Goal: Task Accomplishment & Management: Complete application form

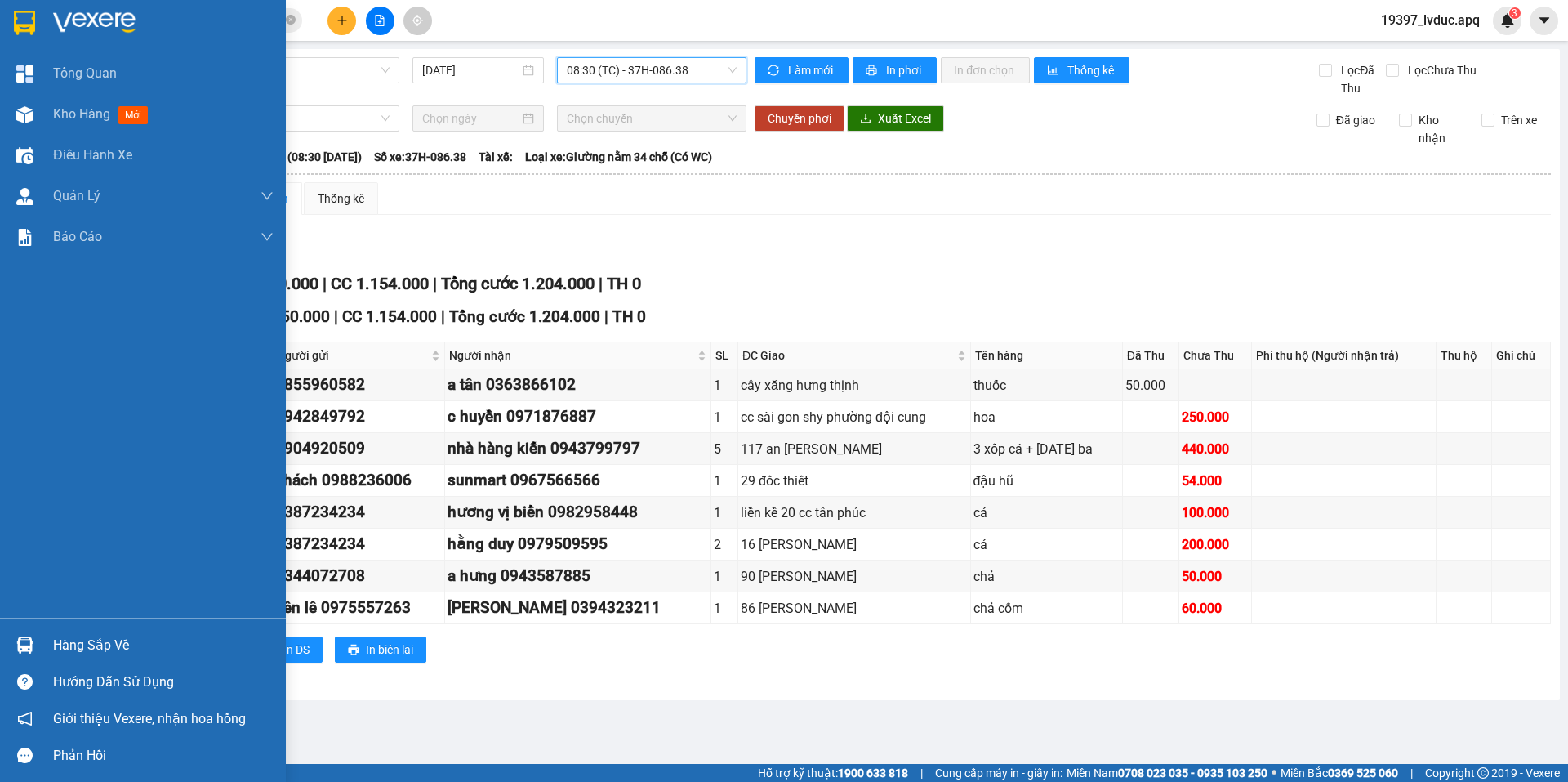
click at [75, 32] on img at bounding box center [94, 23] width 82 height 24
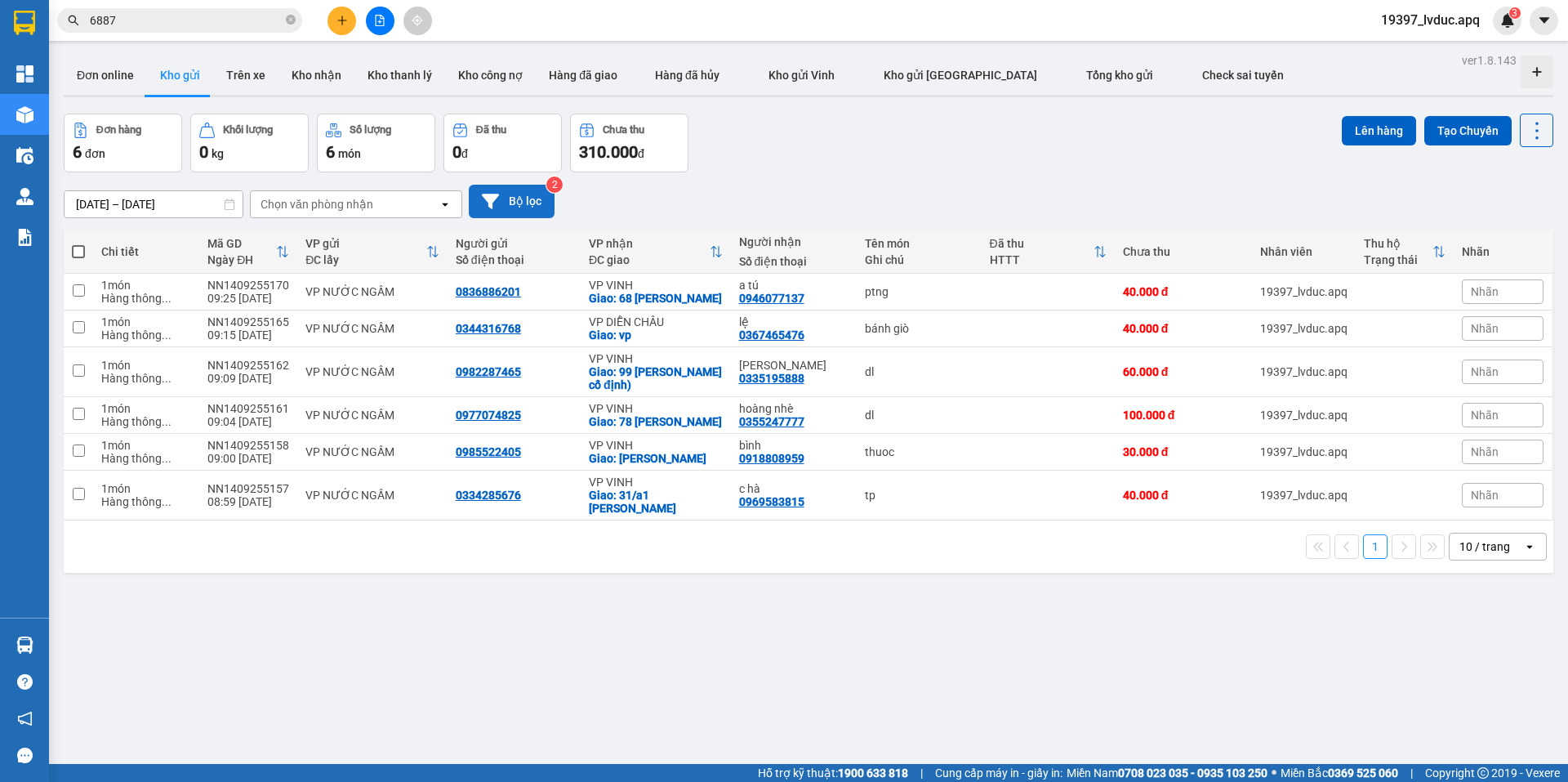
click at [515, 193] on button "Bộ lọc" at bounding box center [512, 201] width 86 height 34
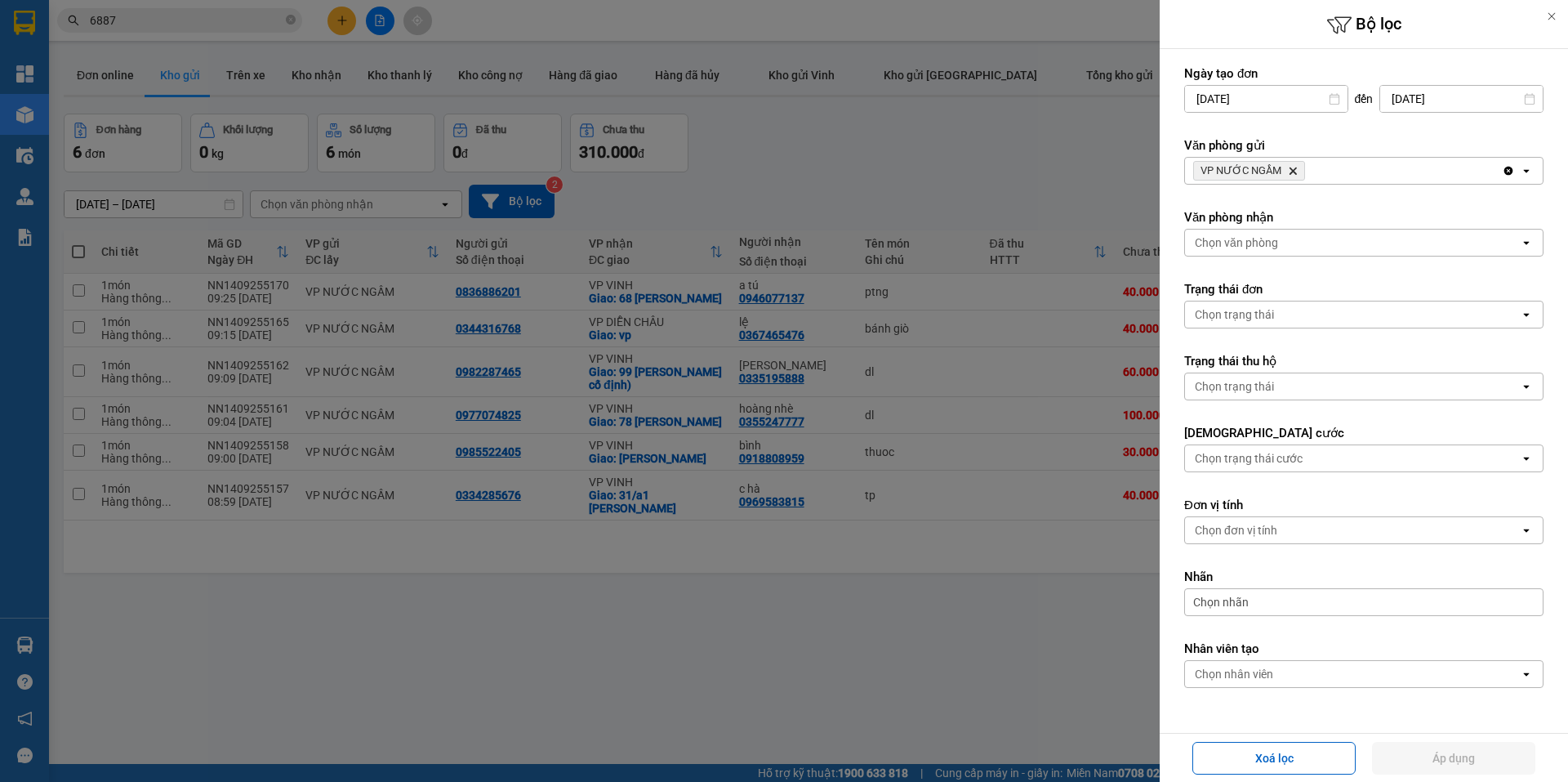
click at [1288, 169] on icon "Delete" at bounding box center [1293, 171] width 10 height 10
click at [1296, 168] on div "Chọn văn phòng" at bounding box center [1353, 170] width 335 height 26
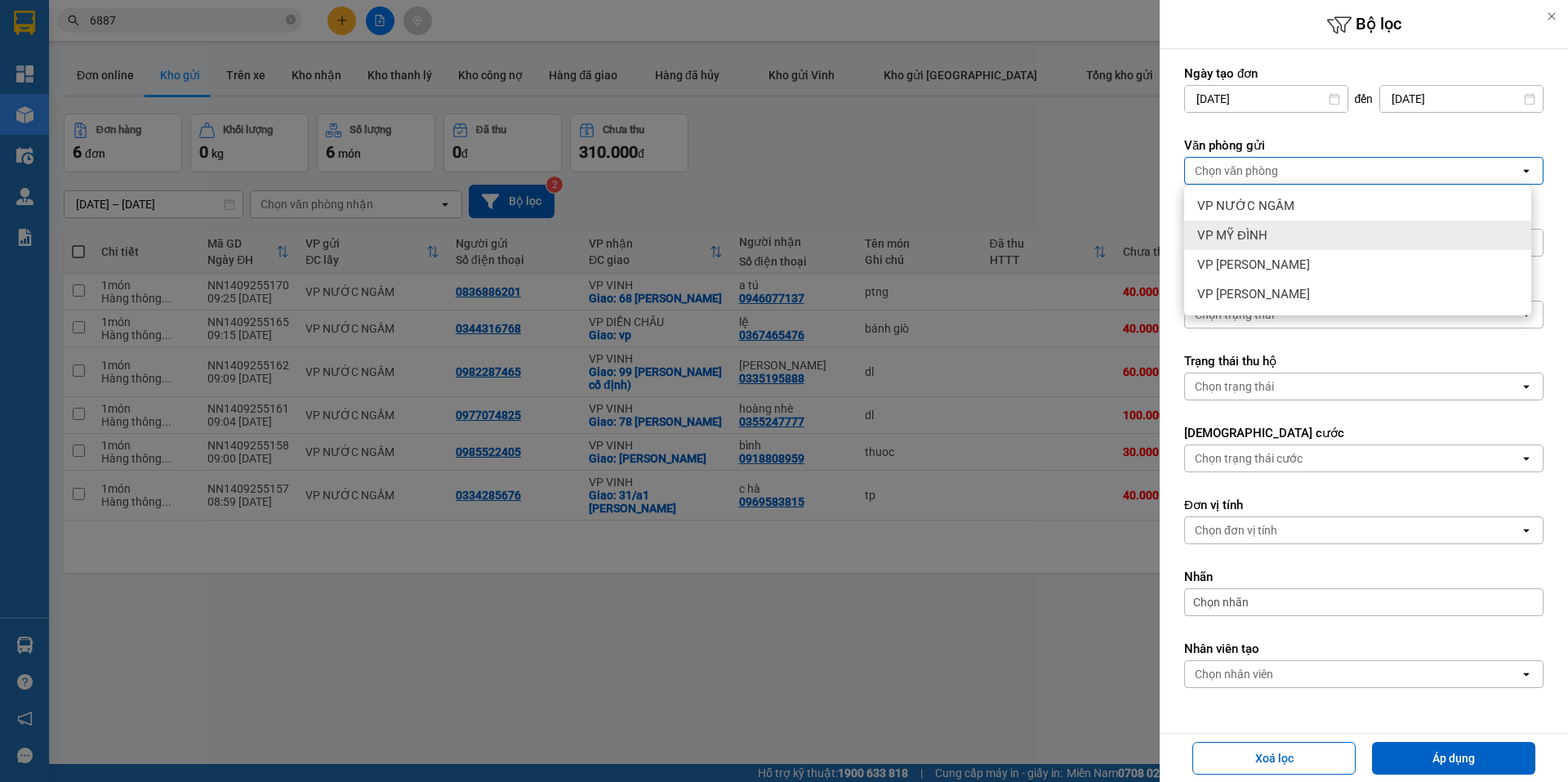
click at [1290, 240] on div "VP MỸ ĐÌNH" at bounding box center [1358, 235] width 347 height 29
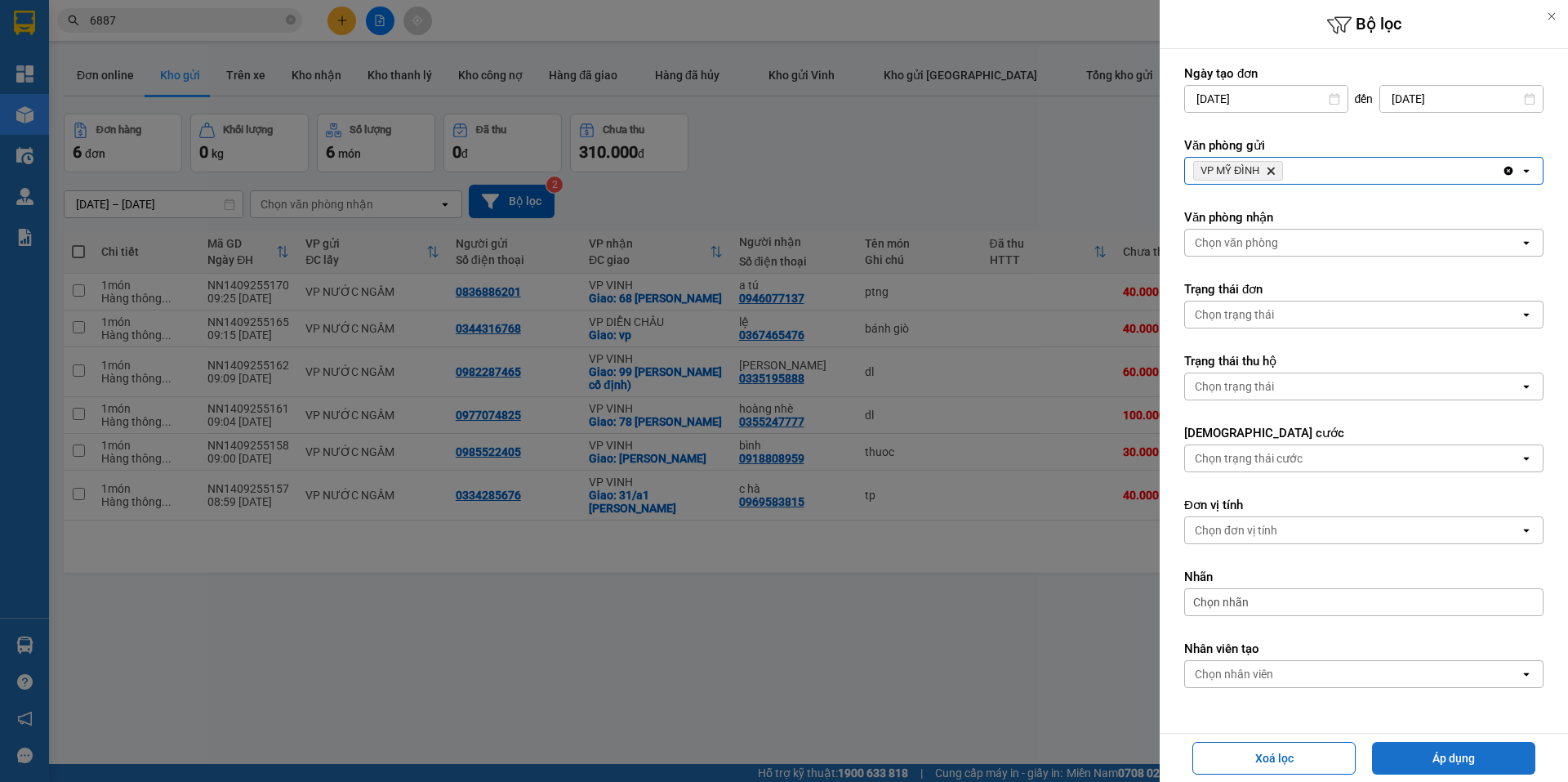
click at [1442, 748] on button "Áp dụng" at bounding box center [1454, 758] width 163 height 33
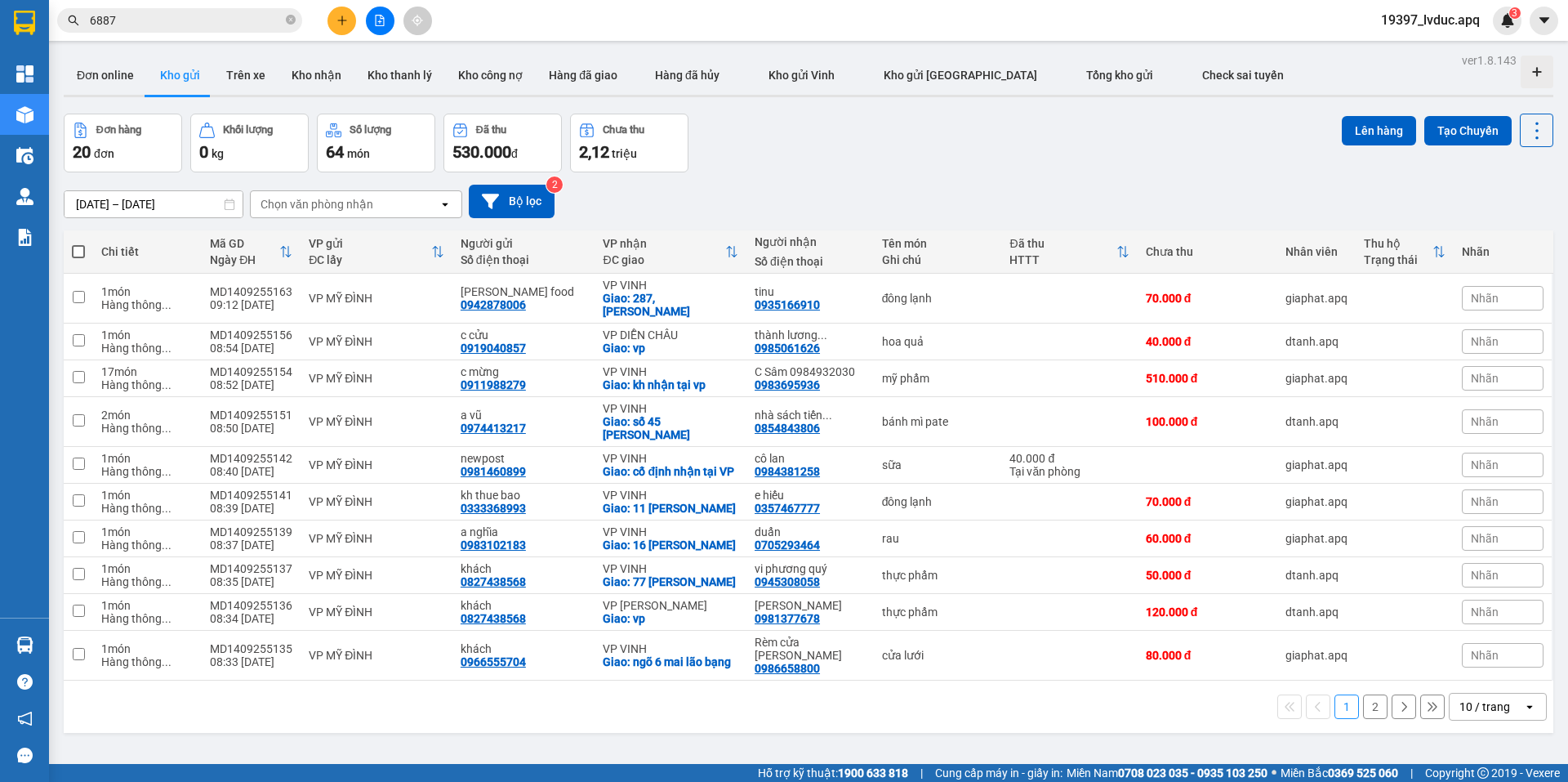
click at [1459, 699] on div "10 / trang" at bounding box center [1485, 706] width 50 height 16
click at [1455, 663] on span "100 / trang" at bounding box center [1479, 657] width 59 height 16
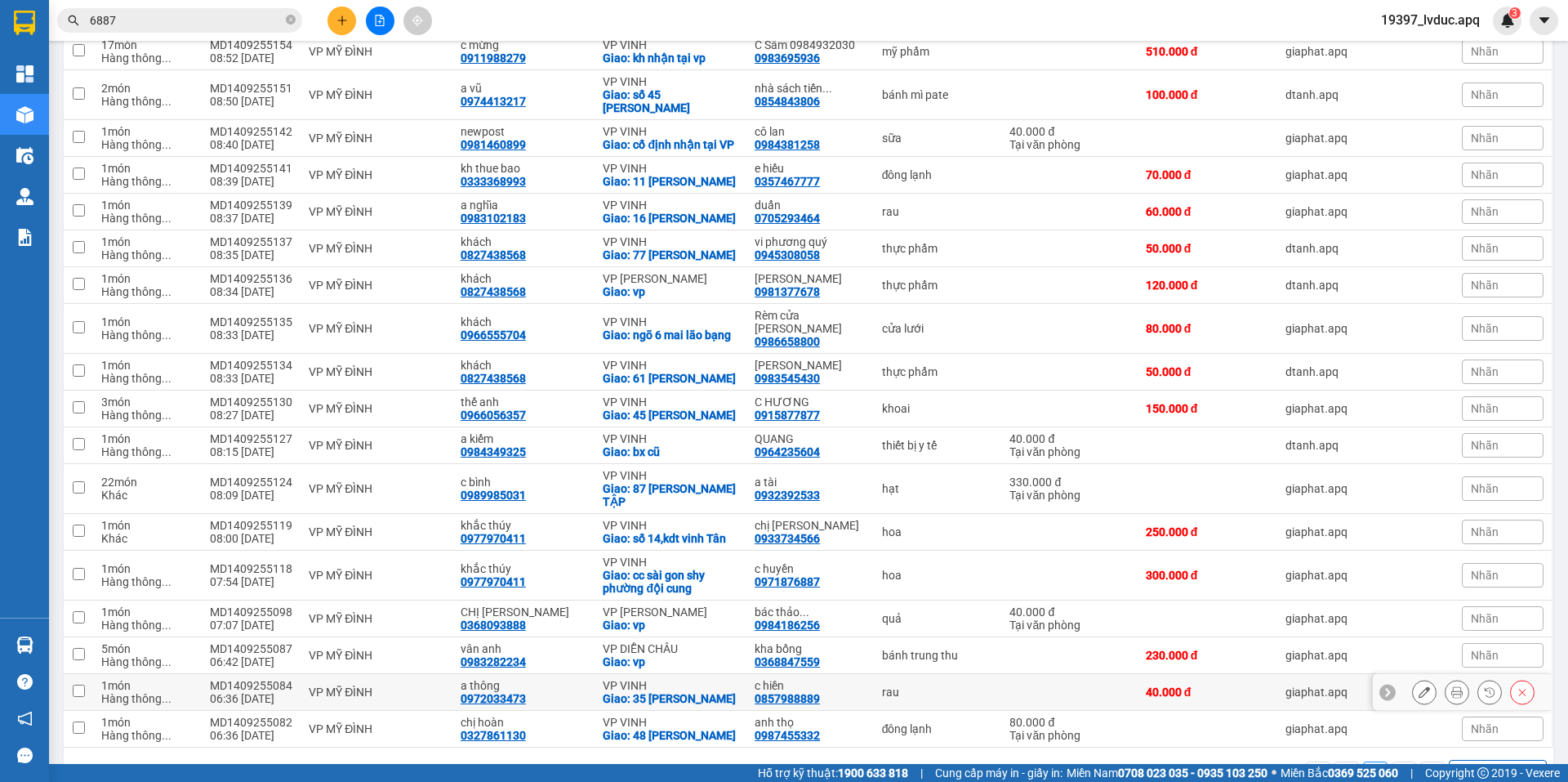
scroll to position [364, 0]
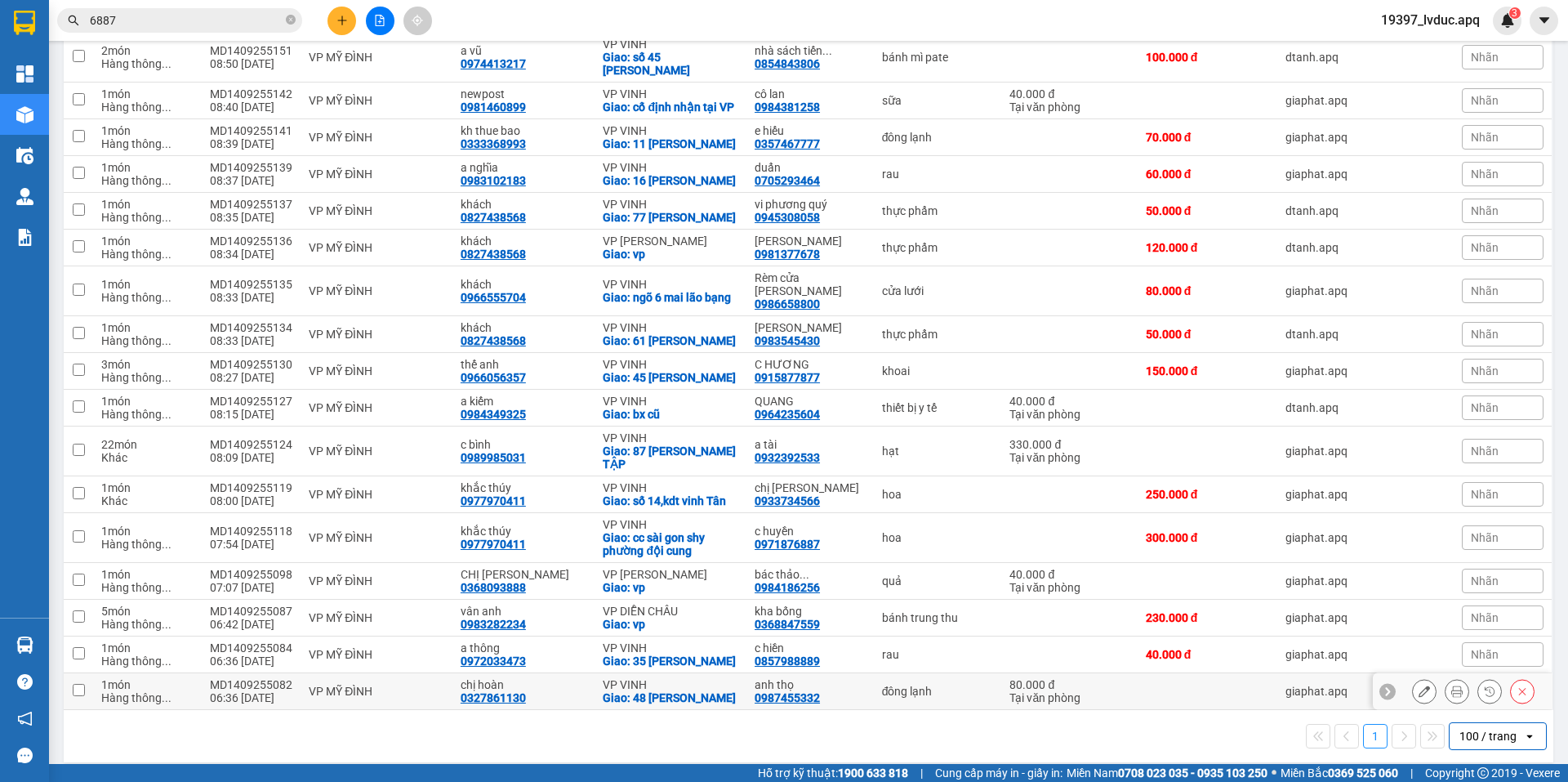
click at [353, 684] on div "VP MỸ ĐÌNH" at bounding box center [376, 691] width 136 height 13
checkbox input "true"
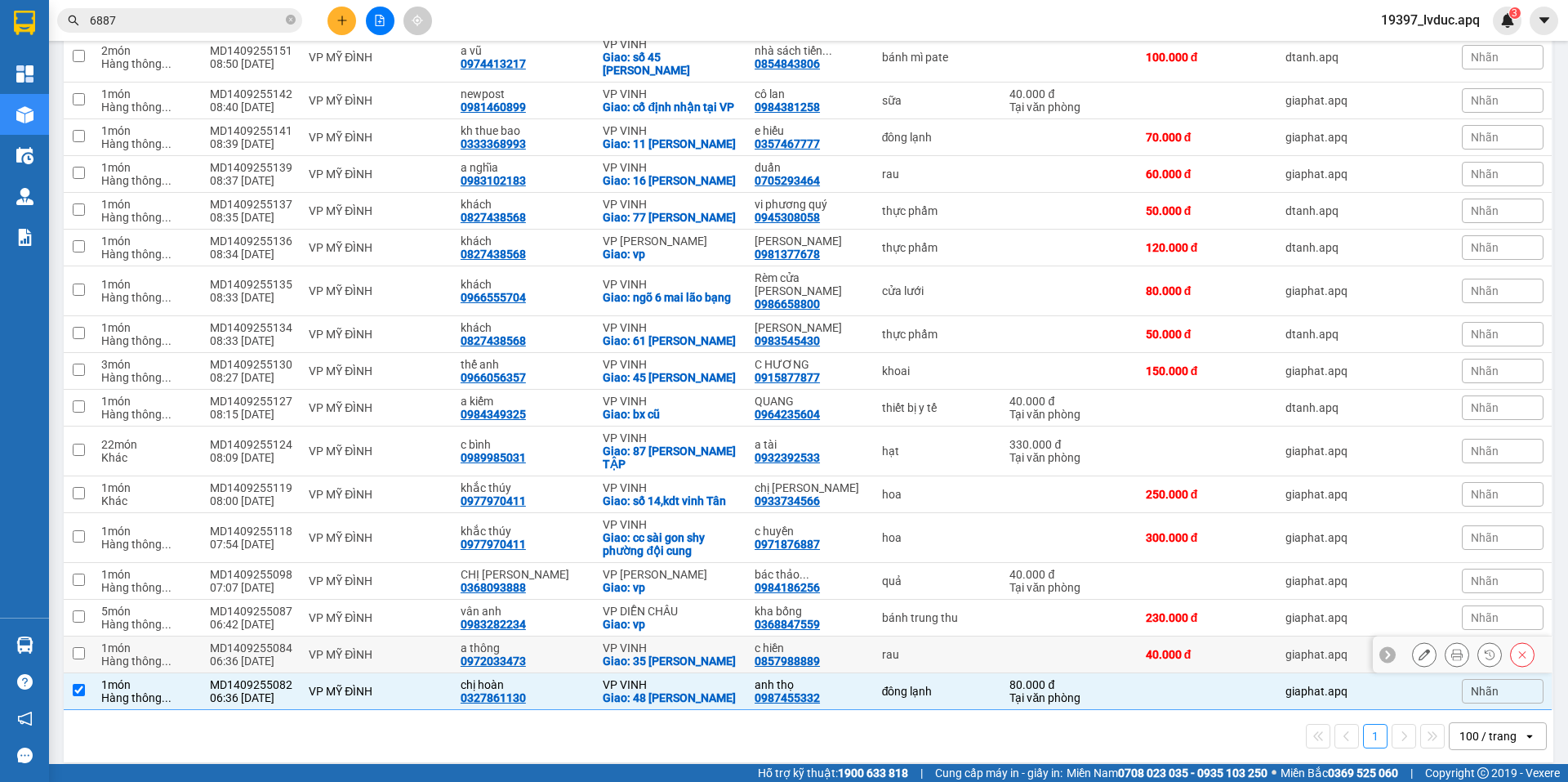
click at [397, 636] on td "VP MỸ ĐÌNH" at bounding box center [376, 655] width 151 height 37
checkbox input "true"
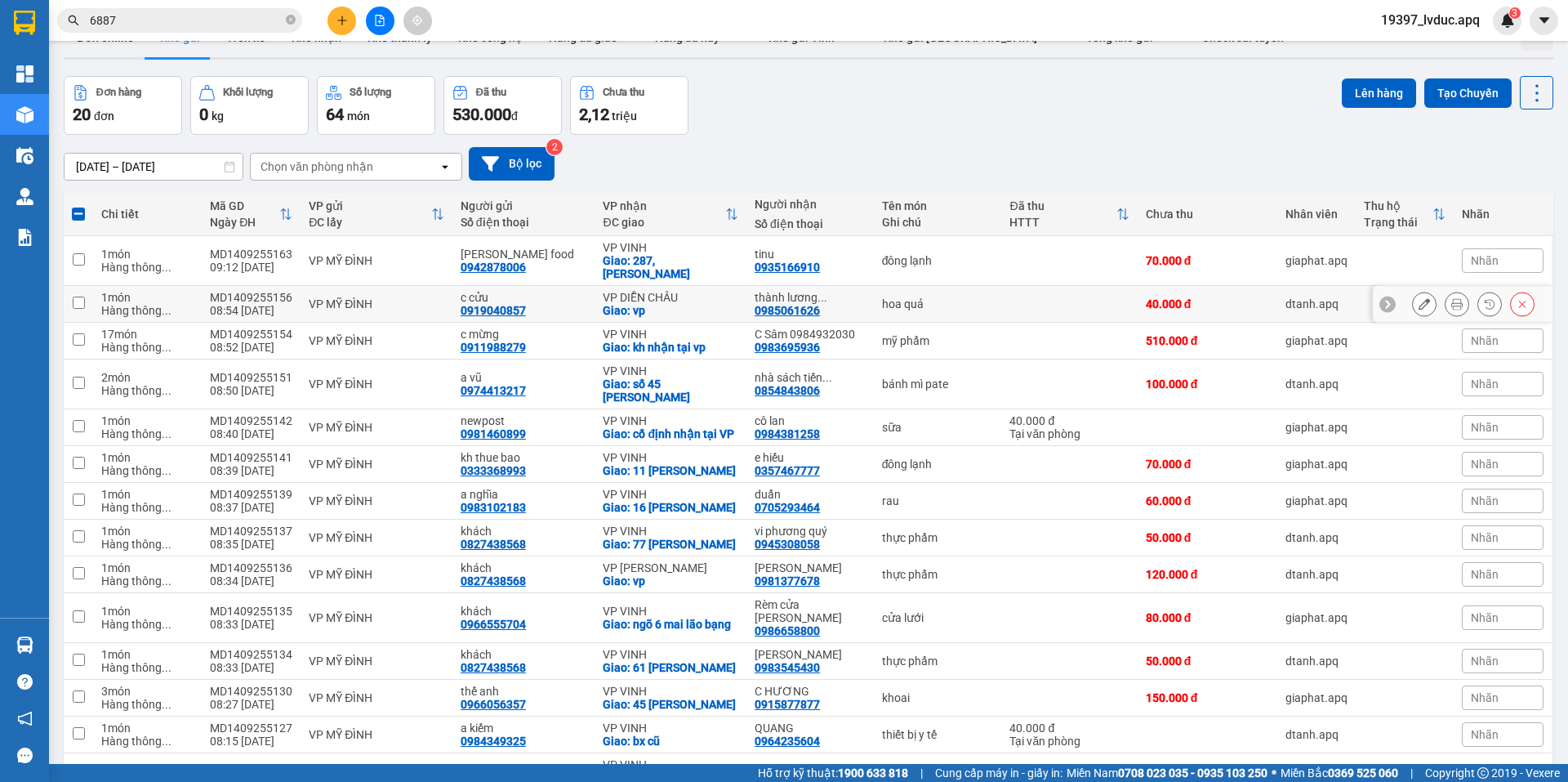
scroll to position [0, 0]
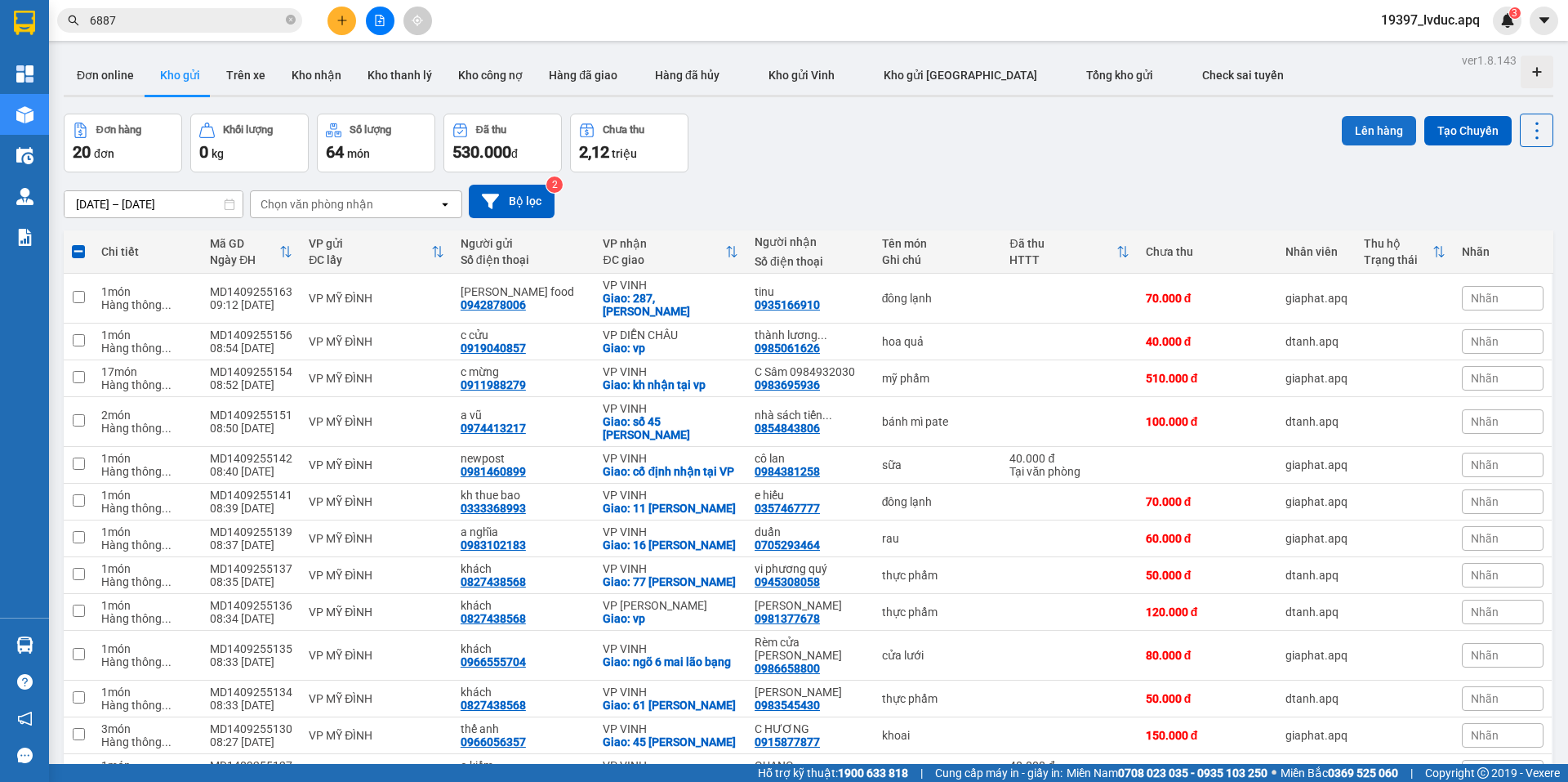
click at [1399, 139] on button "Lên hàng" at bounding box center [1379, 130] width 74 height 29
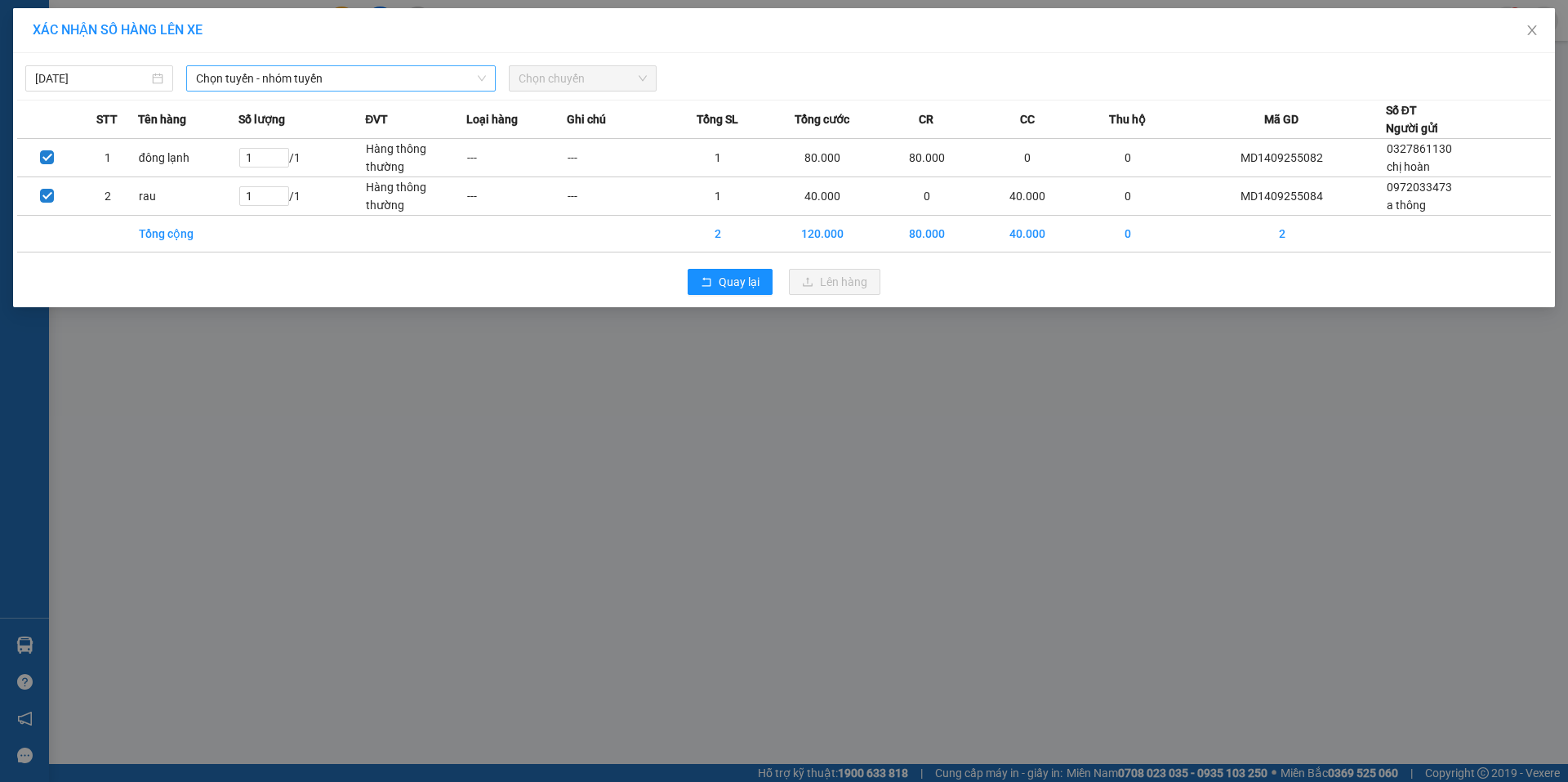
click at [387, 80] on span "Chọn tuyến - nhóm tuyến" at bounding box center [341, 78] width 290 height 24
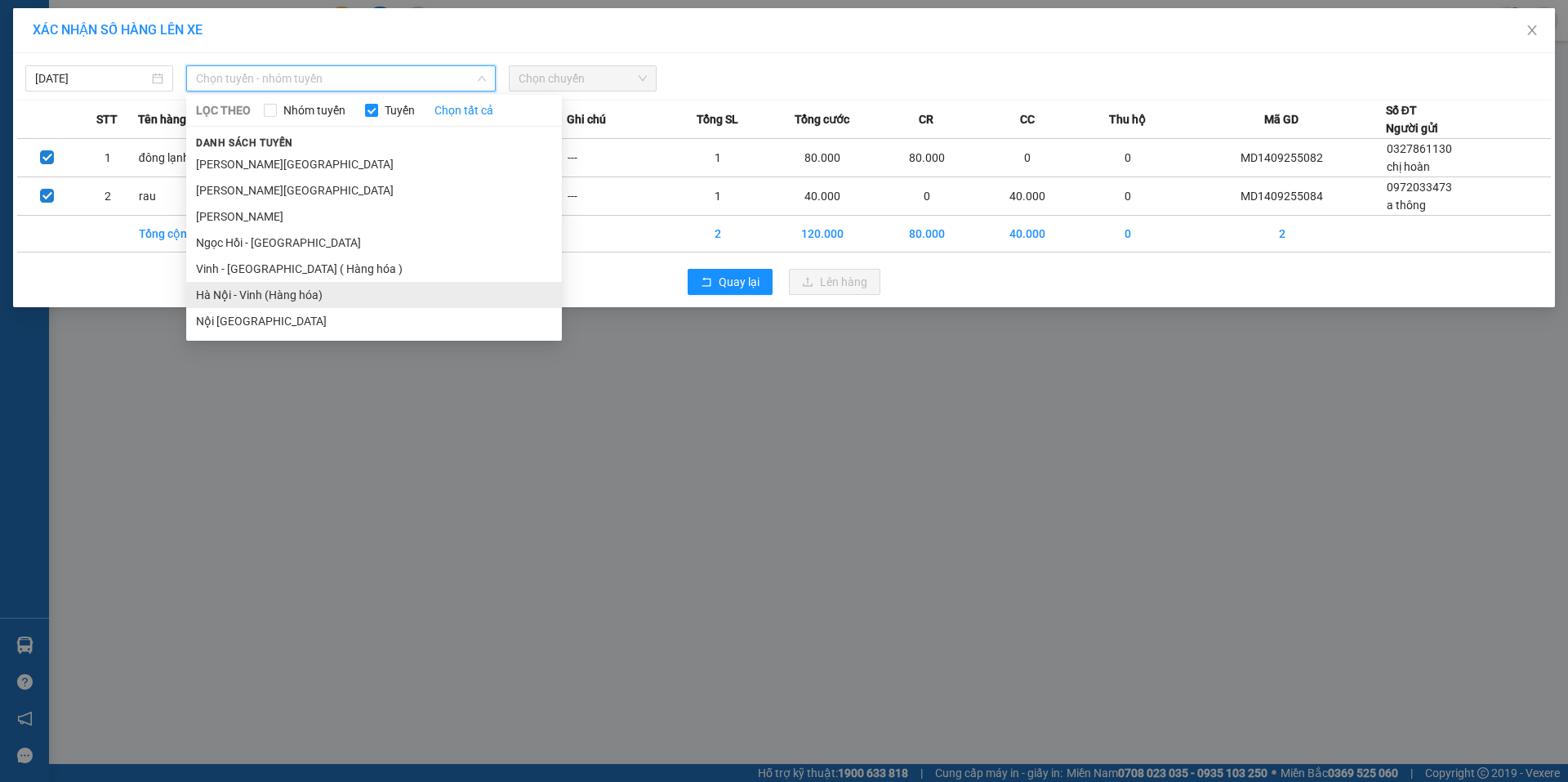
drag, startPoint x: 284, startPoint y: 289, endPoint x: 425, endPoint y: 231, distance: 152.5
click at [285, 289] on li "Hà Nội - Vinh (Hàng hóa)" at bounding box center [374, 295] width 375 height 26
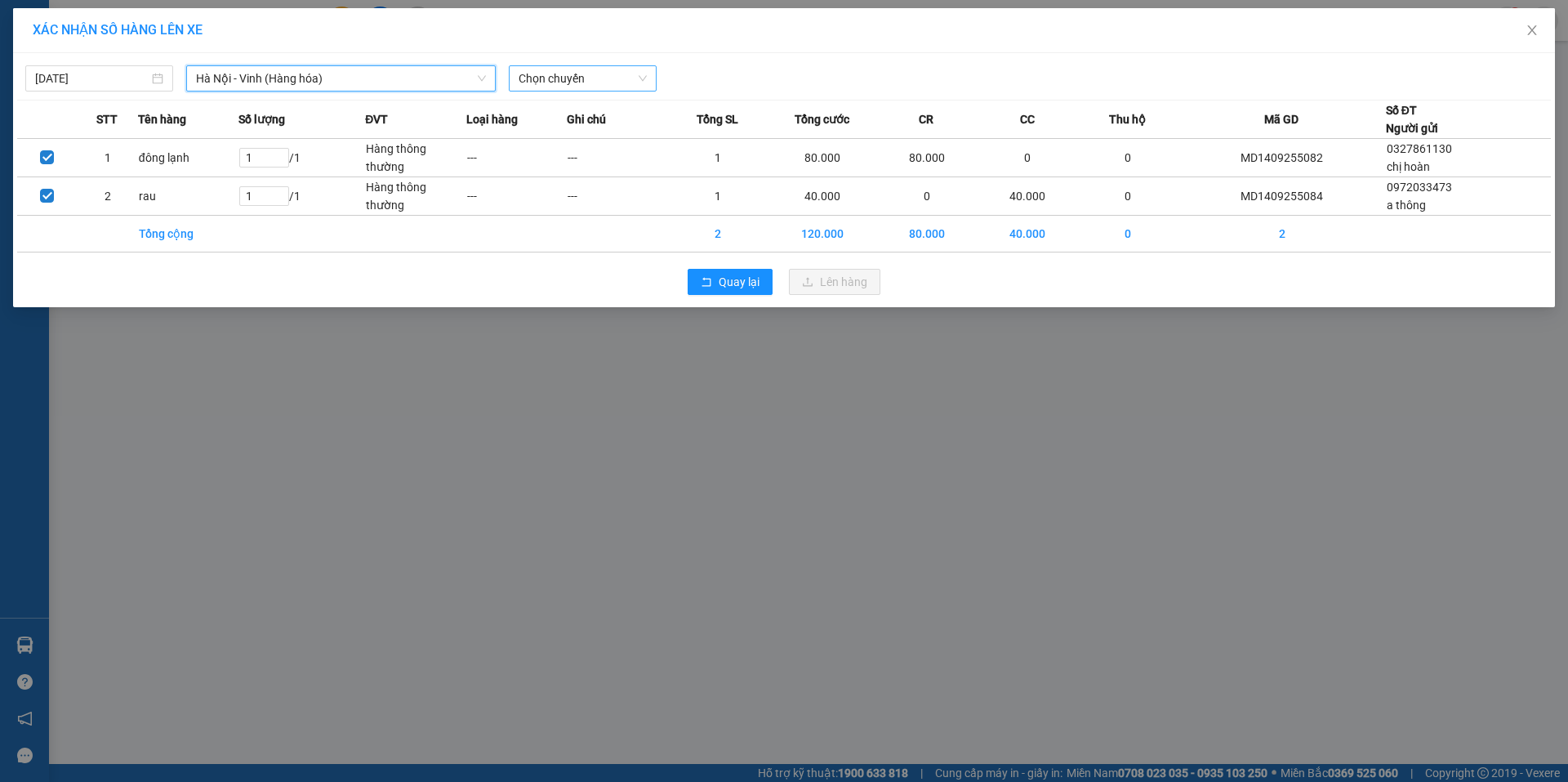
drag, startPoint x: 617, startPoint y: 76, endPoint x: 616, endPoint y: 93, distance: 17.0
click at [616, 76] on span "Chọn chuyến" at bounding box center [582, 78] width 128 height 24
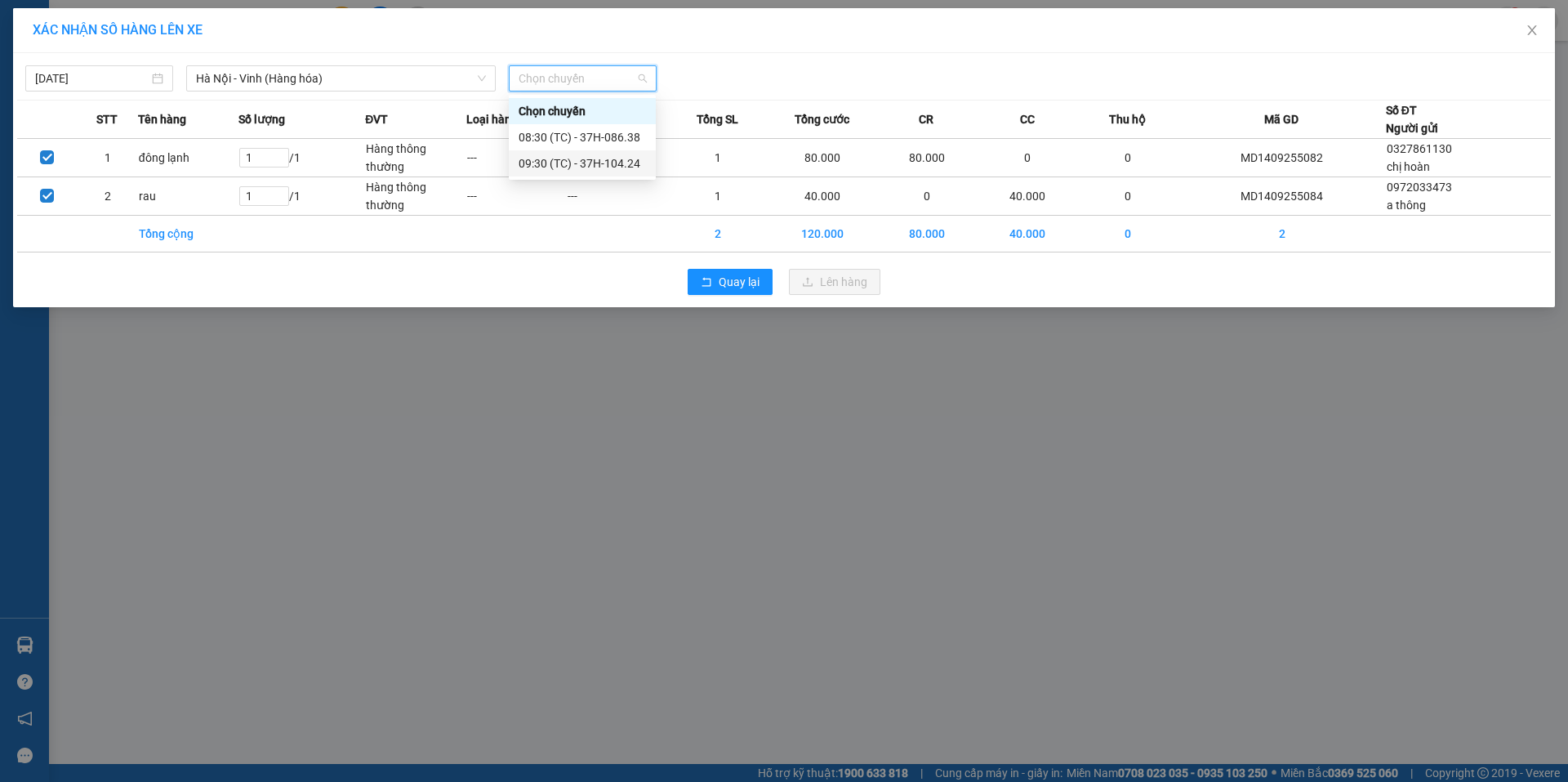
click at [608, 162] on div "09:30 (TC) - 37H-104.24" at bounding box center [582, 162] width 127 height 18
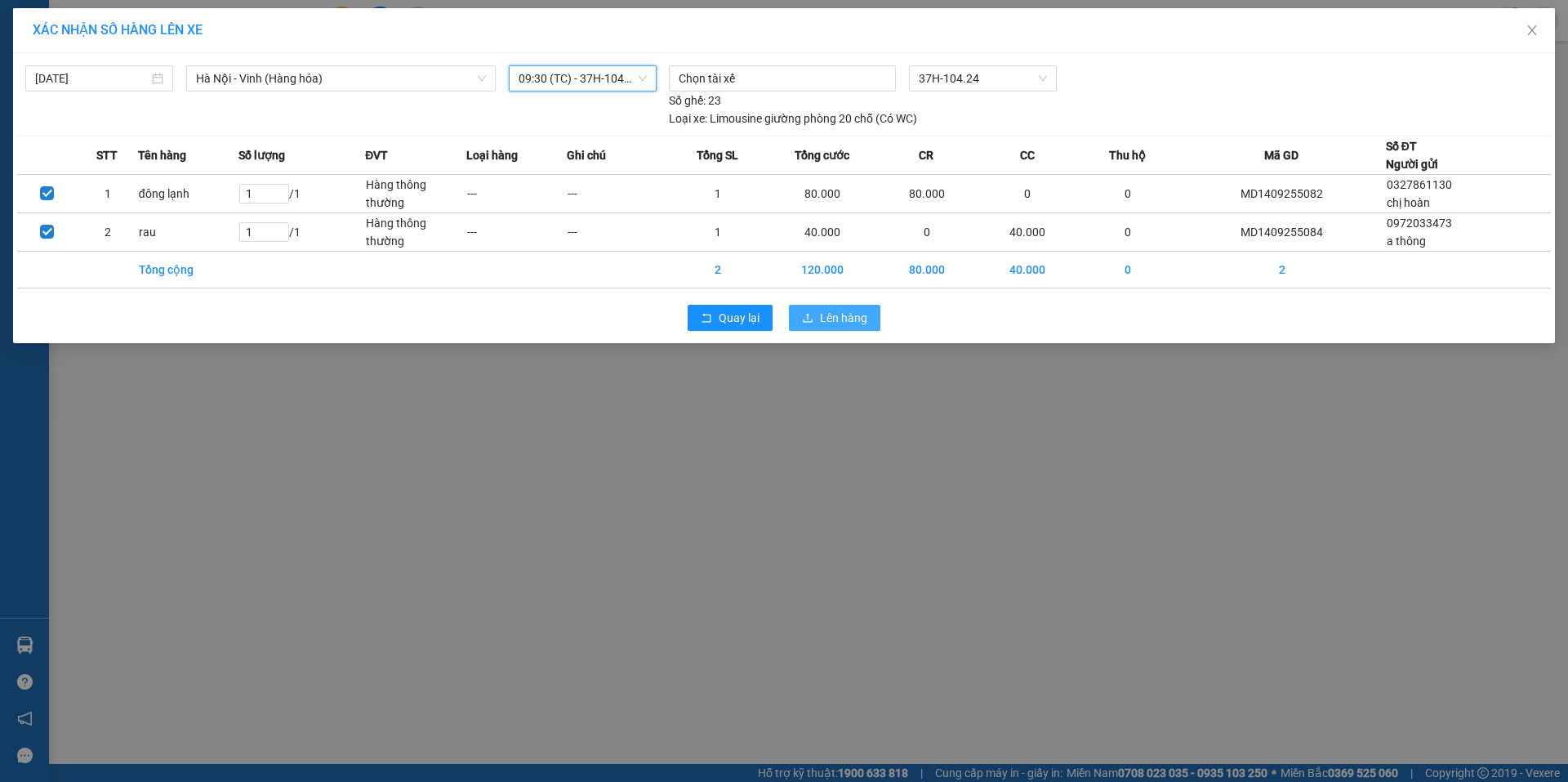
click at [833, 315] on span "Lên hàng" at bounding box center [843, 317] width 47 height 18
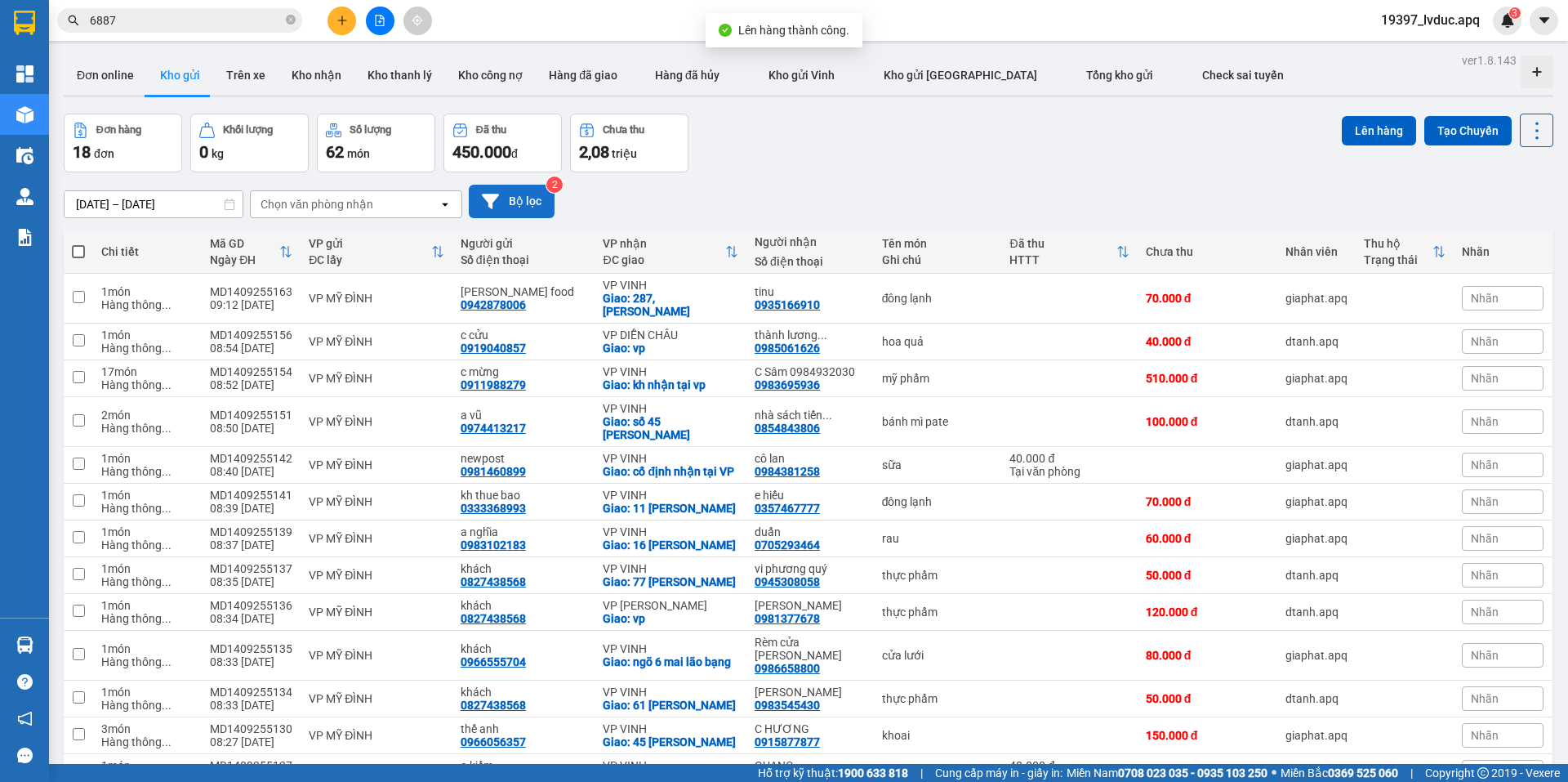
click at [539, 201] on button "Bộ lọc" at bounding box center [512, 201] width 86 height 34
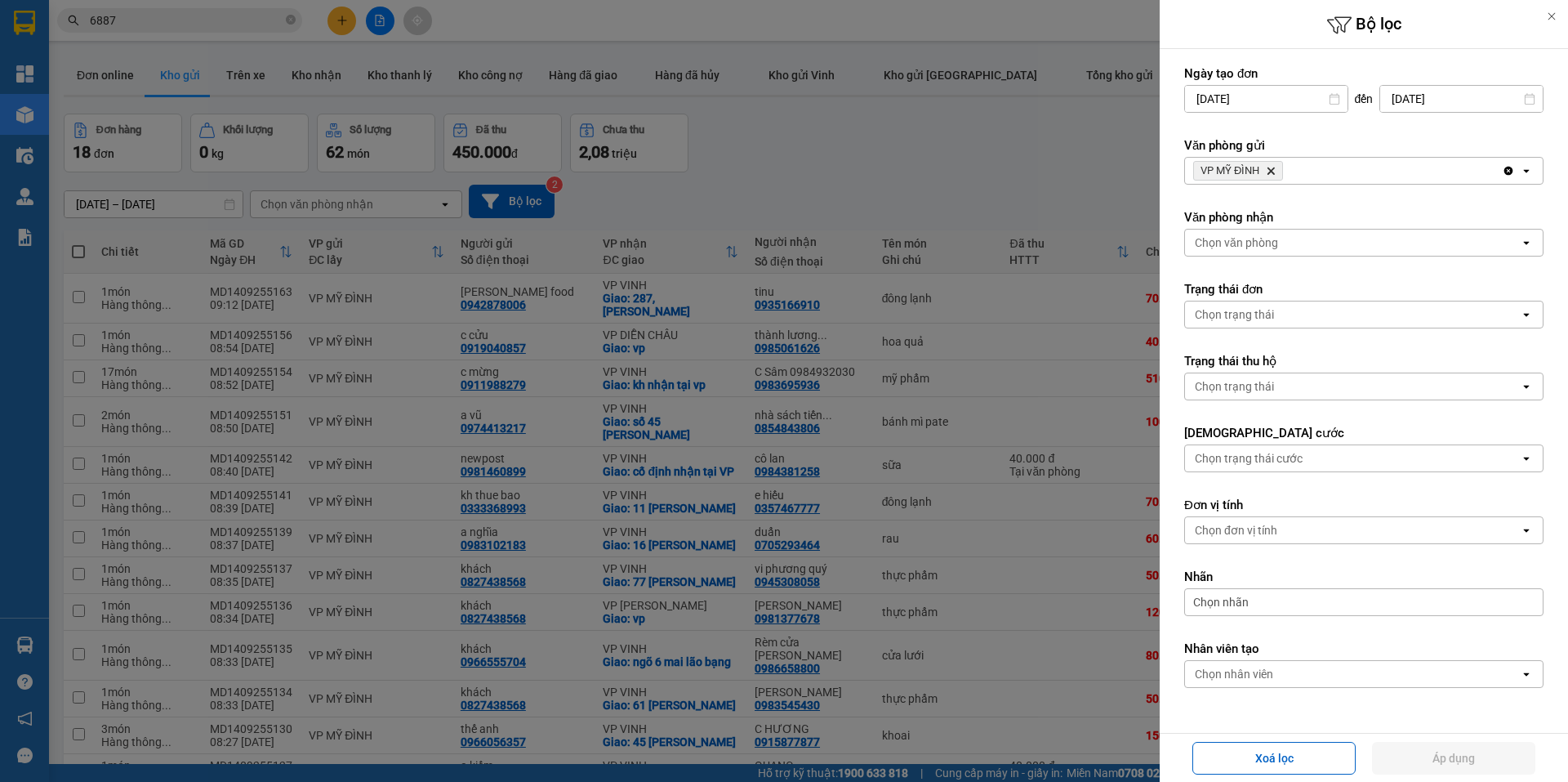
click at [1269, 170] on icon "Delete" at bounding box center [1271, 171] width 10 height 10
click at [1269, 170] on div "Chọn văn phòng" at bounding box center [1236, 170] width 83 height 16
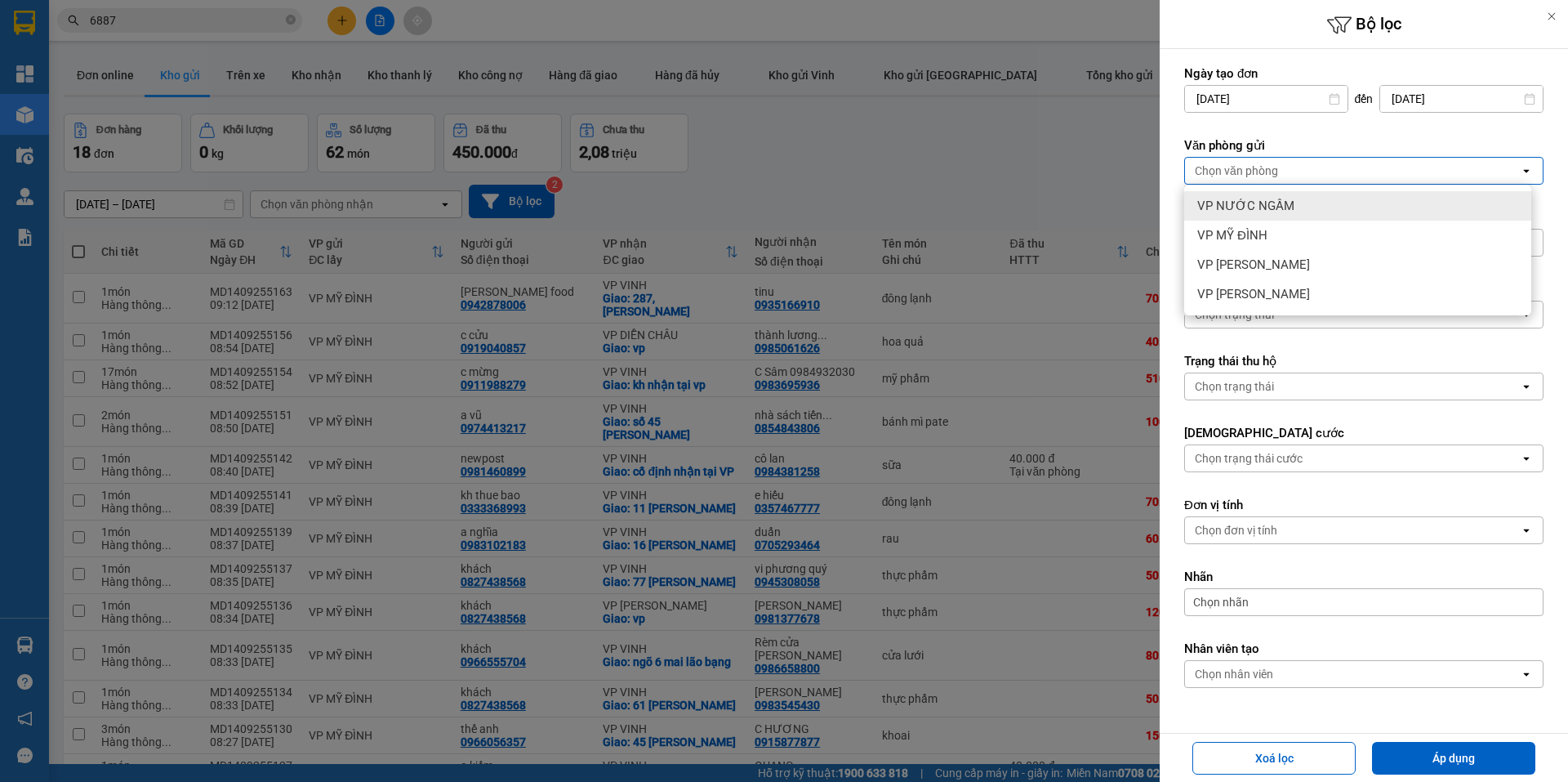
click at [1265, 200] on span "VP NƯỚC NGẦM" at bounding box center [1245, 205] width 97 height 16
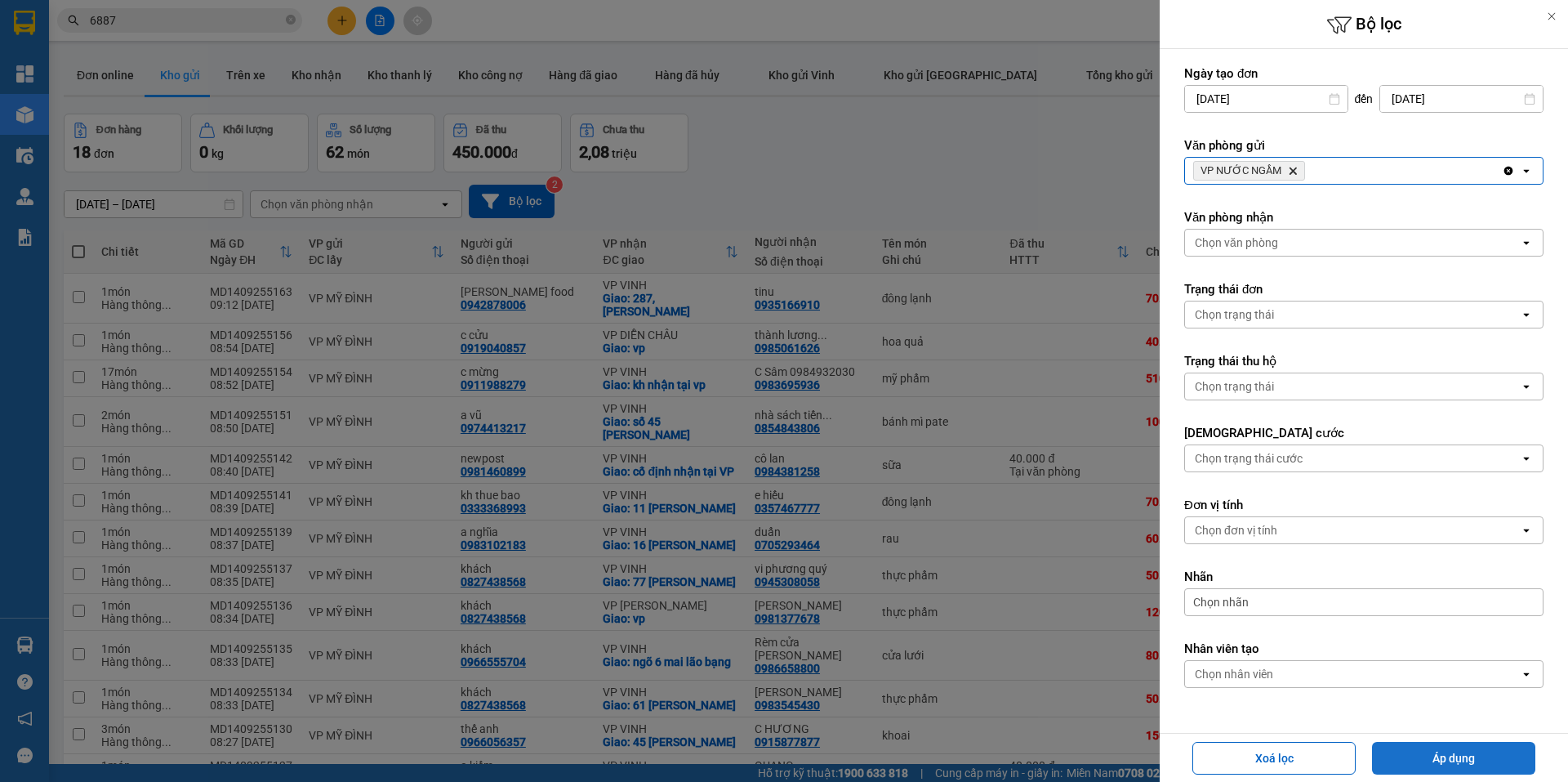
click at [1396, 755] on button "Áp dụng" at bounding box center [1454, 758] width 163 height 33
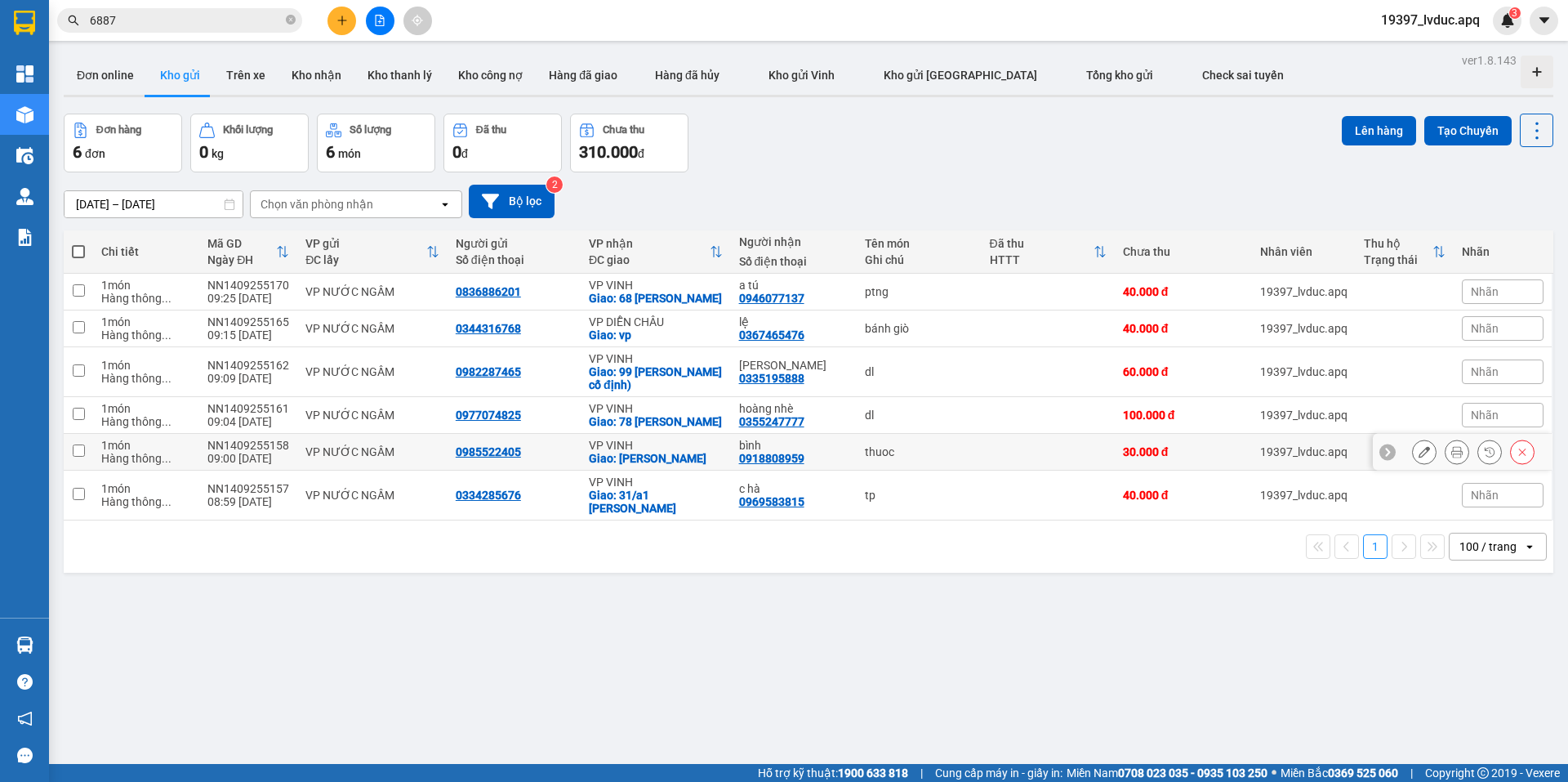
click at [592, 452] on div "VP VINH" at bounding box center [656, 445] width 134 height 13
checkbox input "true"
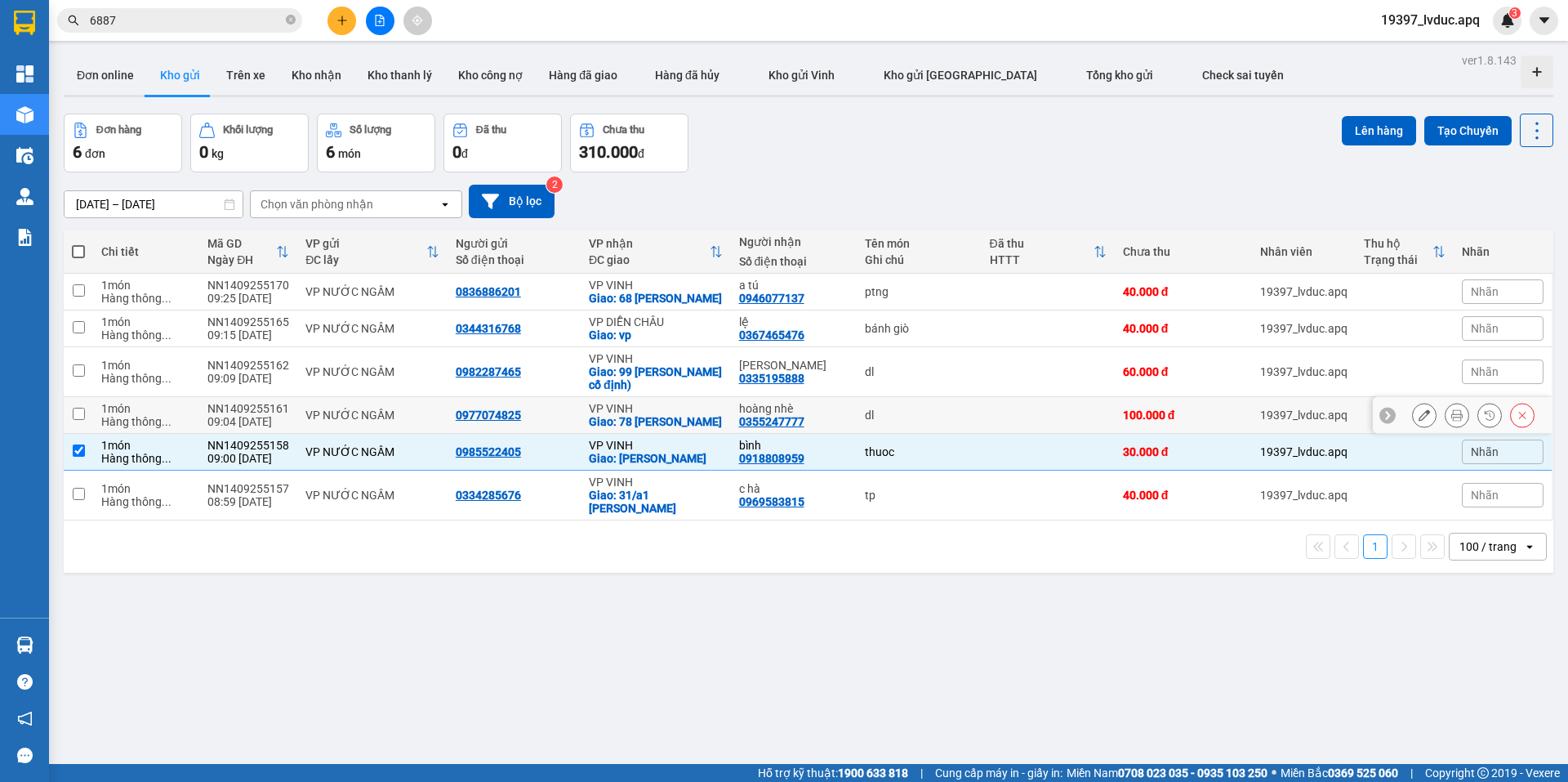
click at [590, 415] on div "VP VINH" at bounding box center [656, 408] width 134 height 13
checkbox input "true"
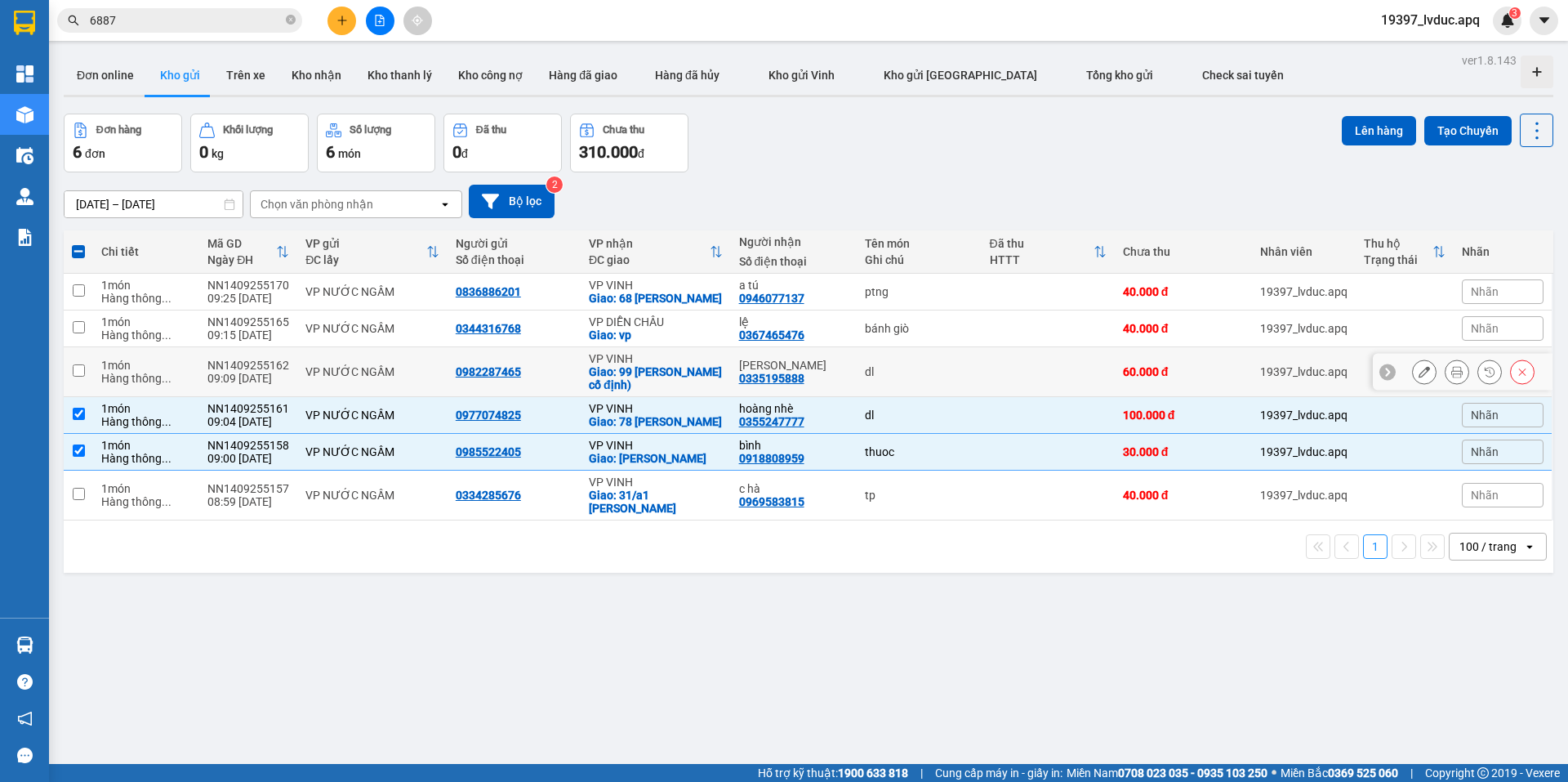
click at [598, 380] on div "Giao: 99 Hà Huy Tập cố định)" at bounding box center [656, 378] width 134 height 26
checkbox input "true"
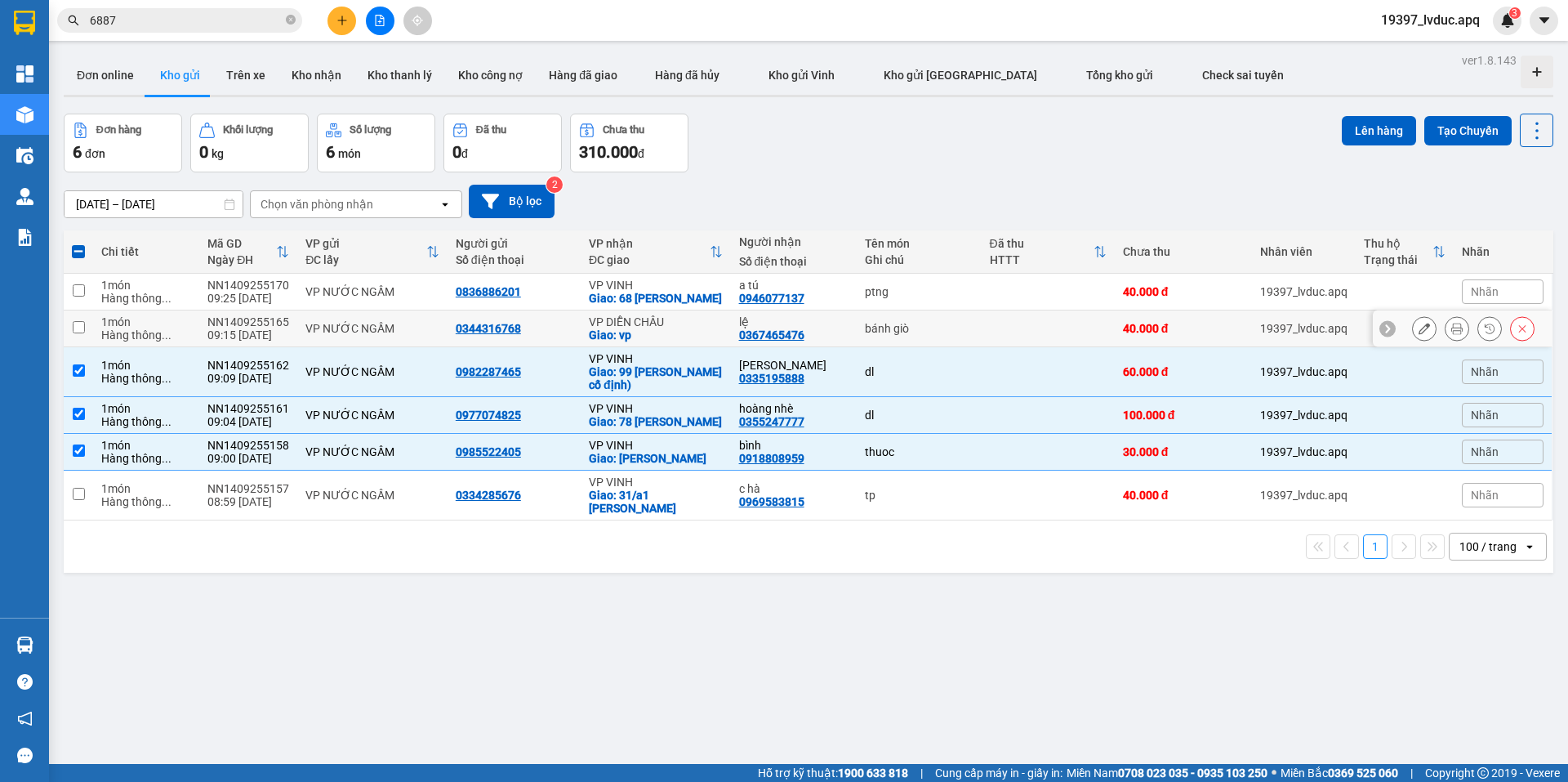
click at [479, 335] on div "0344316768" at bounding box center [488, 328] width 66 height 13
click at [512, 298] on div "0836886201" at bounding box center [488, 292] width 66 height 13
drag, startPoint x: 300, startPoint y: 300, endPoint x: 297, endPoint y: 314, distance: 14.3
click at [300, 299] on td "VP NƯỚC NGẦM" at bounding box center [372, 292] width 151 height 37
checkbox input "true"
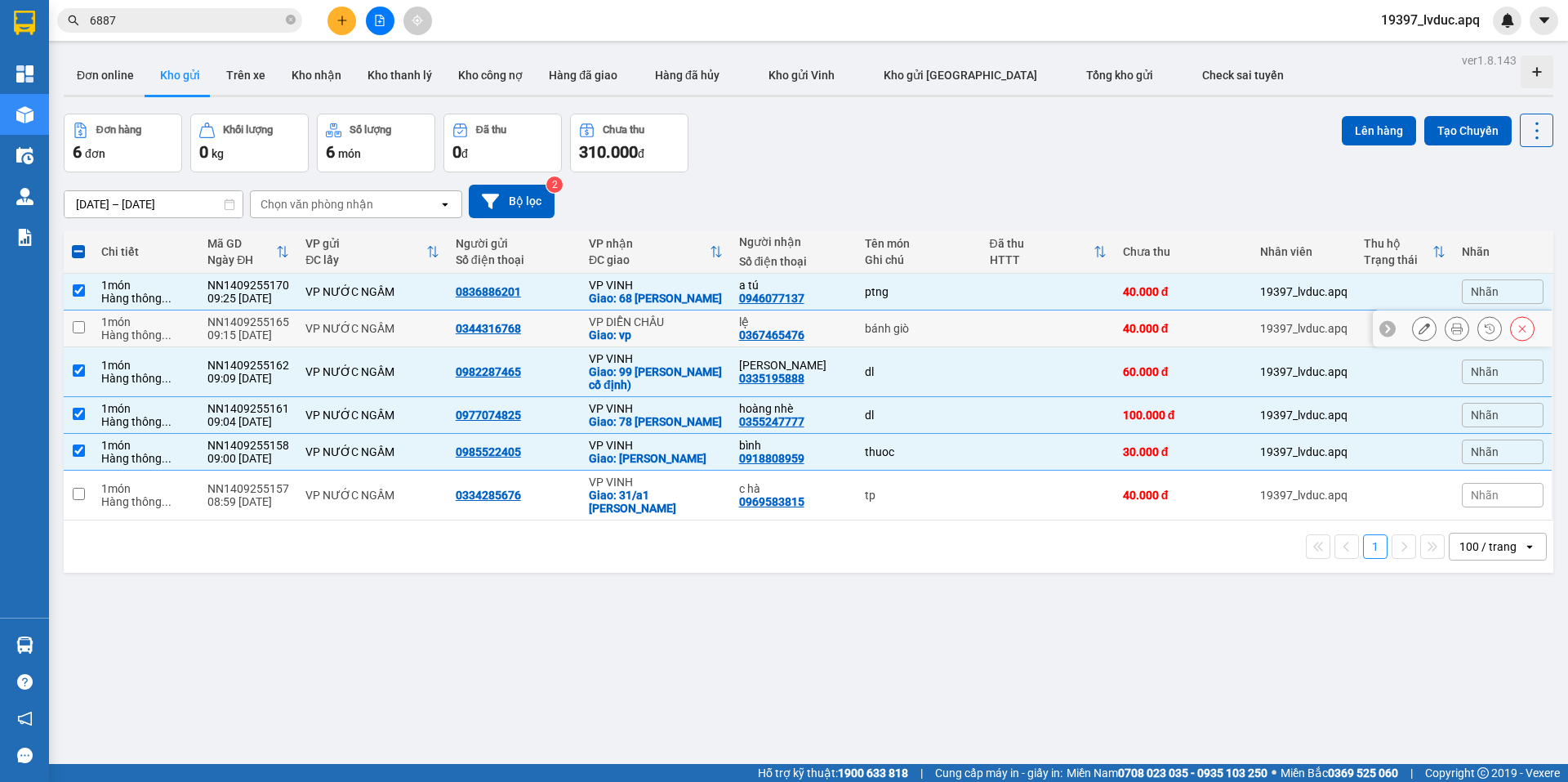
click at [297, 335] on td "VP NƯỚC NGẦM" at bounding box center [372, 329] width 151 height 37
checkbox input "true"
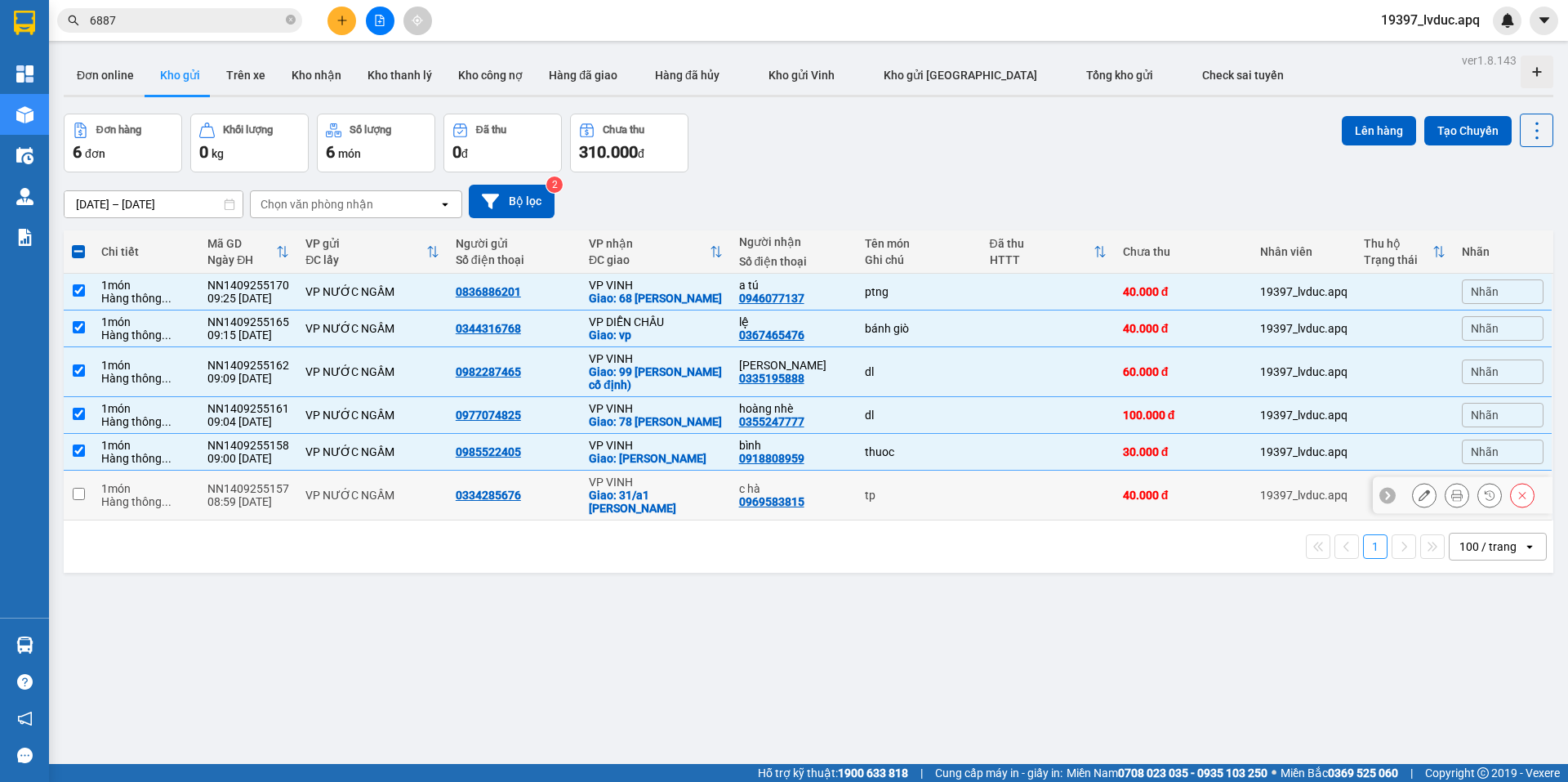
click at [318, 502] on div "VP NƯỚC NGẦM" at bounding box center [372, 495] width 134 height 13
checkbox input "true"
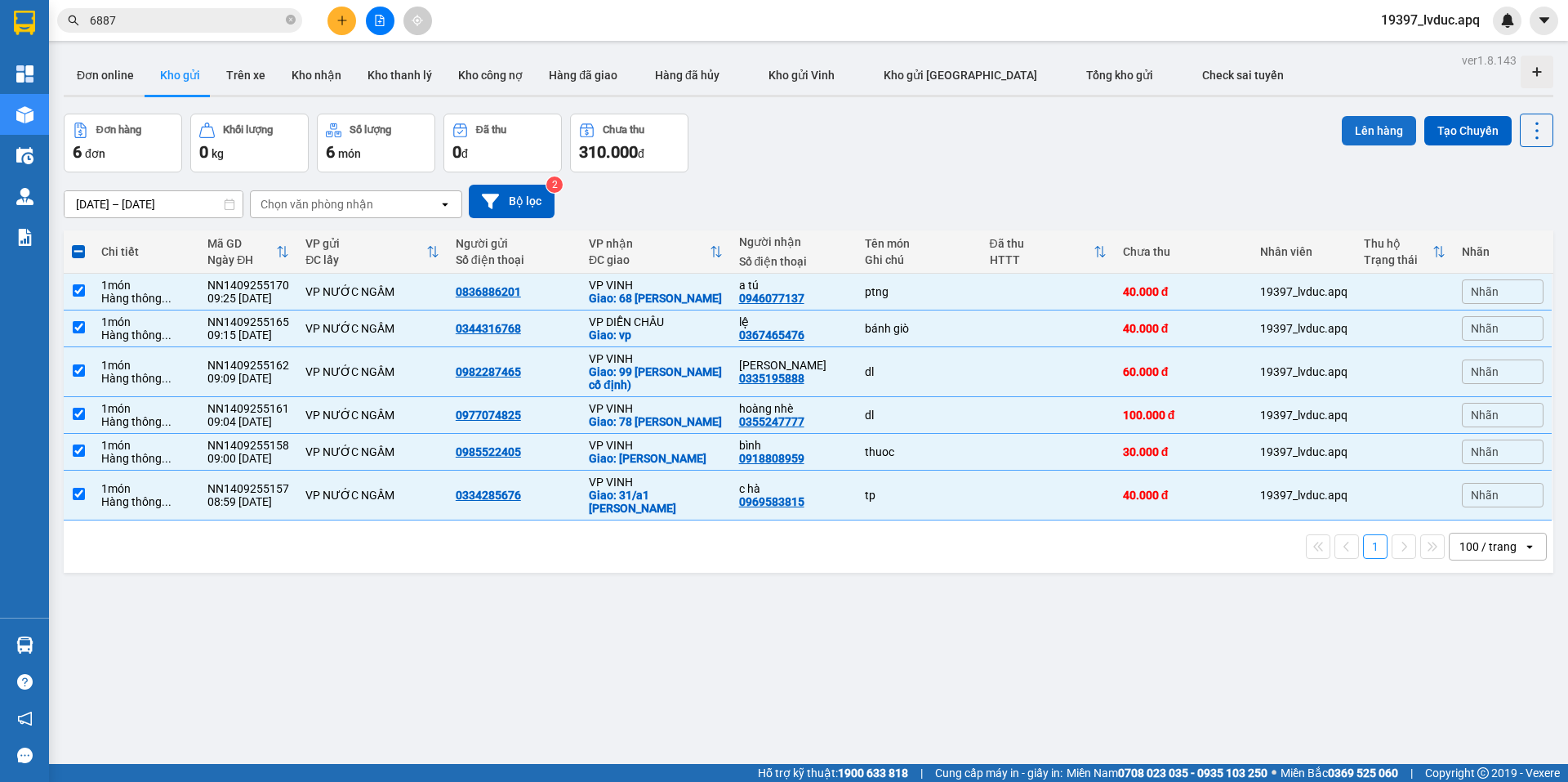
click at [1361, 127] on button "Lên hàng" at bounding box center [1379, 130] width 74 height 29
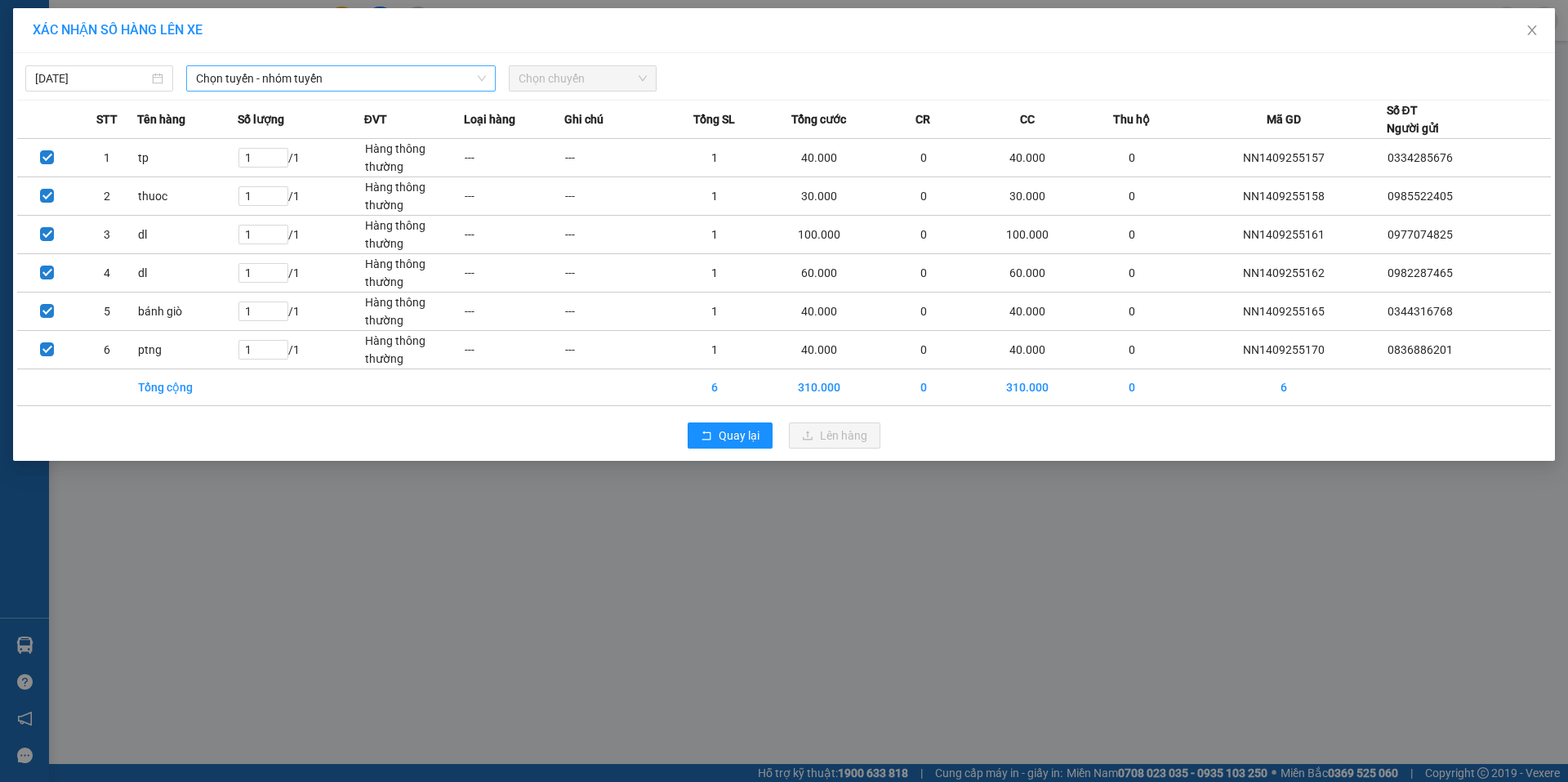
click at [364, 85] on span "Chọn tuyến - nhóm tuyến" at bounding box center [341, 78] width 290 height 24
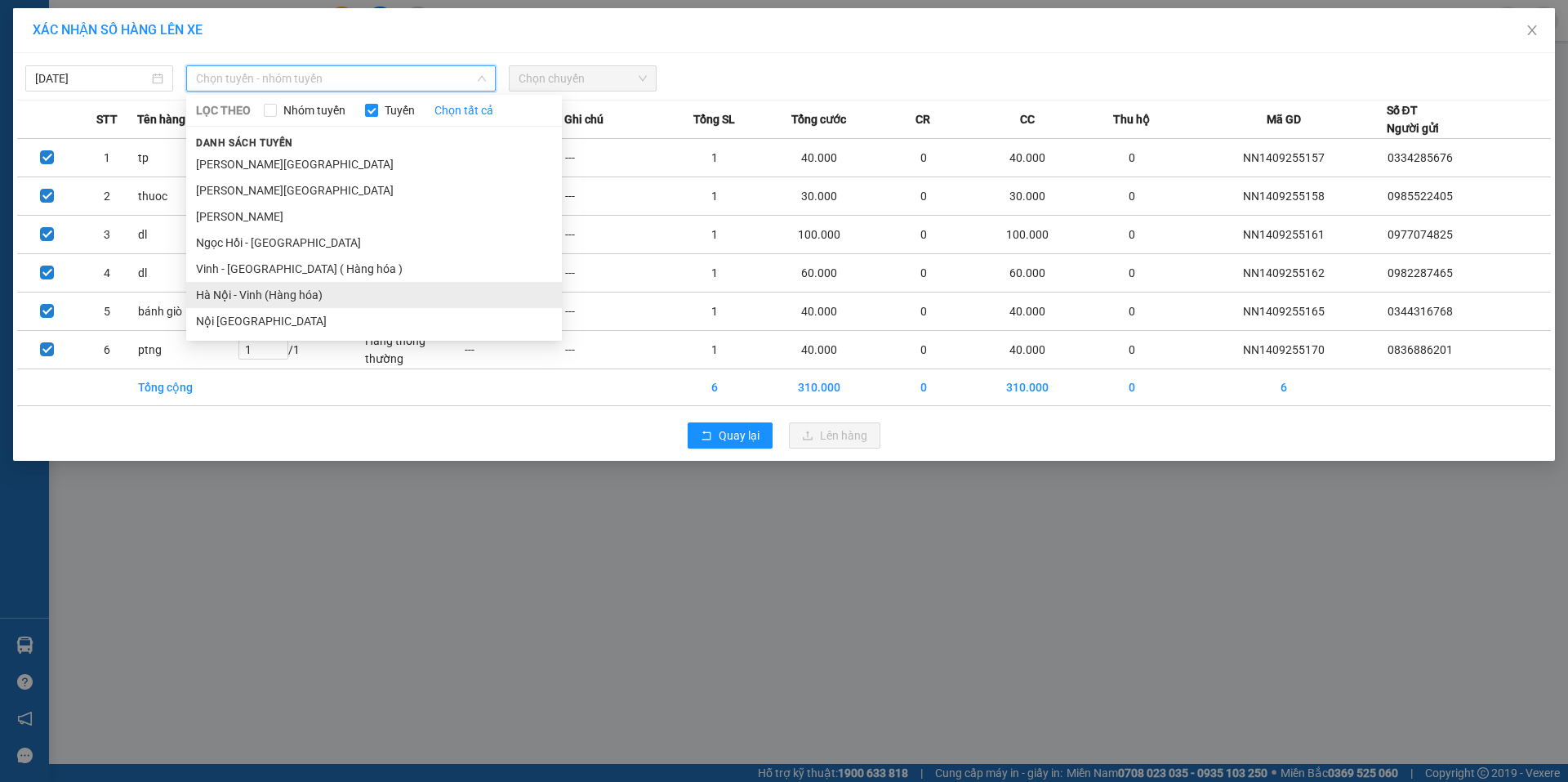
click at [285, 296] on li "Hà Nội - Vinh (Hàng hóa)" at bounding box center [374, 295] width 375 height 26
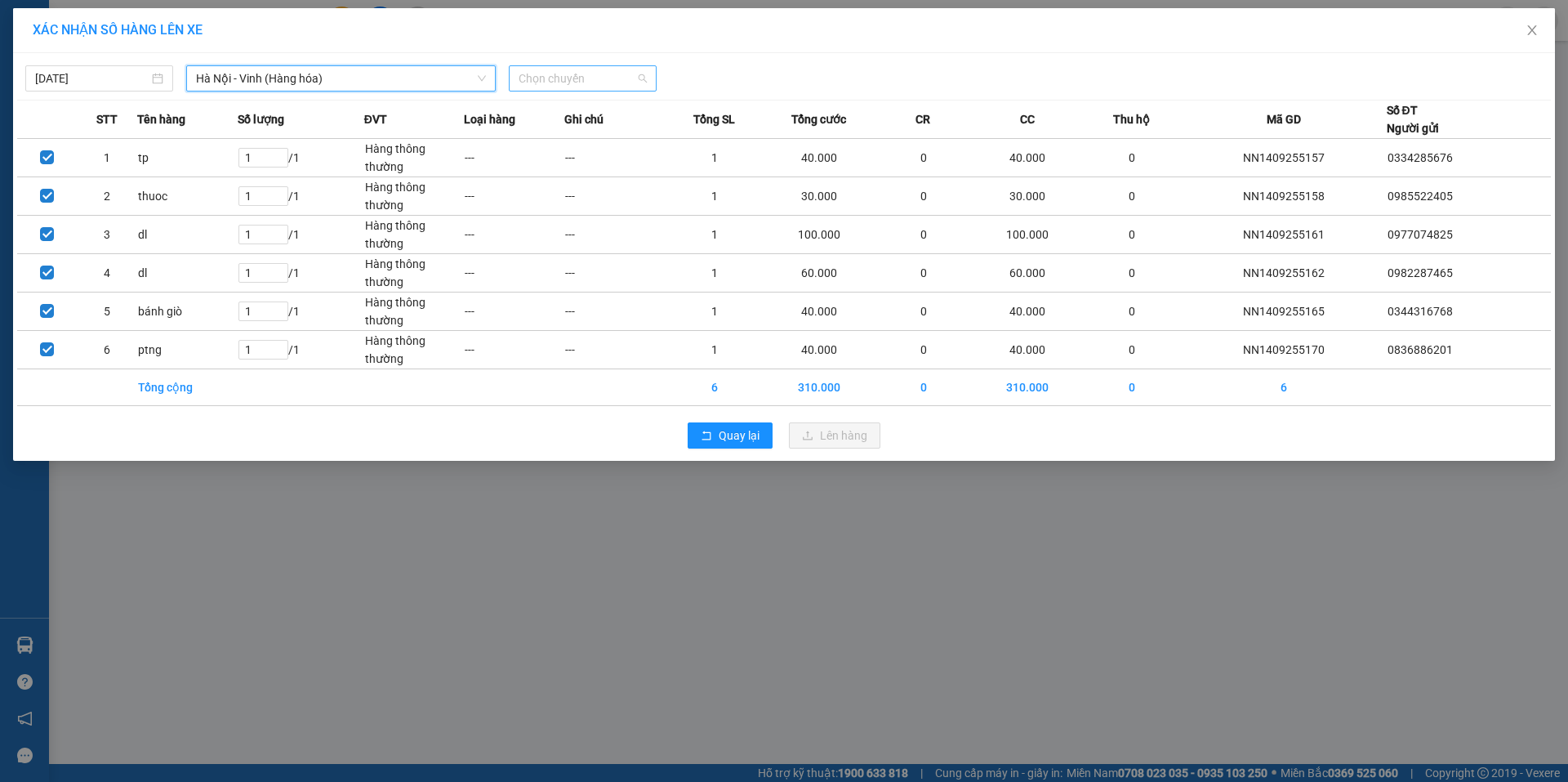
click at [572, 82] on span "Chọn chuyến" at bounding box center [582, 78] width 128 height 24
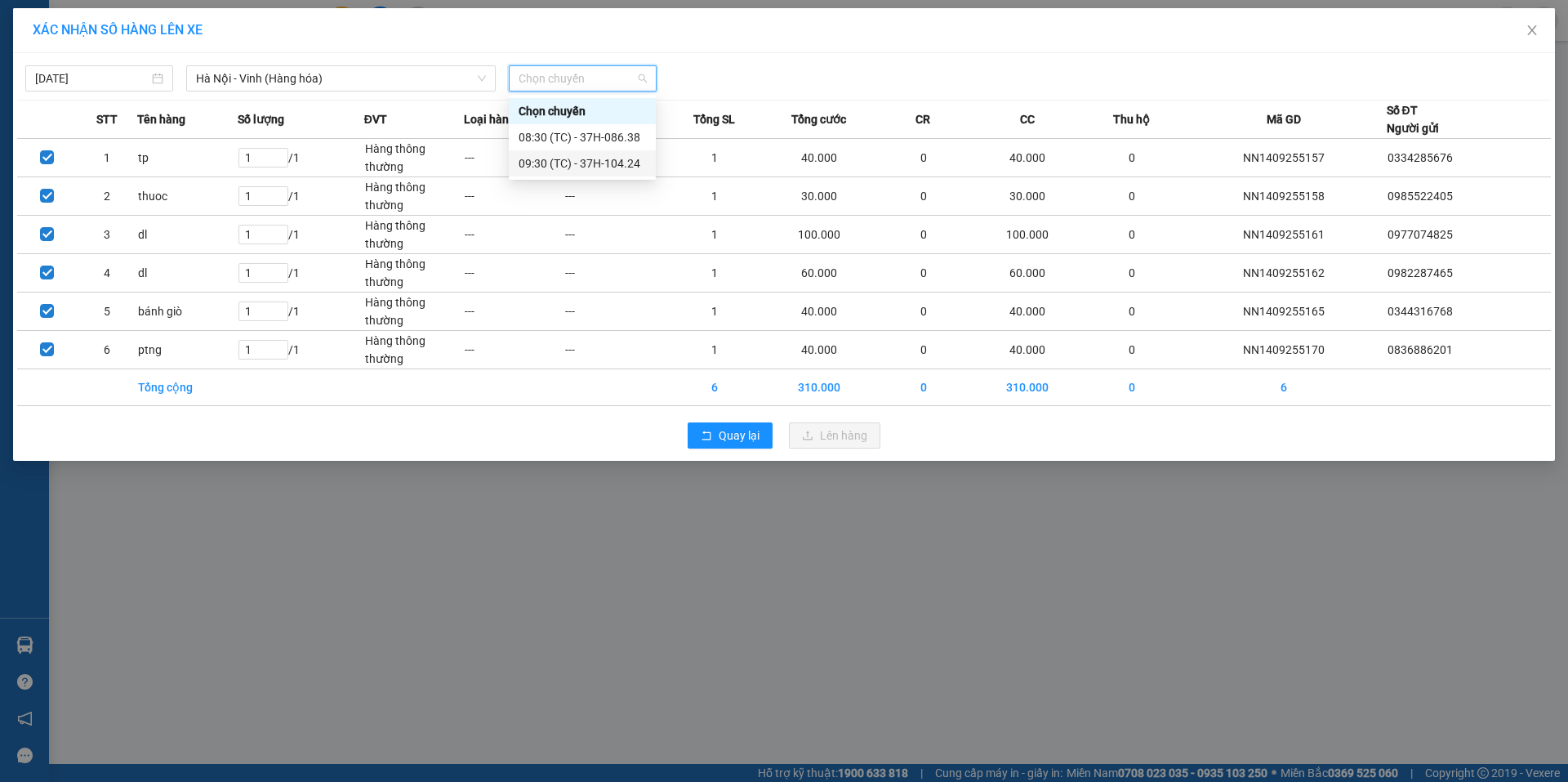
drag, startPoint x: 606, startPoint y: 157, endPoint x: 619, endPoint y: 168, distance: 17.0
click at [609, 158] on div "09:30 (TC) - 37H-104.24" at bounding box center [582, 162] width 127 height 18
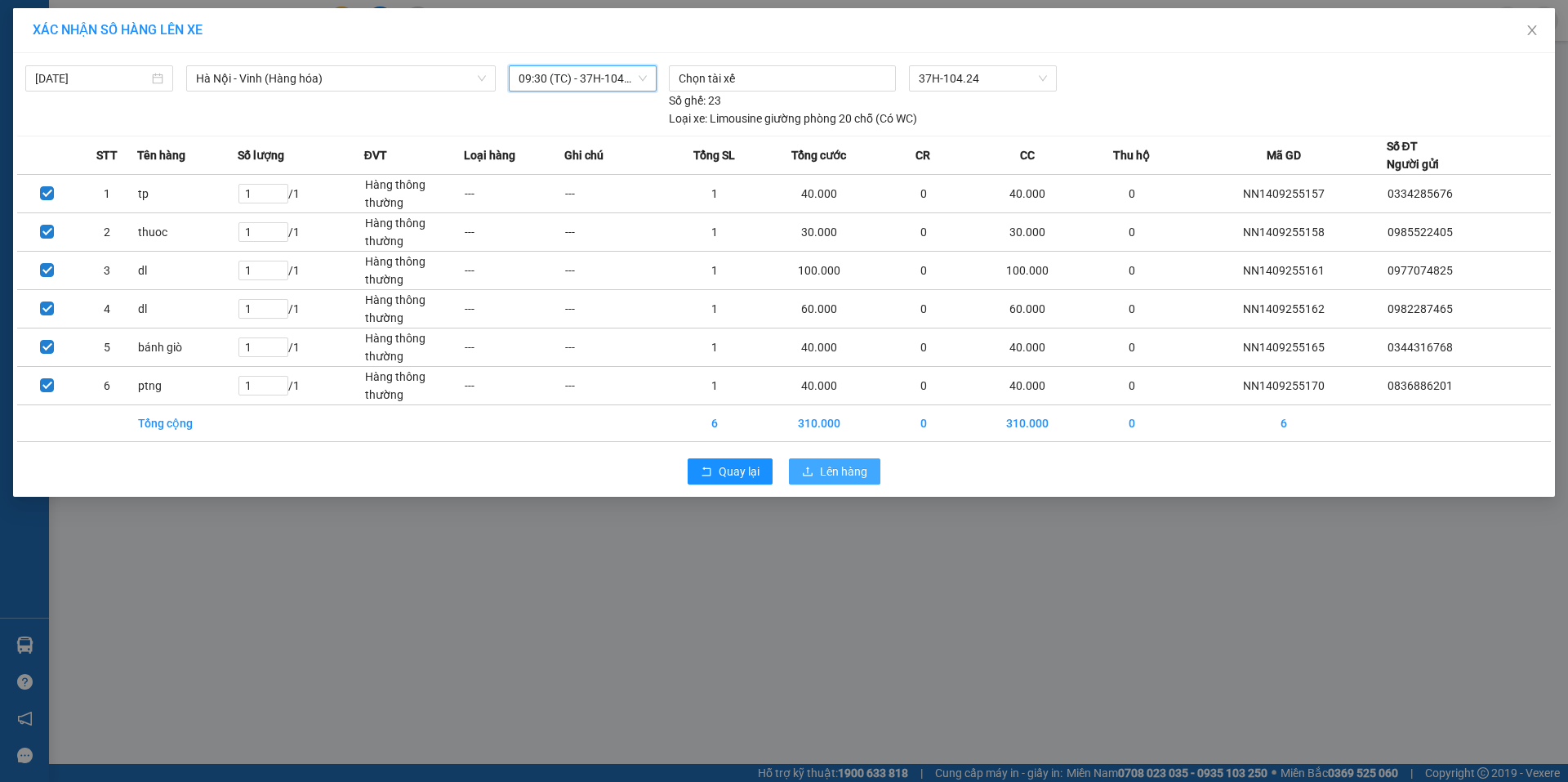
click at [839, 469] on span "Lên hàng" at bounding box center [843, 471] width 47 height 18
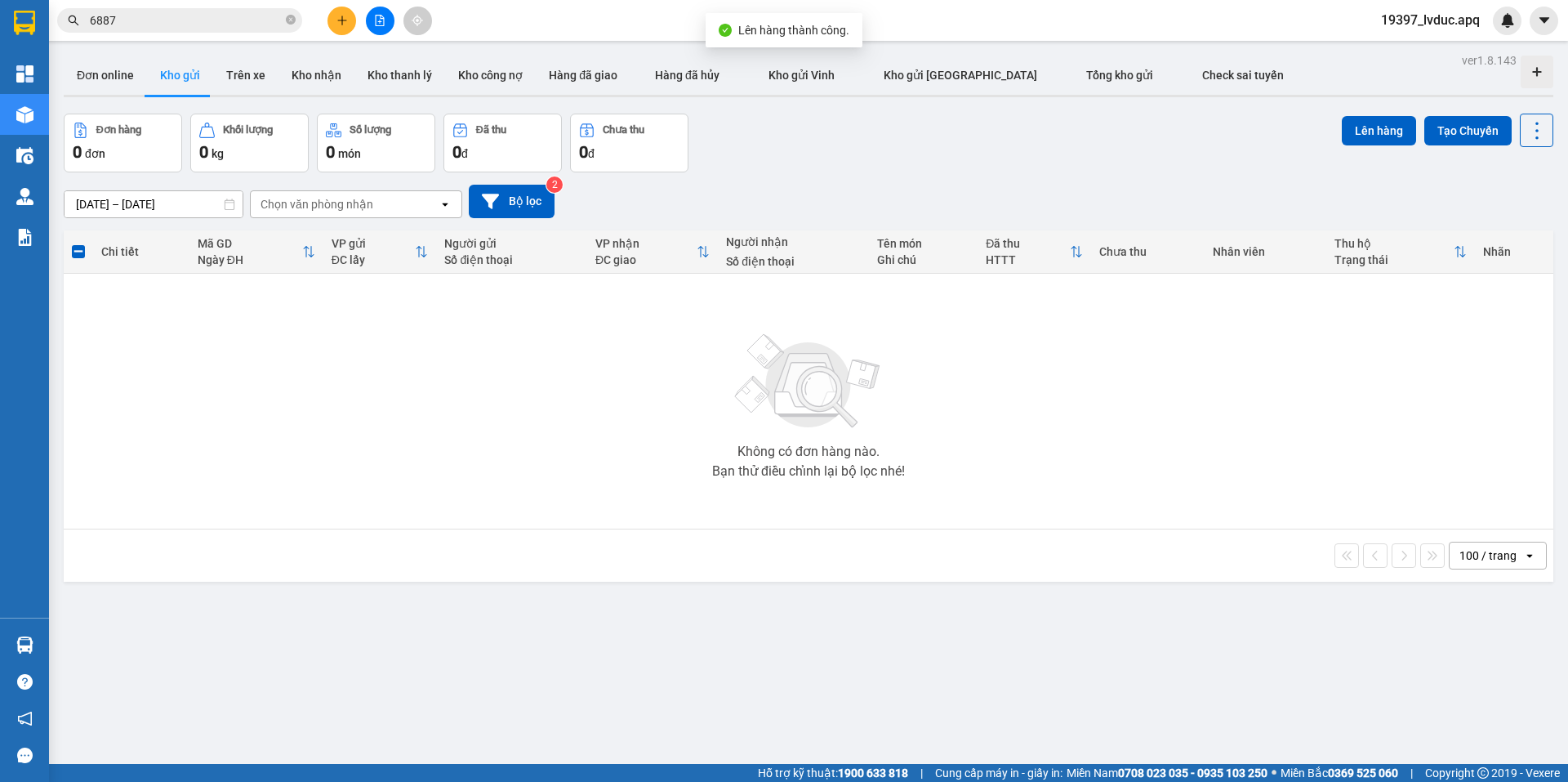
click at [390, 21] on button at bounding box center [380, 21] width 29 height 29
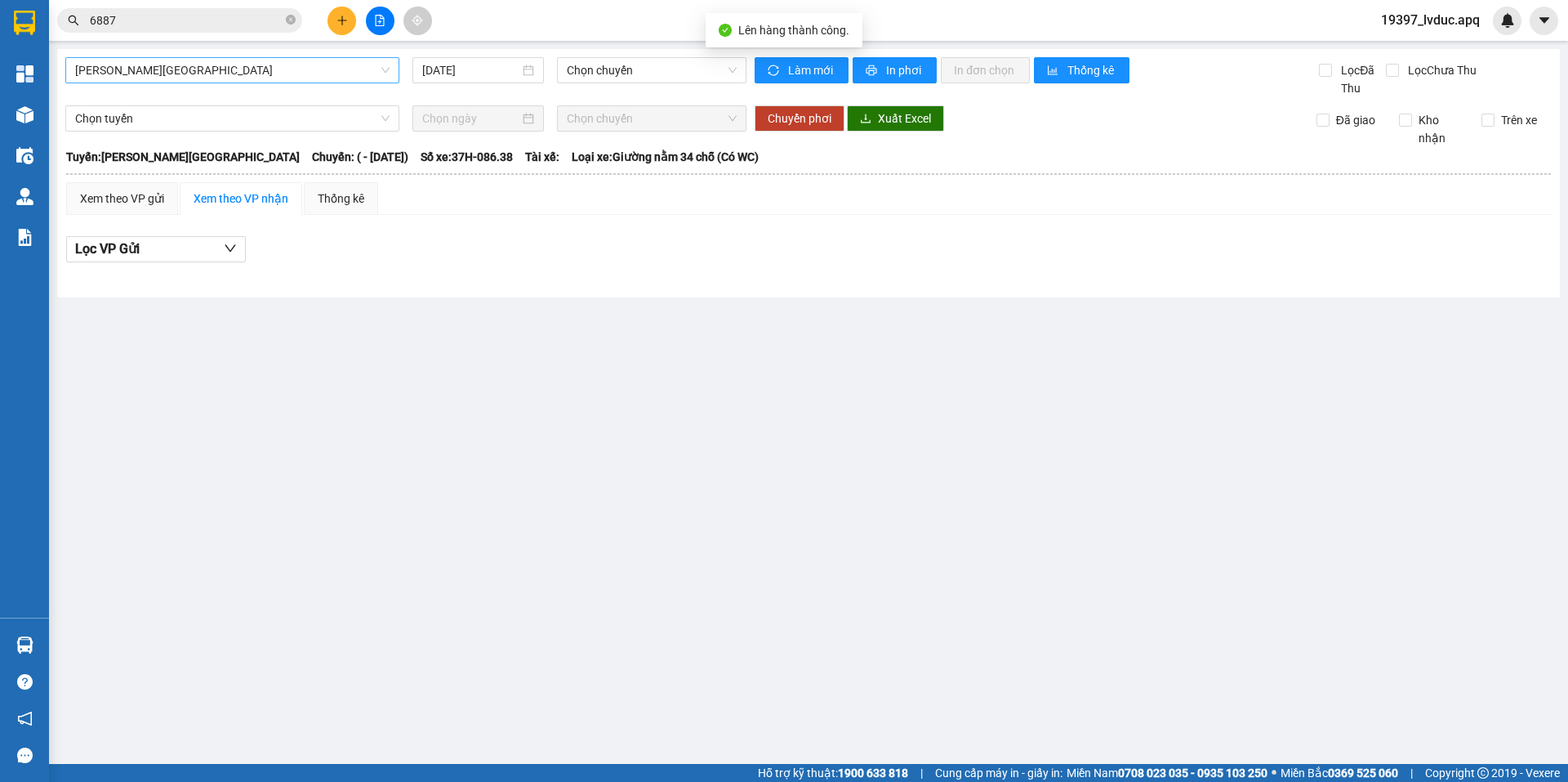
click at [284, 66] on span "[PERSON_NAME][GEOGRAPHIC_DATA]" at bounding box center [232, 70] width 315 height 24
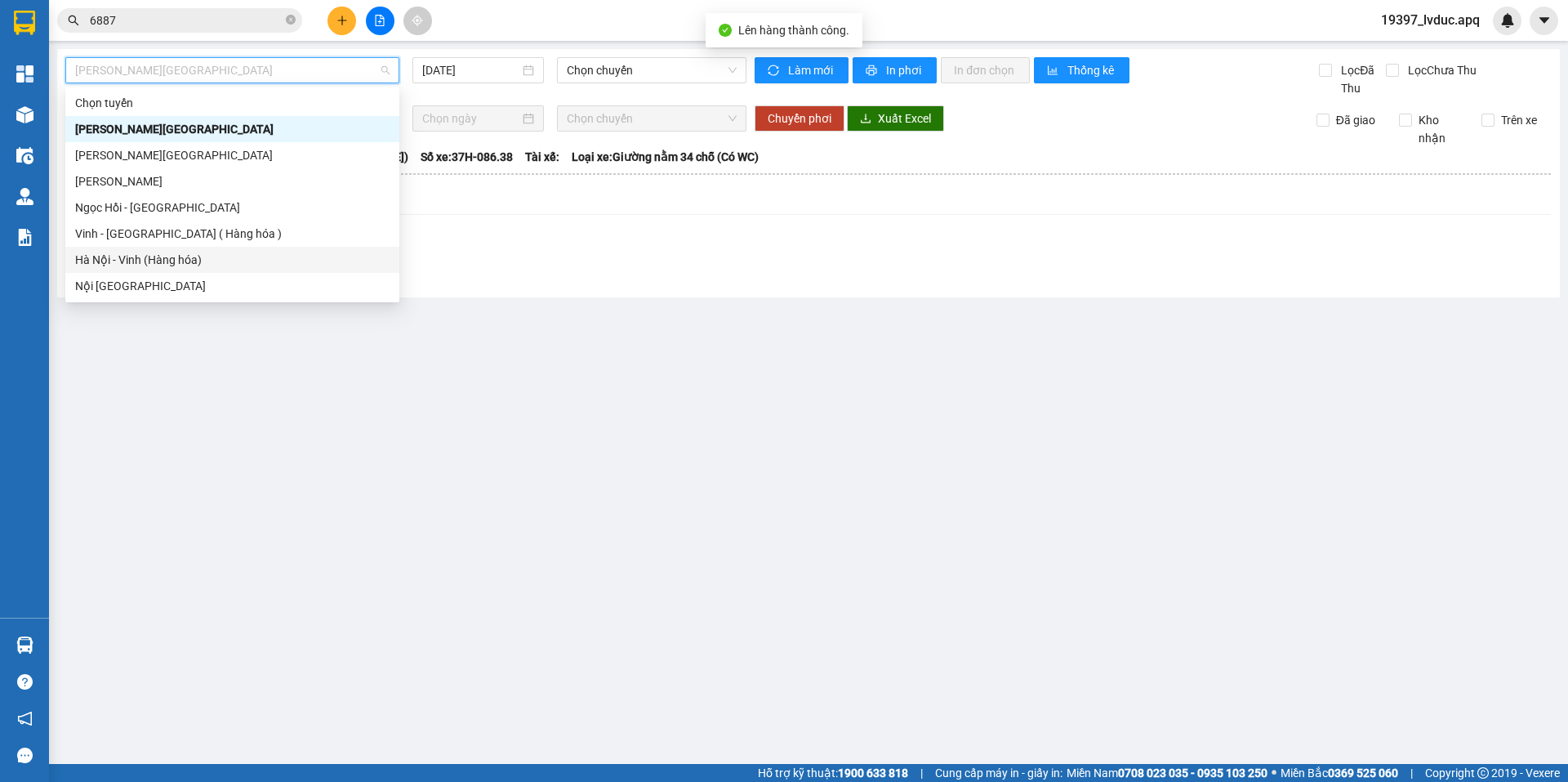
click at [157, 265] on div "Hà Nội - Vinh (Hàng hóa)" at bounding box center [232, 259] width 315 height 18
type input "[DATE]"
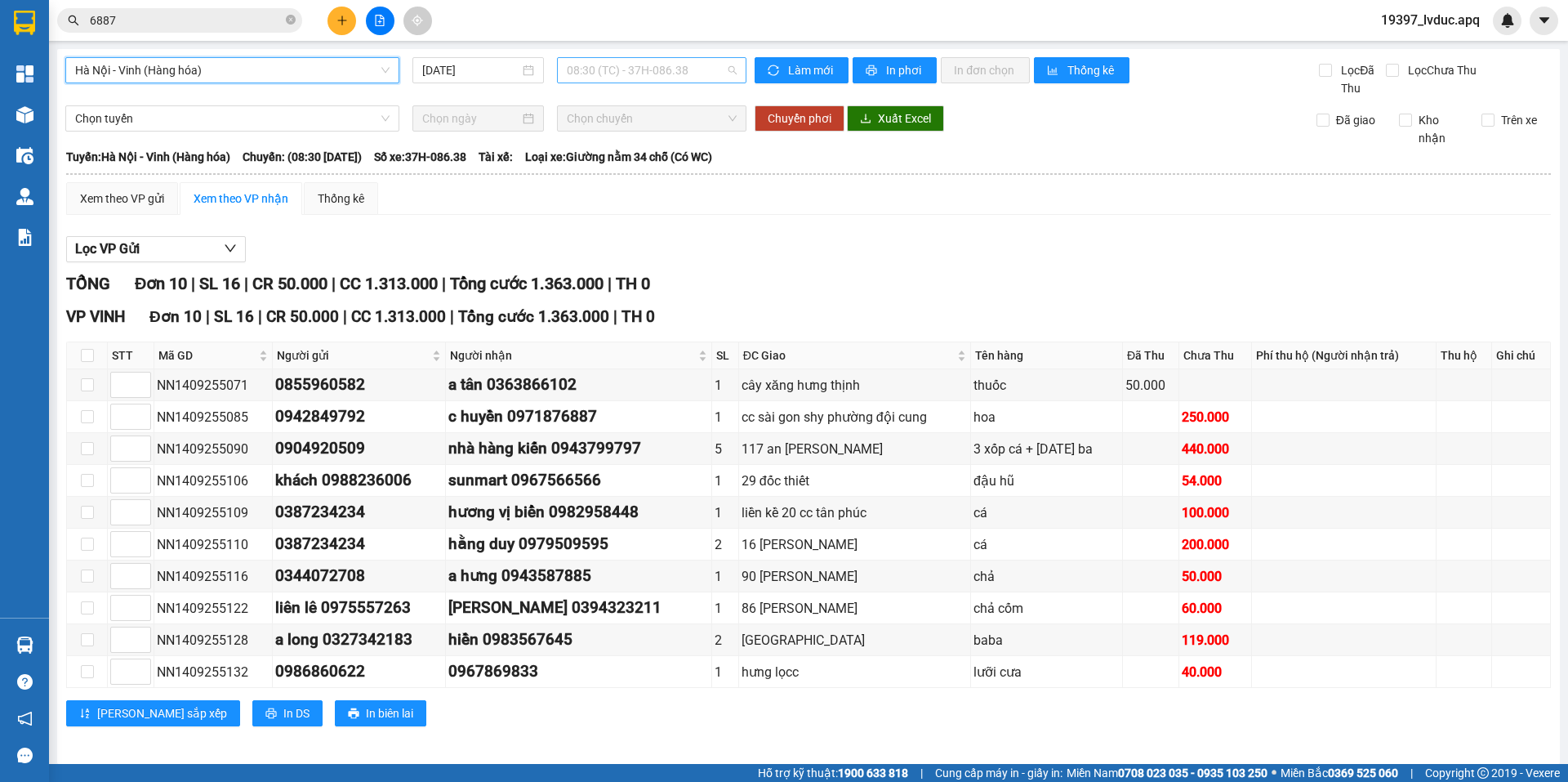
click at [650, 61] on span "08:30 (TC) - 37H-086.38" at bounding box center [651, 70] width 170 height 24
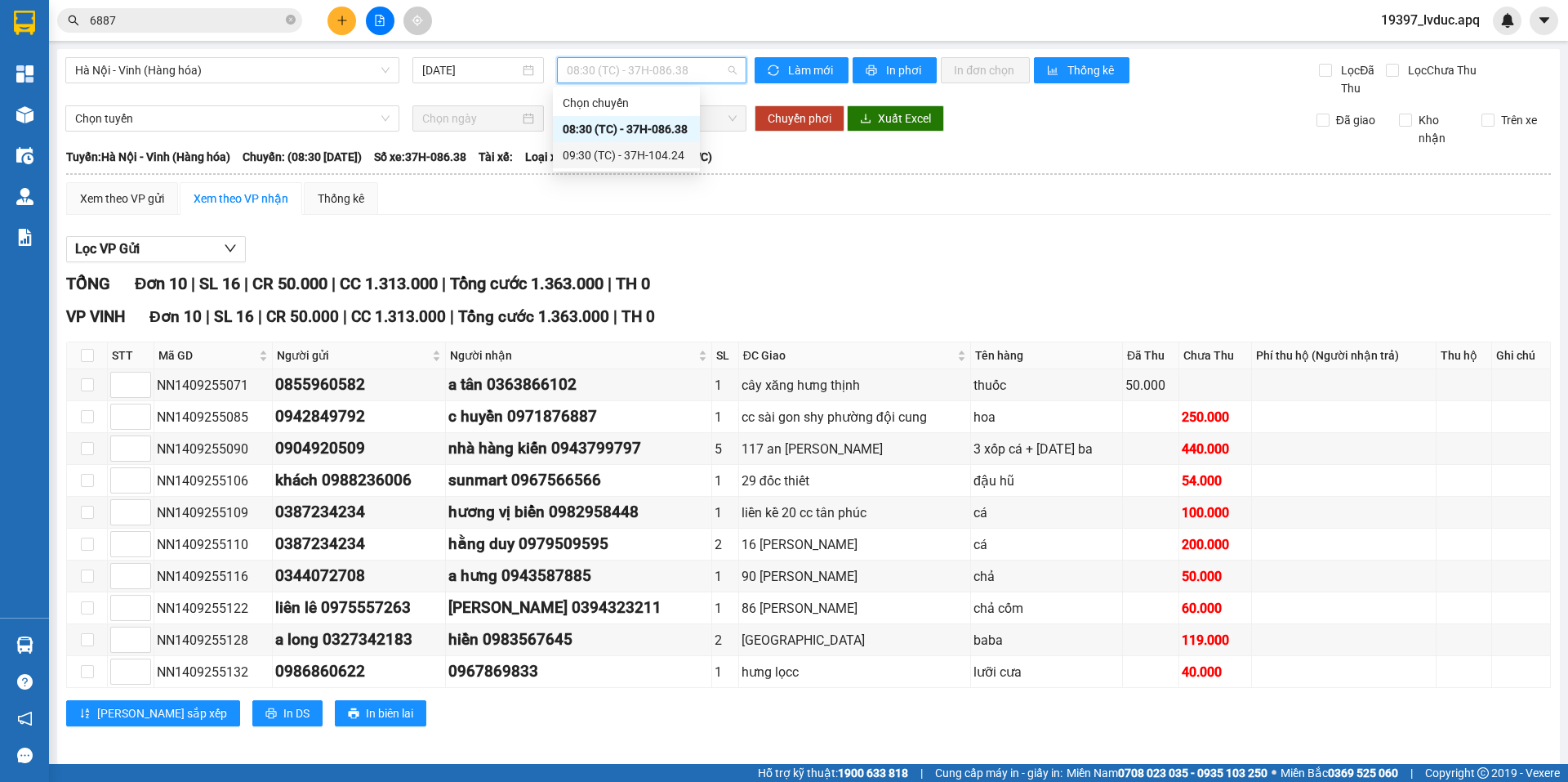
click at [645, 153] on div "09:30 (TC) - 37H-104.24" at bounding box center [625, 155] width 127 height 18
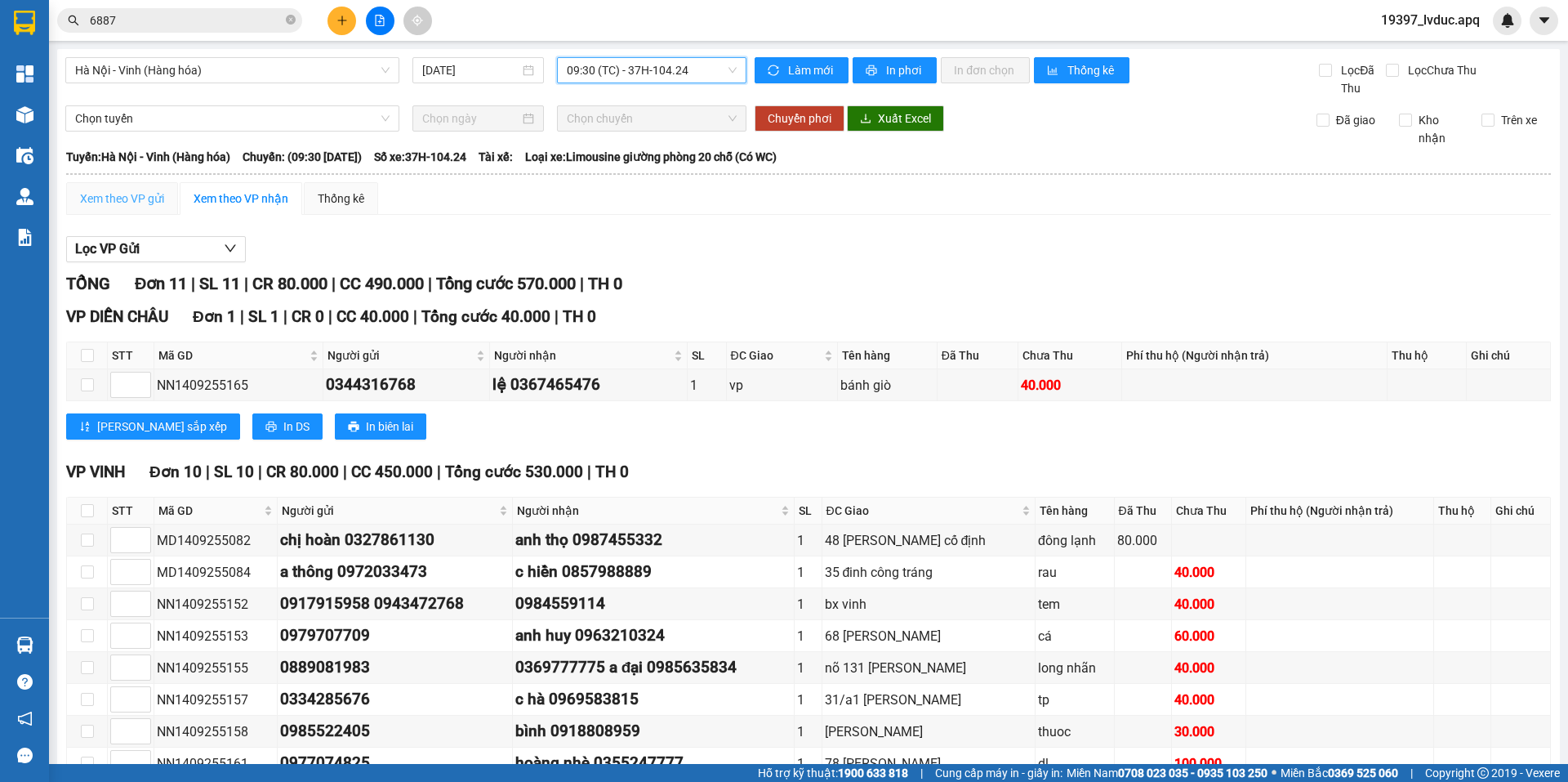
click at [147, 208] on div "Xem theo VP gửi" at bounding box center [122, 198] width 112 height 33
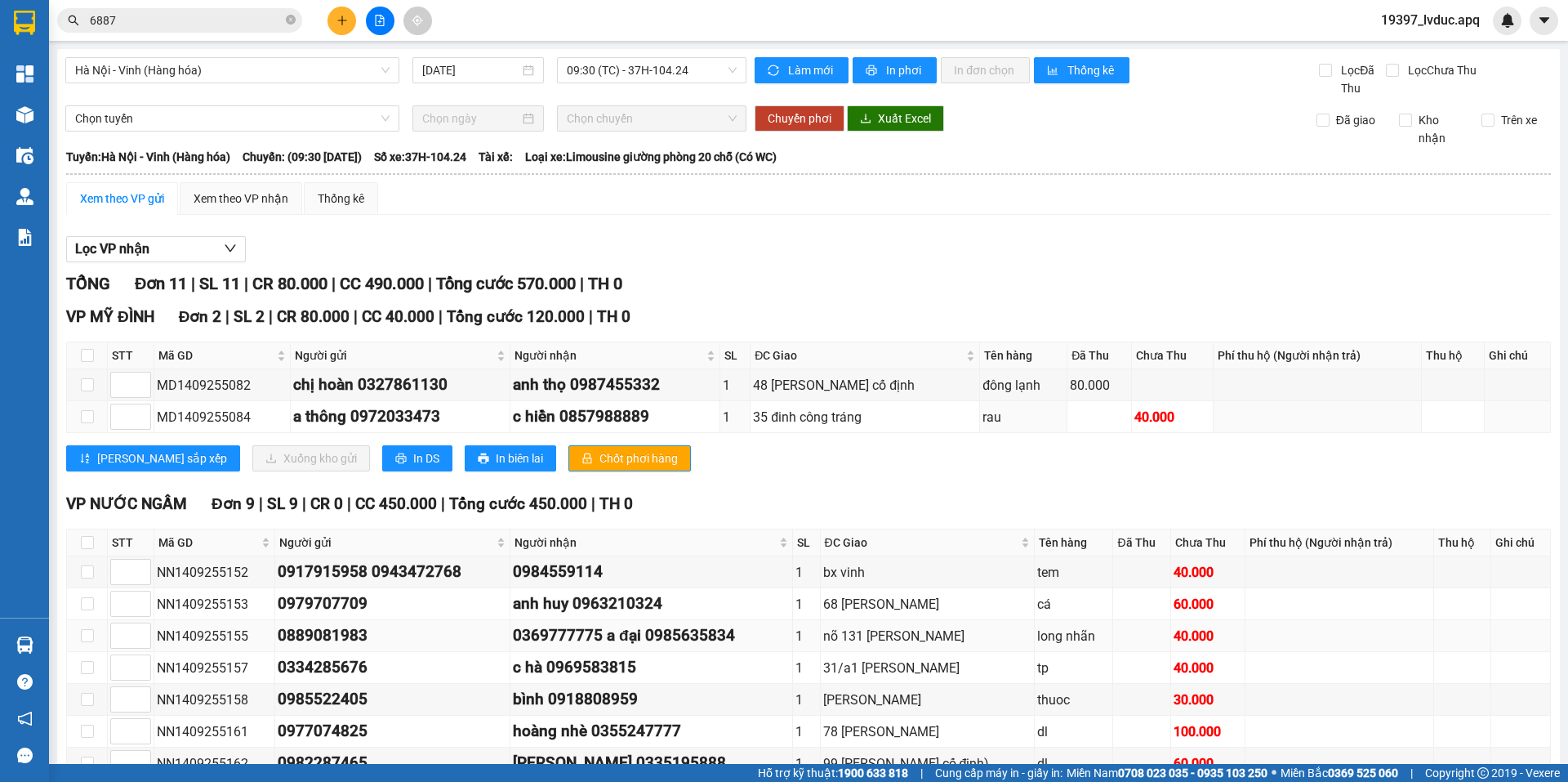
scroll to position [163, 0]
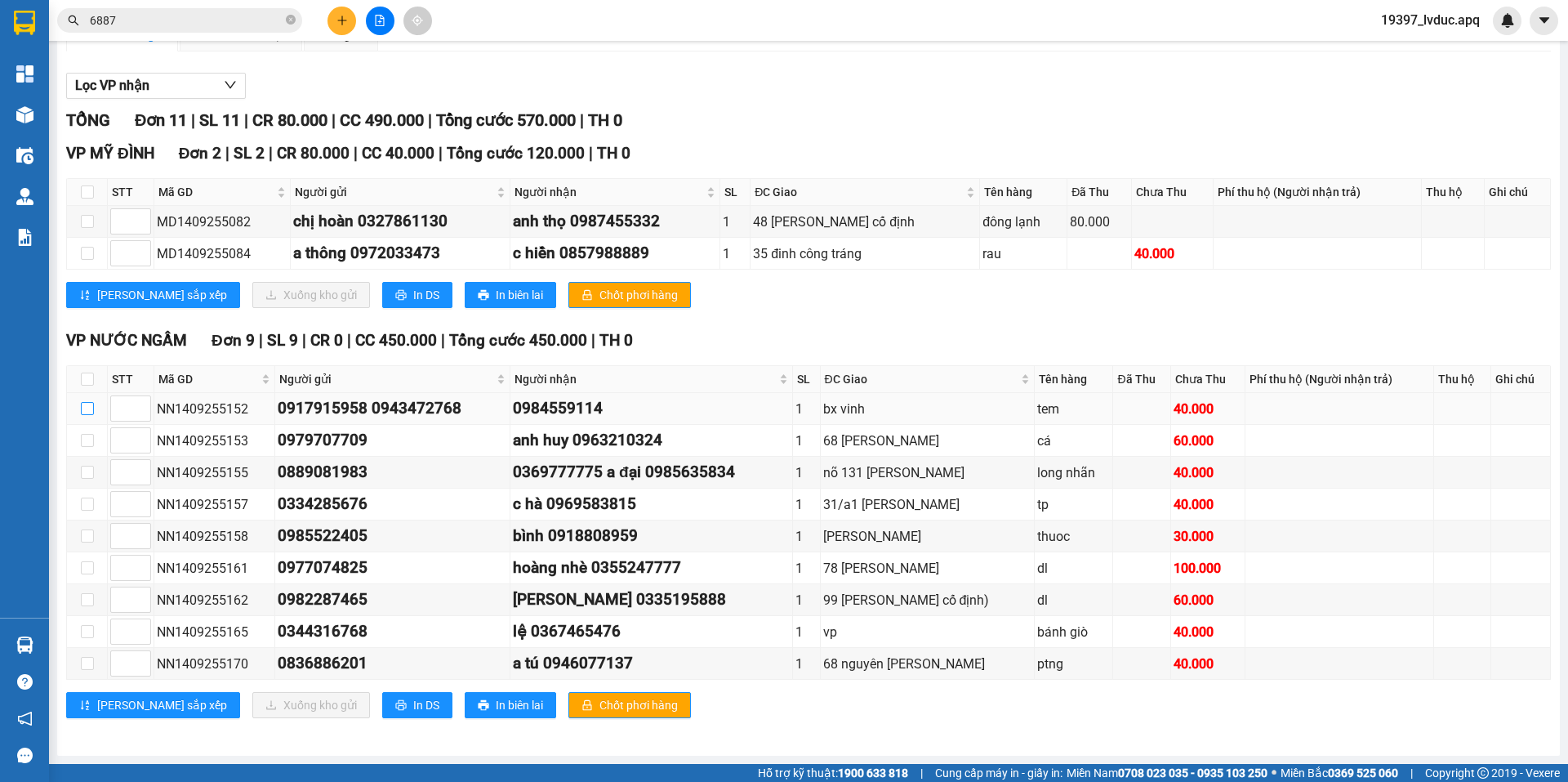
click at [84, 415] on label at bounding box center [88, 407] width 13 height 18
click at [84, 415] on input "checkbox" at bounding box center [88, 408] width 13 height 13
checkbox input "true"
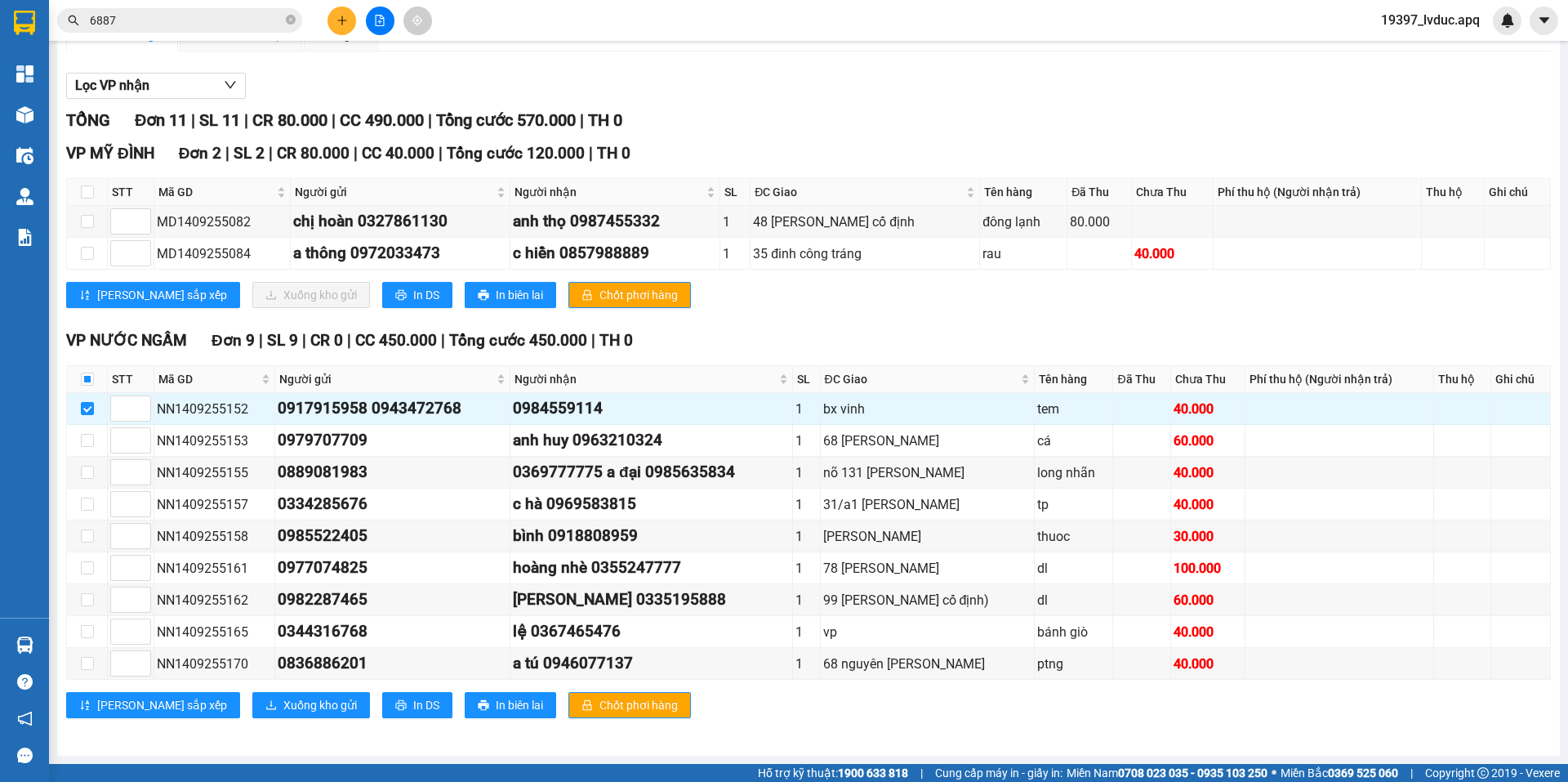
click at [259, 722] on div "VP NƯỚC NGẦM Đơn 9 | SL 9 | CR 0 | CC 450.000 | Tổng cước 450.000 | TH 0 STT Mã…" at bounding box center [809, 529] width 1485 height 402
click at [261, 716] on button "Xuống kho gửi" at bounding box center [311, 705] width 118 height 26
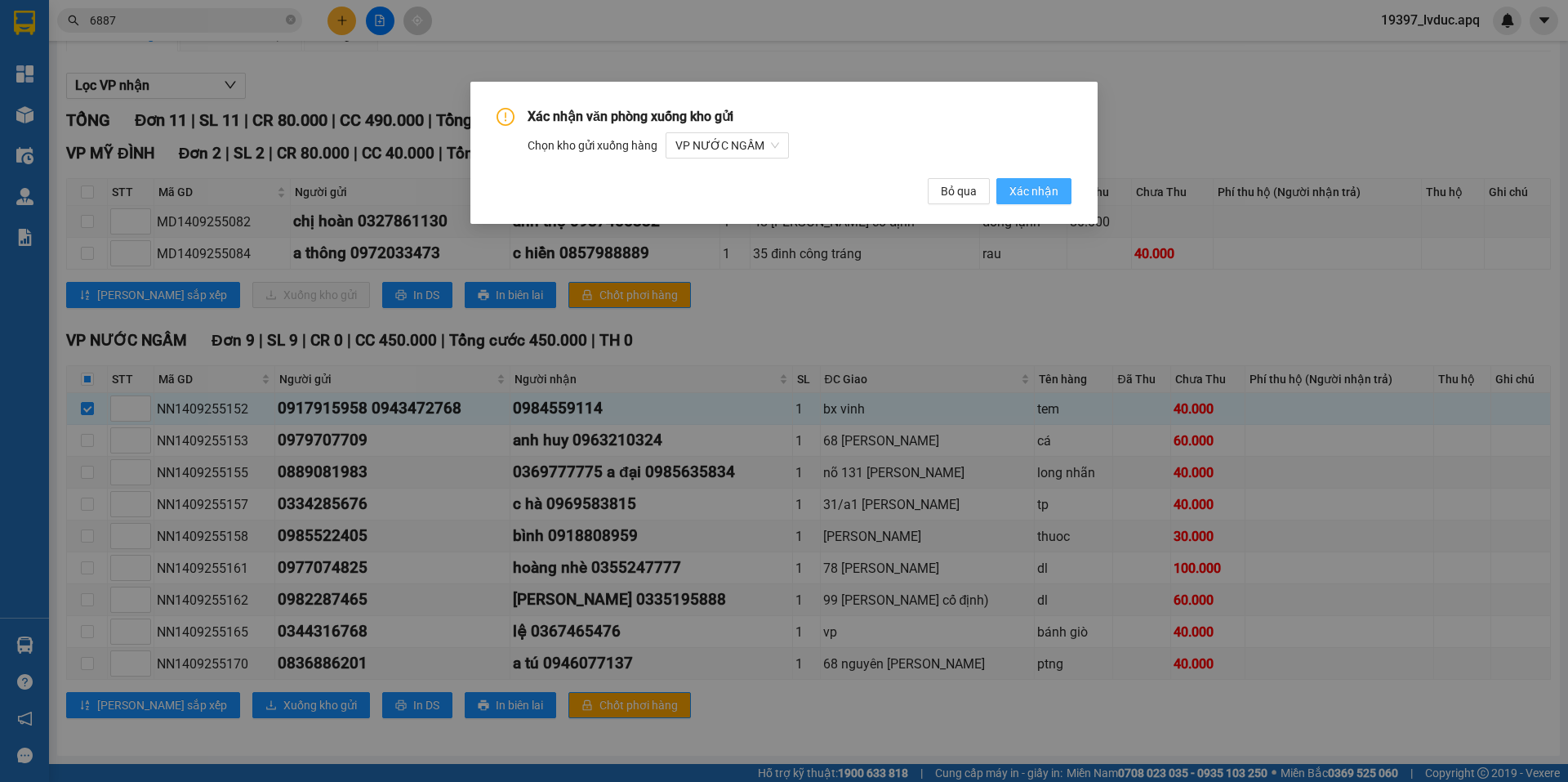
click at [1066, 187] on button "Xác nhận" at bounding box center [1034, 191] width 75 height 26
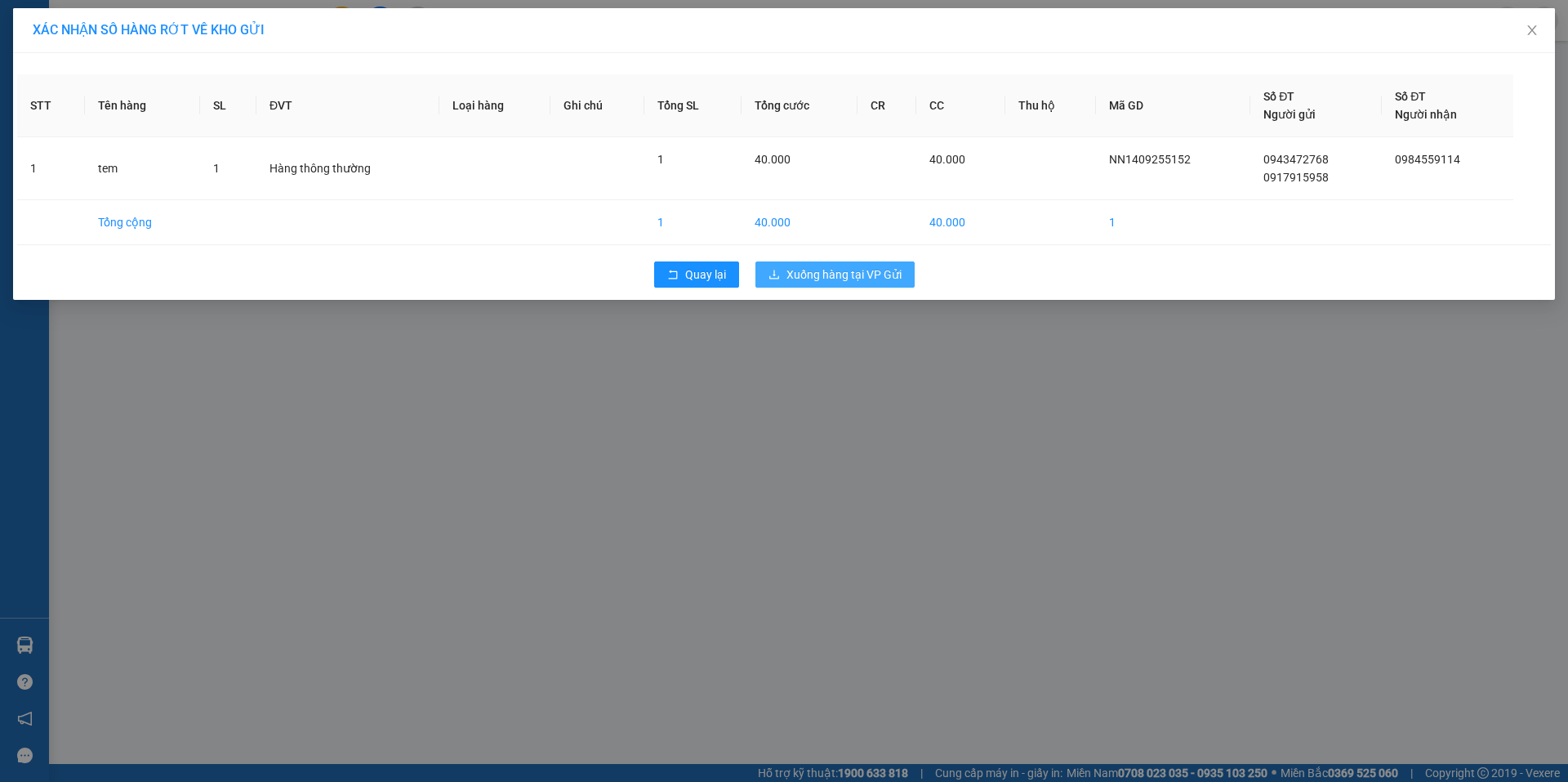
click at [791, 278] on span "Xuống hàng tại VP Gửi" at bounding box center [843, 274] width 115 height 18
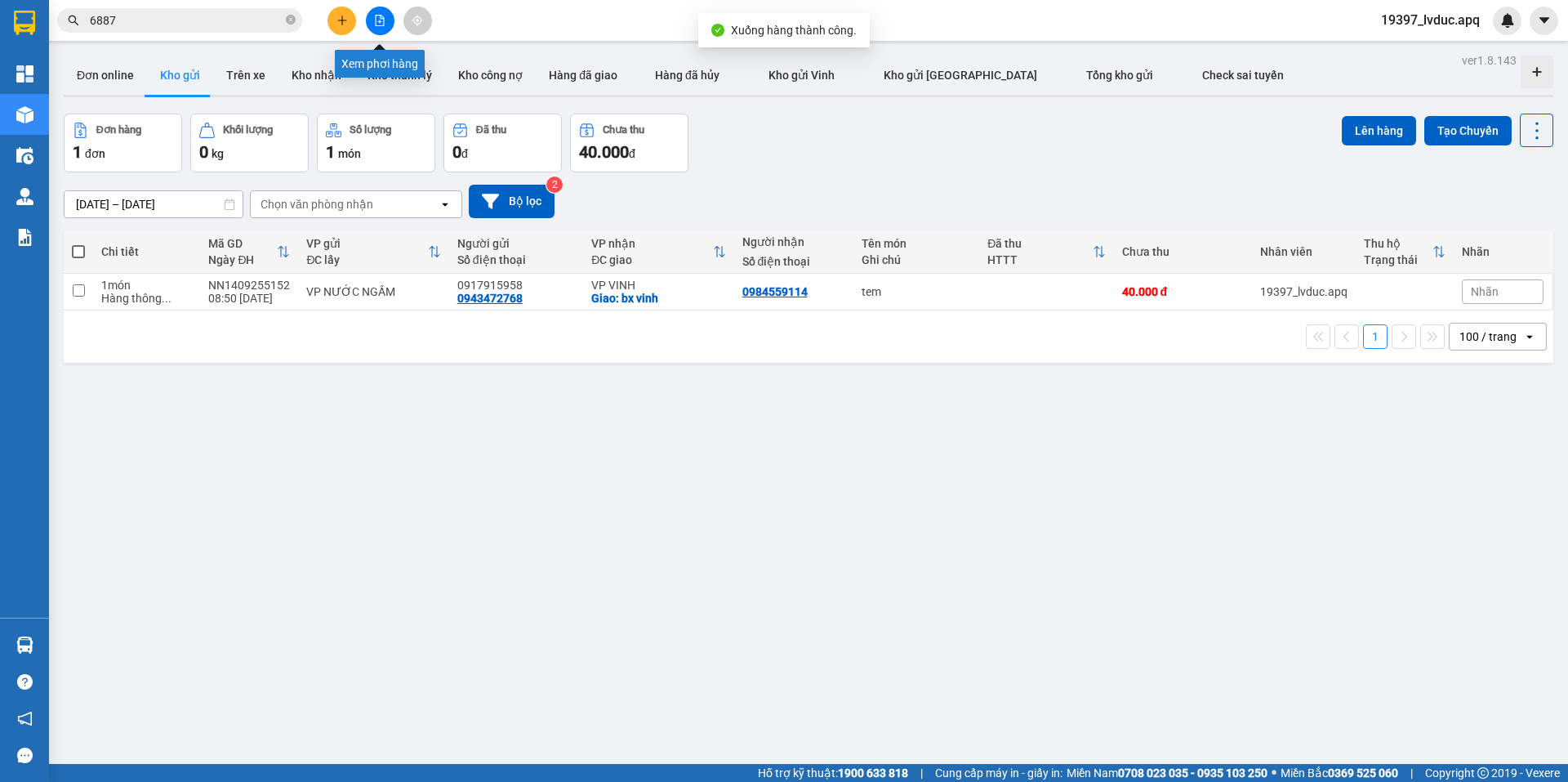
click at [374, 18] on button at bounding box center [380, 21] width 29 height 29
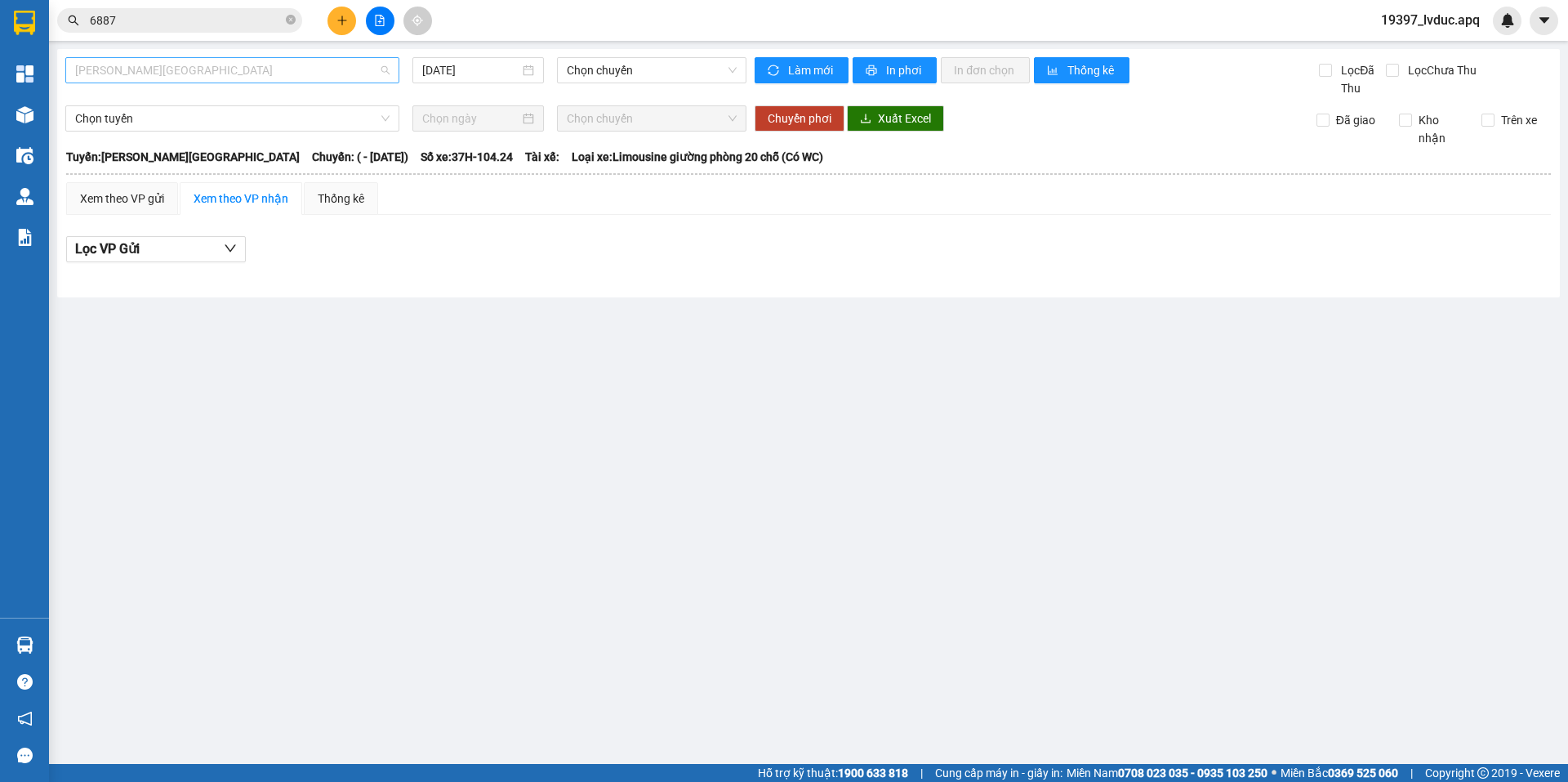
click at [230, 82] on span "[PERSON_NAME][GEOGRAPHIC_DATA]" at bounding box center [232, 70] width 315 height 24
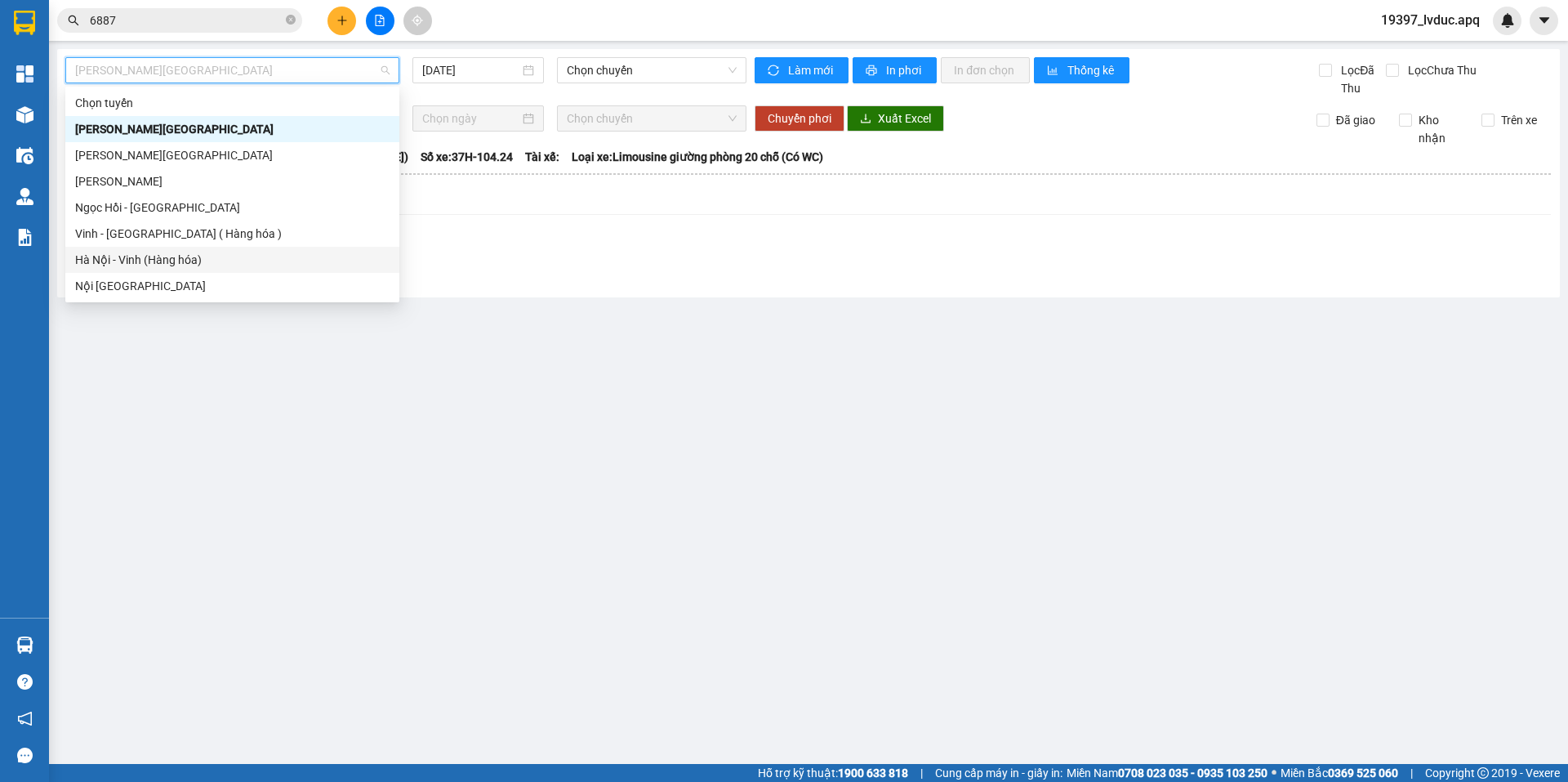
click at [154, 261] on div "Hà Nội - Vinh (Hàng hóa)" at bounding box center [232, 259] width 315 height 18
type input "[DATE]"
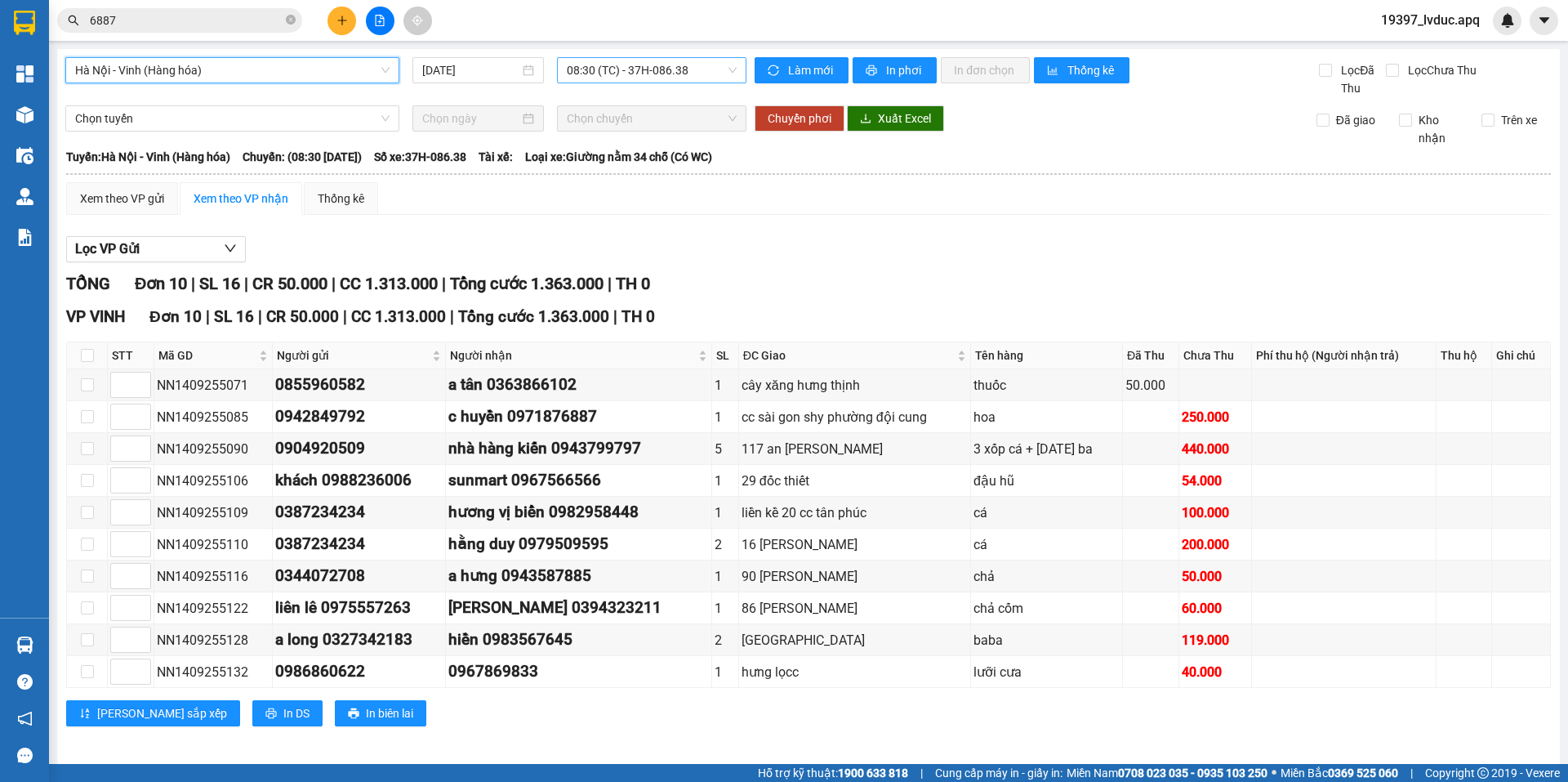
click at [576, 69] on span "08:30 (TC) - 37H-086.38" at bounding box center [651, 70] width 170 height 24
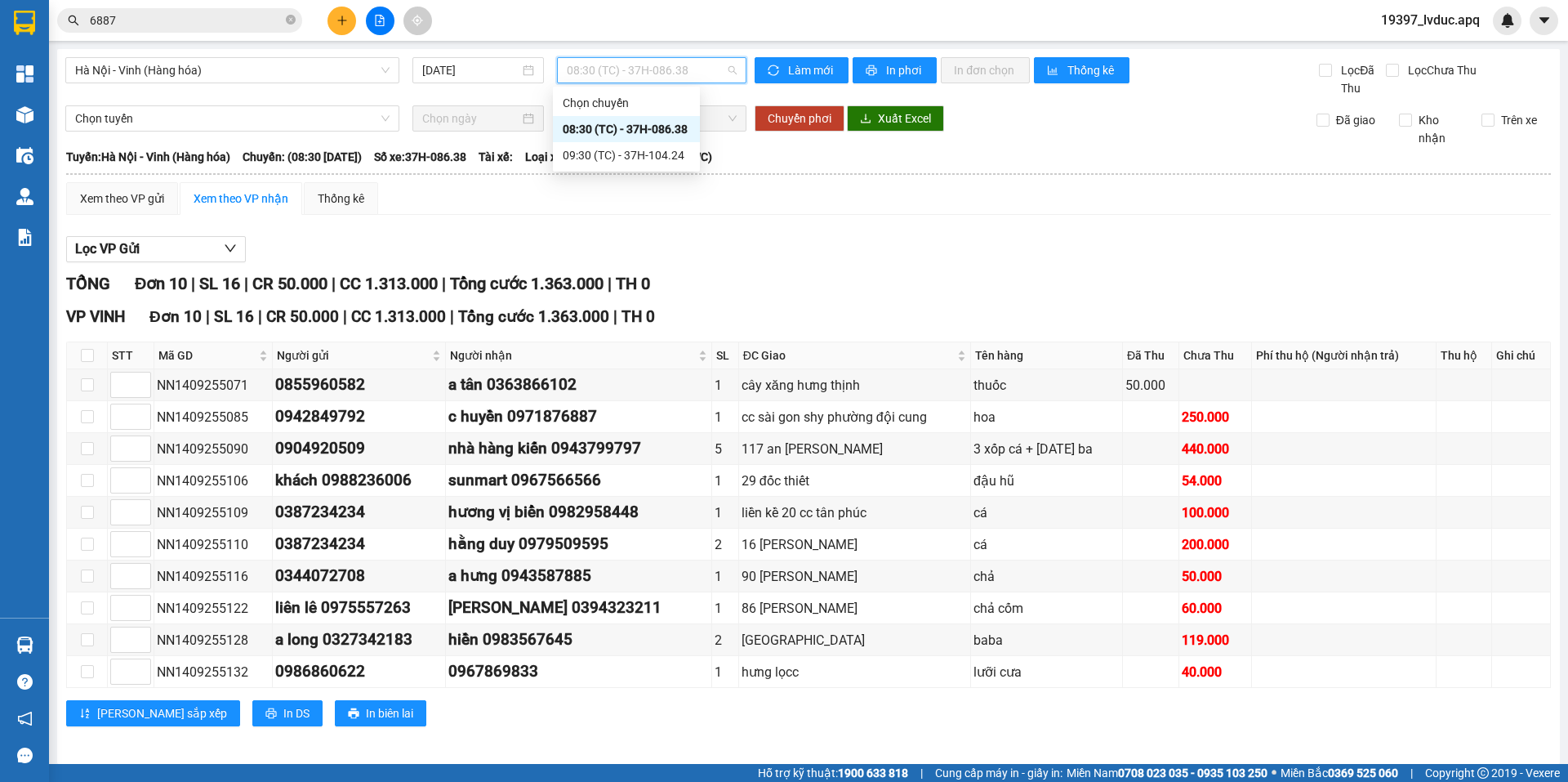
click at [591, 140] on div "08:30 (TC) - 37H-086.38" at bounding box center [626, 129] width 147 height 26
click at [609, 80] on span "08:30 (TC) - 37H-086.38" at bounding box center [651, 70] width 170 height 24
click at [596, 155] on div "09:30 (TC) - 37H-104.24" at bounding box center [625, 155] width 127 height 18
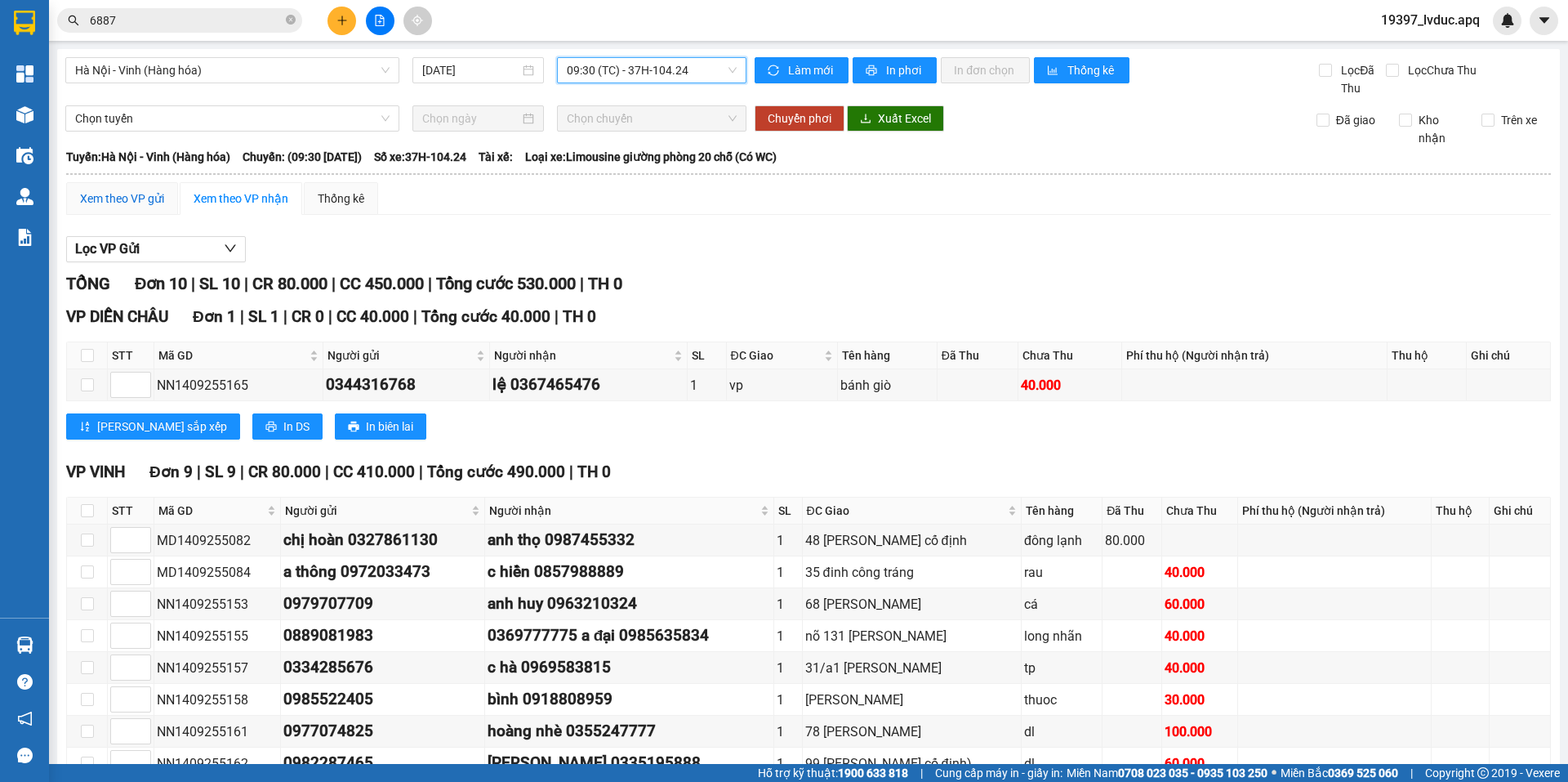
click at [145, 194] on div "Xem theo VP gửi" at bounding box center [122, 198] width 84 height 18
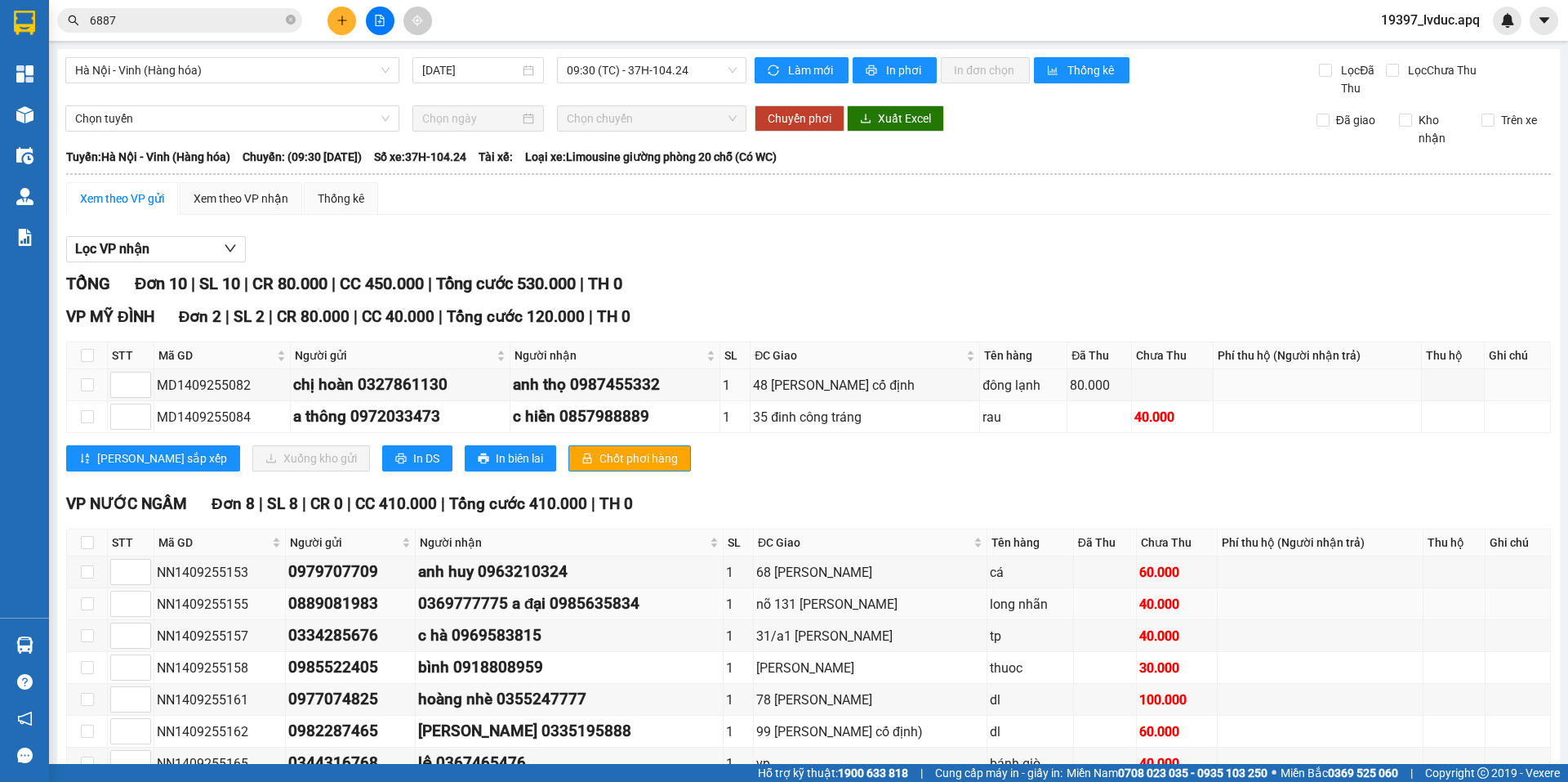
scroll to position [131, 0]
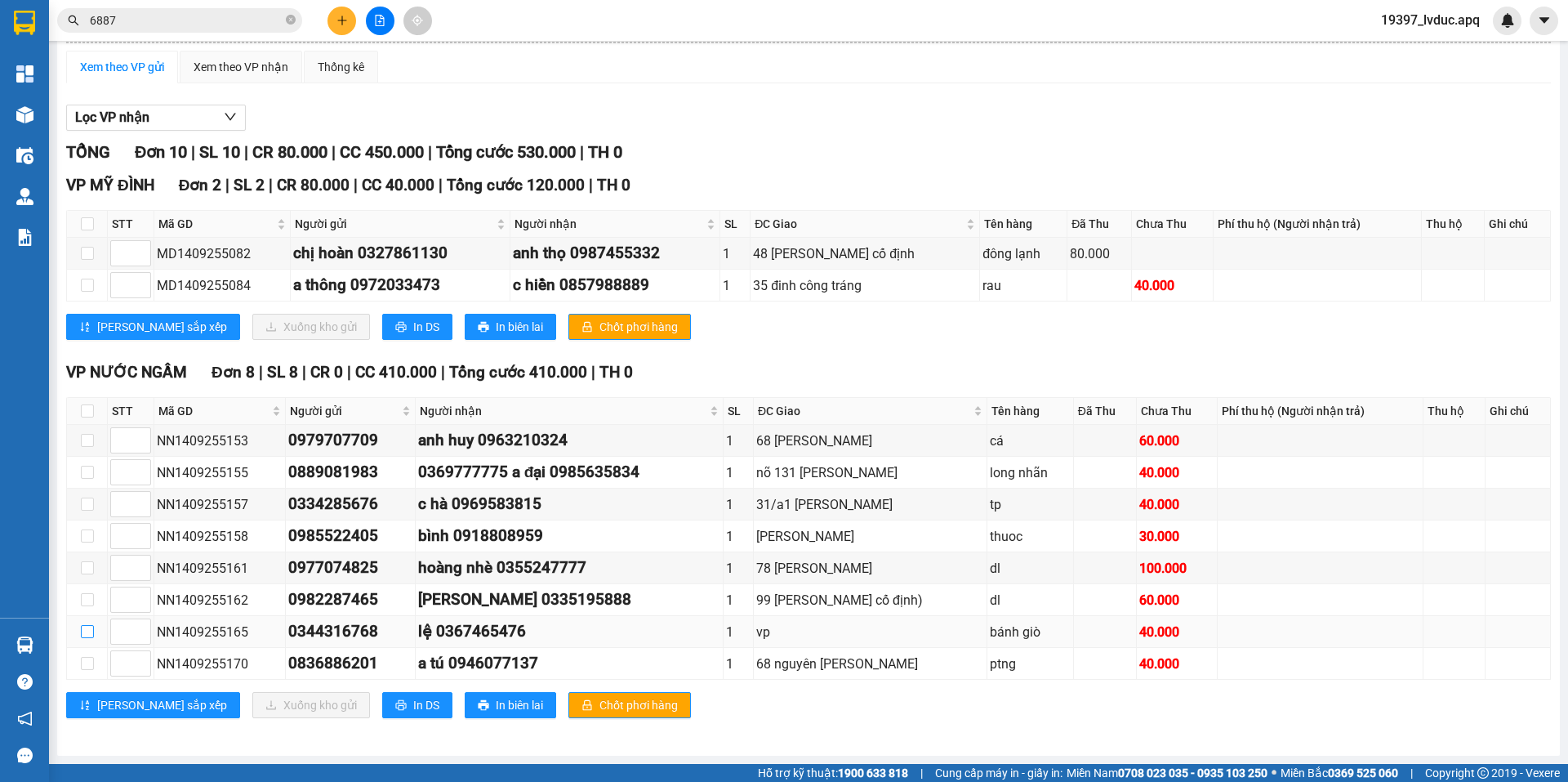
click at [88, 631] on input "checkbox" at bounding box center [88, 631] width 13 height 13
checkbox input "true"
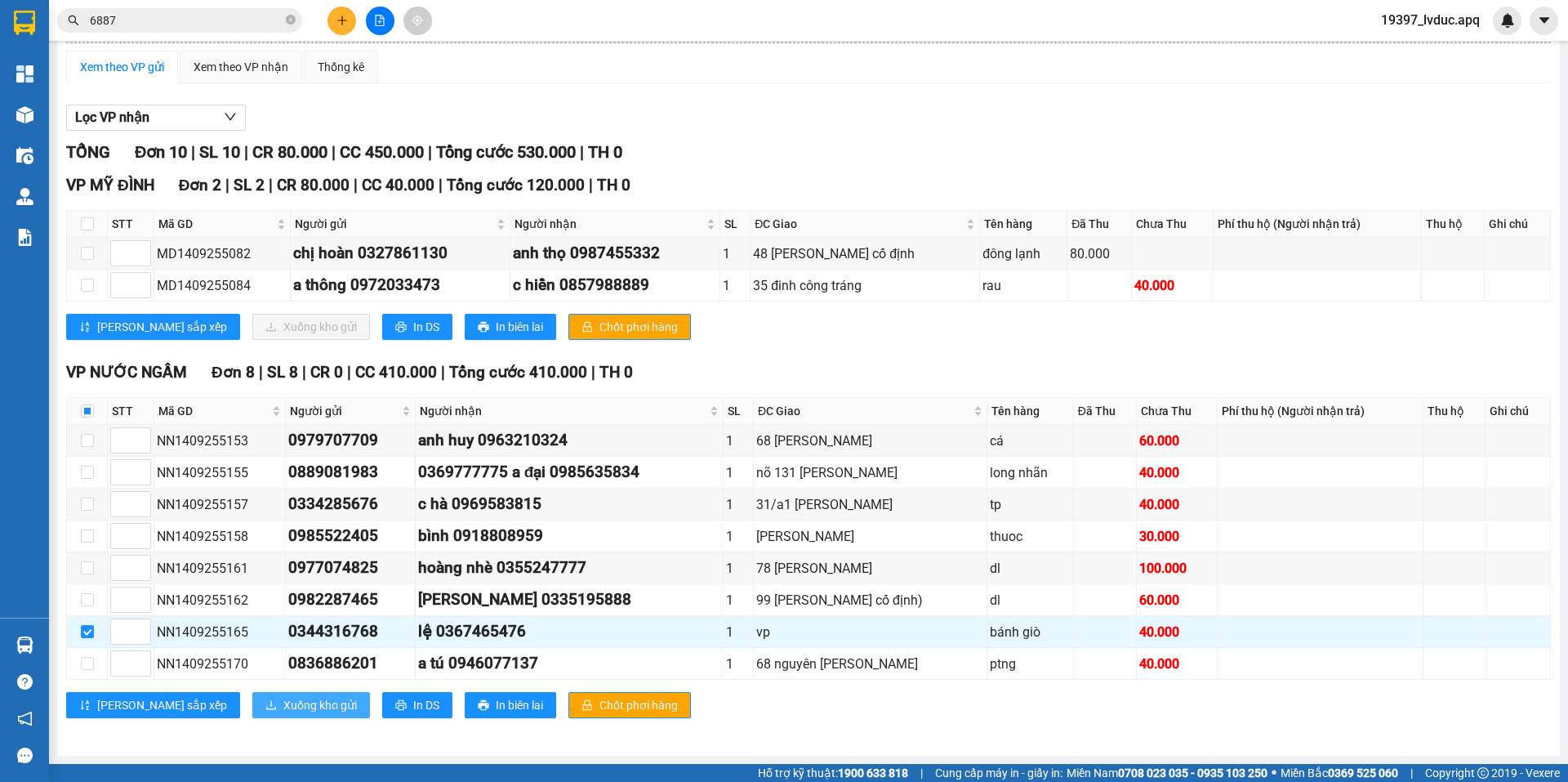
click at [284, 697] on span "Xuống kho gửi" at bounding box center [320, 705] width 73 height 18
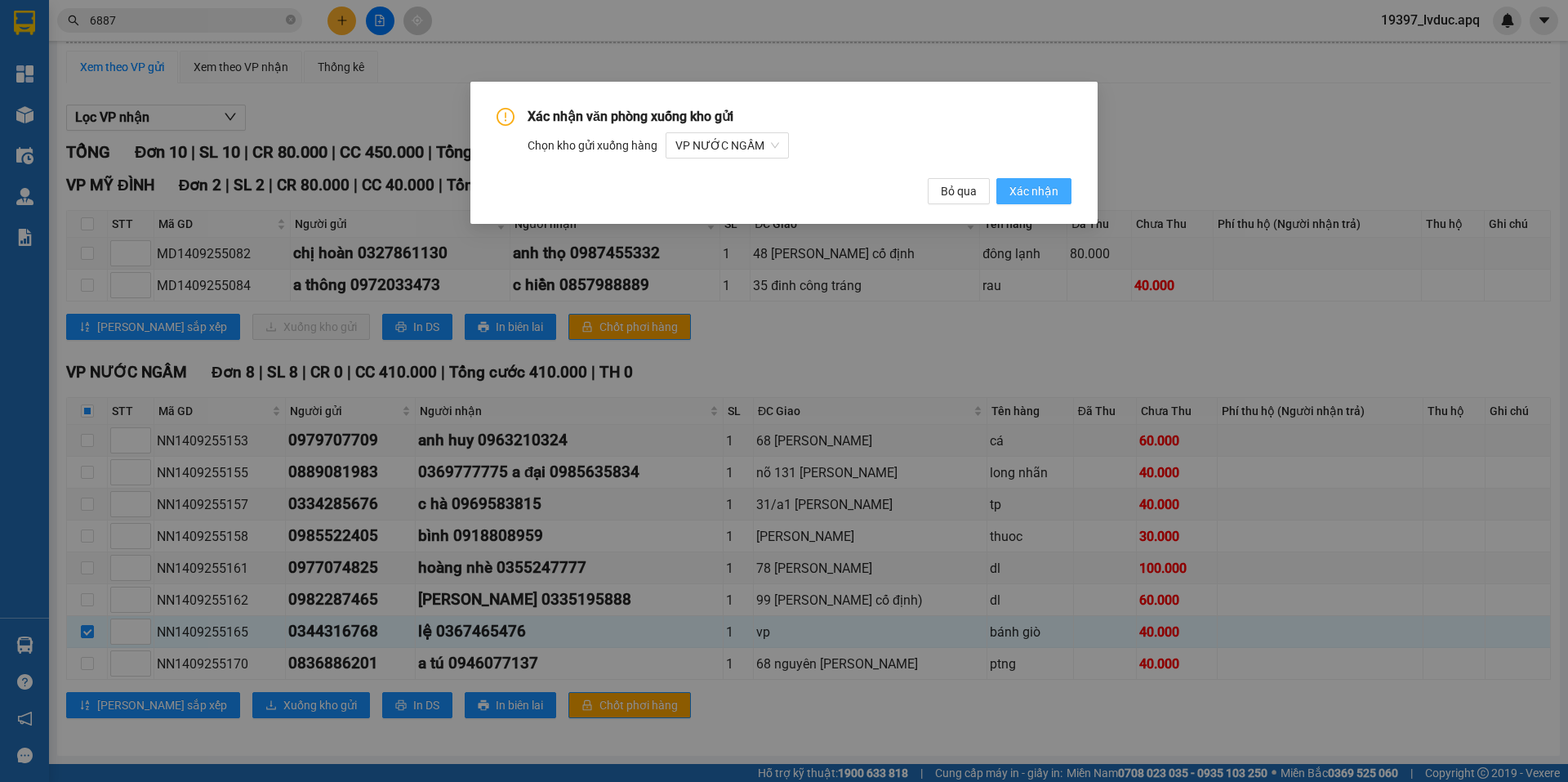
click at [1051, 184] on span "Xác nhận" at bounding box center [1034, 190] width 49 height 18
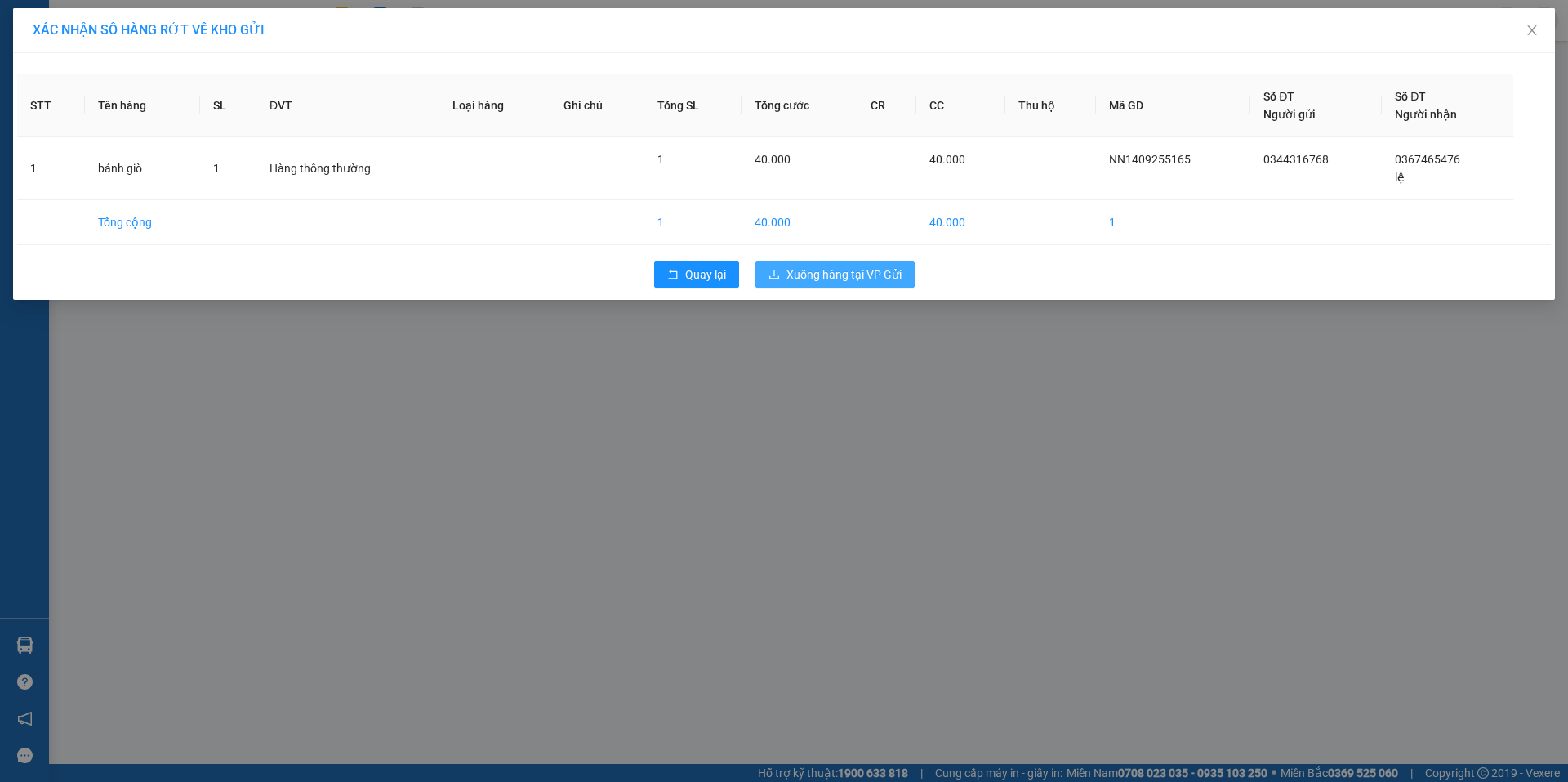
click at [858, 273] on span "Xuống hàng tại VP Gửi" at bounding box center [843, 274] width 115 height 18
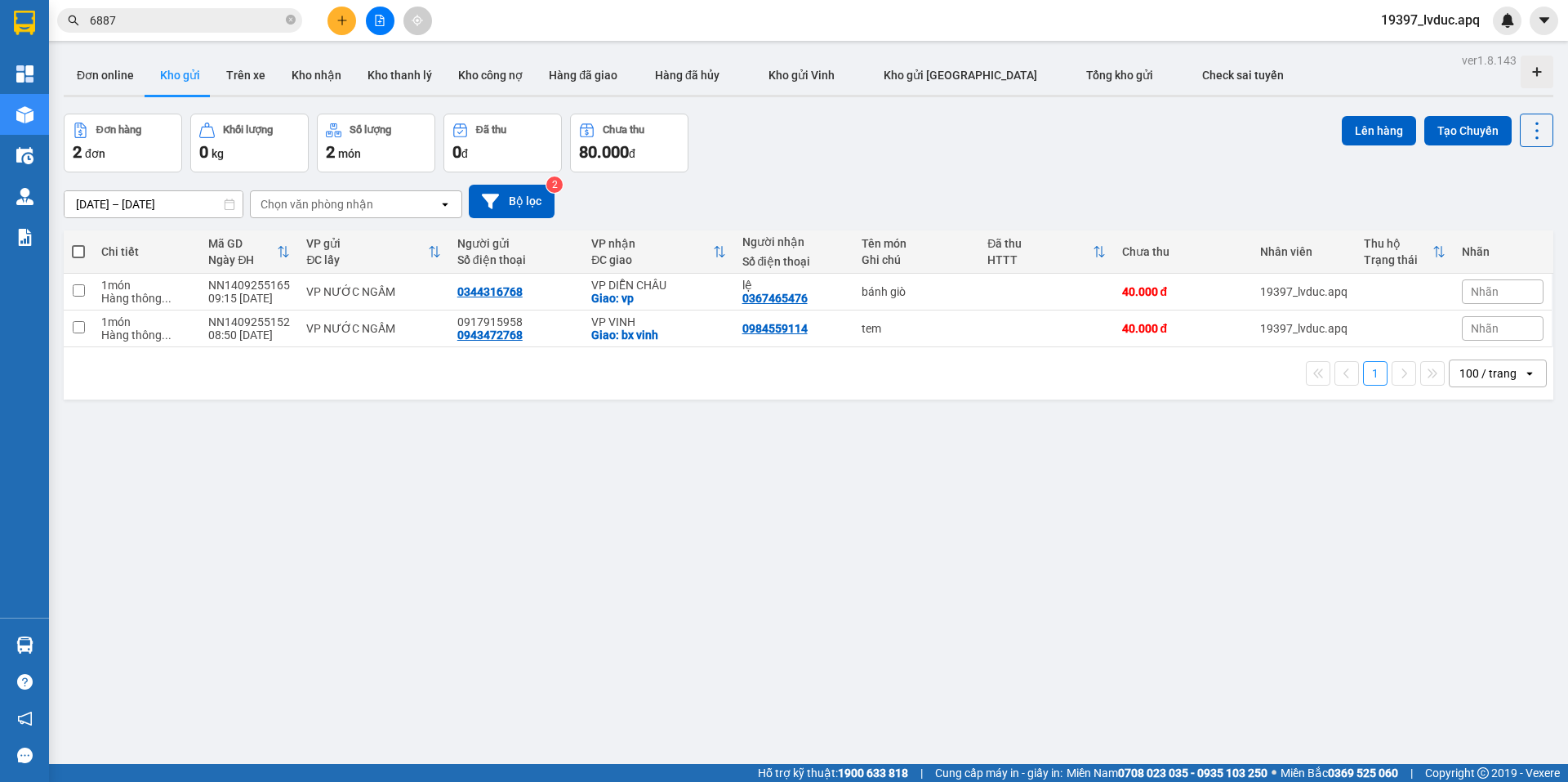
click at [904, 175] on div "12/09/2025 – 14/09/2025 Press the down arrow key to interact with the calendar …" at bounding box center [809, 201] width 1490 height 58
click at [1519, 326] on icon at bounding box center [1523, 328] width 8 height 8
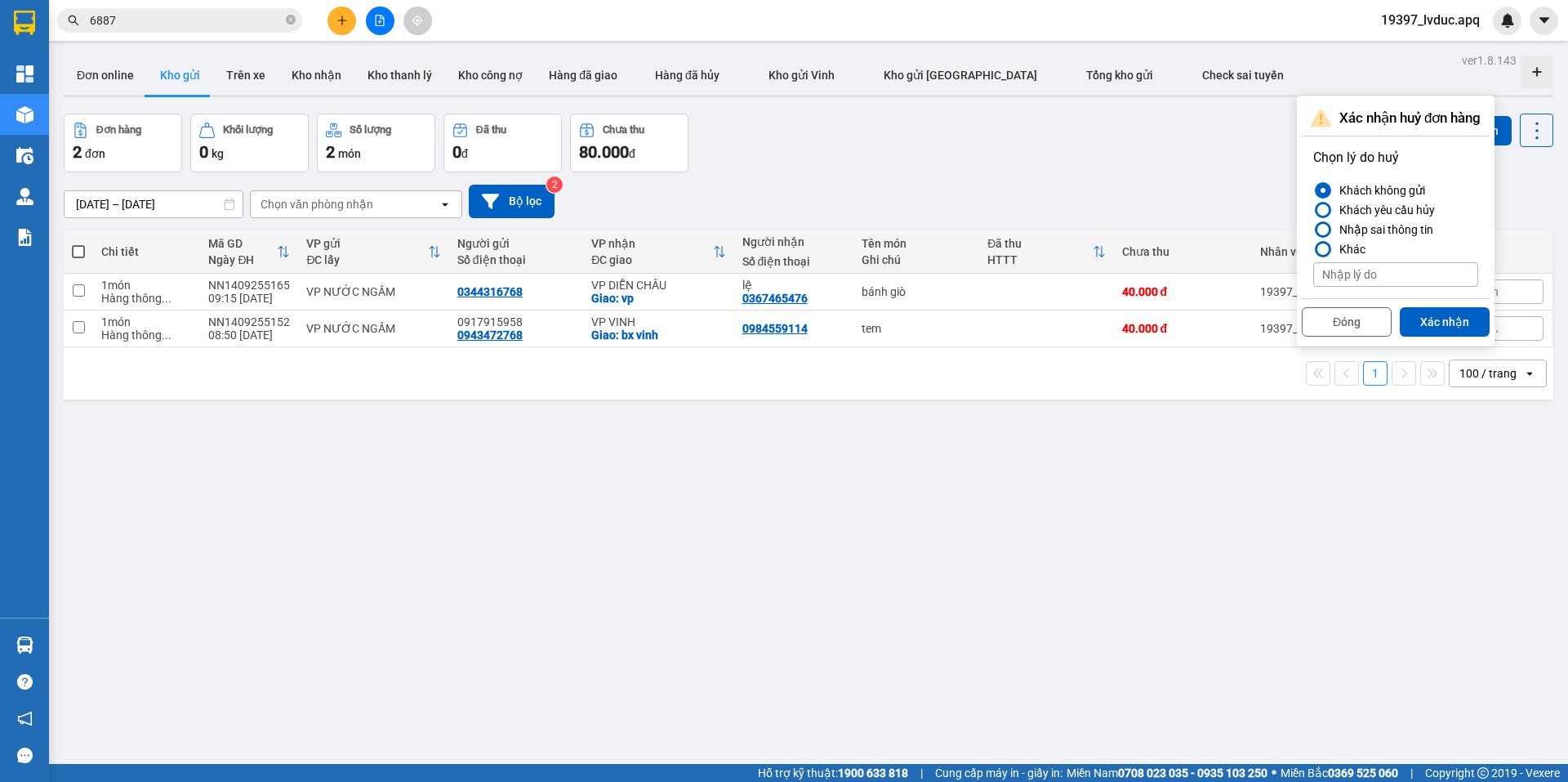
click at [1388, 187] on div "Khách không gửi" at bounding box center [1379, 189] width 93 height 19
click at [1313, 190] on input "Khách không gửi" at bounding box center [1313, 190] width 0 height 0
click at [1435, 317] on button "Xác nhận" at bounding box center [1444, 322] width 90 height 29
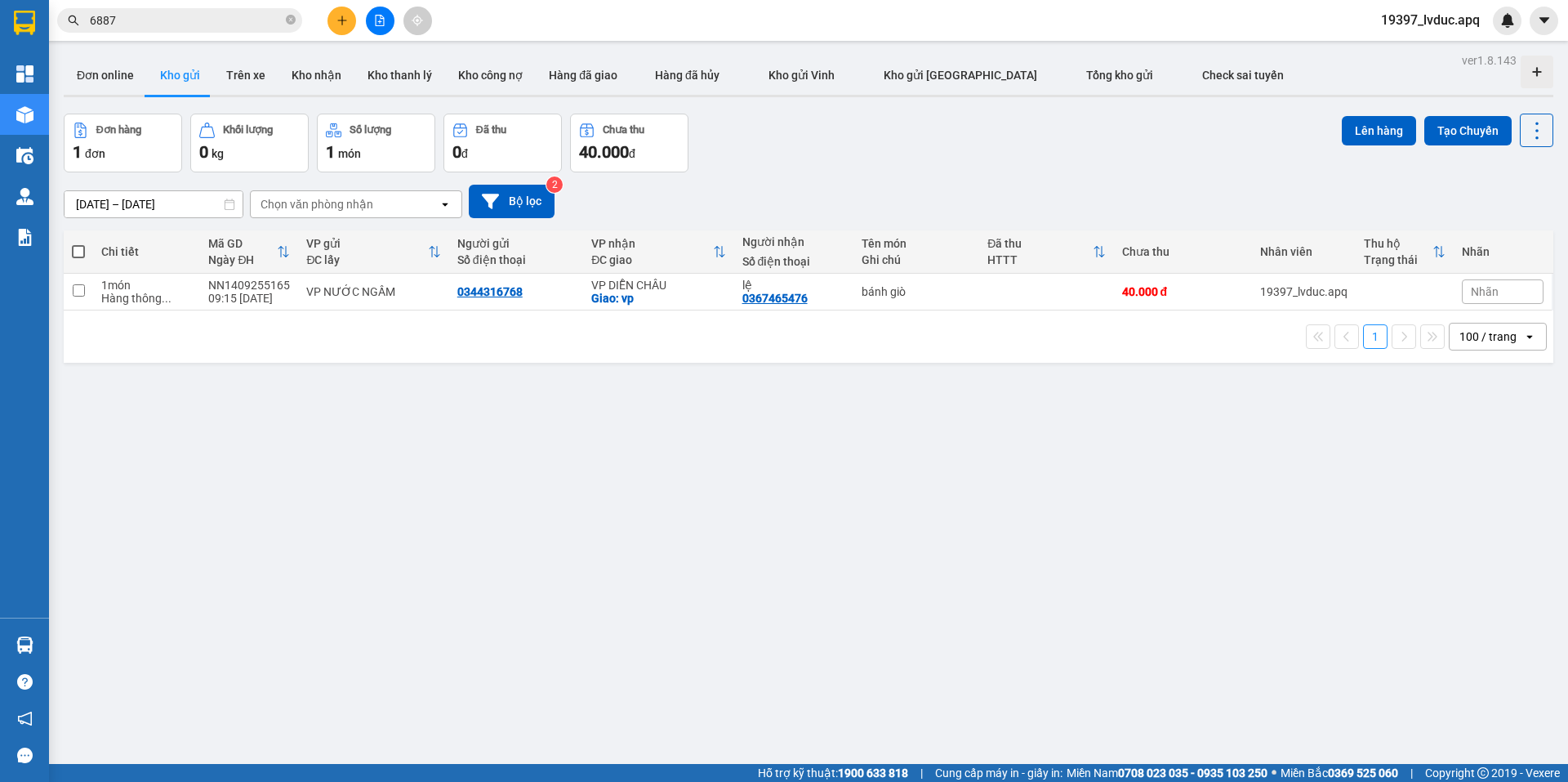
click at [1010, 199] on div "12/09/2025 – 14/09/2025 Press the down arrow key to interact with the calendar …" at bounding box center [809, 201] width 1490 height 34
click at [341, 13] on button at bounding box center [342, 21] width 29 height 29
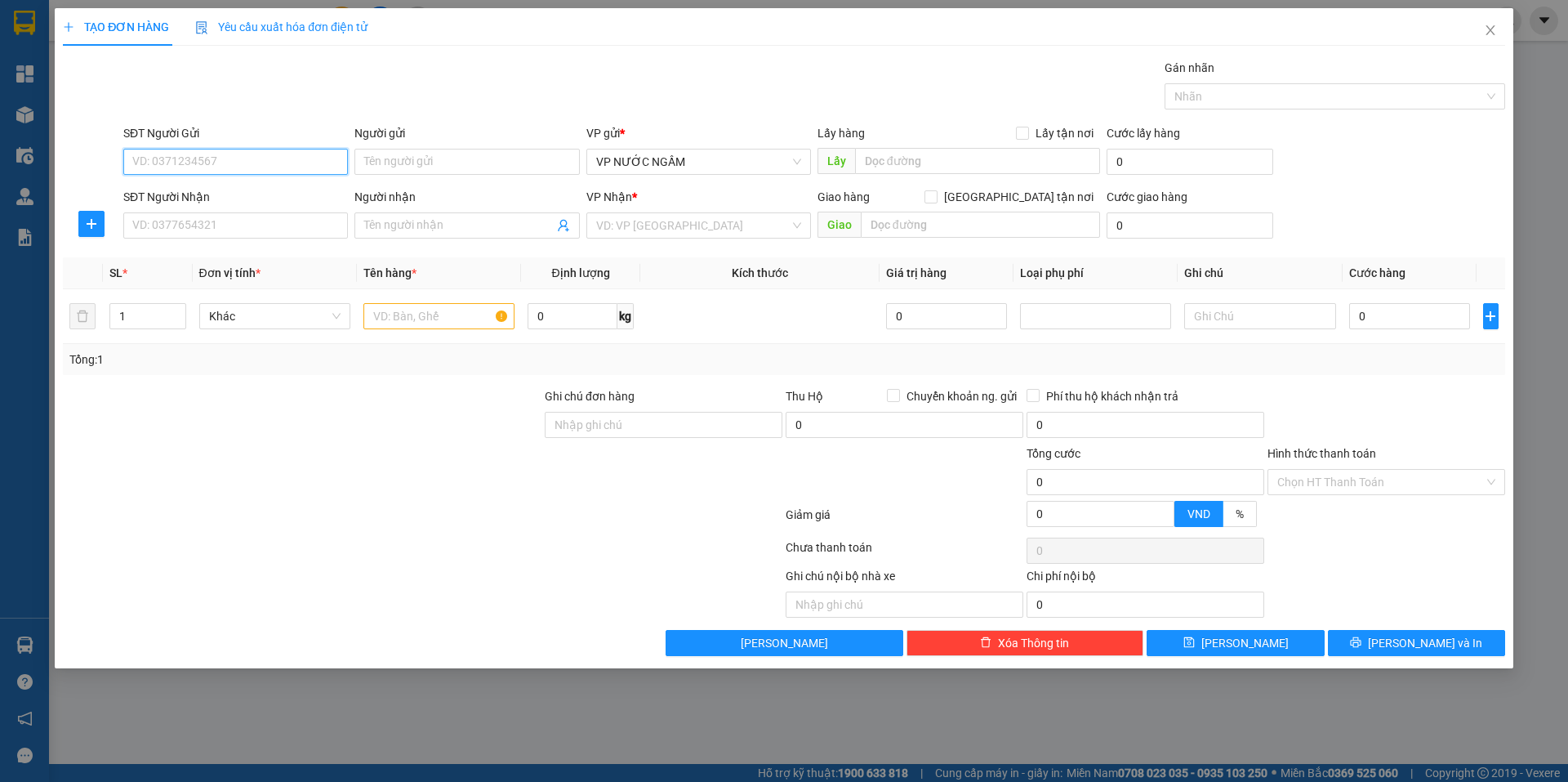
drag, startPoint x: 201, startPoint y: 151, endPoint x: 215, endPoint y: 154, distance: 14.3
click at [210, 154] on input "SĐT Người Gửi" at bounding box center [236, 162] width 225 height 26
click at [219, 159] on input "SĐT Người Gửi" at bounding box center [236, 162] width 225 height 26
type input "0979388115"
click at [253, 231] on input "SĐT Người Nhận" at bounding box center [236, 225] width 225 height 26
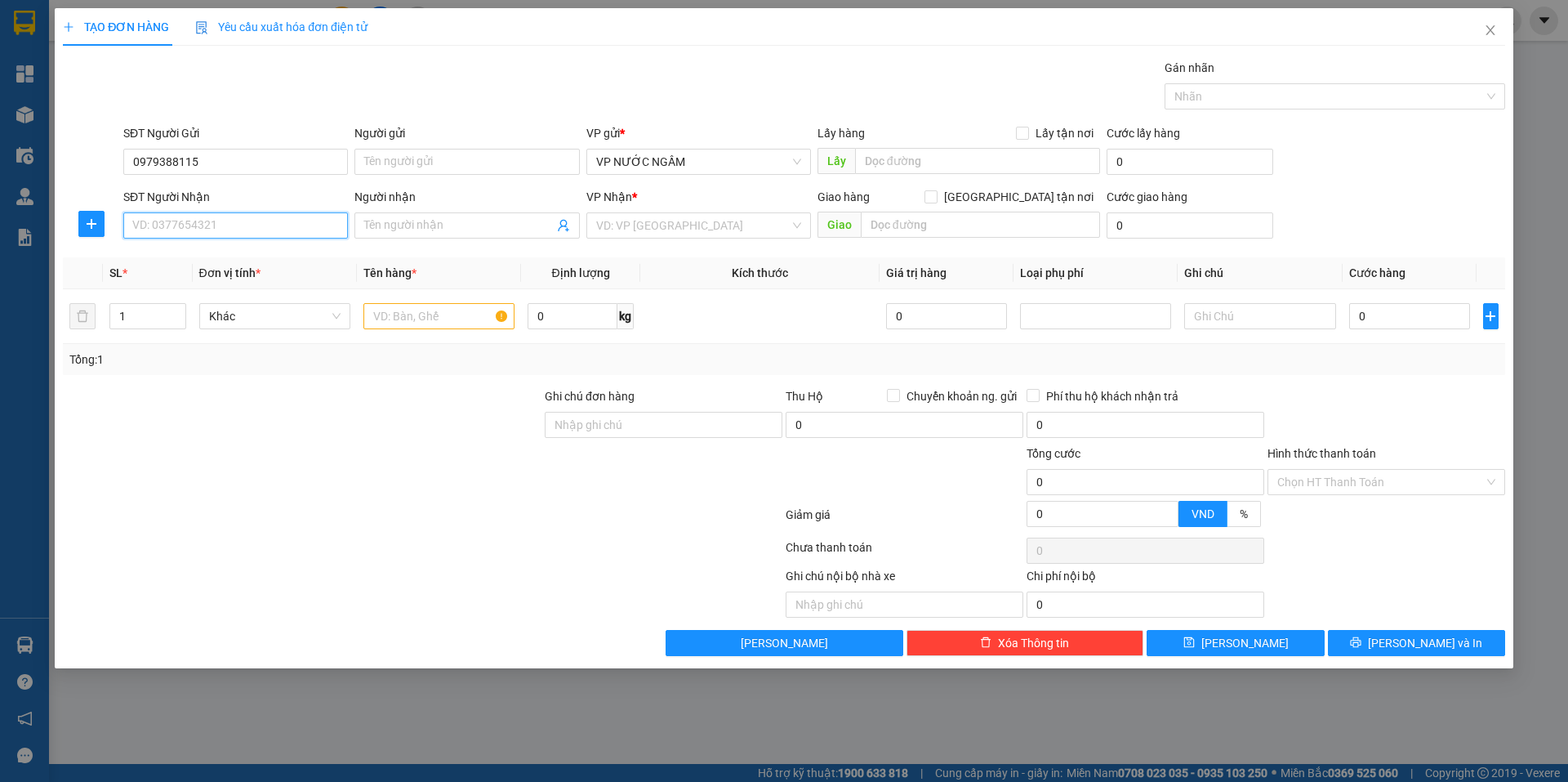
click at [253, 225] on input "SĐT Người Nhận" at bounding box center [236, 225] width 225 height 26
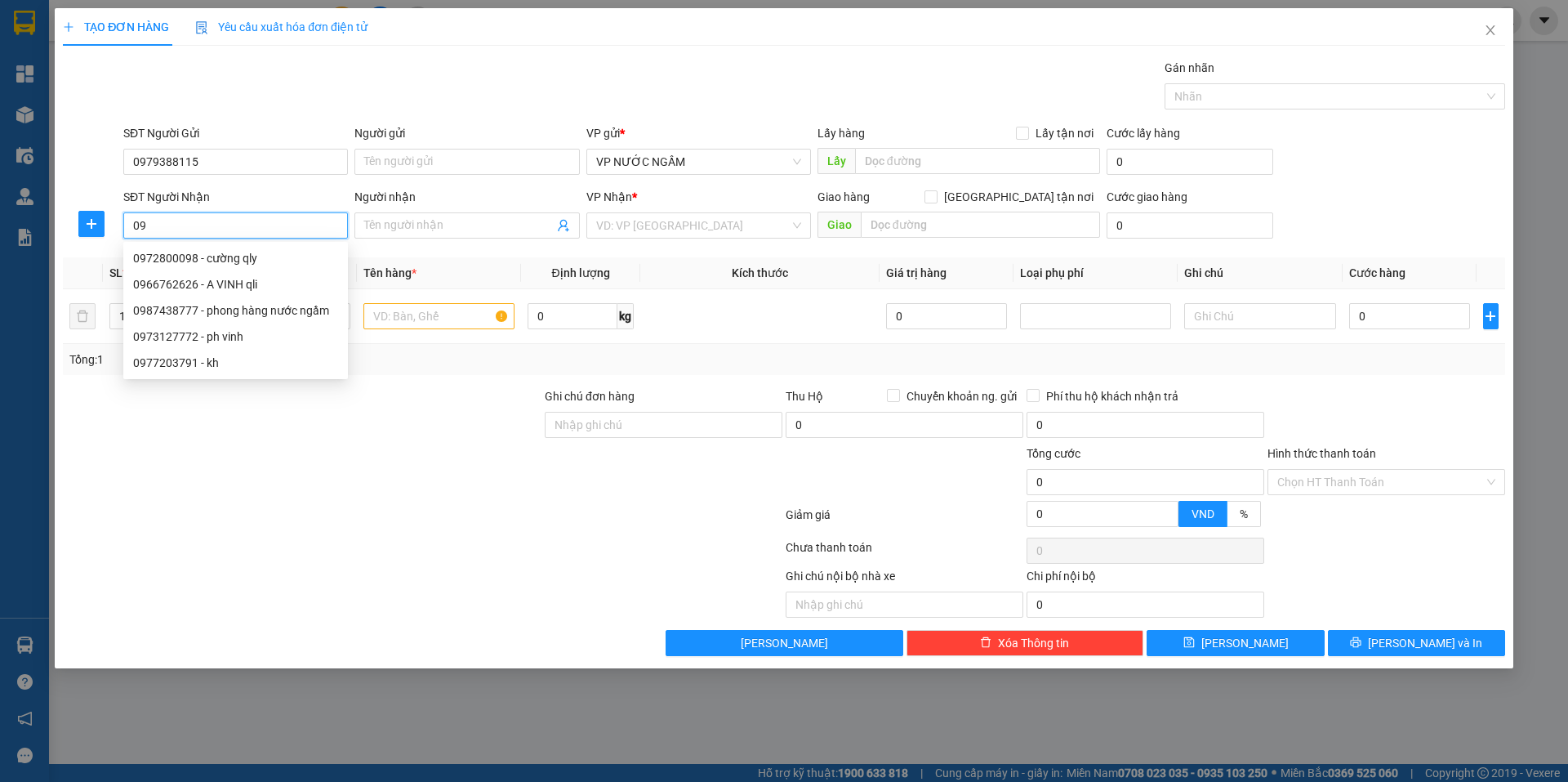
type input "0"
type input "0919121986"
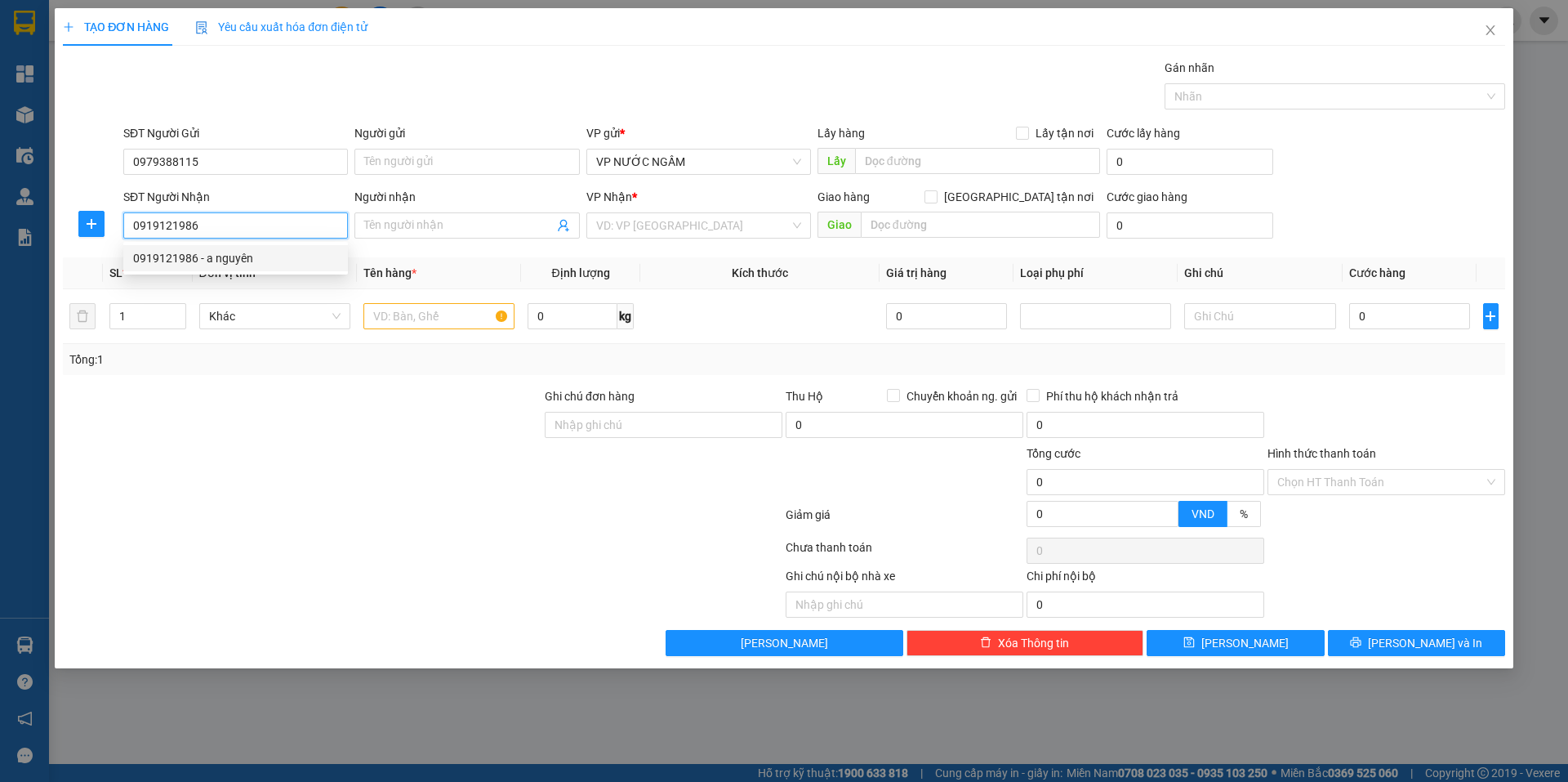
click at [273, 259] on div "0919121986 - a nguyên" at bounding box center [236, 258] width 205 height 18
type input "a nguyên"
checkbox input "true"
type input "vp"
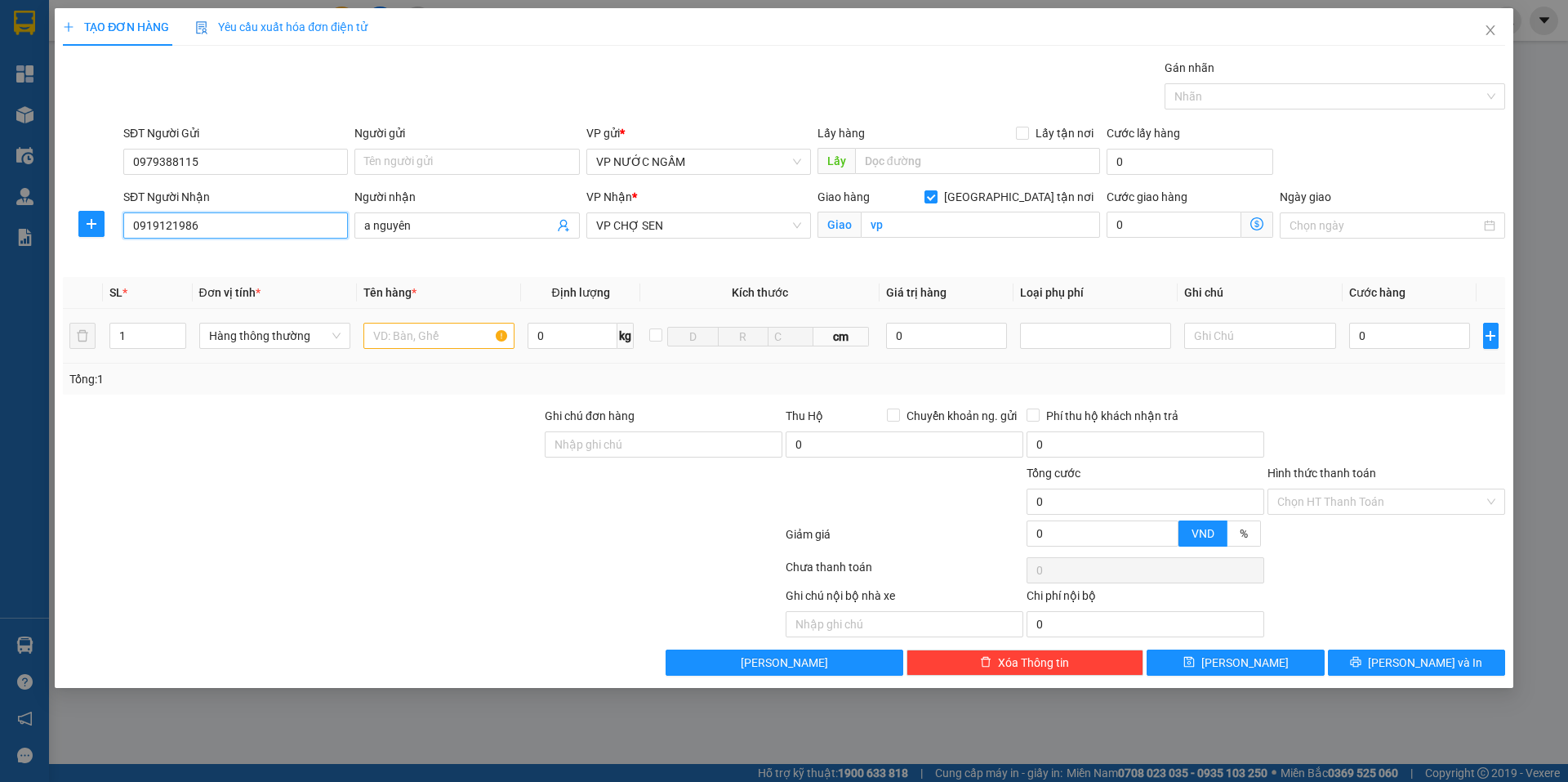
type input "0919121986"
drag, startPoint x: 415, startPoint y: 331, endPoint x: 434, endPoint y: 338, distance: 20.2
click at [419, 332] on input "text" at bounding box center [439, 335] width 151 height 26
click at [395, 334] on input "text" at bounding box center [439, 335] width 151 height 26
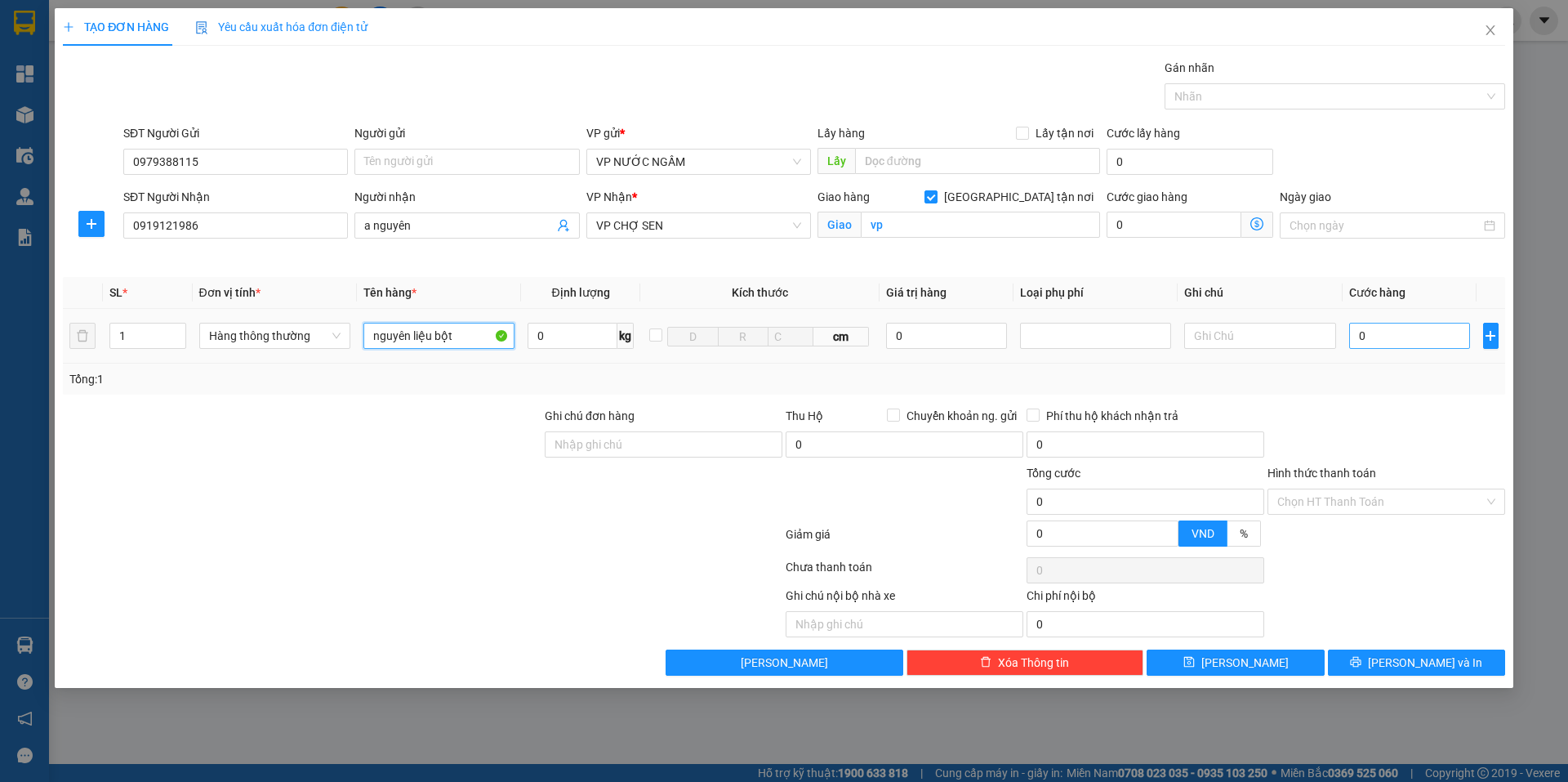
type input "nguyên liệu bột"
click at [1442, 339] on input "0" at bounding box center [1410, 335] width 122 height 26
type input "4"
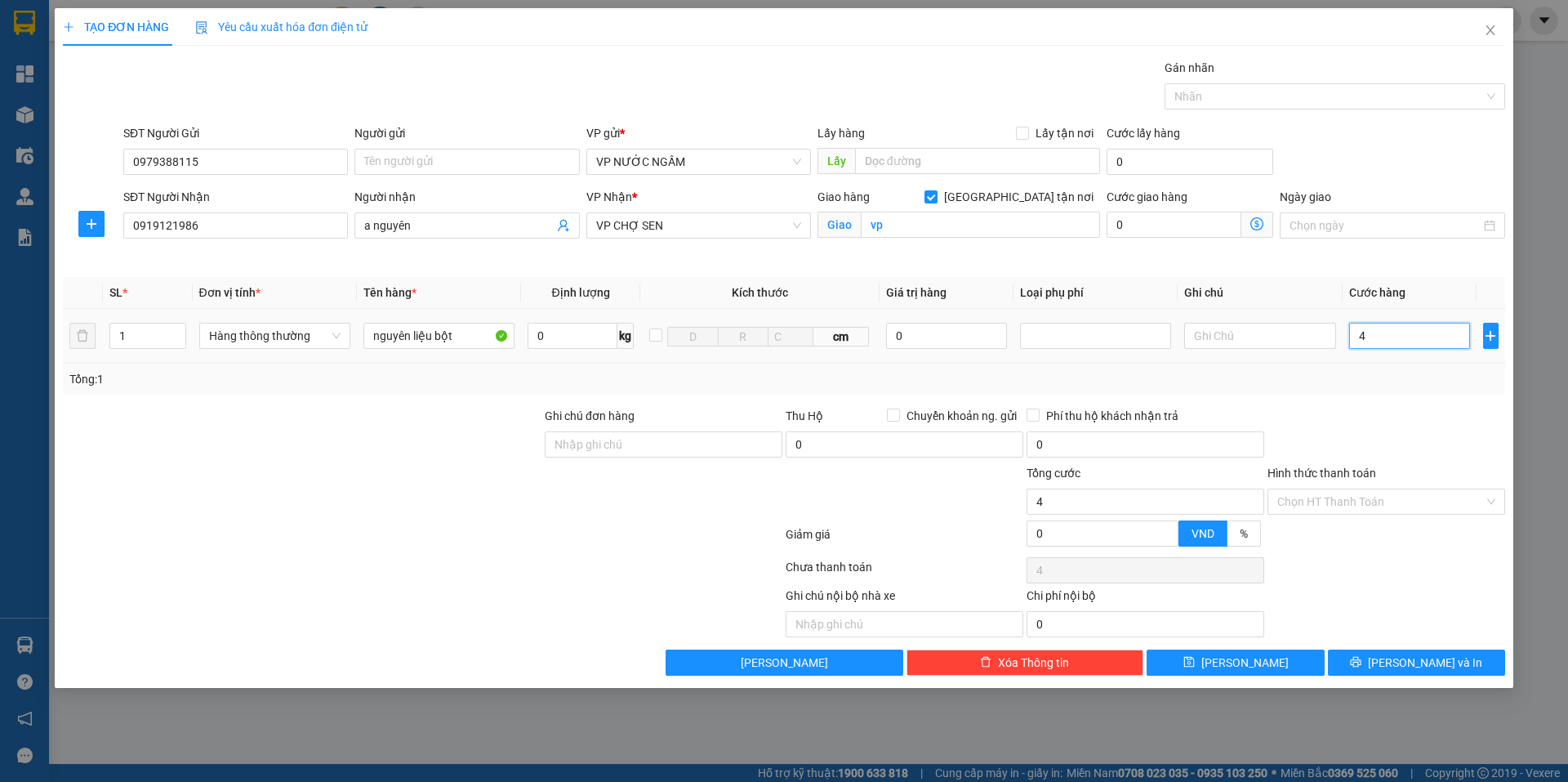
type input "40"
type input "40.000"
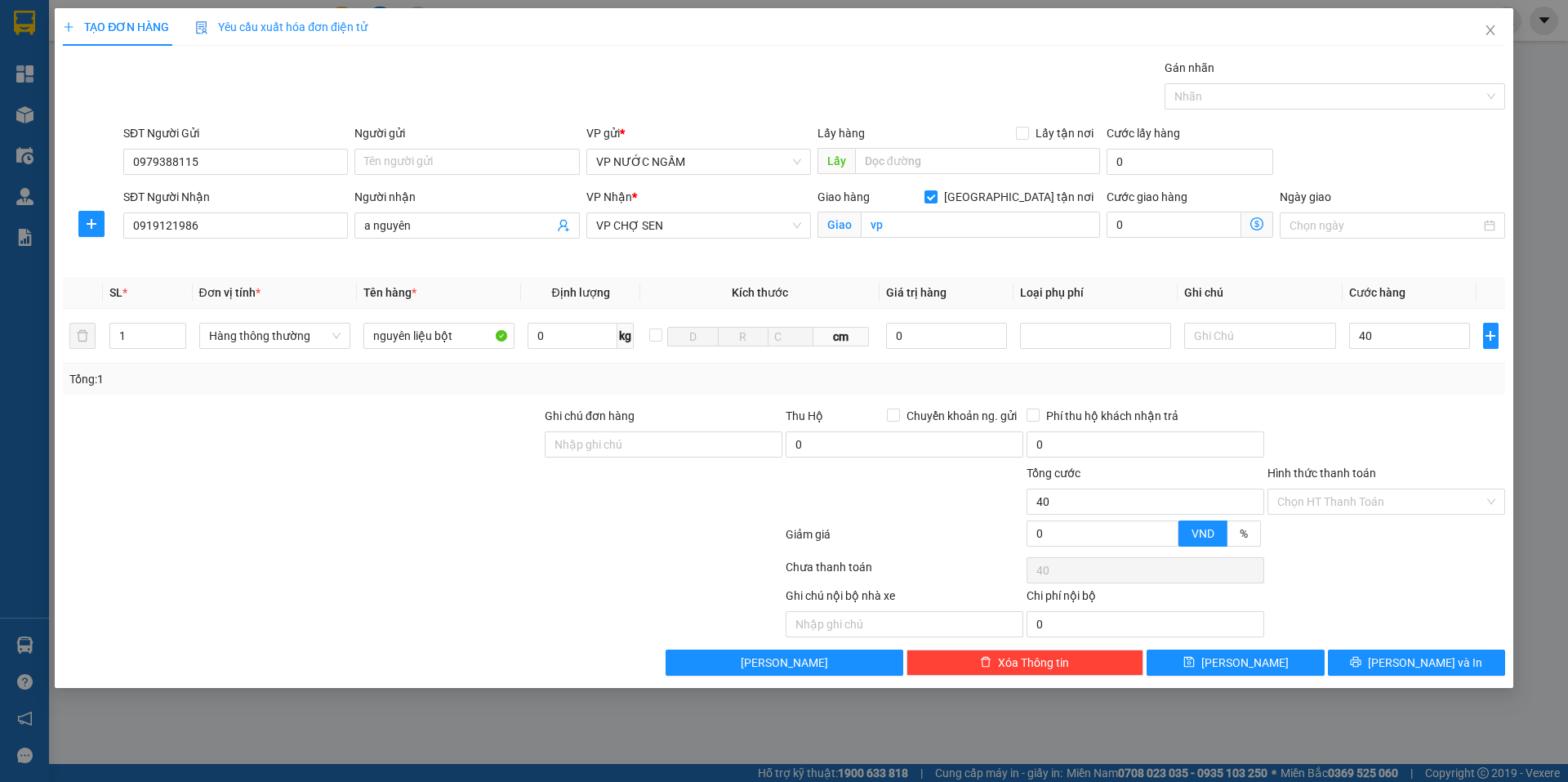
type input "40.000"
click at [1439, 405] on div "Transit Pickup Surcharge Ids Transit Deliver Surcharge Ids Transit Deliver Surc…" at bounding box center [784, 367] width 1442 height 617
drag, startPoint x: 1434, startPoint y: 662, endPoint x: 1443, endPoint y: 657, distance: 10.3
click at [1440, 661] on span "[PERSON_NAME] và In" at bounding box center [1425, 662] width 114 height 18
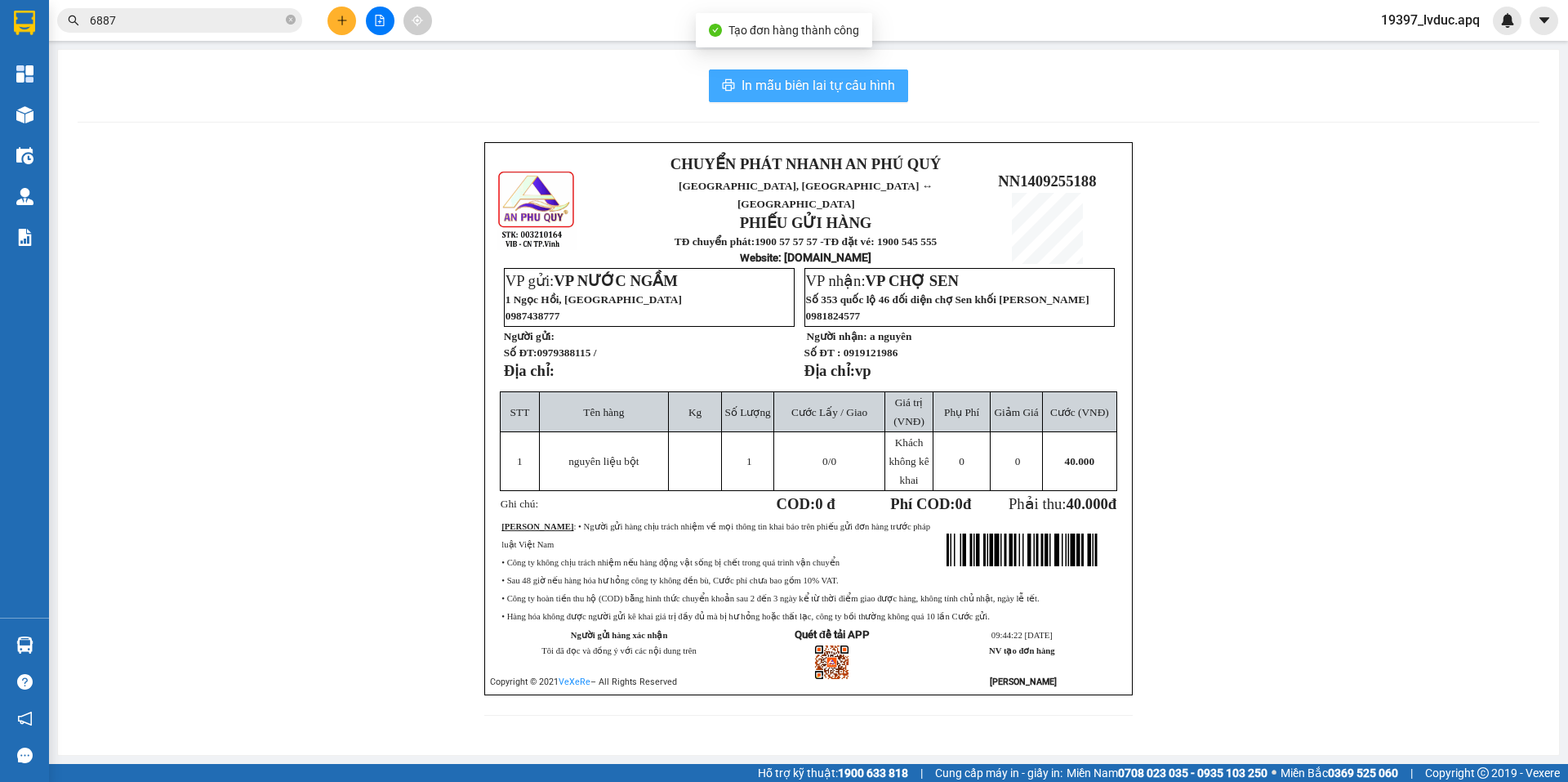
click at [851, 93] on span "In mẫu biên lai tự cấu hình" at bounding box center [818, 85] width 153 height 20
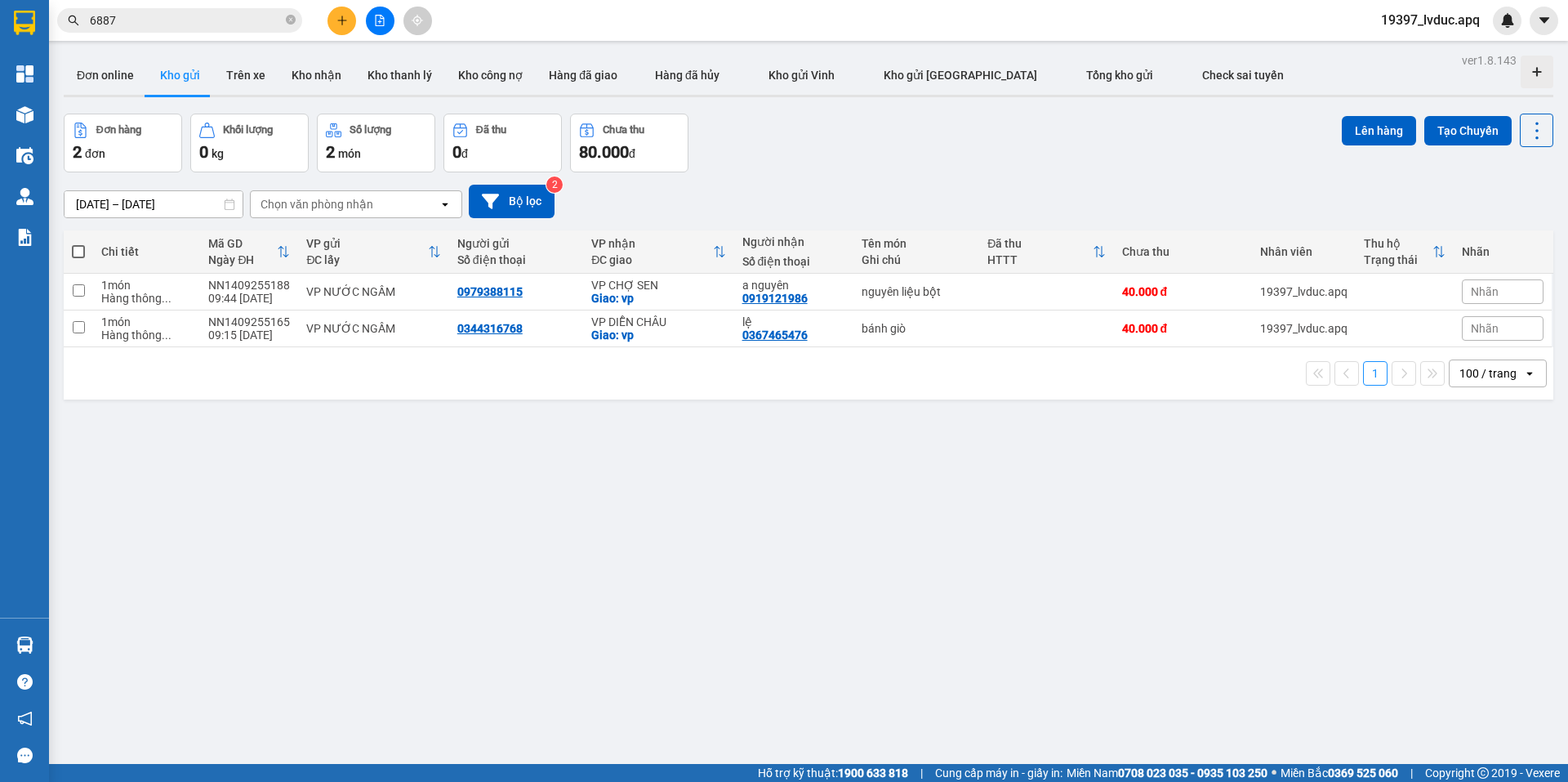
click at [903, 181] on div "12/09/2025 – 14/09/2025 Press the down arrow key to interact with the calendar …" at bounding box center [809, 201] width 1490 height 58
click at [901, 182] on div "12/09/2025 – 14/09/2025 Press the down arrow key to interact with the calendar …" at bounding box center [809, 201] width 1490 height 58
click at [1013, 121] on div "Đơn hàng 2 đơn Khối lượng 0 kg Số lượng 2 món Đã thu 0 đ Chưa thu 80.000 đ Lên …" at bounding box center [809, 143] width 1490 height 59
click at [965, 119] on div "Đơn hàng 2 đơn Khối lượng 0 kg Số lượng 2 món Đã thu 0 đ Chưa thu 80.000 đ Lên …" at bounding box center [809, 143] width 1490 height 59
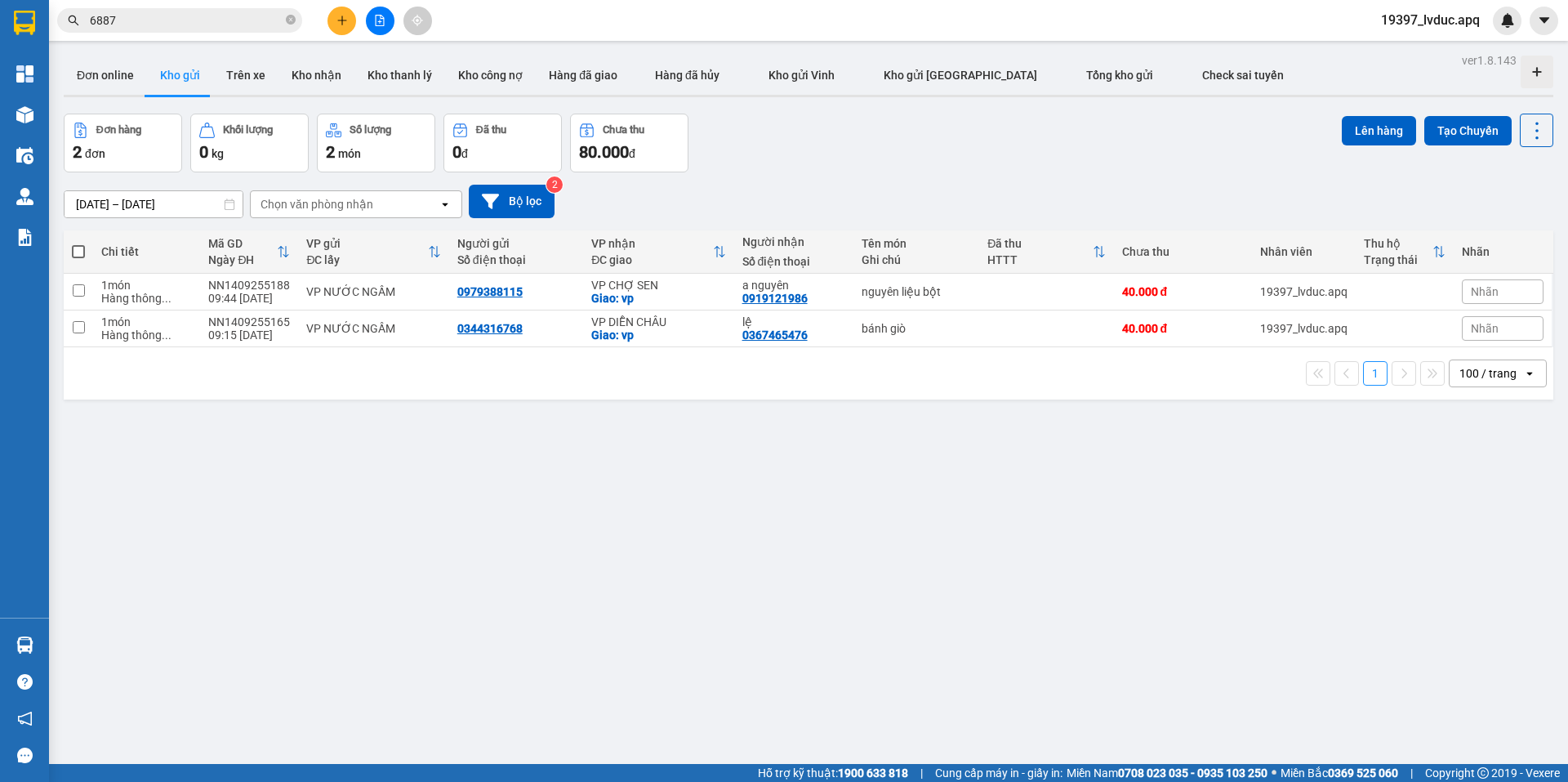
click at [965, 119] on div "Đơn hàng 2 đơn Khối lượng 0 kg Số lượng 2 món Đã thu 0 đ Chưa thu 80.000 đ Lên …" at bounding box center [809, 143] width 1490 height 59
click at [958, 152] on div "Đơn hàng 2 đơn Khối lượng 0 kg Số lượng 2 món Đã thu 0 đ Chưa thu 80.000 đ Lên …" at bounding box center [809, 143] width 1490 height 59
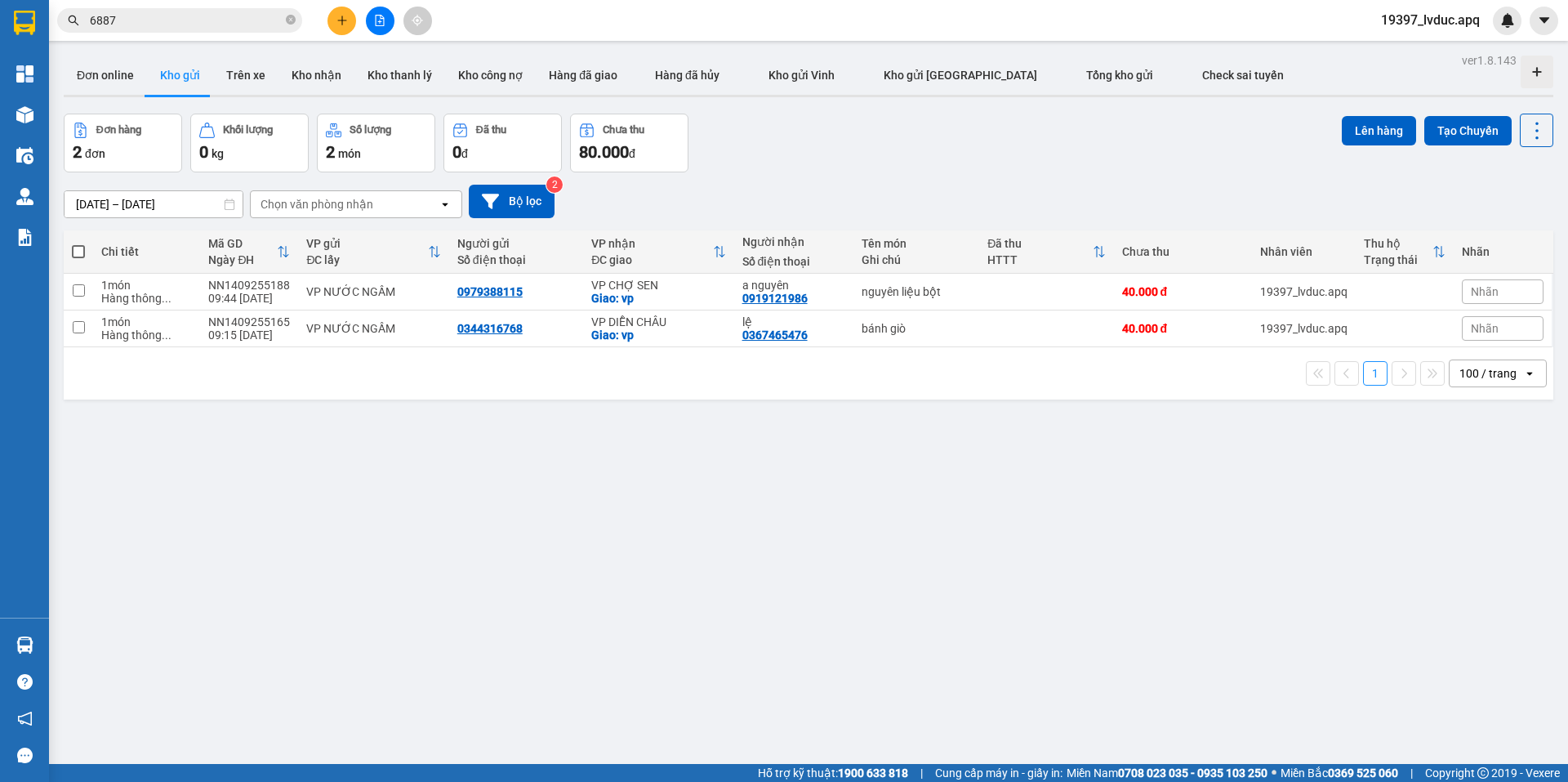
drag, startPoint x: 891, startPoint y: 450, endPoint x: 895, endPoint y: 432, distance: 18.4
click at [892, 434] on div "ver 1.8.143 Đơn online Kho gửi Trên xe Kho nhận Kho thanh lý Kho công nợ Hàng đ…" at bounding box center [808, 439] width 1502 height 782
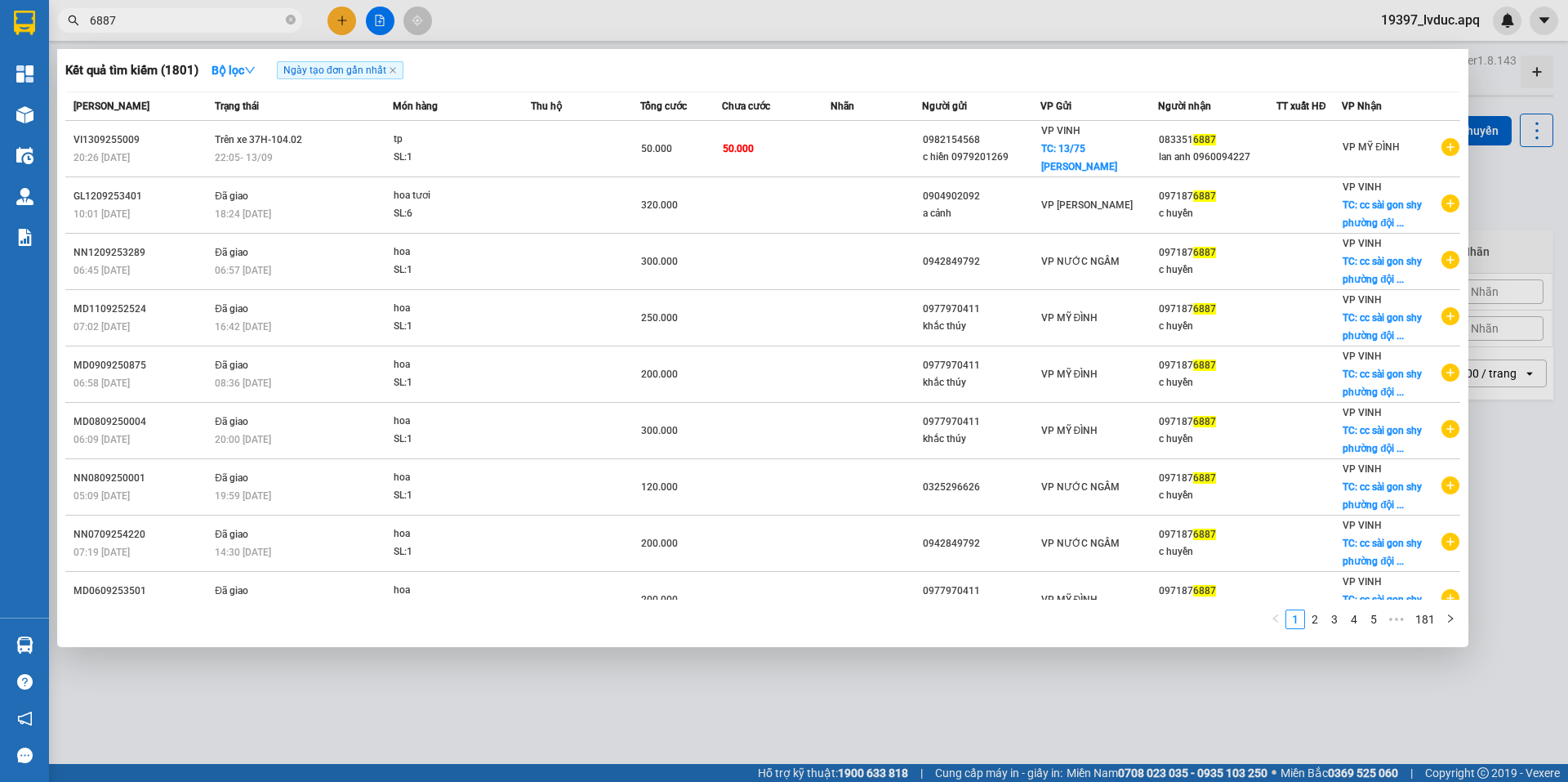
click at [234, 20] on input "6887" at bounding box center [186, 20] width 193 height 18
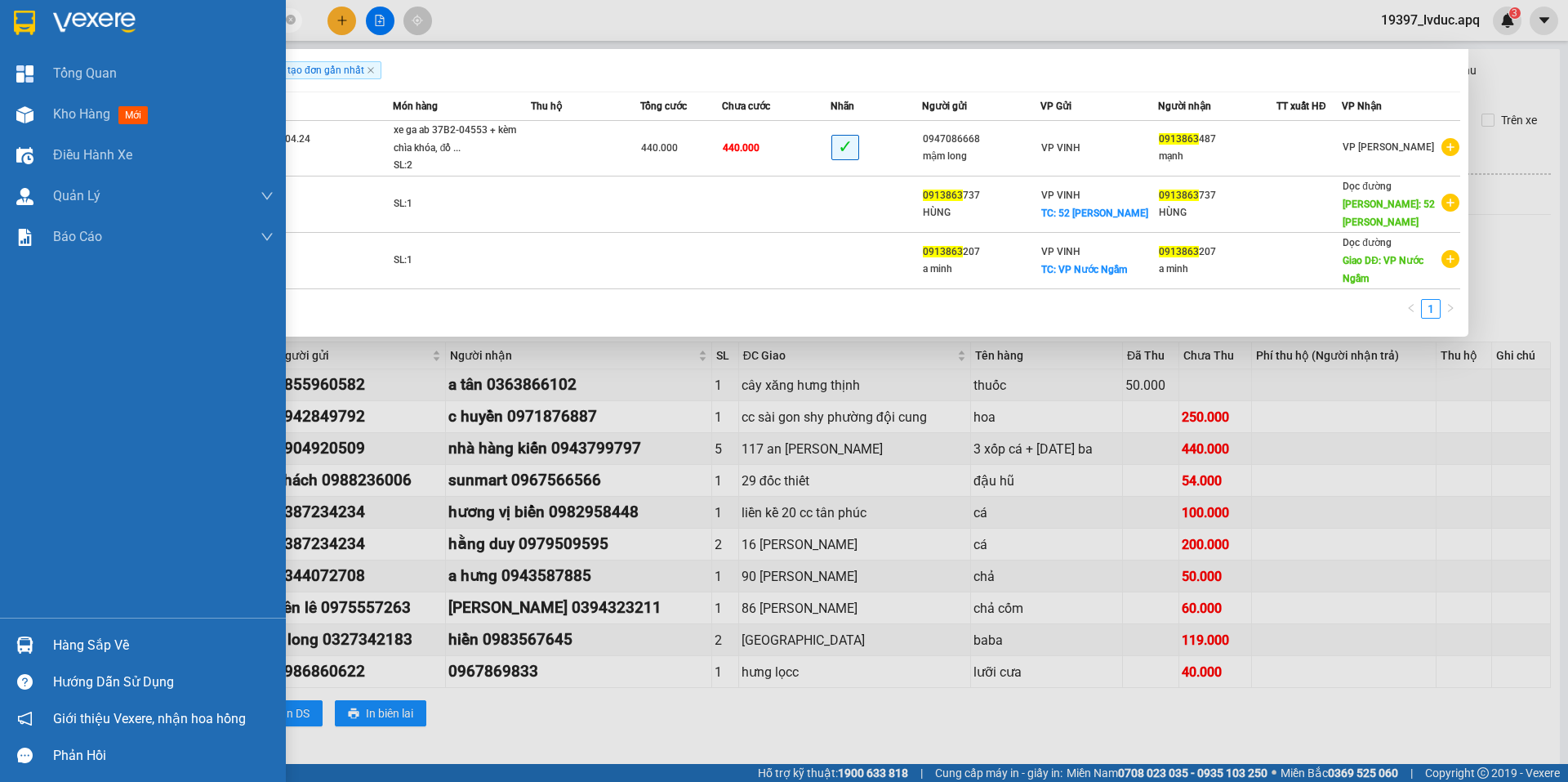
click at [73, 30] on img at bounding box center [94, 23] width 82 height 24
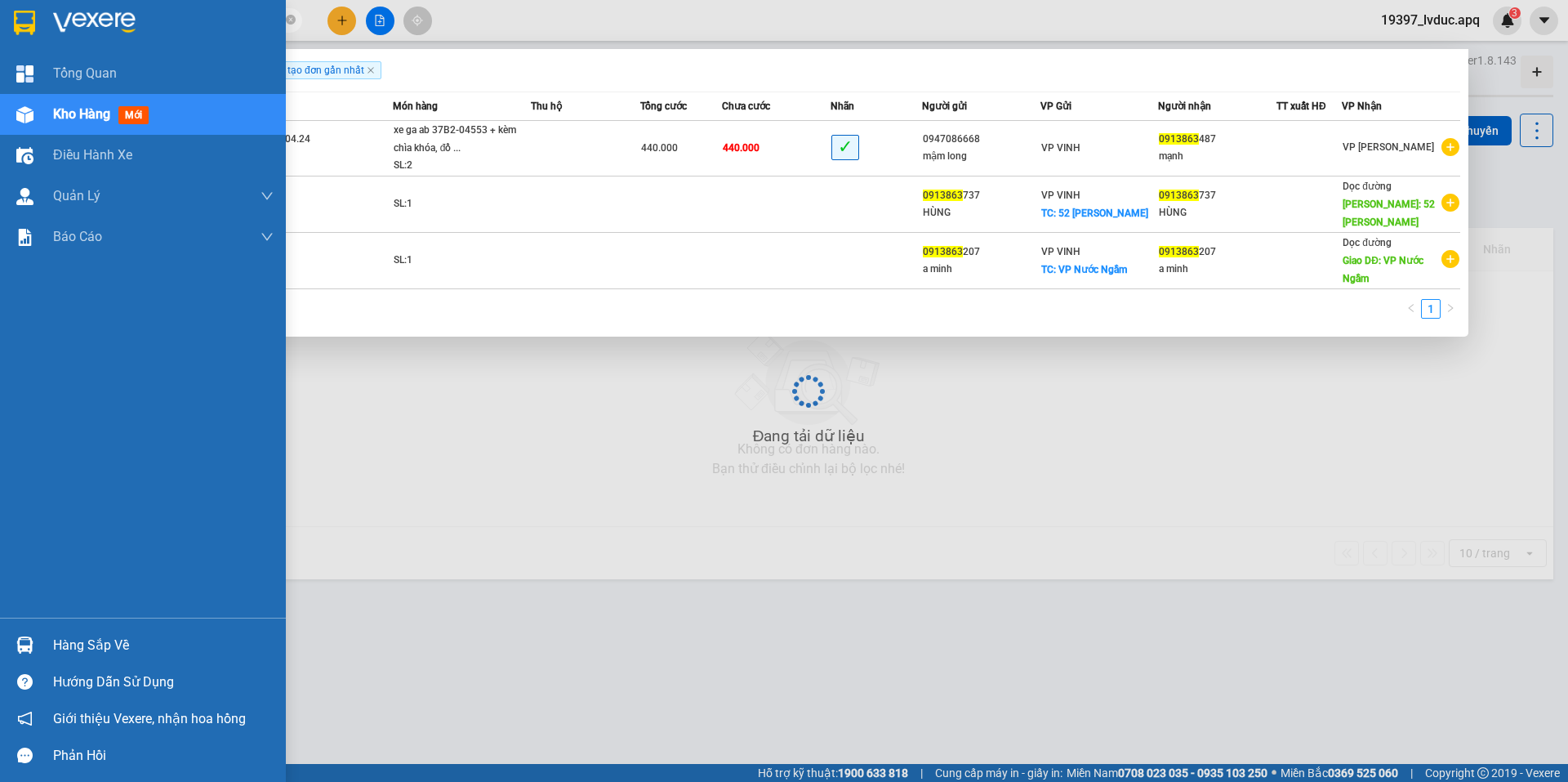
click at [73, 30] on img at bounding box center [94, 23] width 82 height 24
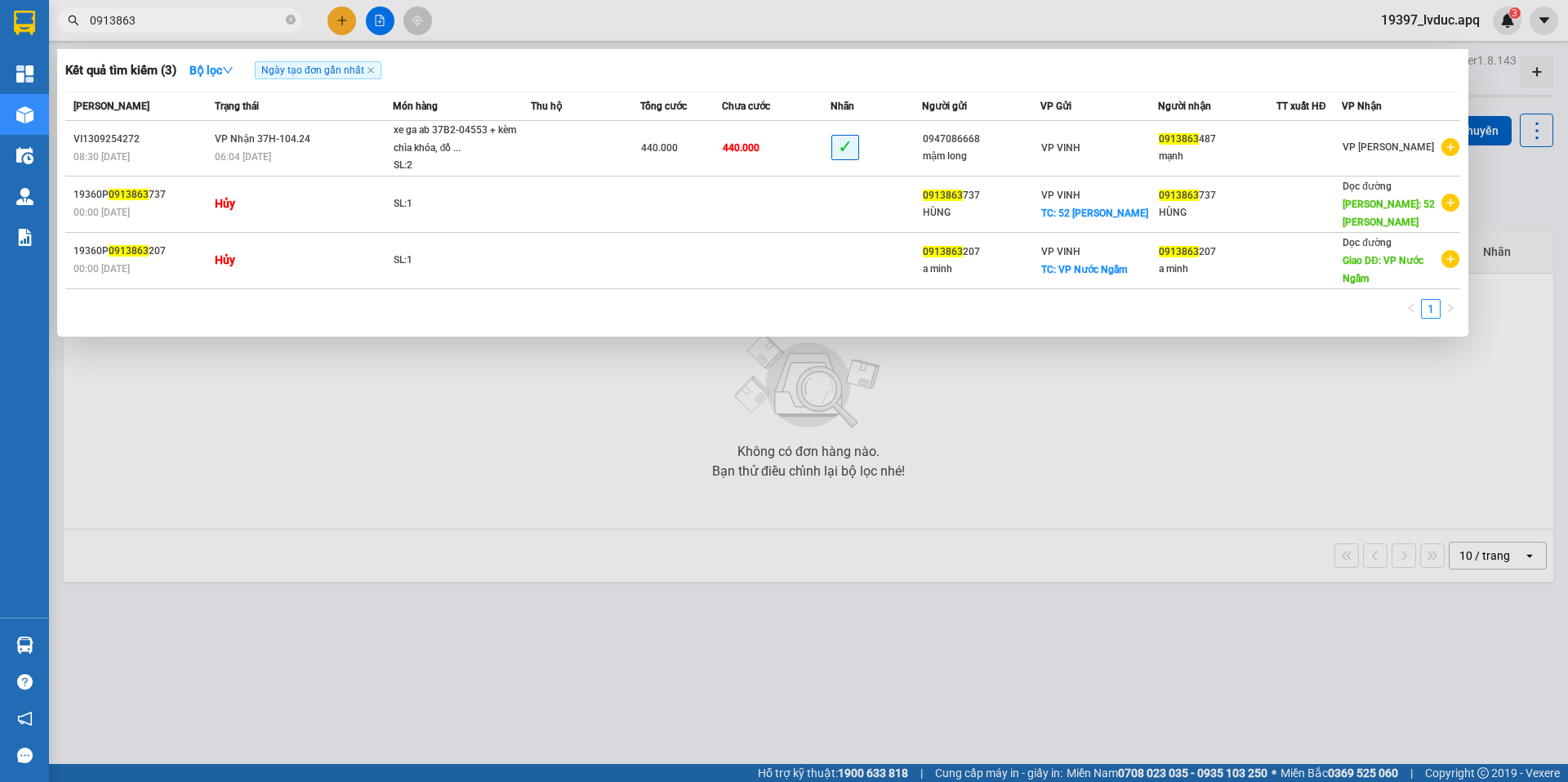
drag, startPoint x: 347, startPoint y: 13, endPoint x: 393, endPoint y: 38, distance: 52.4
click at [356, 15] on div at bounding box center [784, 391] width 1568 height 782
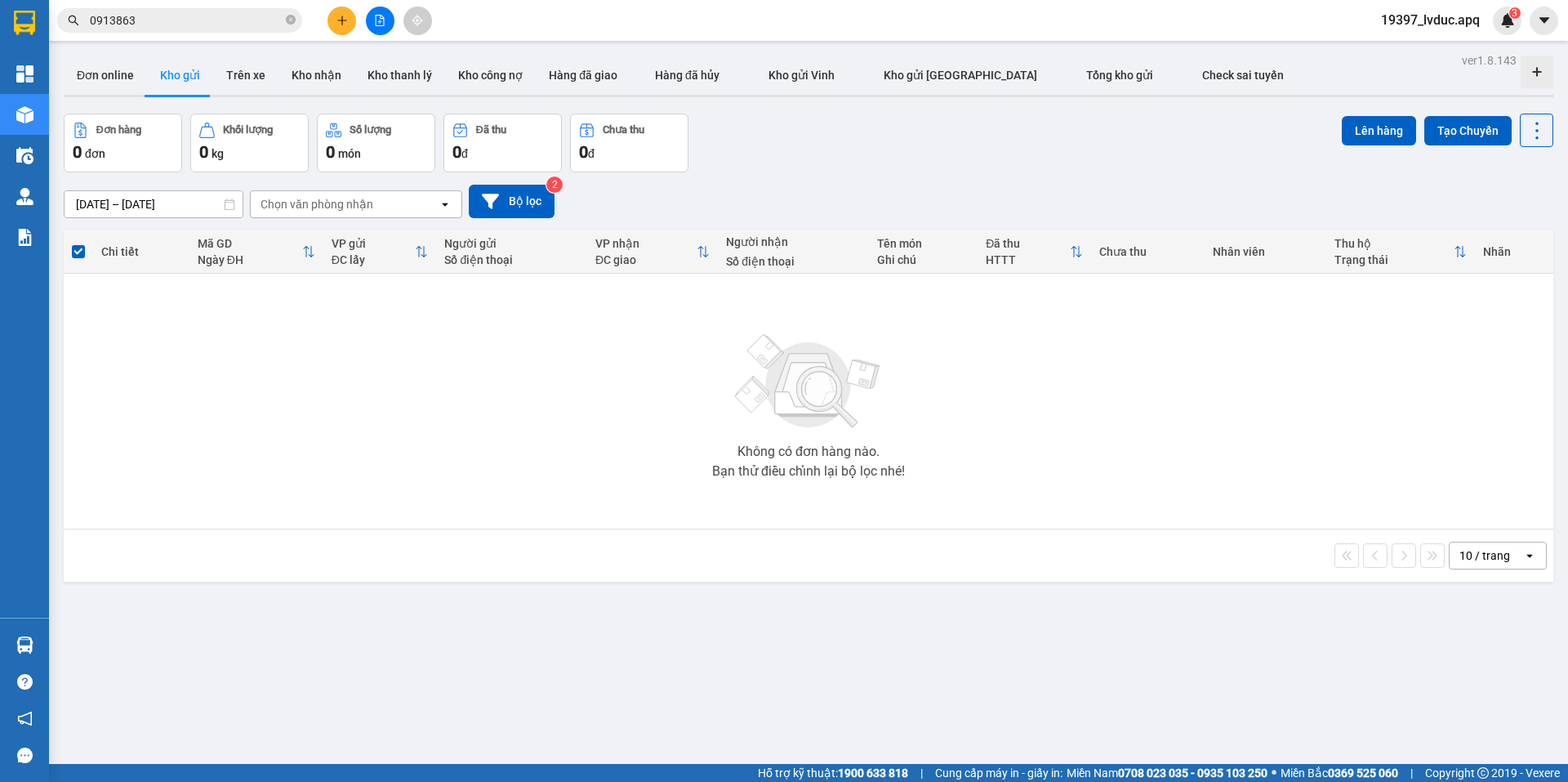
click at [344, 19] on icon "plus" at bounding box center [343, 20] width 12 height 12
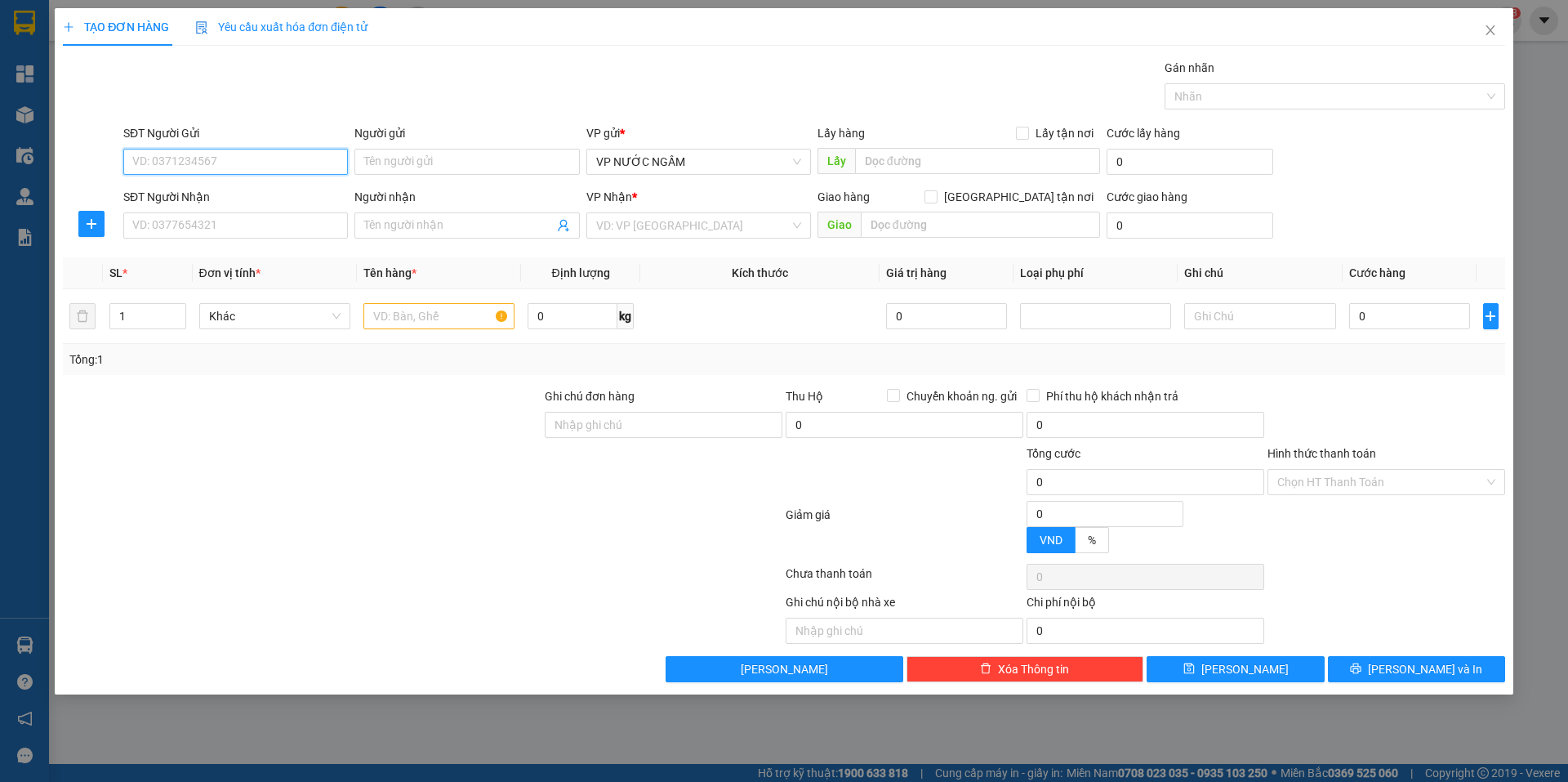
drag, startPoint x: 219, startPoint y: 171, endPoint x: 223, endPoint y: 159, distance: 12.6
click at [221, 162] on input "SĐT Người Gửi" at bounding box center [236, 162] width 225 height 26
click at [224, 157] on input "SĐT Người Gửi" at bounding box center [236, 162] width 225 height 26
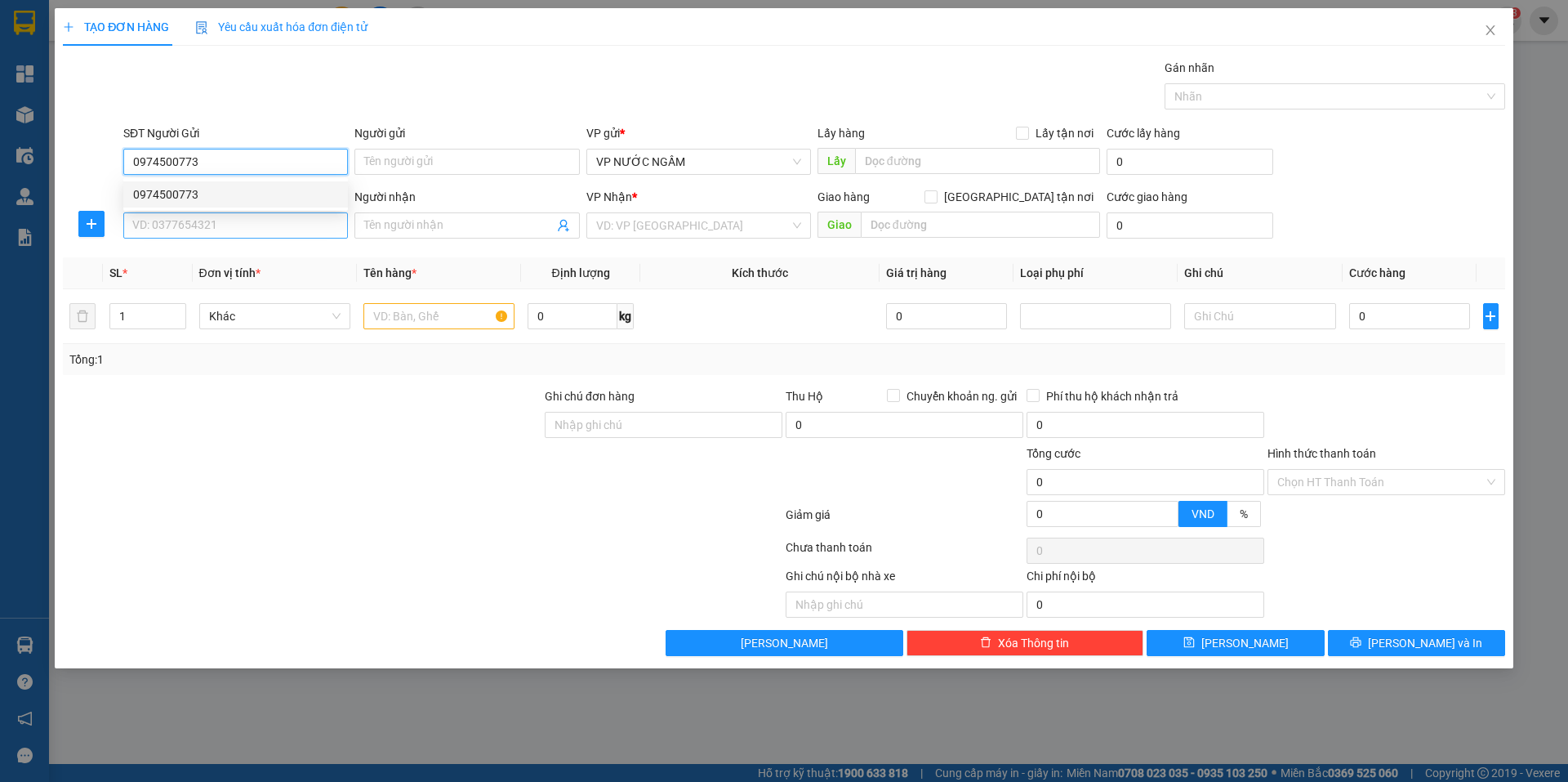
drag, startPoint x: 232, startPoint y: 182, endPoint x: 226, endPoint y: 215, distance: 33.5
click at [232, 189] on div "0974500773" at bounding box center [236, 194] width 225 height 26
type input "0974500773"
click at [226, 231] on input "SĐT Người Nhận" at bounding box center [236, 225] width 225 height 26
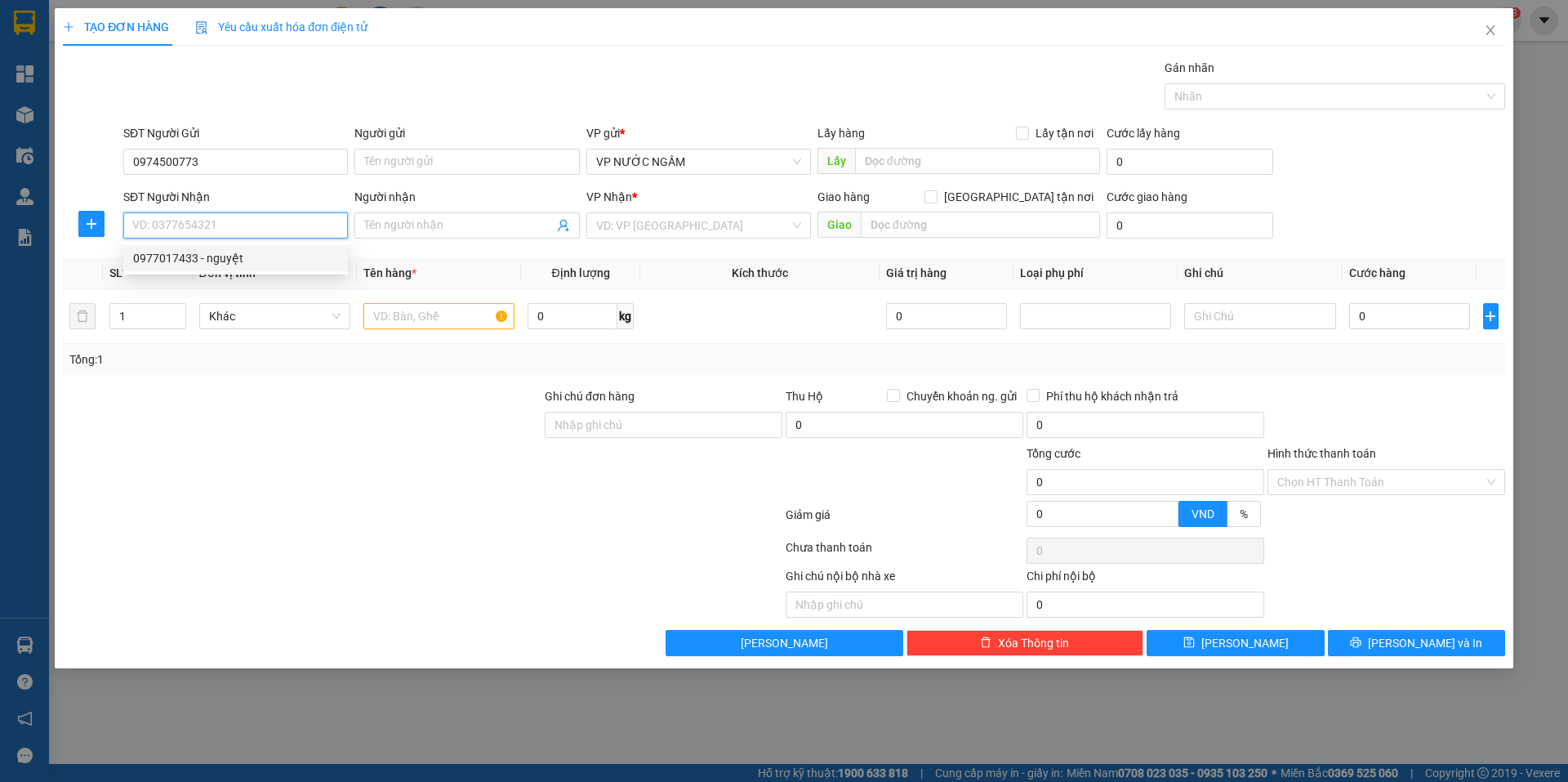
click at [188, 268] on div "0977017433 - nguyệt" at bounding box center [236, 258] width 225 height 26
type input "0977017433"
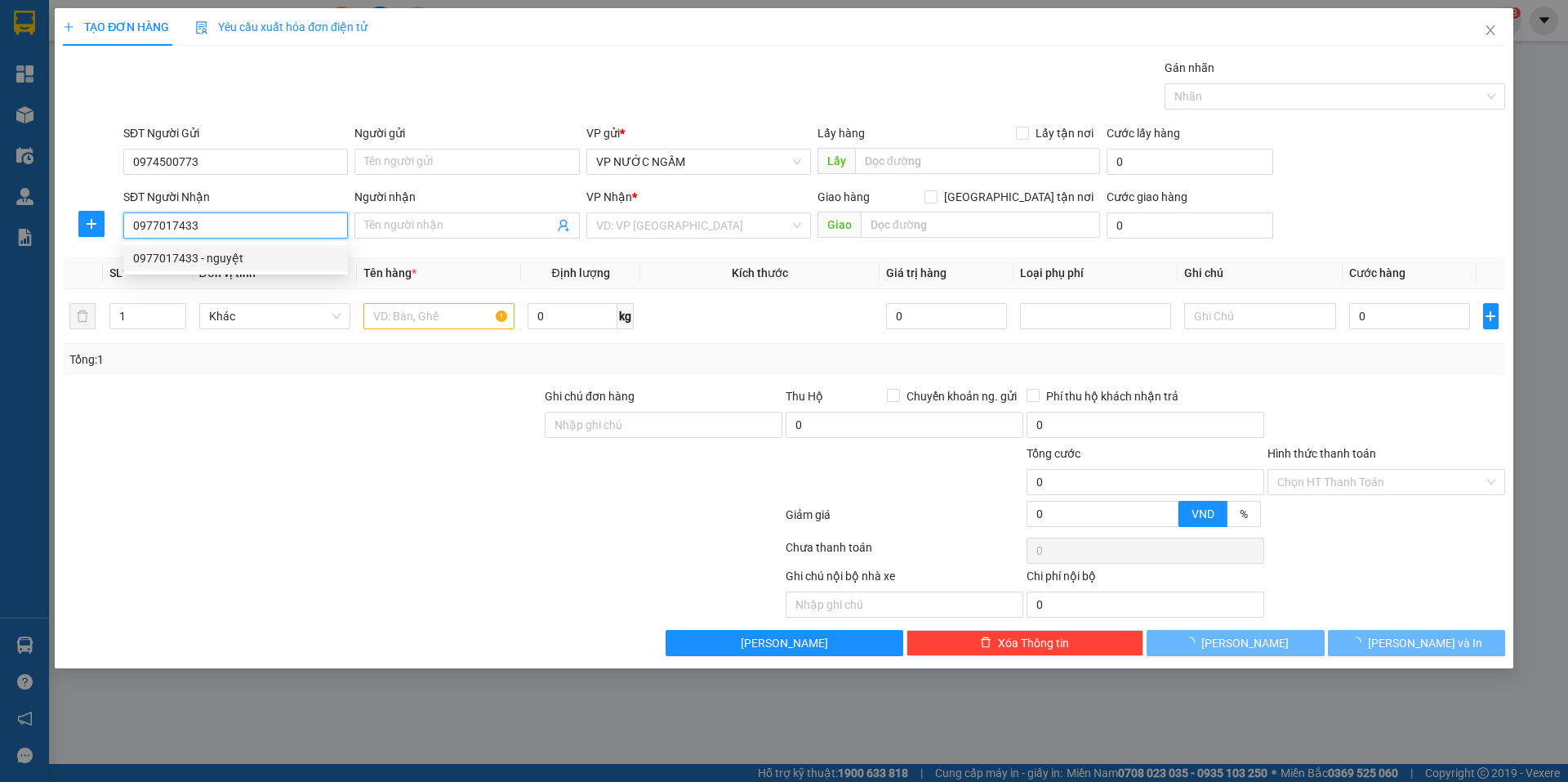
type input "nguyệt"
checkbox input "true"
type input "68 hà huy tập"
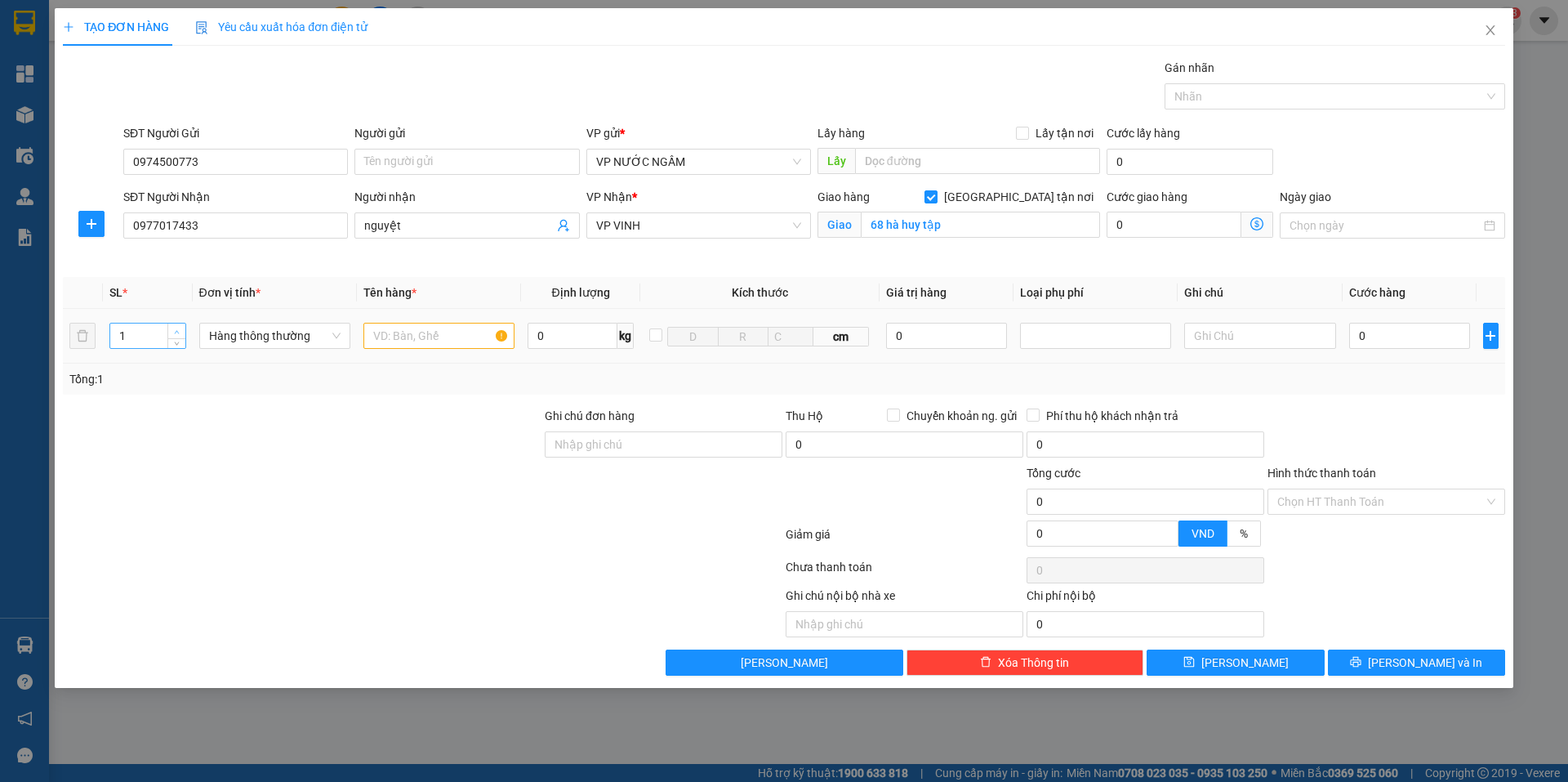
type input "2"
drag, startPoint x: 176, startPoint y: 332, endPoint x: 231, endPoint y: 330, distance: 55.0
click at [177, 332] on icon "up" at bounding box center [177, 330] width 6 height 6
click at [432, 343] on input "text" at bounding box center [439, 335] width 151 height 26
type input "cá"
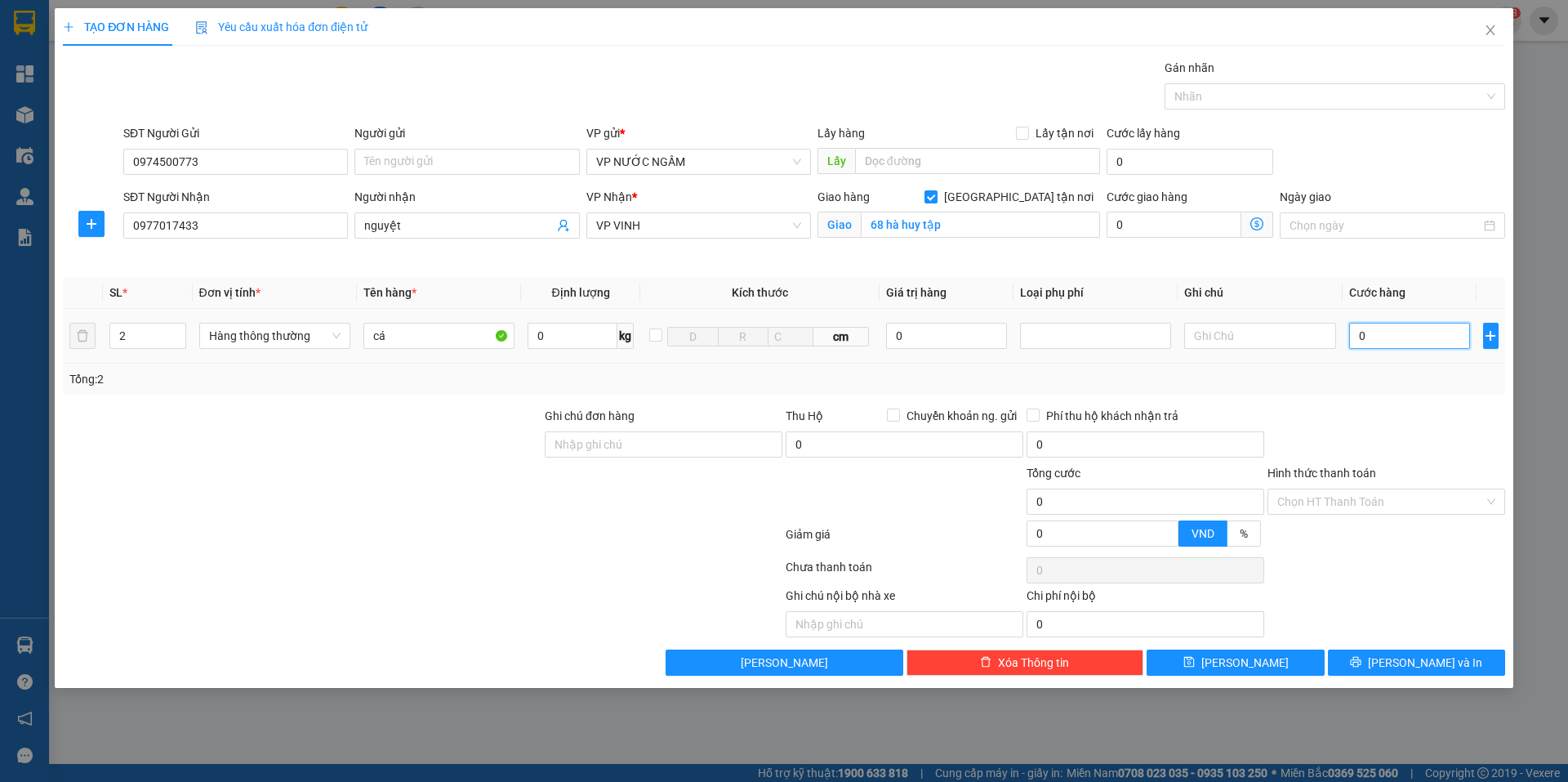
click at [1401, 340] on input "0" at bounding box center [1410, 335] width 122 height 26
type input "2"
type input "20"
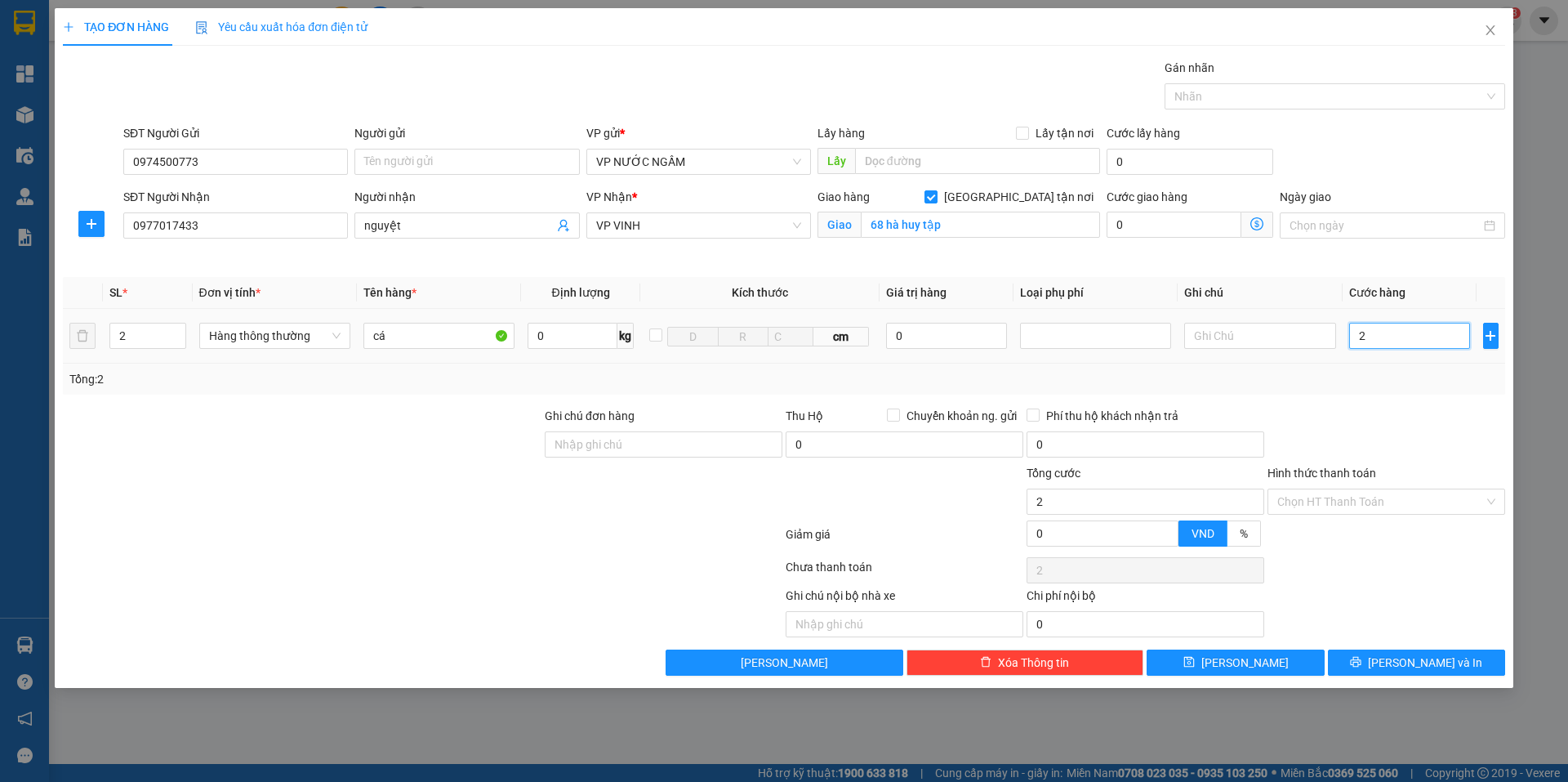
type input "20"
type input "200"
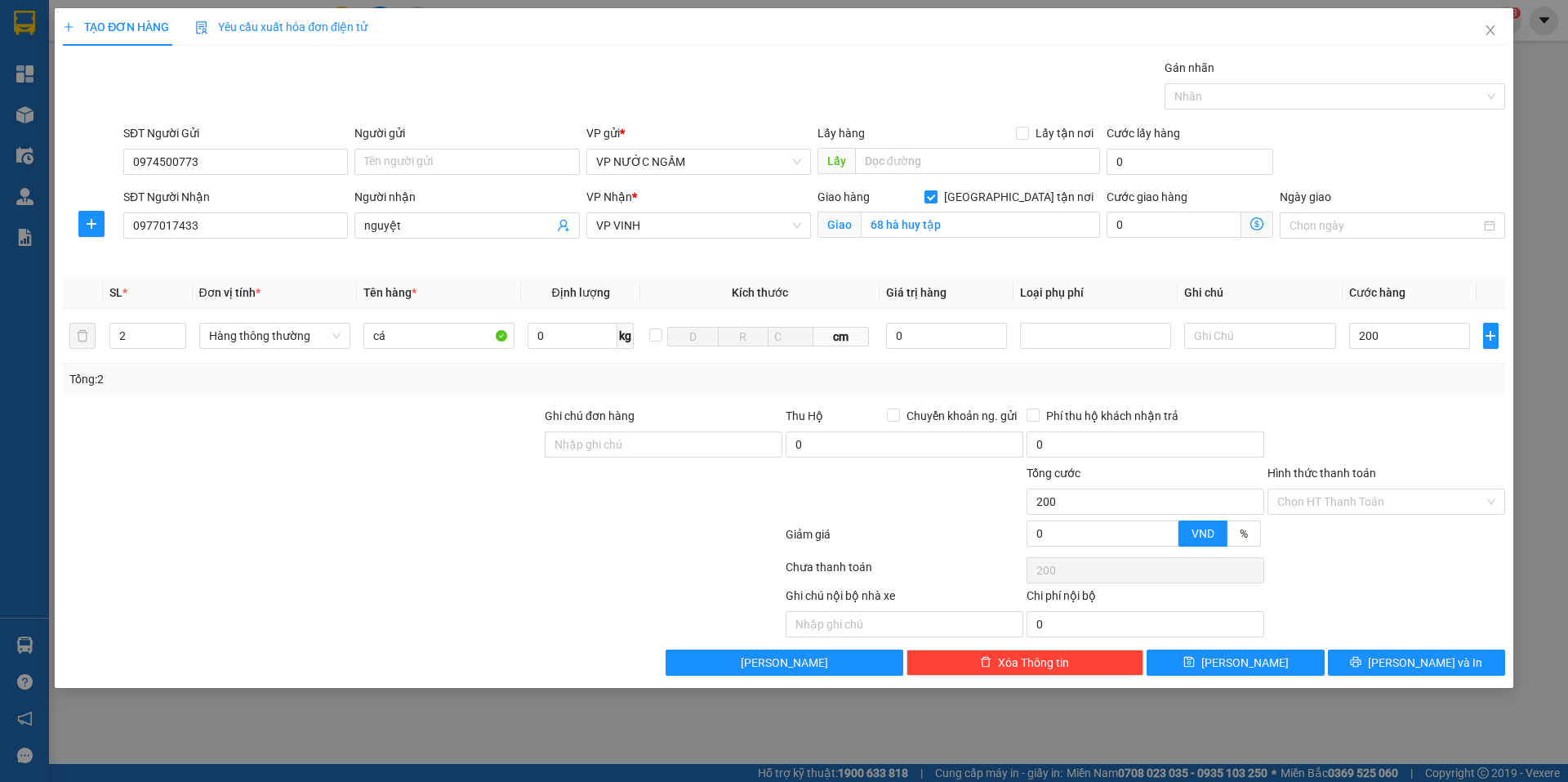
type input "200.000"
click at [1428, 402] on div "Transit Pickup Surcharge Ids Transit Deliver Surcharge Ids Transit Deliver Surc…" at bounding box center [784, 367] width 1442 height 617
click at [1417, 657] on span "[PERSON_NAME] và In" at bounding box center [1425, 662] width 114 height 18
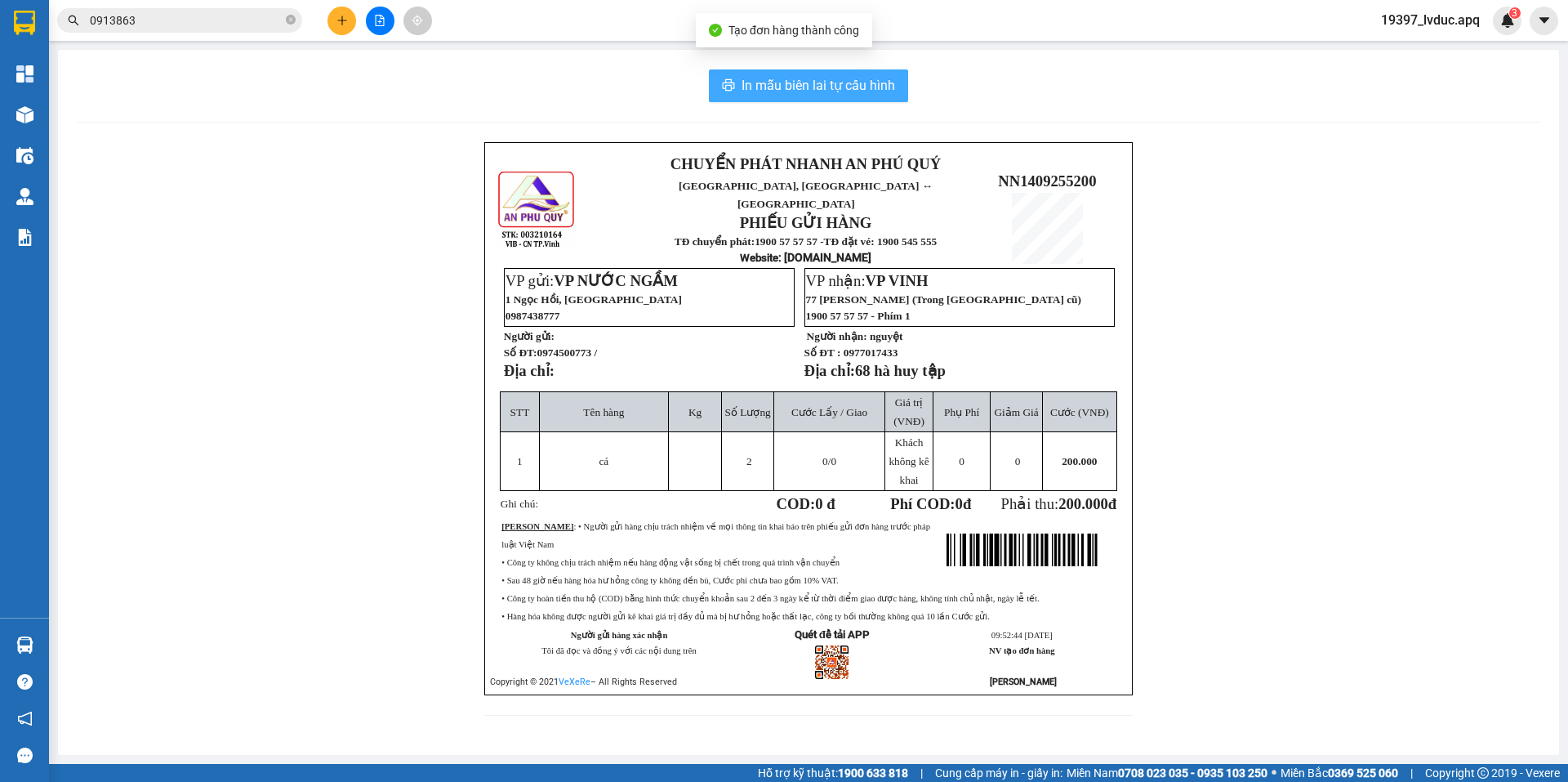
drag, startPoint x: 824, startPoint y: 83, endPoint x: 1165, endPoint y: 167, distance: 351.2
click at [840, 85] on span "In mẫu biên lai tự cấu hình" at bounding box center [818, 85] width 153 height 20
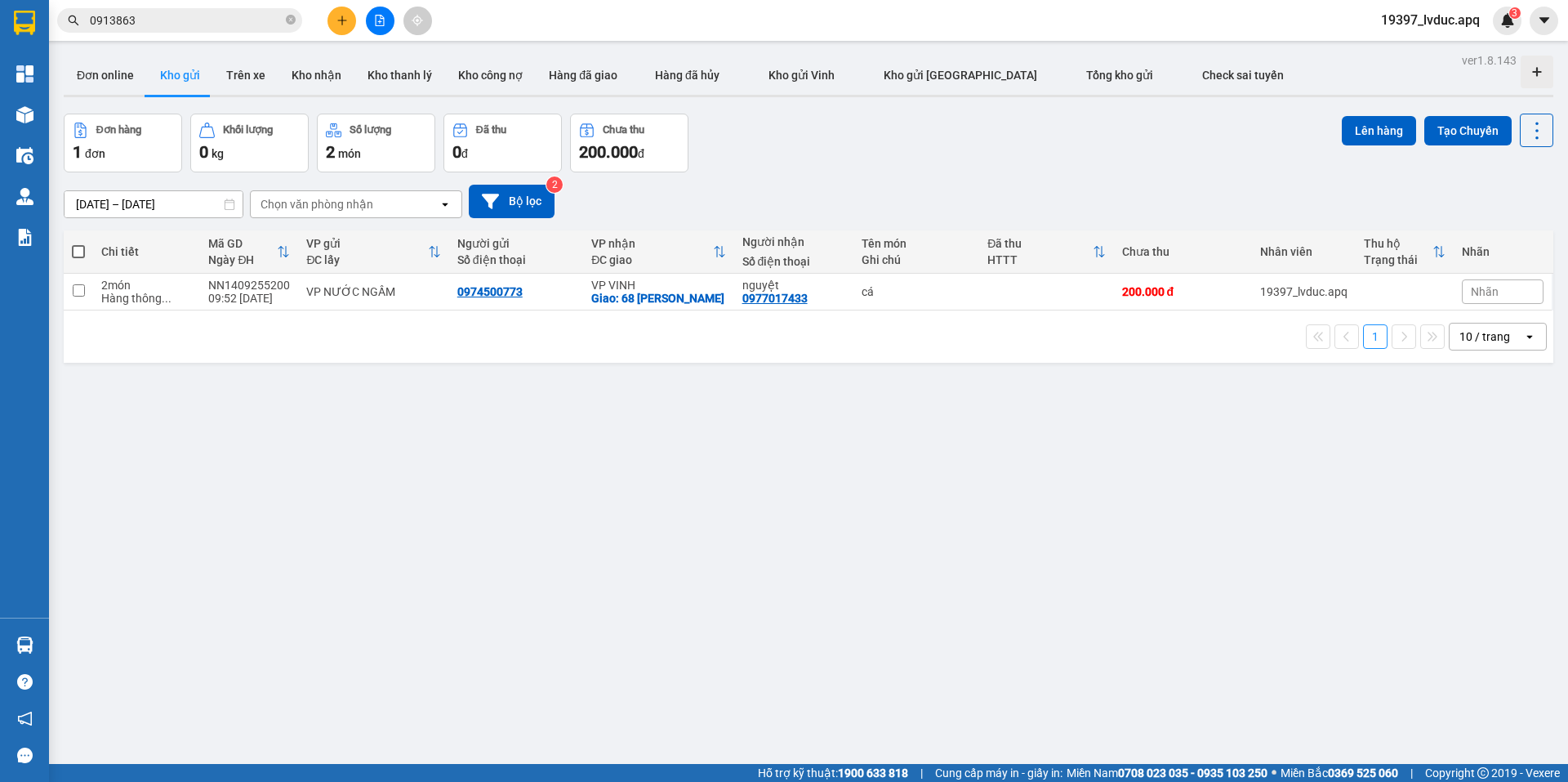
click at [343, 19] on icon "plus" at bounding box center [343, 20] width 12 height 12
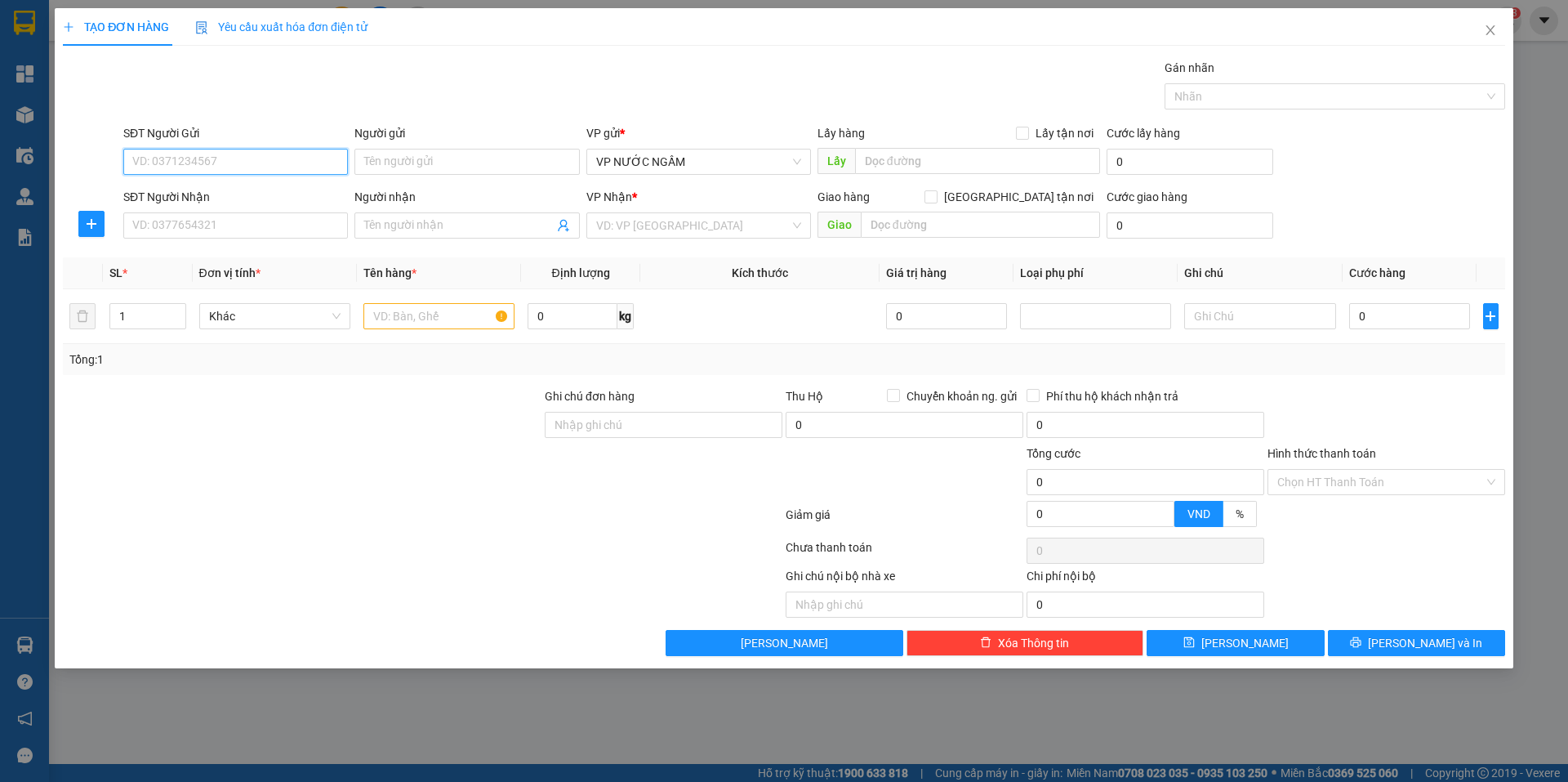
drag, startPoint x: 234, startPoint y: 149, endPoint x: 253, endPoint y: 157, distance: 20.6
click at [234, 151] on input "SĐT Người Gửi" at bounding box center [236, 162] width 225 height 26
click at [282, 160] on input "SĐT Người Gửi" at bounding box center [236, 162] width 225 height 26
click at [239, 194] on div "0941384953" at bounding box center [236, 194] width 205 height 18
type input "0941384953"
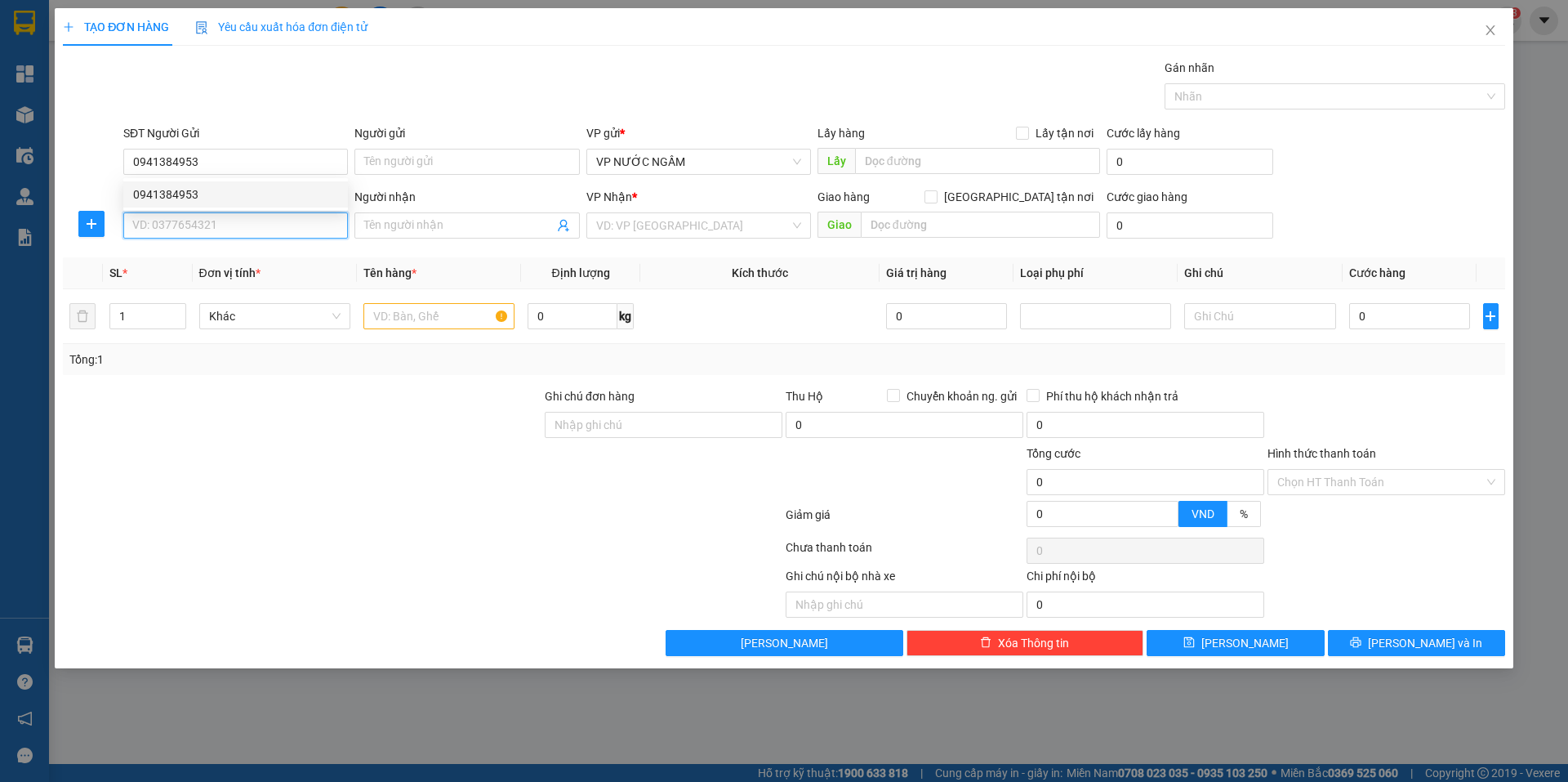
click at [222, 237] on input "SĐT Người Nhận" at bounding box center [236, 225] width 225 height 26
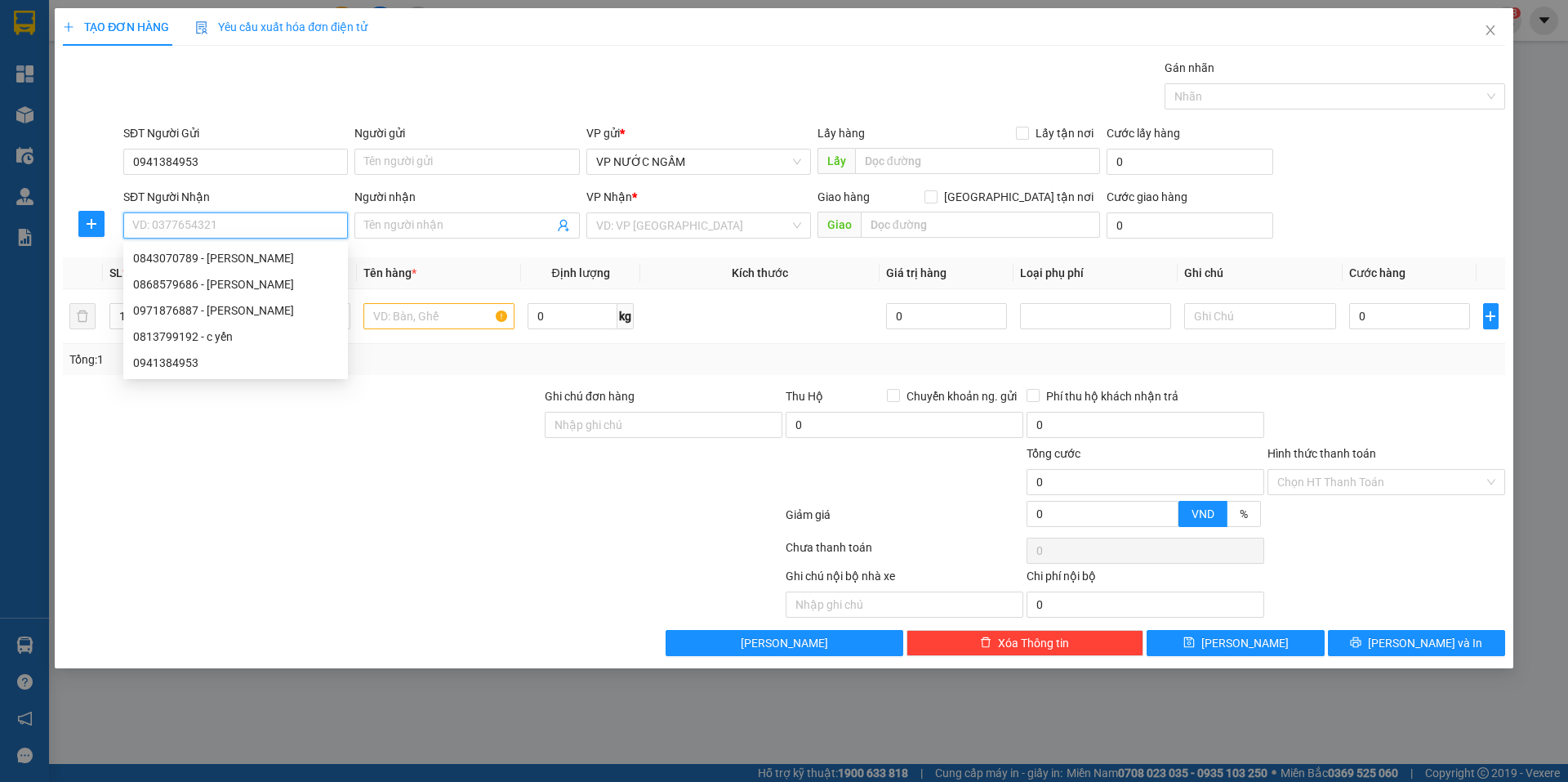
click at [226, 233] on input "SĐT Người Nhận" at bounding box center [236, 225] width 225 height 26
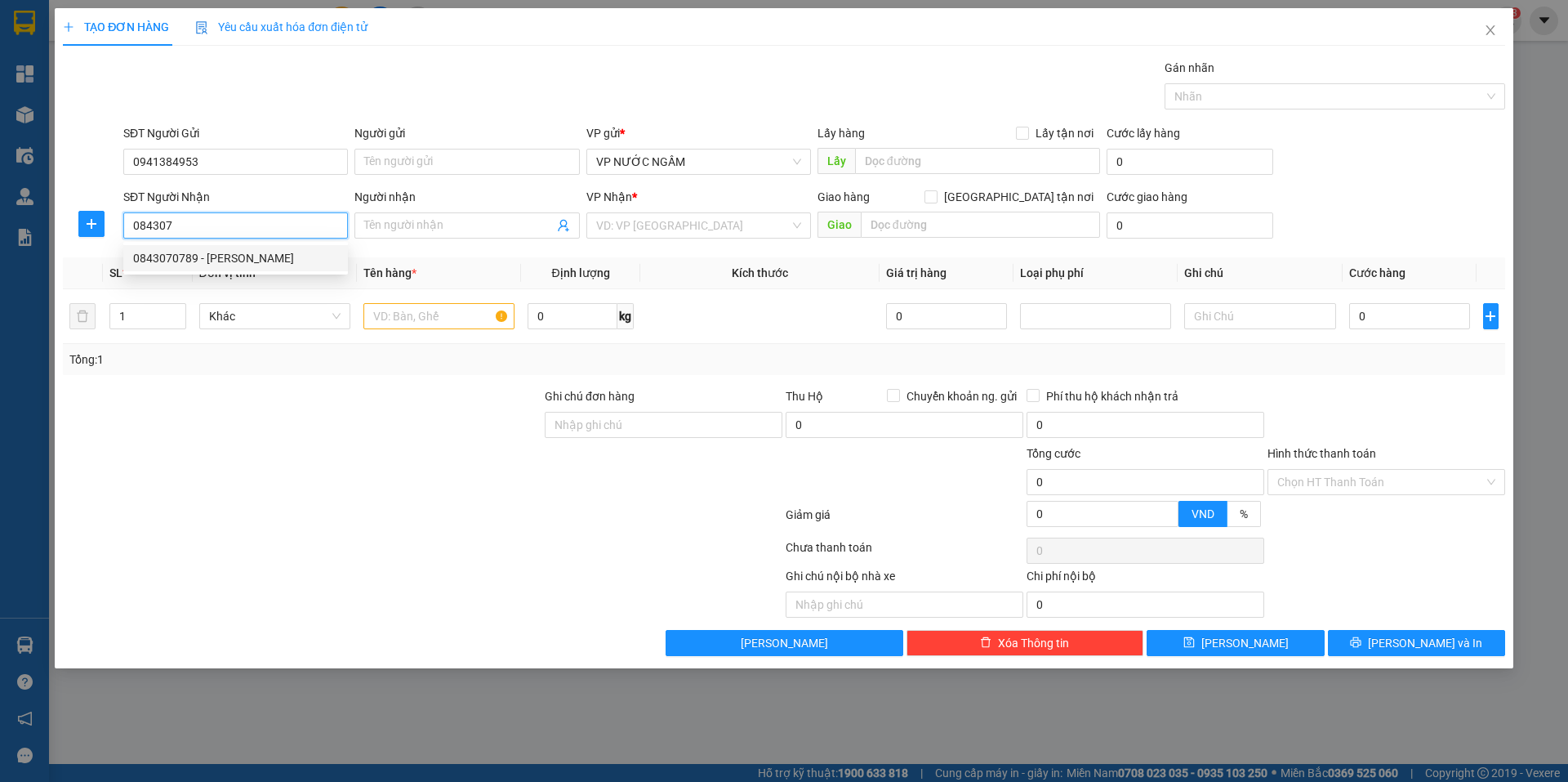
click at [225, 258] on div "0843070789 - [PERSON_NAME]" at bounding box center [236, 258] width 205 height 18
type input "0843070789"
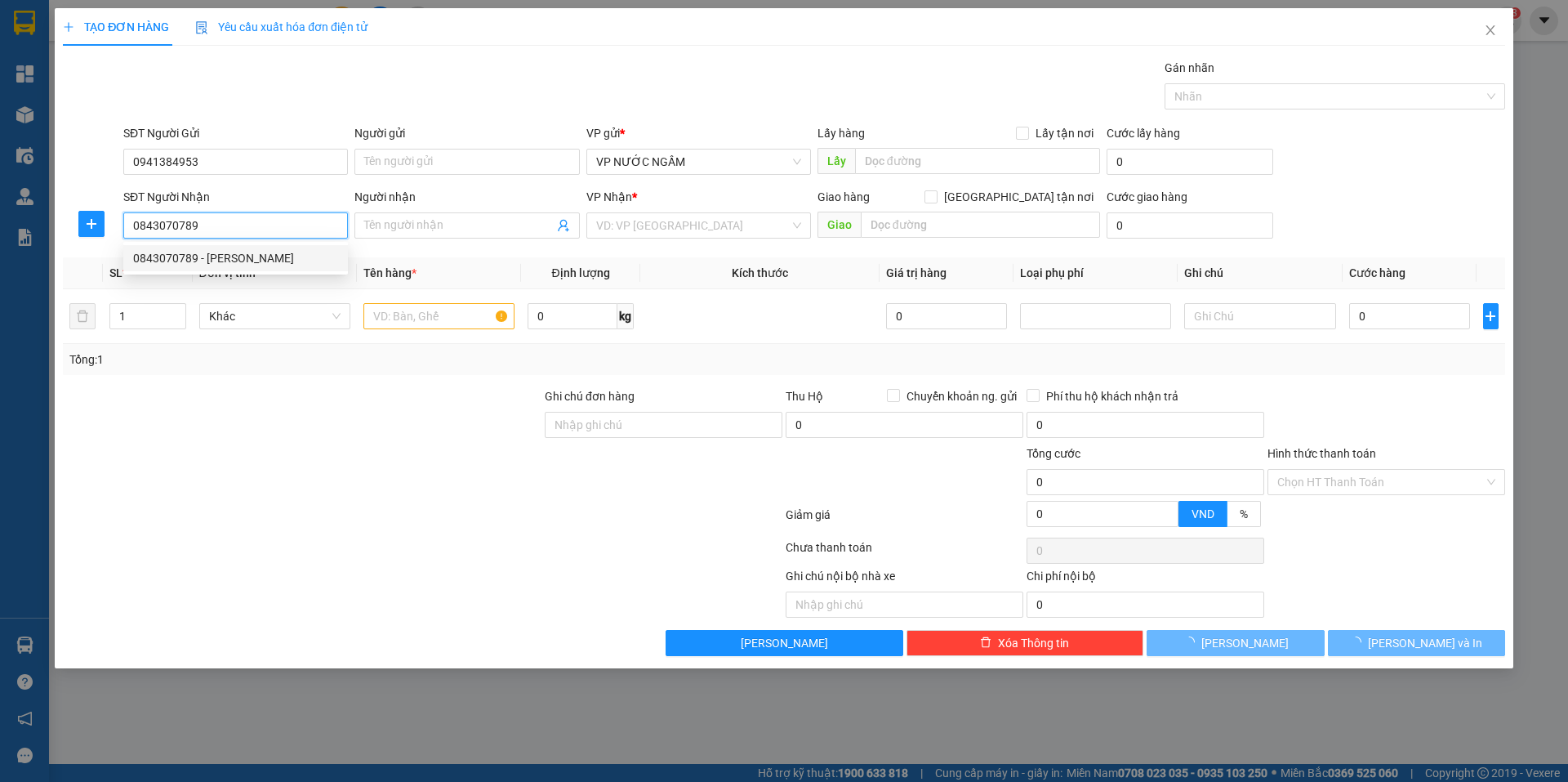
type input "[PERSON_NAME]"
checkbox input "true"
type input "so 2tân phuc [PERSON_NAME]"
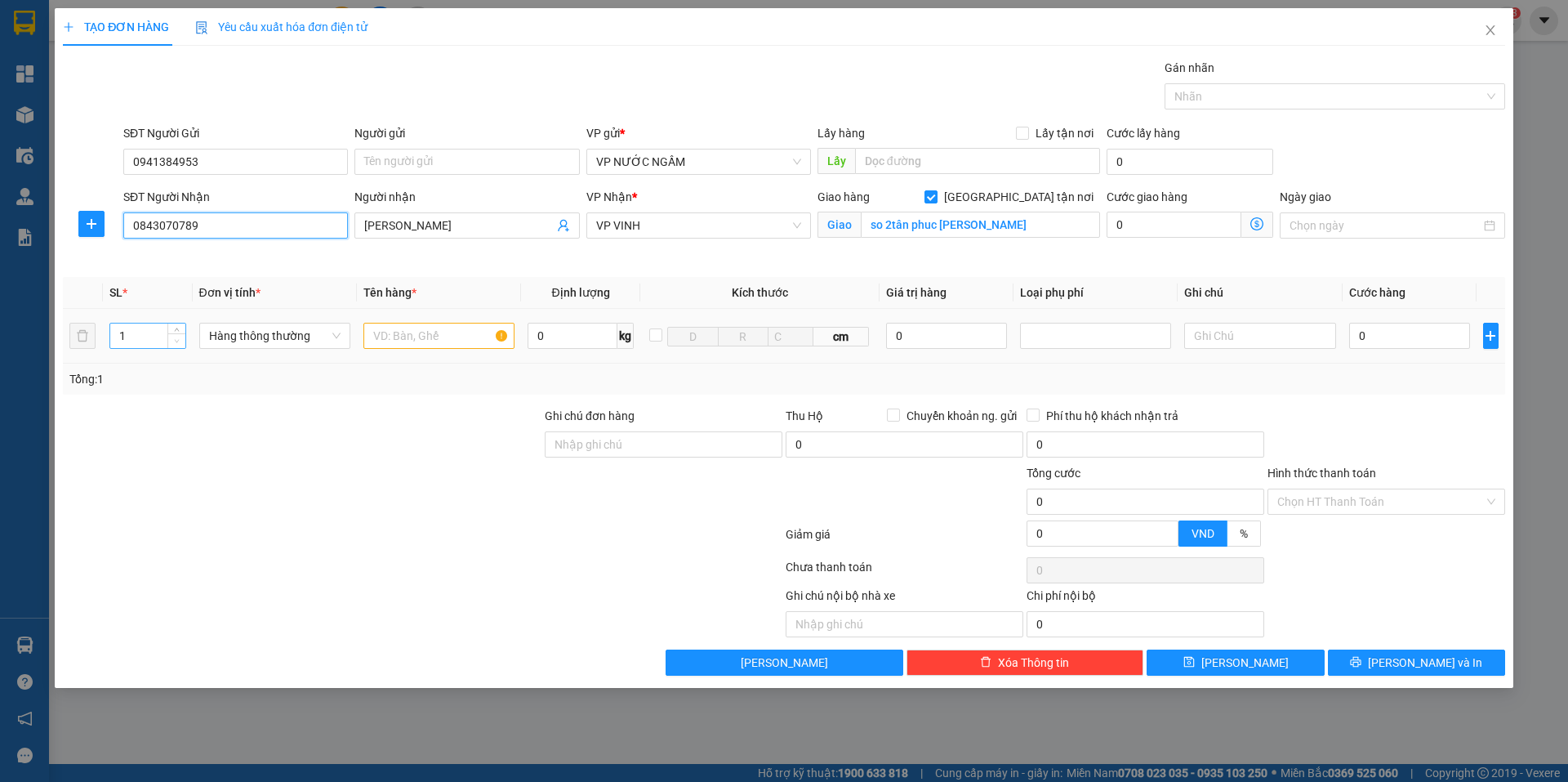
click at [174, 337] on span "down" at bounding box center [178, 342] width 10 height 10
type input "0843070789"
type input "2"
drag, startPoint x: 180, startPoint y: 332, endPoint x: 325, endPoint y: 345, distance: 145.6
click at [183, 332] on span "Increase Value" at bounding box center [176, 330] width 18 height 14
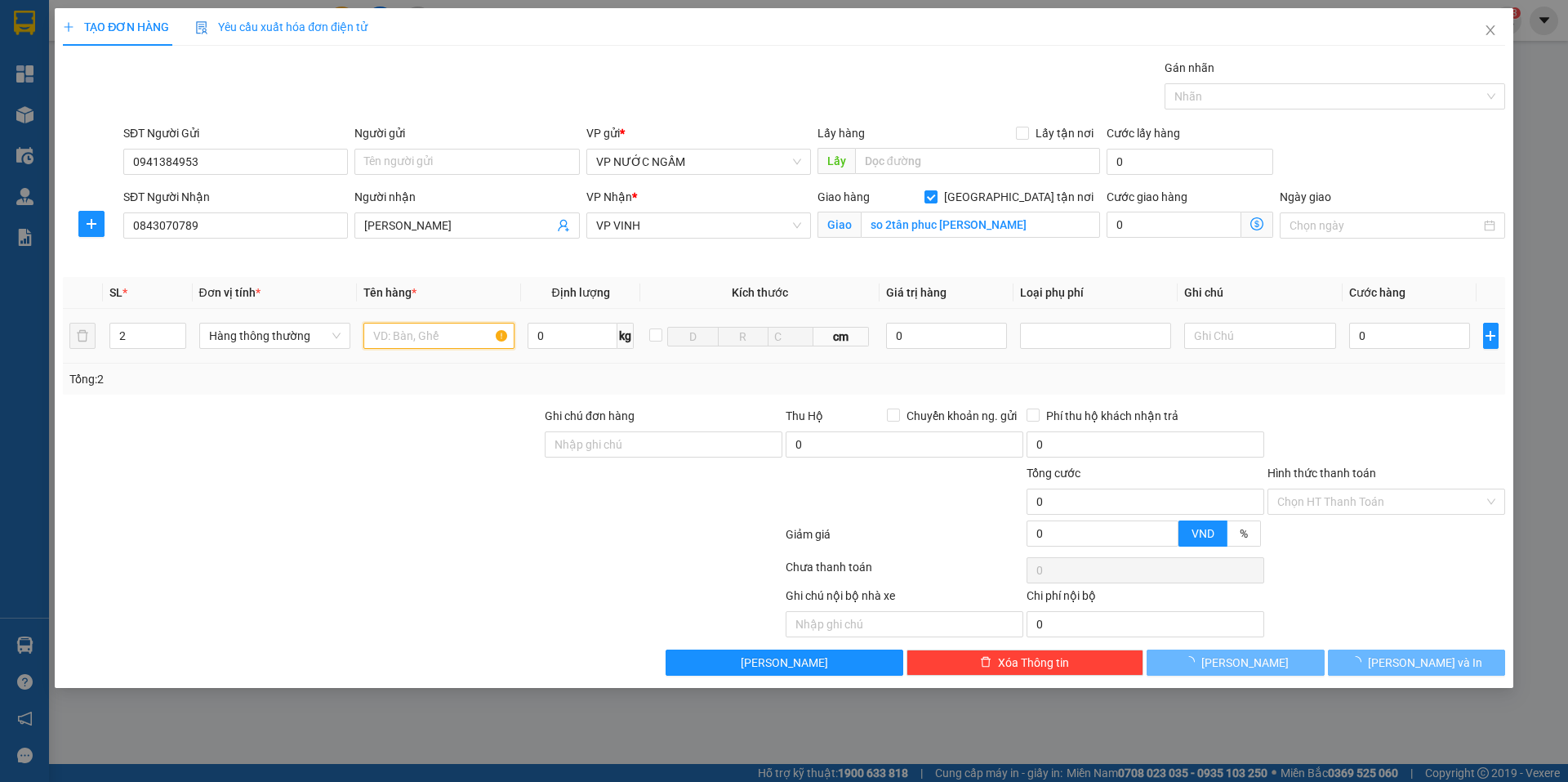
click at [398, 343] on input "text" at bounding box center [439, 335] width 151 height 26
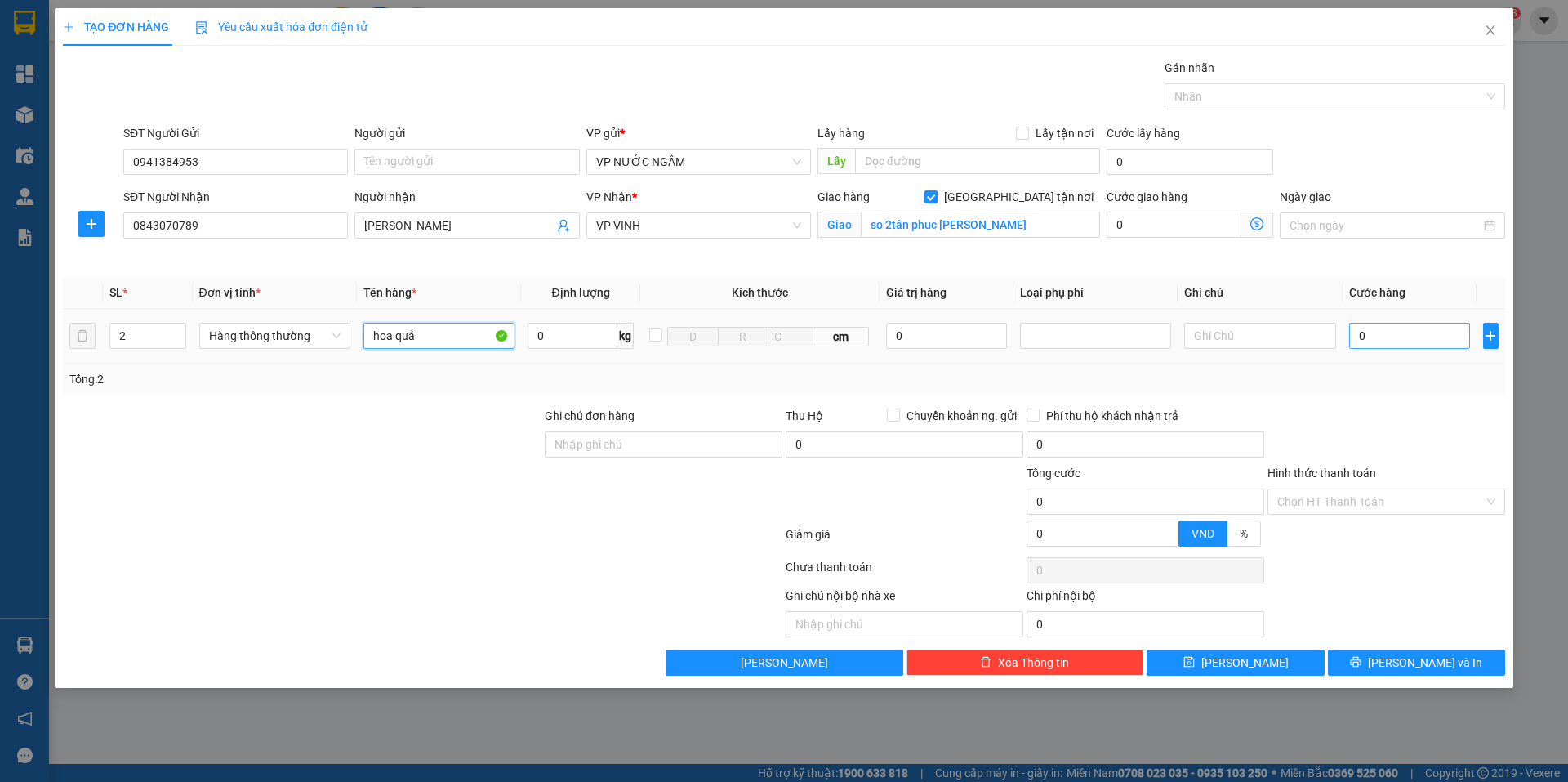
type input "hoa quả"
click at [1433, 335] on input "0" at bounding box center [1410, 335] width 122 height 26
type input "7"
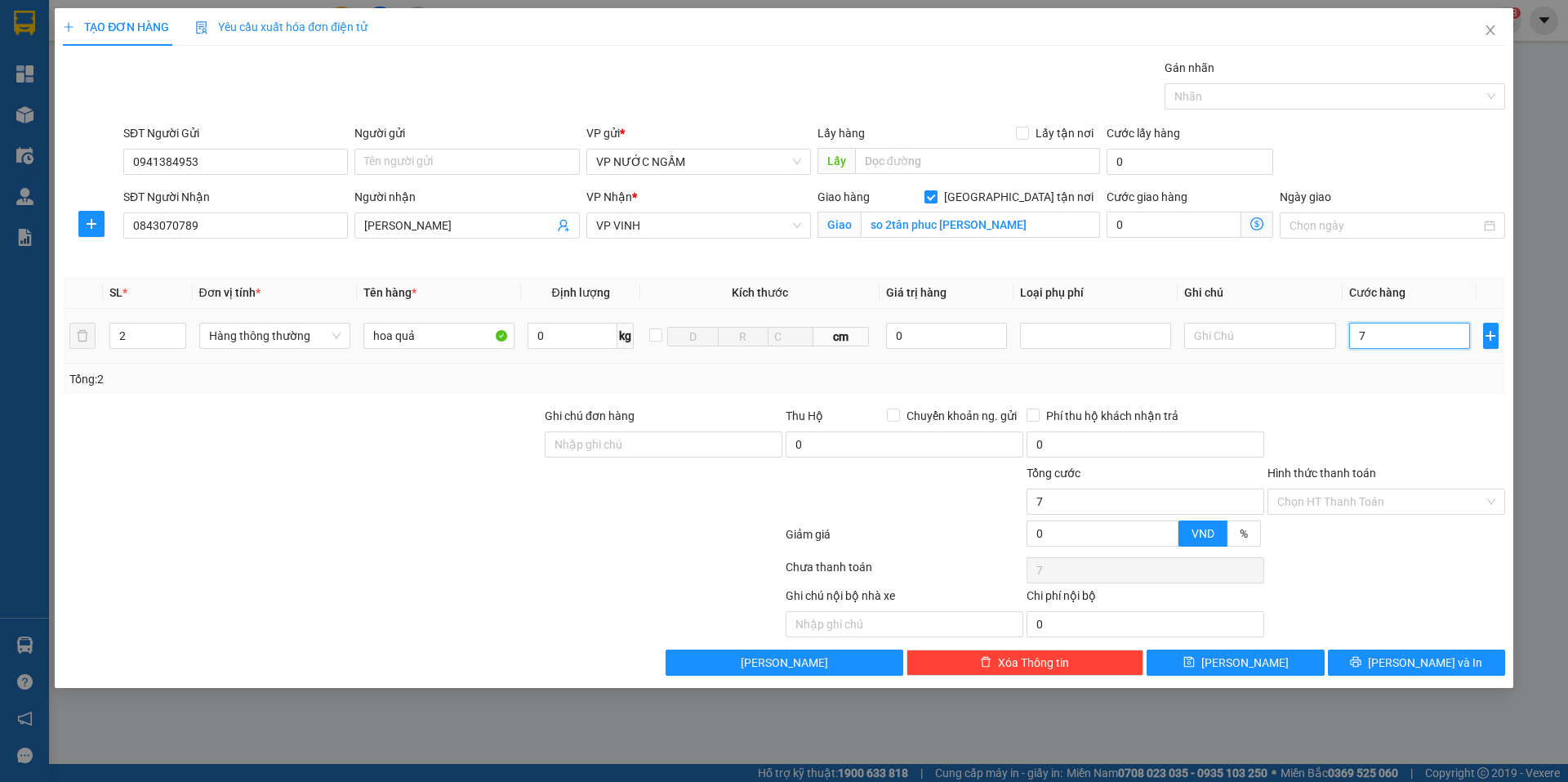
type input "0"
type input "08"
type input "8"
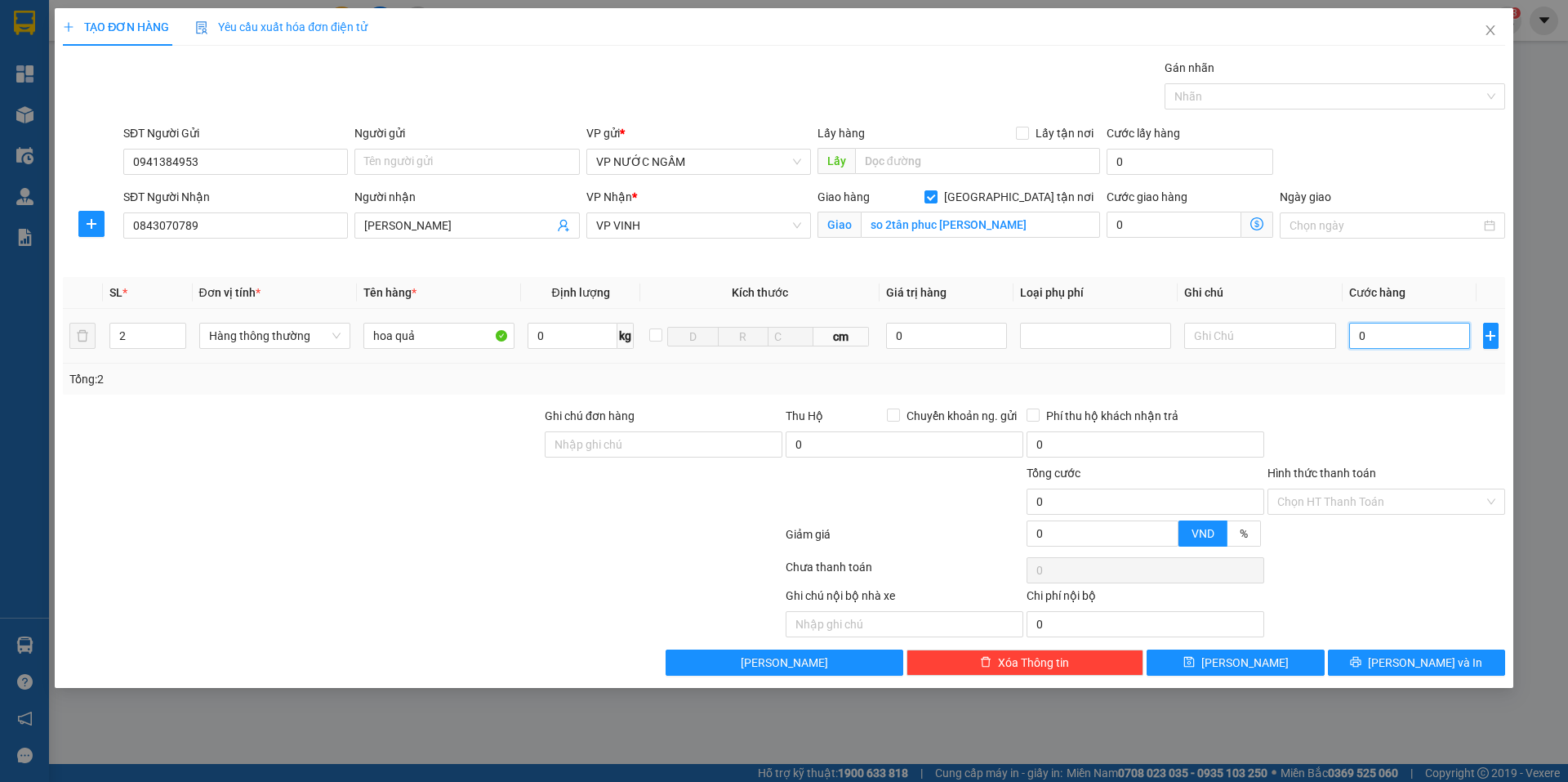
type input "8"
type input "080"
type input "80"
type input "80.000"
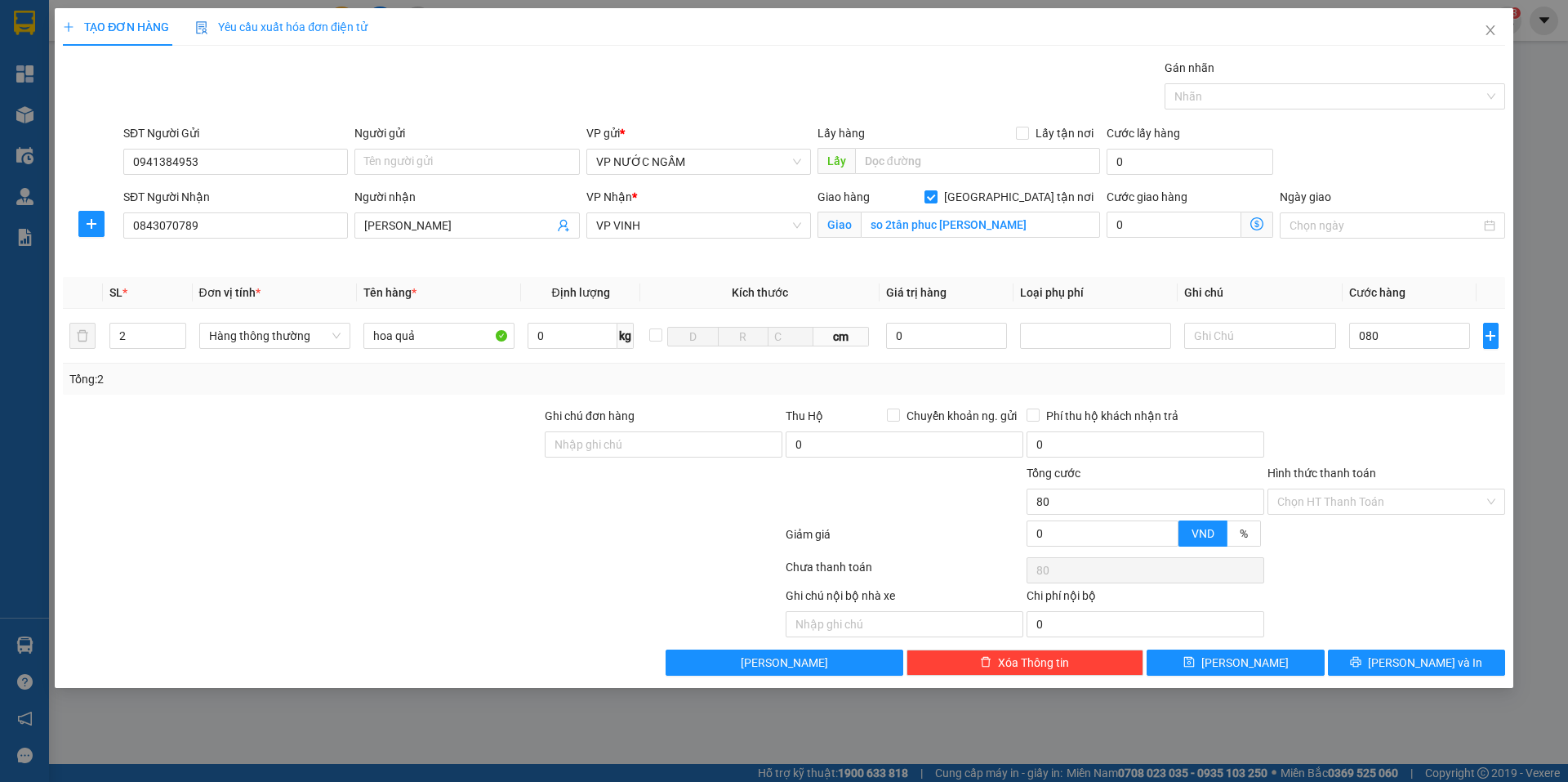
type input "80.000"
drag, startPoint x: 1414, startPoint y: 473, endPoint x: 1404, endPoint y: 435, distance: 39.3
click at [1406, 446] on form "Ghi chú đơn hàng Thu Hộ Chuyển khoản ng. gửi 0 Phí thu hộ khách nhận trả 0 Tổng…" at bounding box center [784, 480] width 1442 height 147
drag, startPoint x: 1440, startPoint y: 672, endPoint x: 1454, endPoint y: 672, distance: 14.0
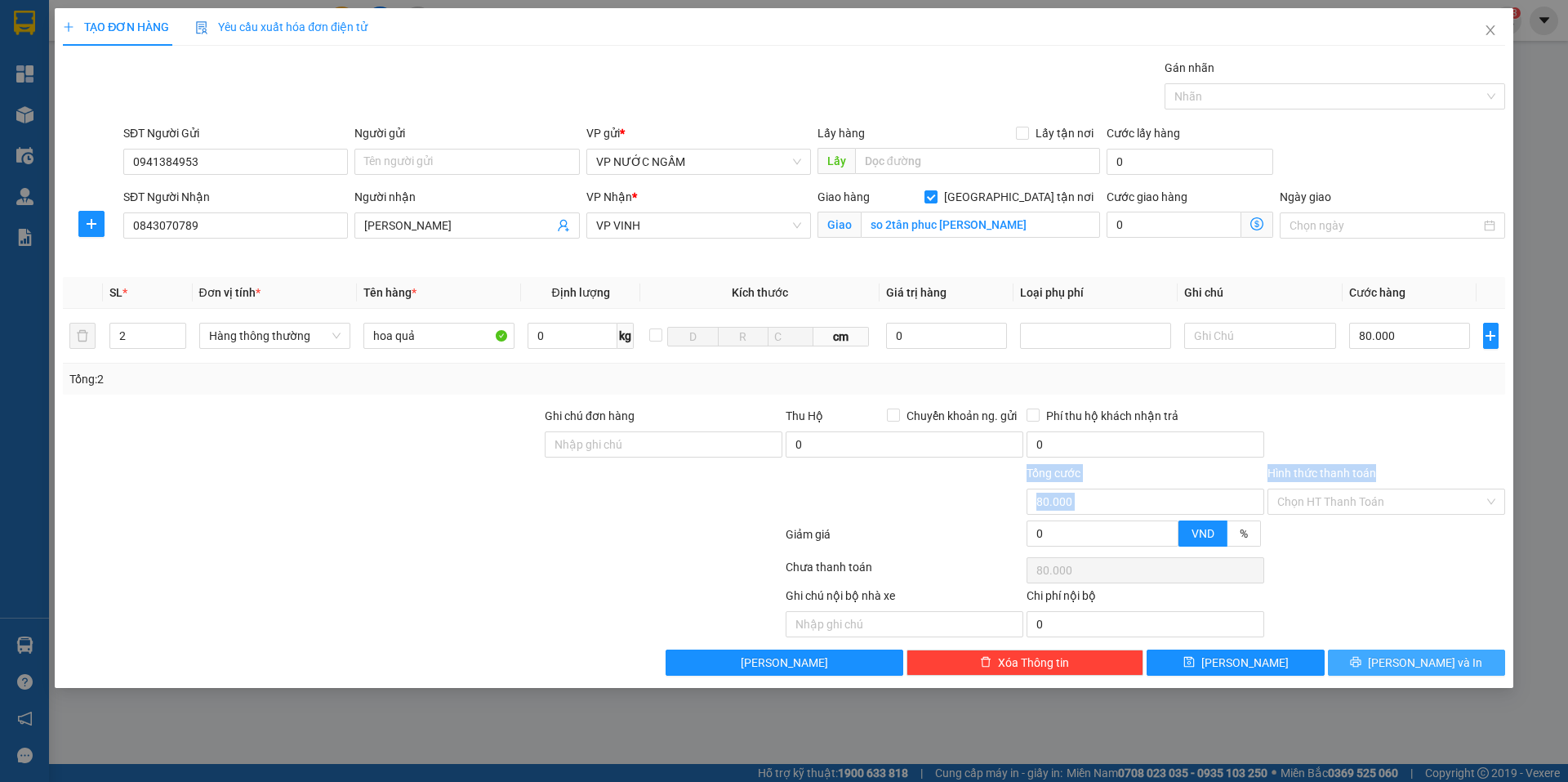
click at [1449, 672] on button "[PERSON_NAME] và In" at bounding box center [1417, 662] width 178 height 26
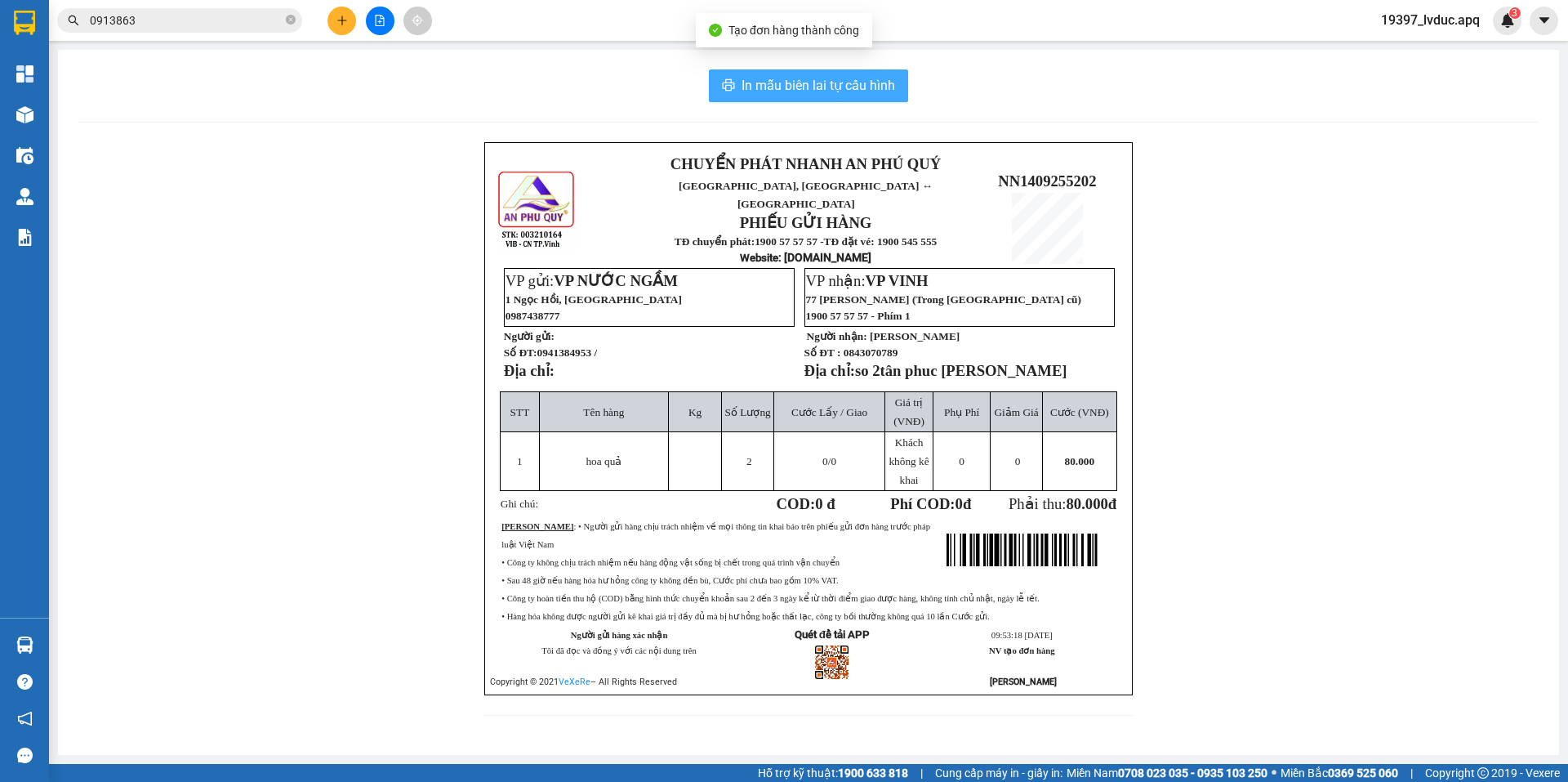
drag, startPoint x: 815, startPoint y: 85, endPoint x: 1036, endPoint y: 141, distance: 228.0
click at [818, 83] on span "In mẫu biên lai tự cấu hình" at bounding box center [818, 85] width 153 height 20
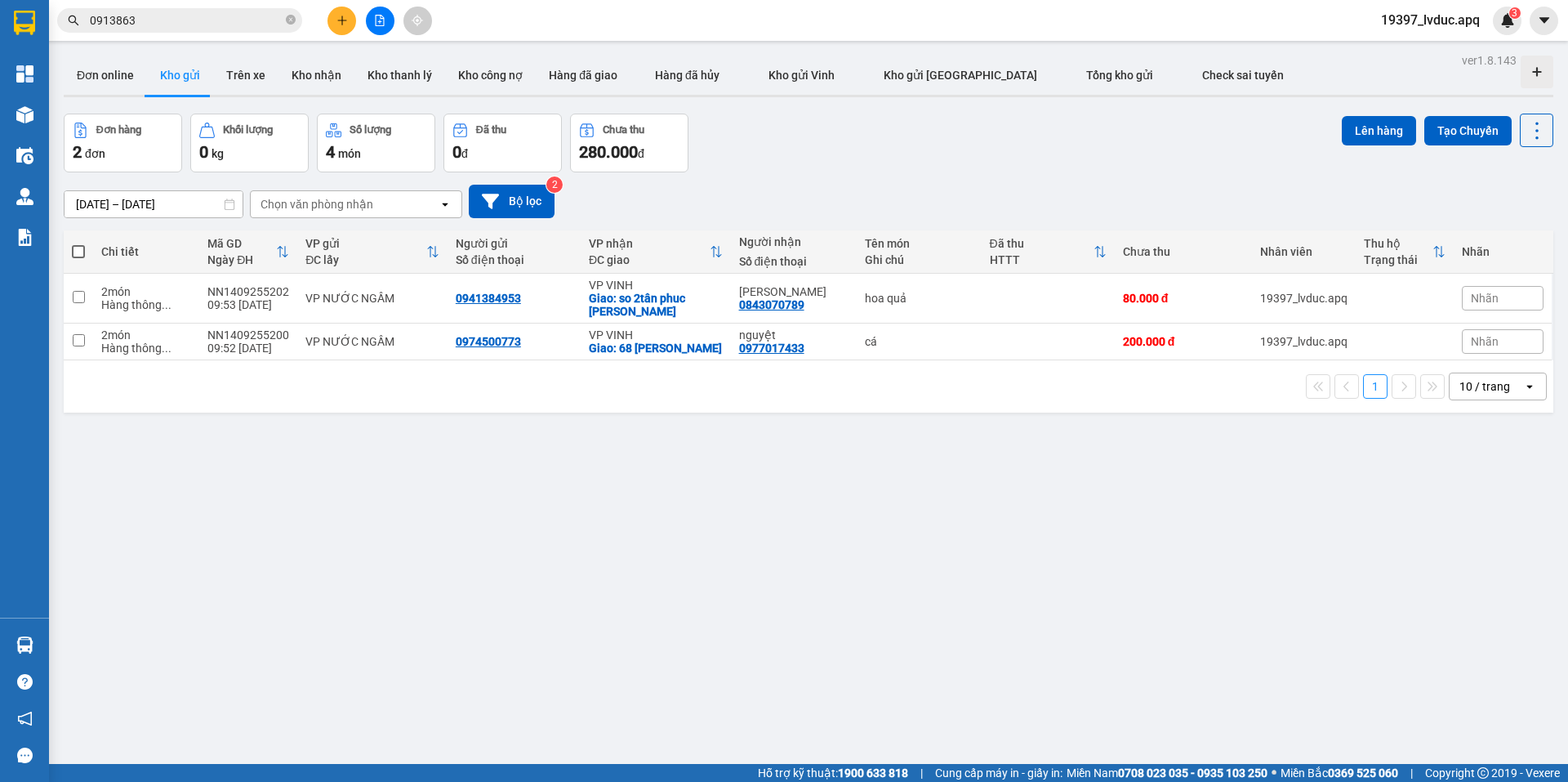
click at [1198, 497] on div "ver 1.8.143 Đơn online Kho gửi Trên xe Kho nhận Kho thanh lý Kho công nợ Hàng đ…" at bounding box center [808, 439] width 1502 height 782
click at [348, 27] on button at bounding box center [342, 21] width 29 height 29
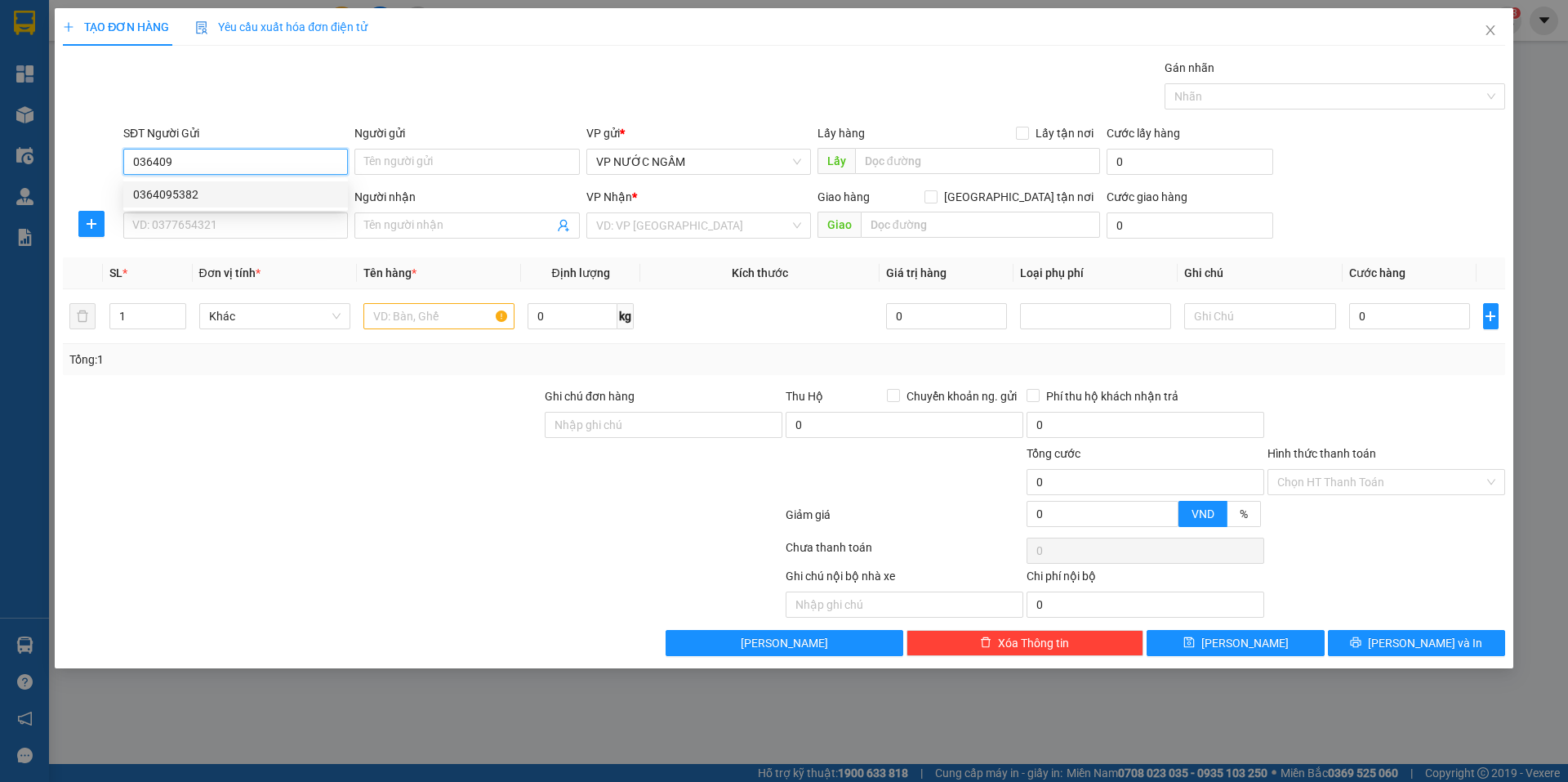
drag, startPoint x: 206, startPoint y: 194, endPoint x: 205, endPoint y: 229, distance: 35.0
click at [206, 200] on div "0364095382" at bounding box center [236, 194] width 205 height 18
type input "0364095382"
click at [205, 229] on input "SĐT Người Nhận" at bounding box center [236, 225] width 225 height 26
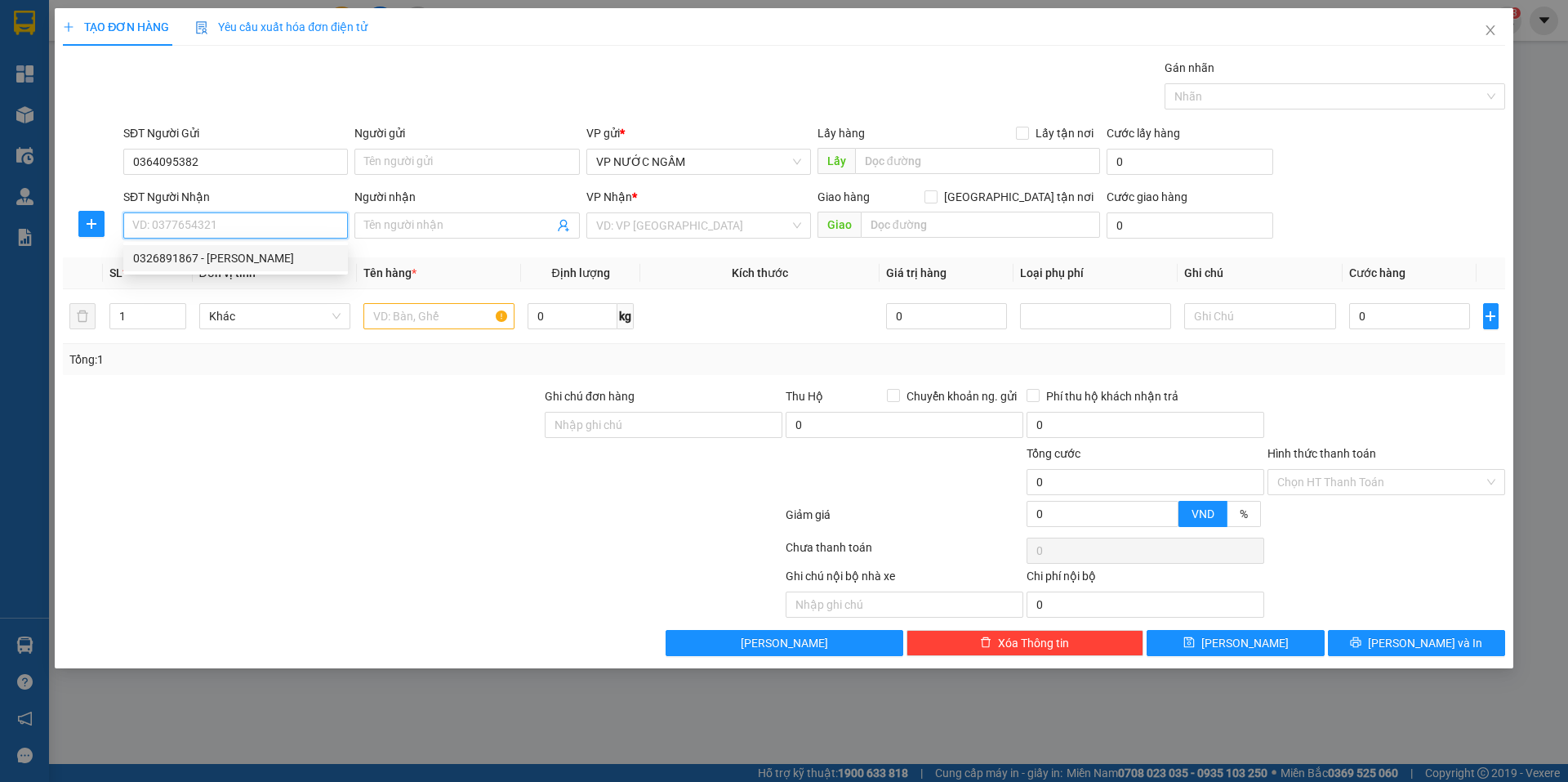
click at [215, 265] on div "0326891867 - [PERSON_NAME]" at bounding box center [236, 258] width 205 height 18
type input "0326891867"
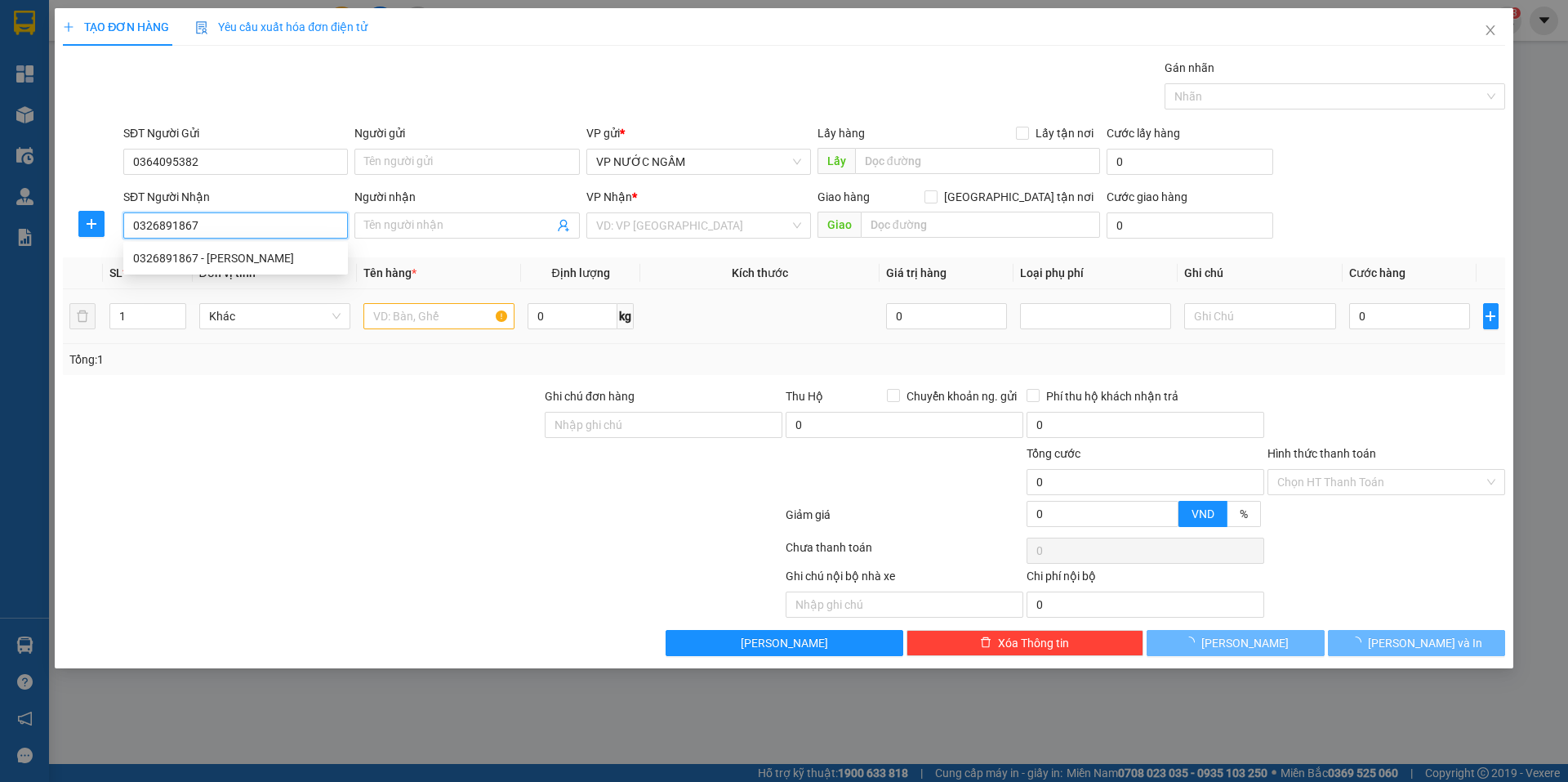
type input "vân"
checkbox input "true"
type input "185 [PERSON_NAME]"
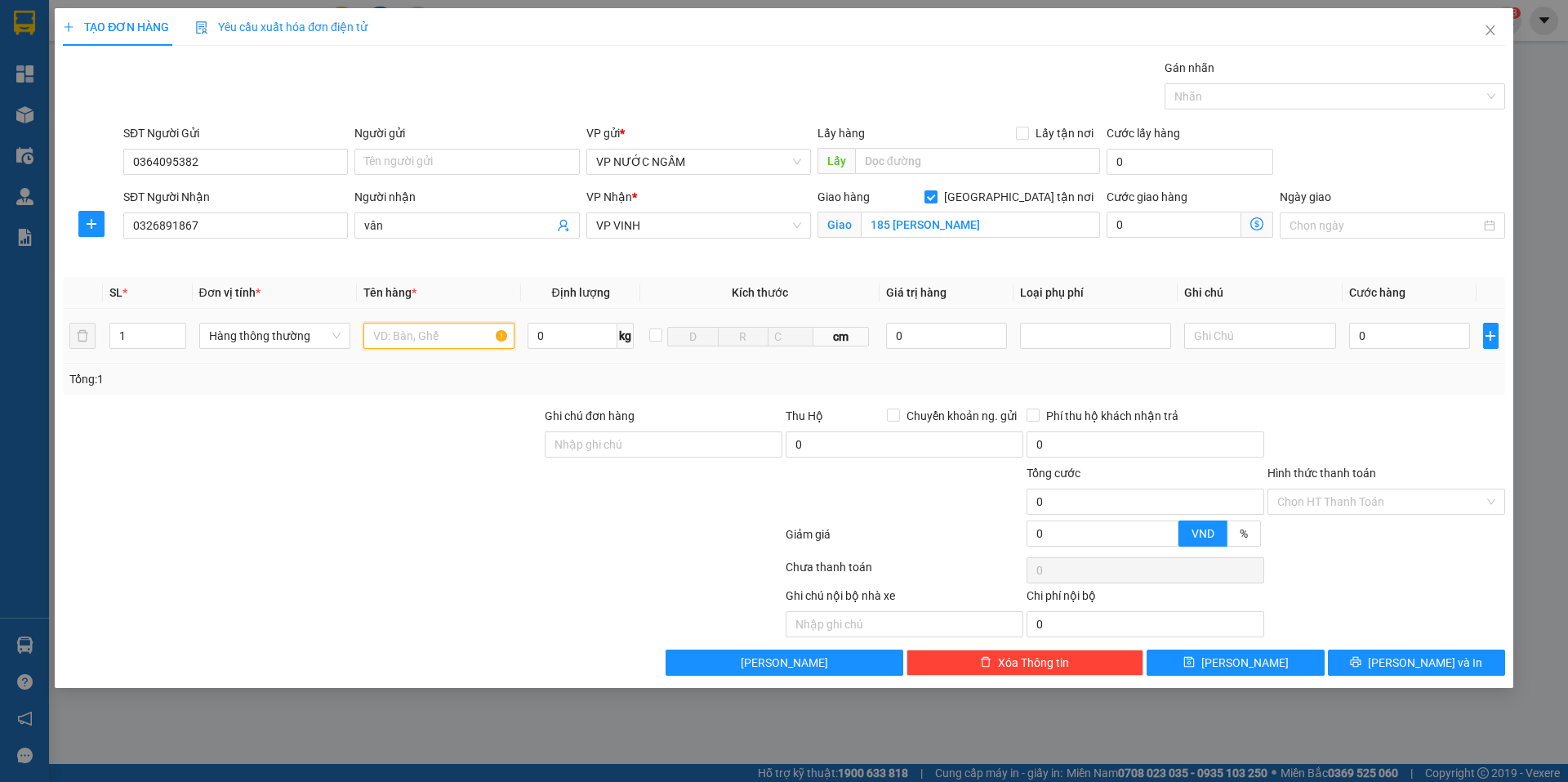
drag, startPoint x: 401, startPoint y: 330, endPoint x: 381, endPoint y: 332, distance: 20.1
click at [390, 332] on input "text" at bounding box center [439, 335] width 151 height 26
type input "cá"
click at [1378, 340] on input "0" at bounding box center [1410, 335] width 122 height 26
type input "1"
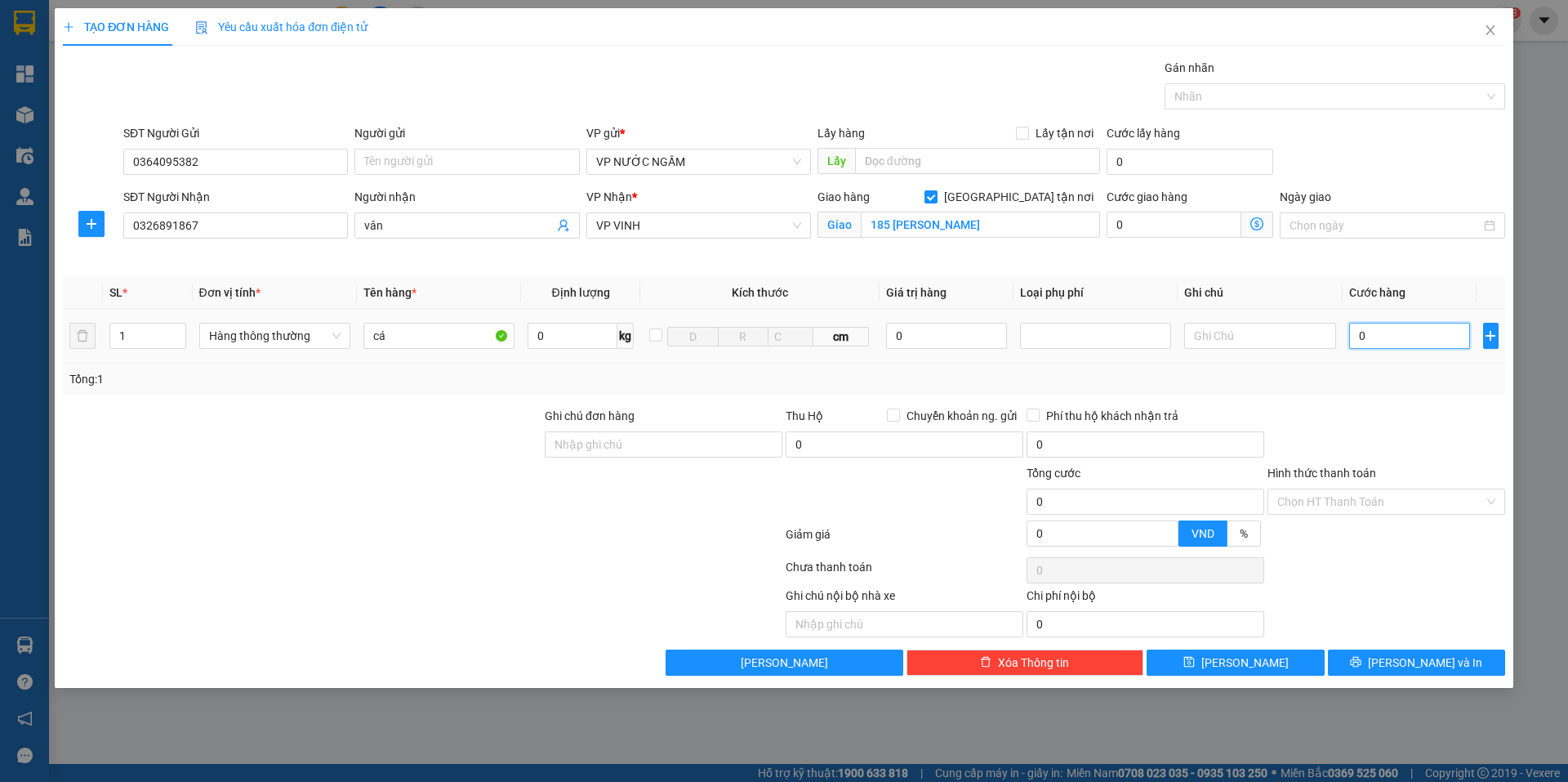
type input "1"
type input "15"
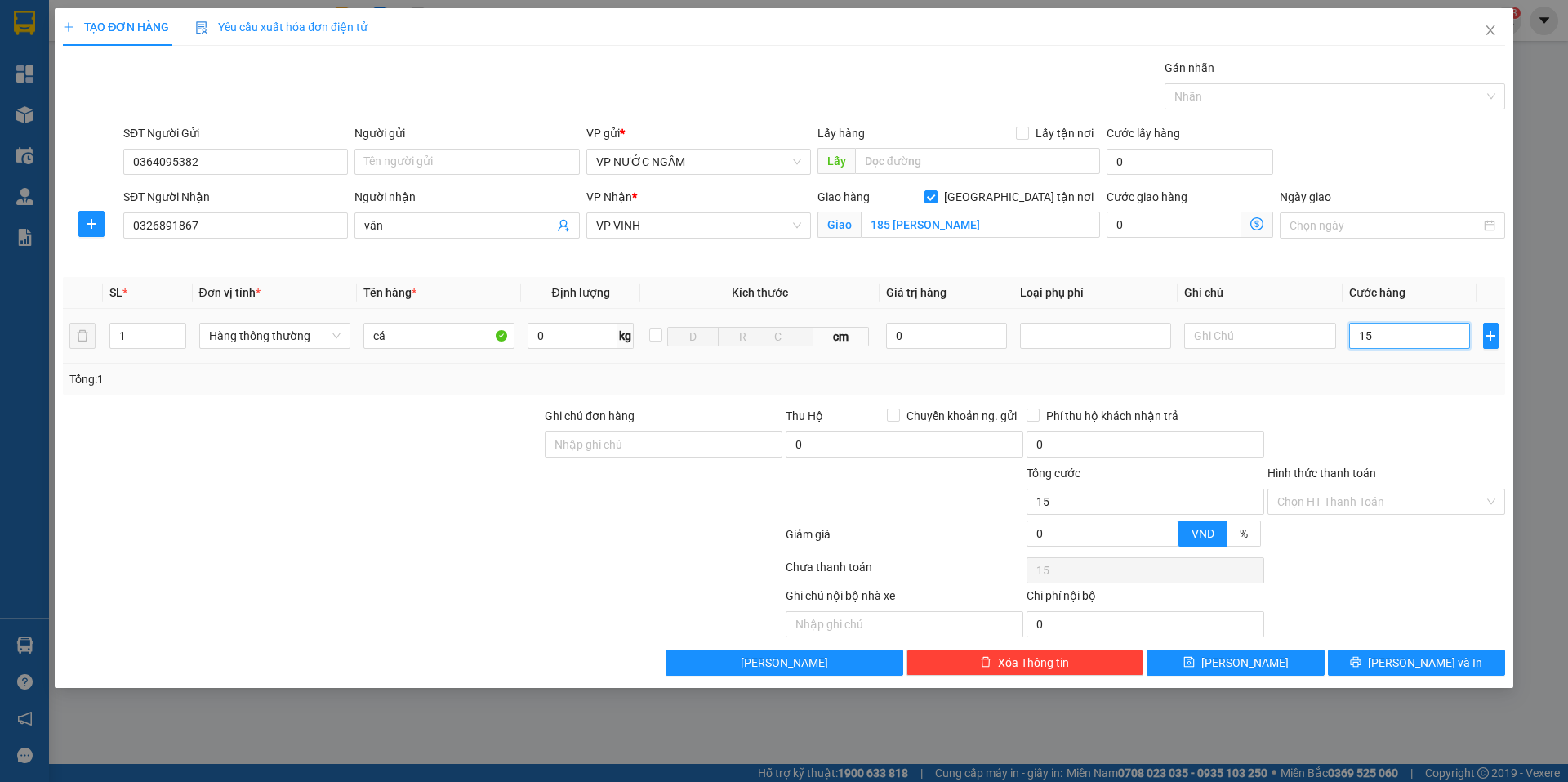
type input "150"
type input "150.000"
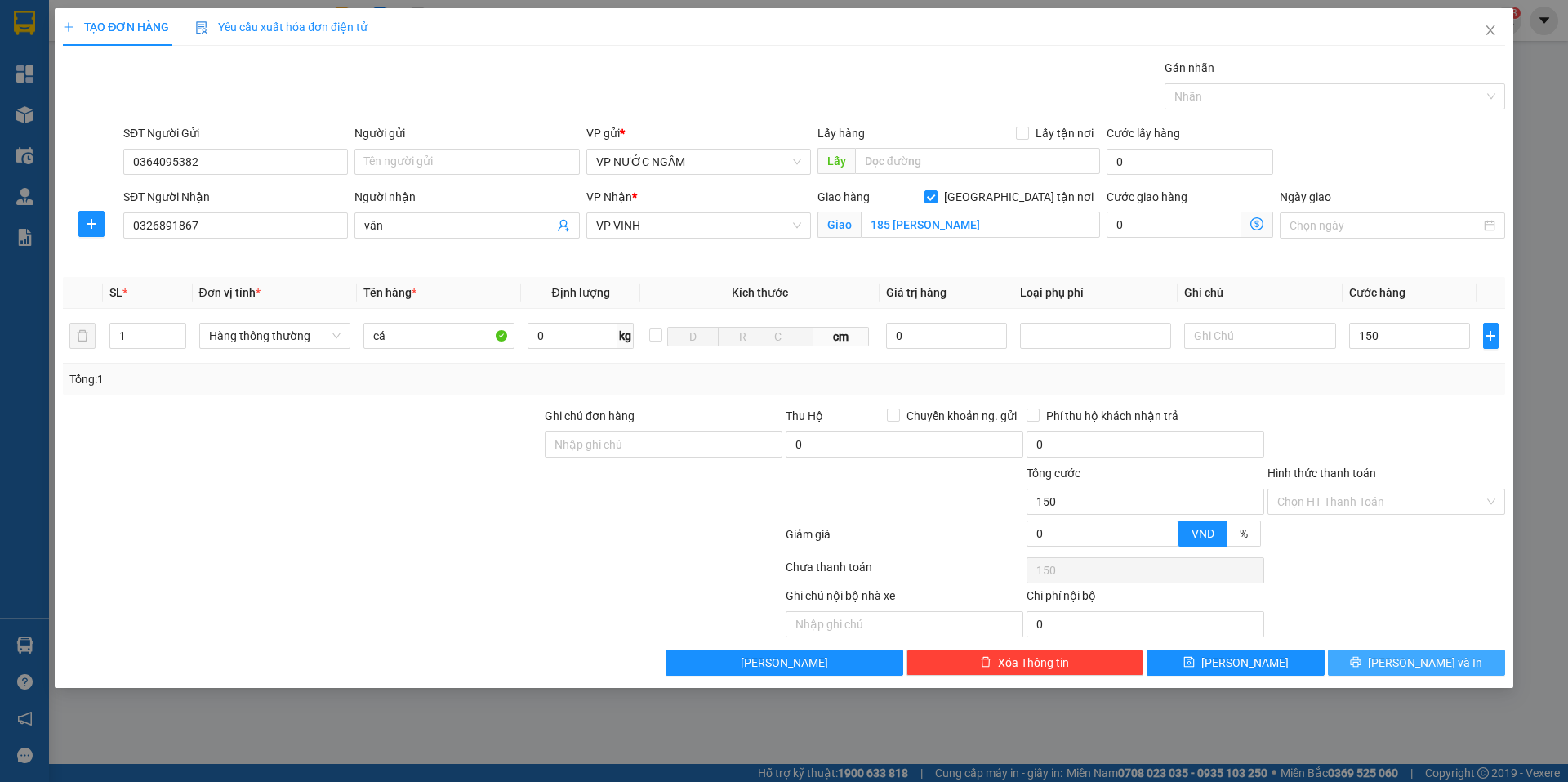
type input "150.000"
click at [1445, 666] on span "[PERSON_NAME] và In" at bounding box center [1425, 662] width 114 height 18
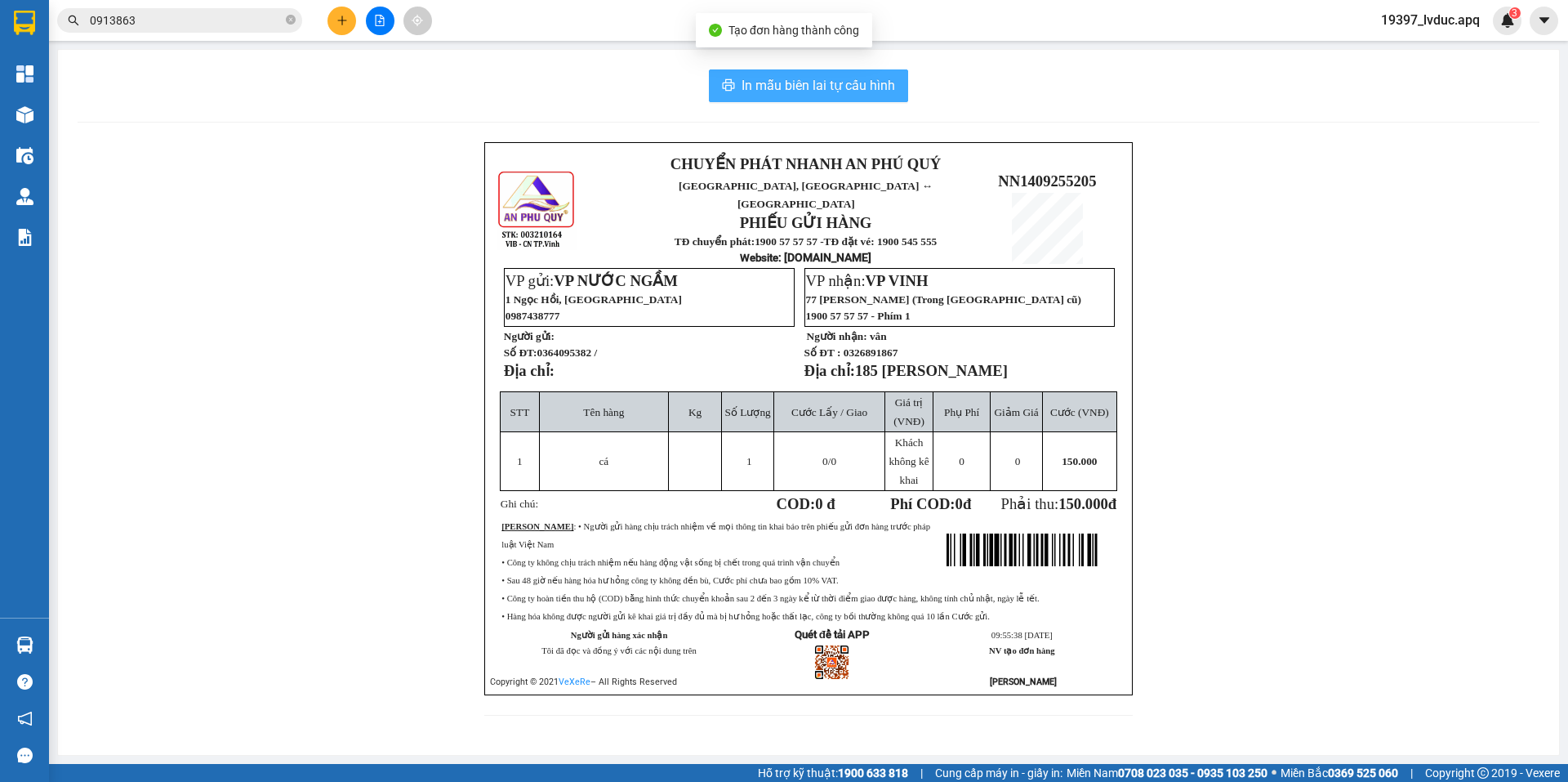
click at [816, 82] on span "In mẫu biên lai tự cấu hình" at bounding box center [818, 85] width 153 height 20
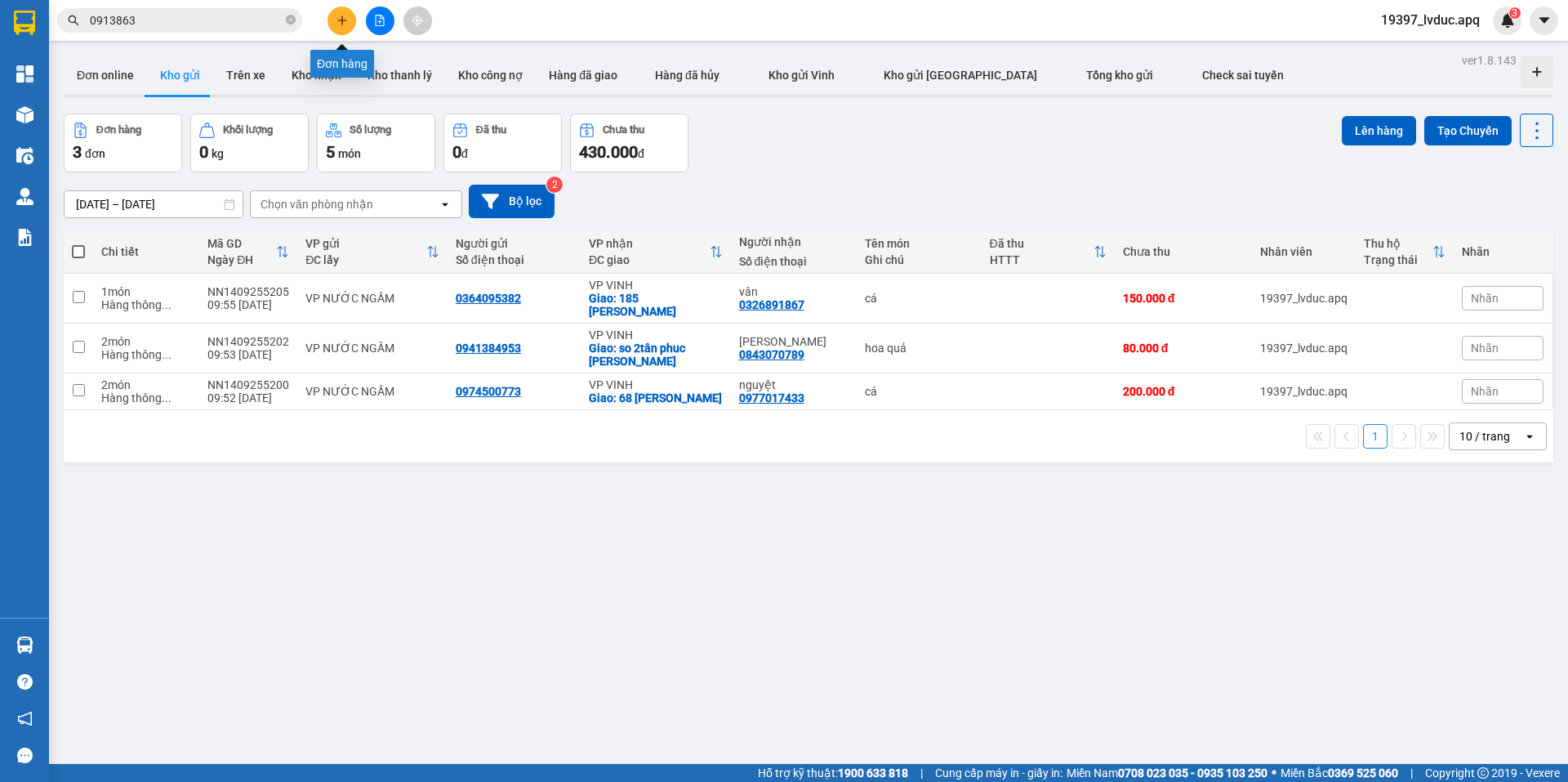
click at [346, 22] on icon "plus" at bounding box center [343, 20] width 12 height 12
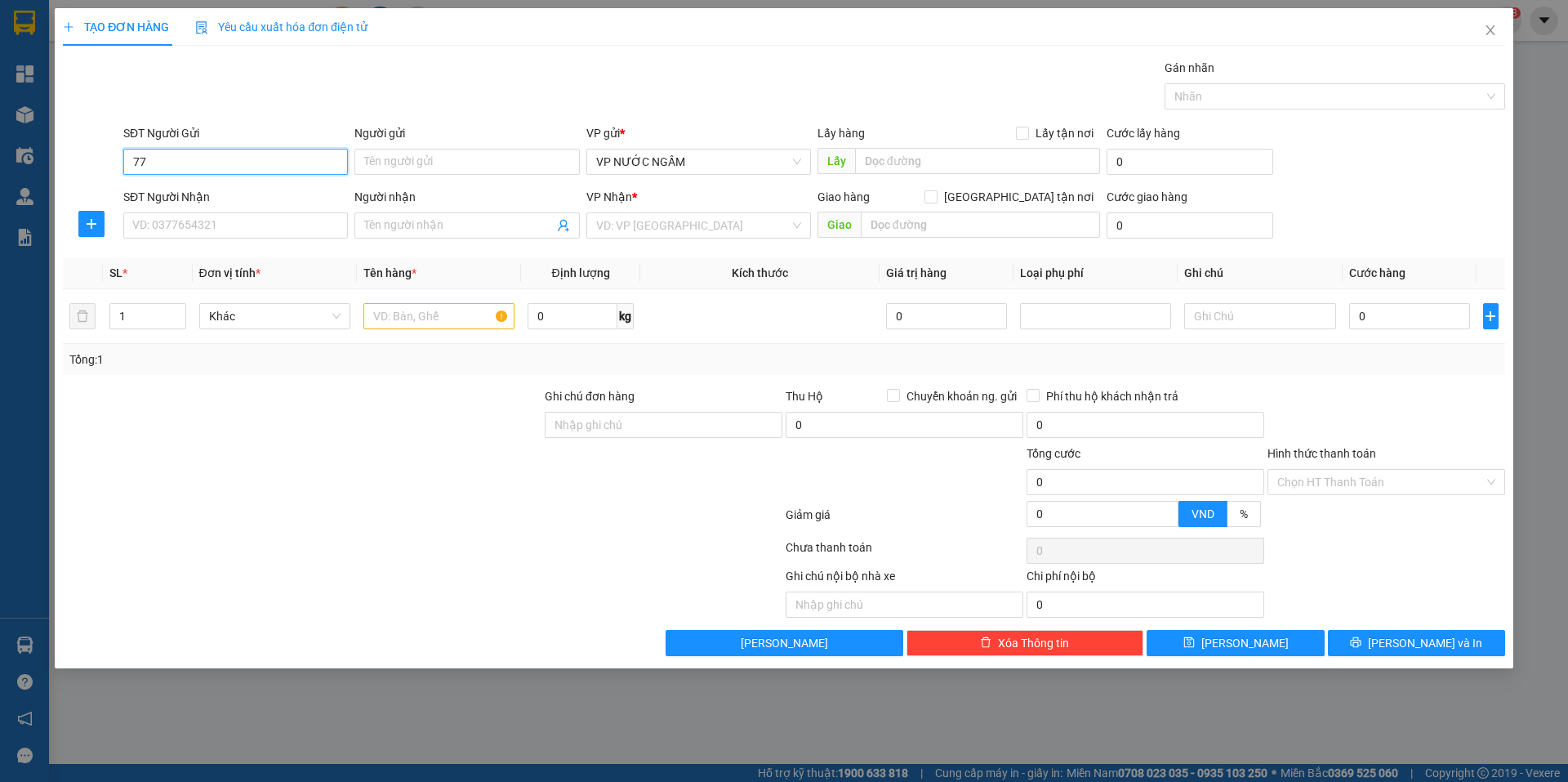
type input "7"
drag, startPoint x: 218, startPoint y: 191, endPoint x: 228, endPoint y: 222, distance: 32.6
click at [218, 193] on div "0778410000" at bounding box center [236, 194] width 205 height 18
type input "0778410000"
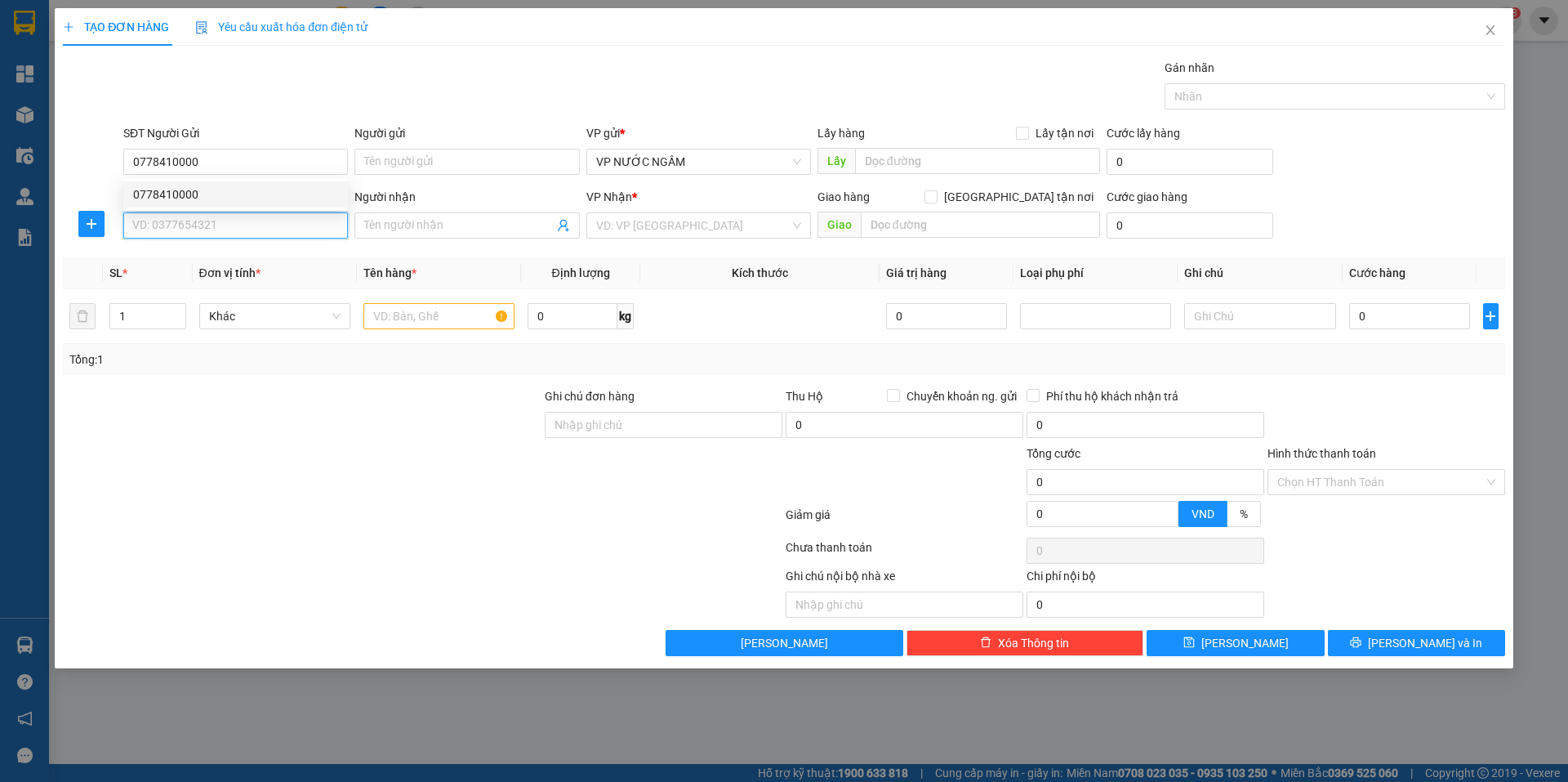
click at [228, 222] on input "SĐT Người Nhận" at bounding box center [236, 225] width 225 height 26
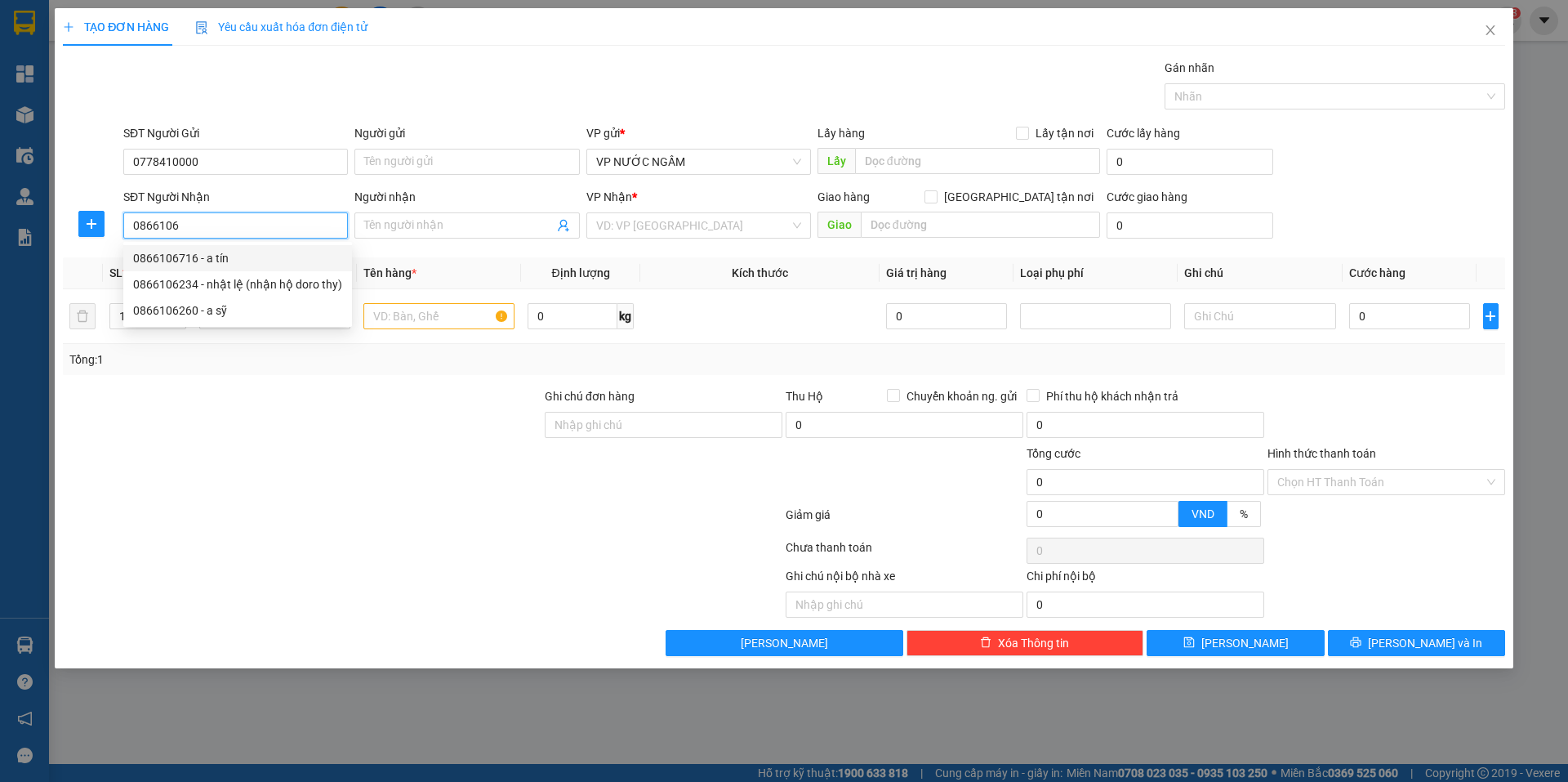
click at [217, 252] on div "0866106716 - a tín" at bounding box center [237, 258] width 209 height 18
type input "0866106716"
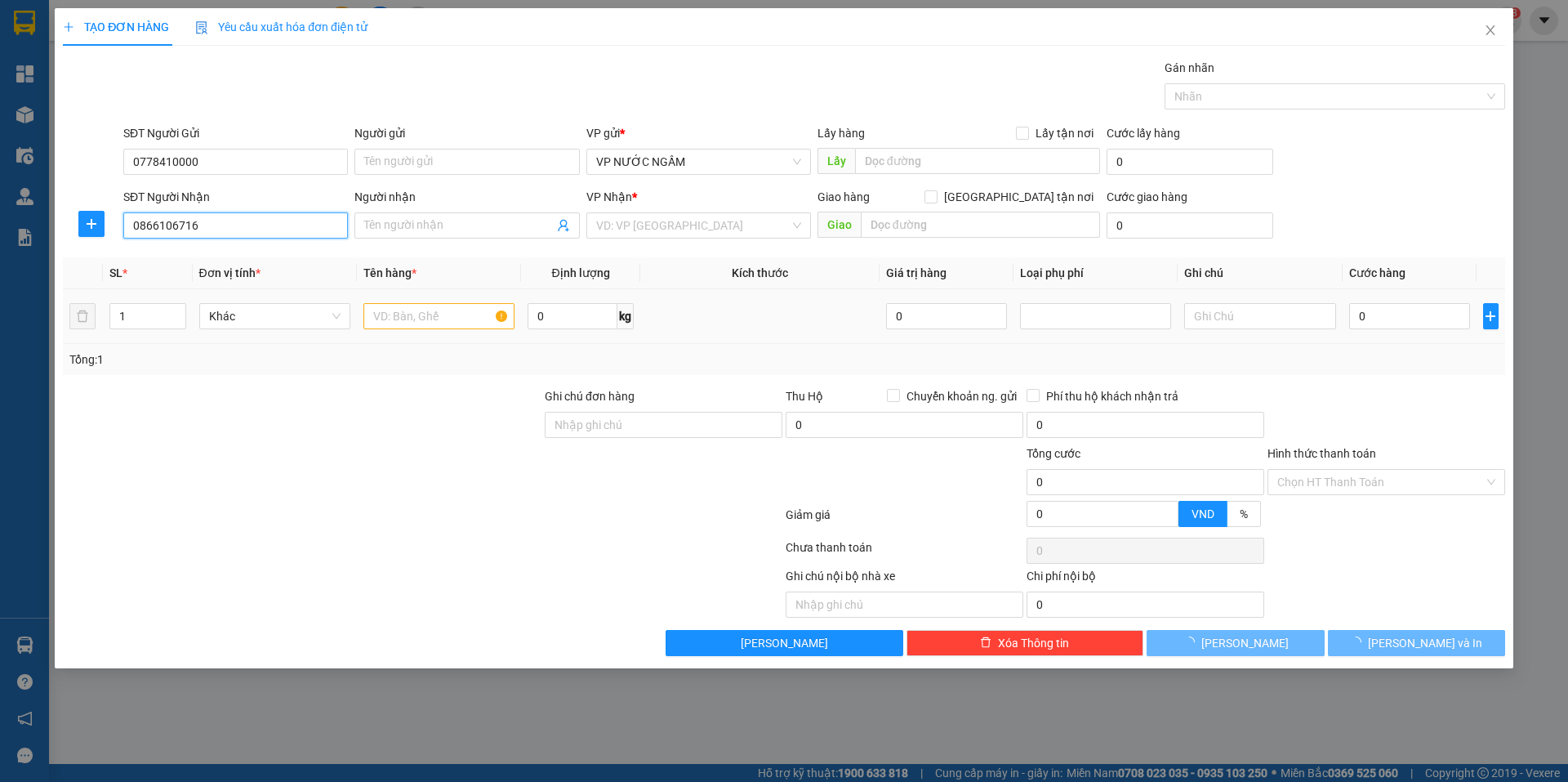
type input "a tín"
checkbox input "true"
type input "vp"
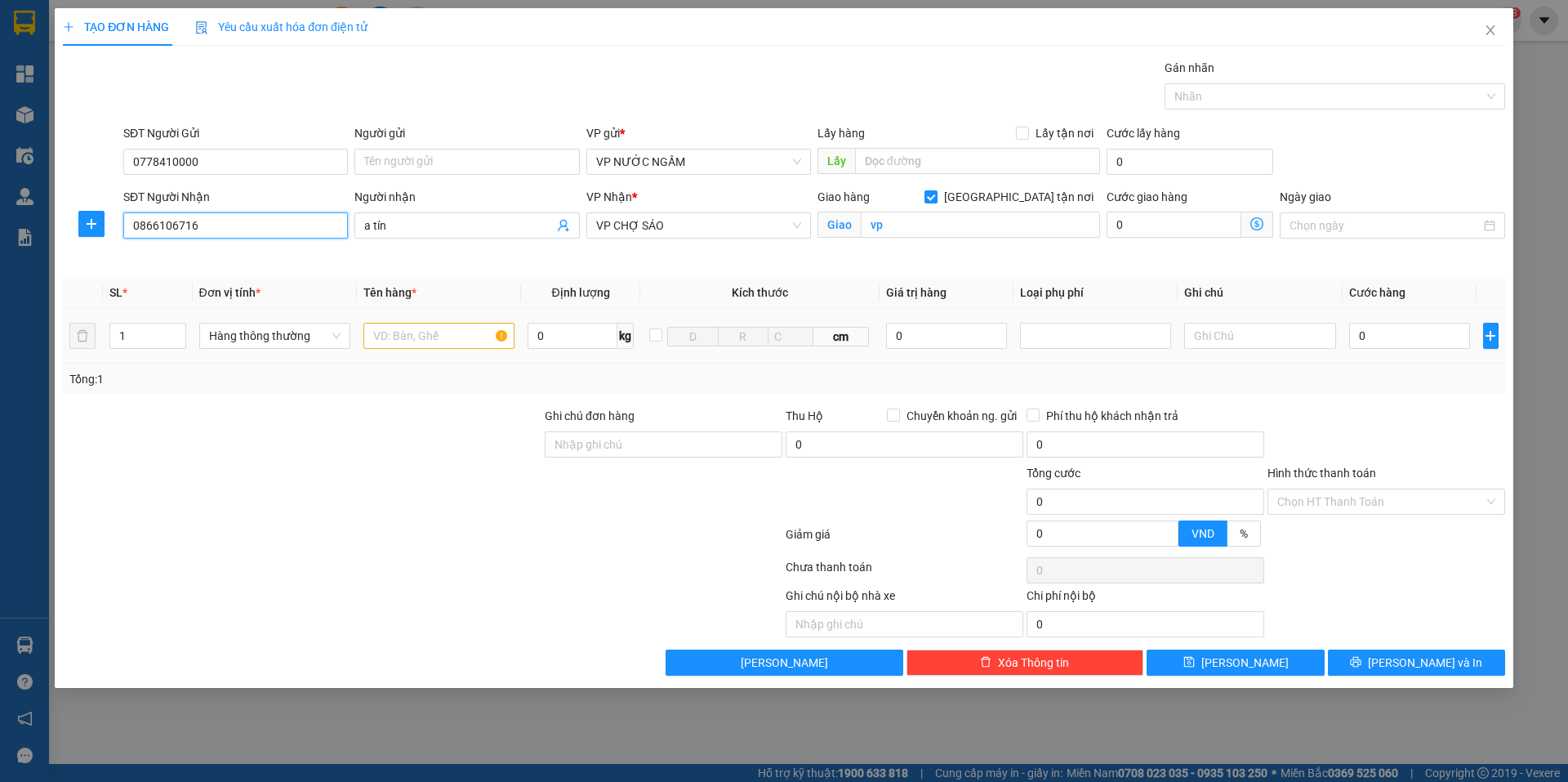
type input "0866106716"
click at [464, 324] on input "text" at bounding box center [439, 335] width 151 height 26
type input "sữa"
click at [1403, 334] on input "0" at bounding box center [1410, 335] width 122 height 26
type input "4"
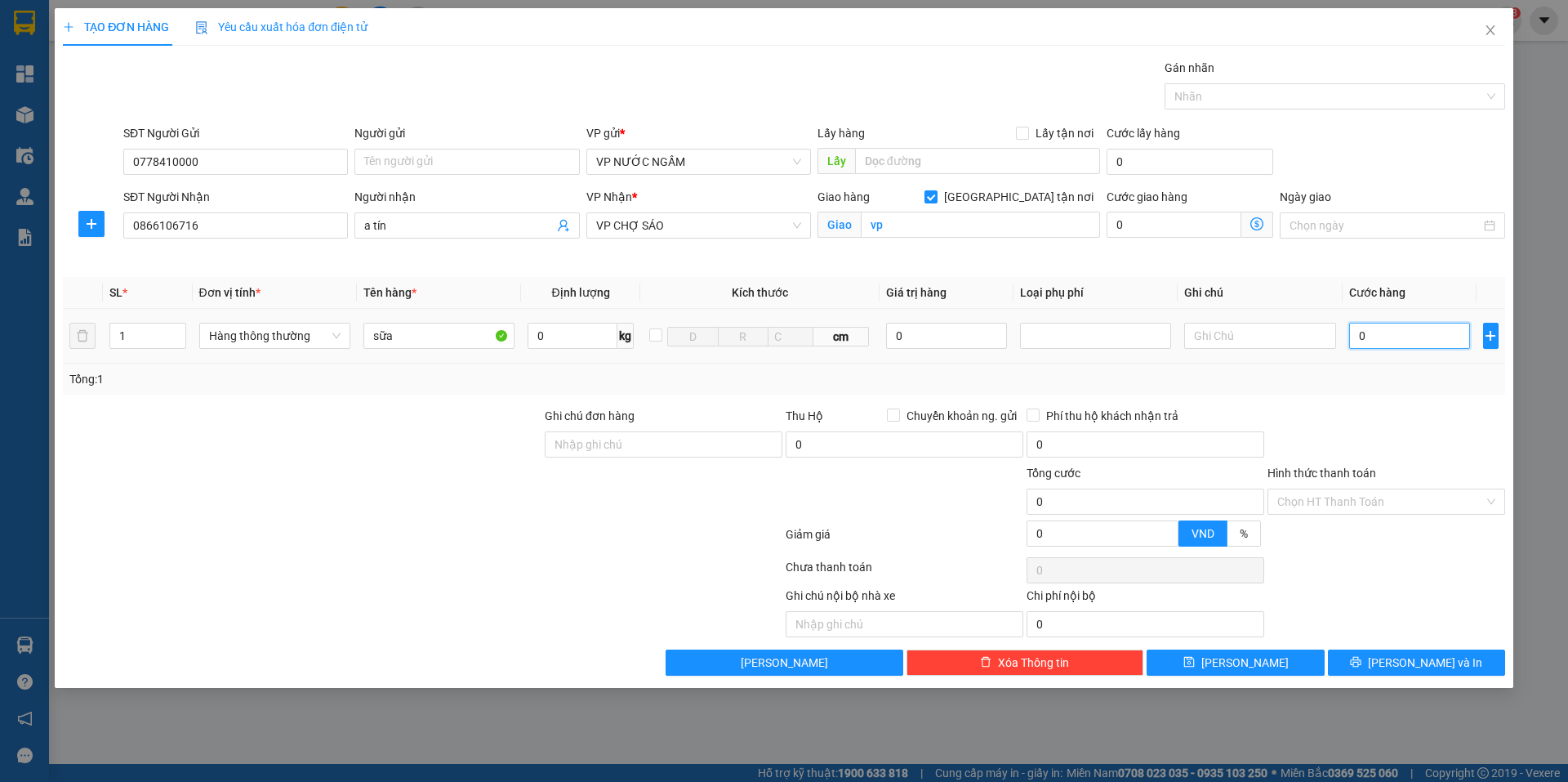
type input "4"
type input "40"
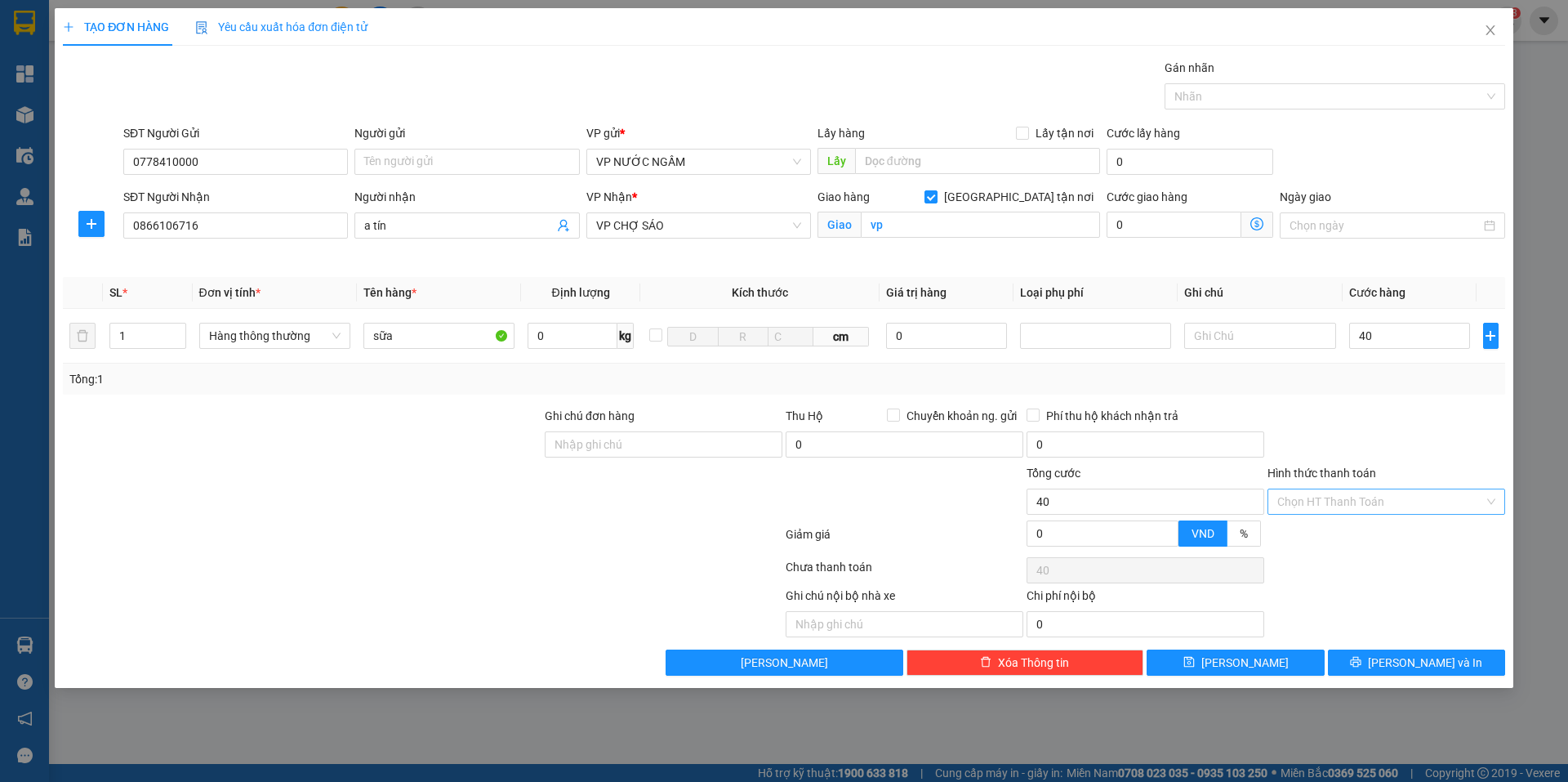
click at [1379, 505] on input "Hình thức thanh toán" at bounding box center [1379, 501] width 206 height 24
type input "40.000"
drag, startPoint x: 1355, startPoint y: 531, endPoint x: 1355, endPoint y: 550, distance: 19.0
click at [1355, 532] on div "Tại văn phòng" at bounding box center [1385, 534] width 218 height 18
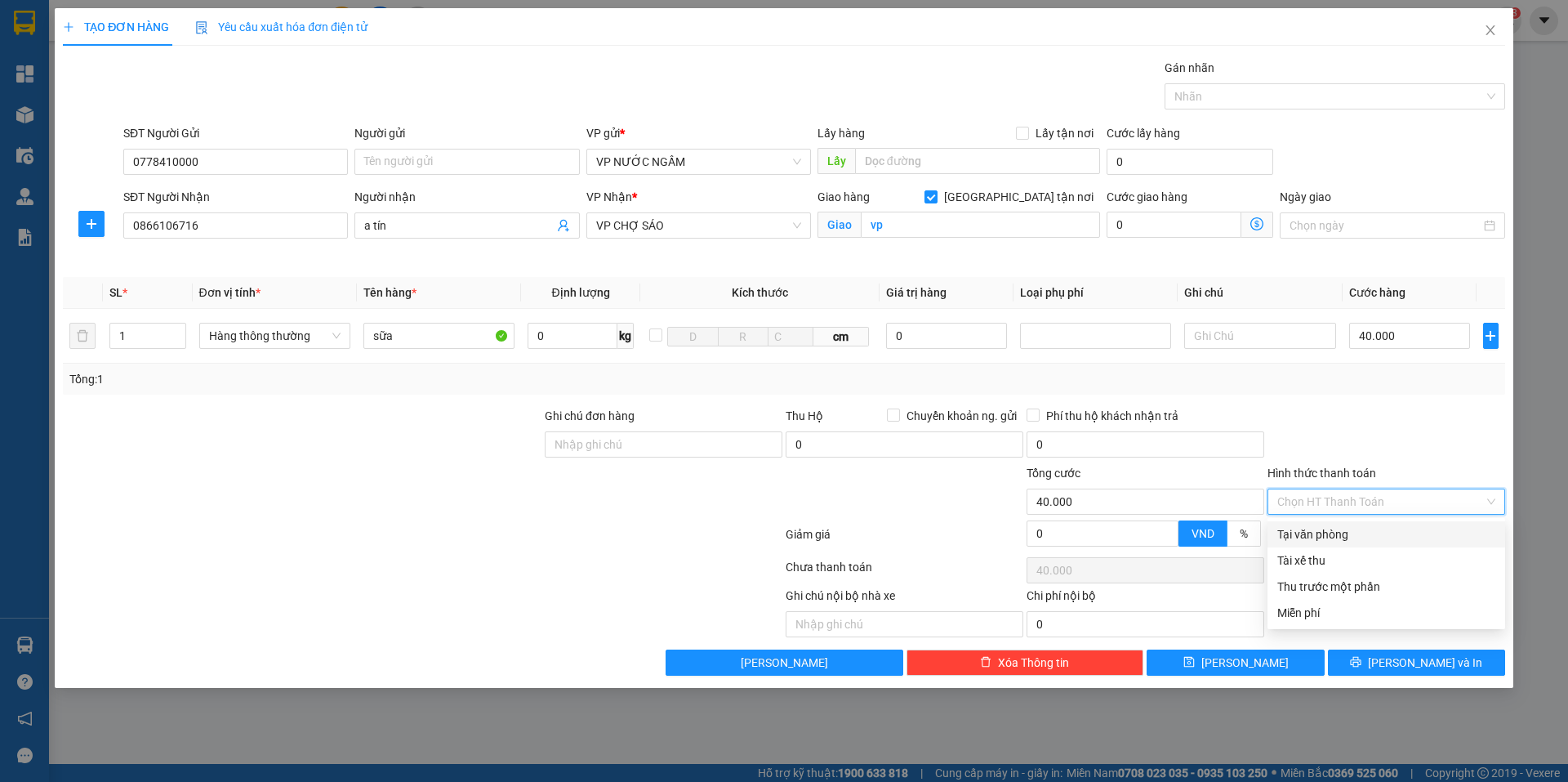
type input "0"
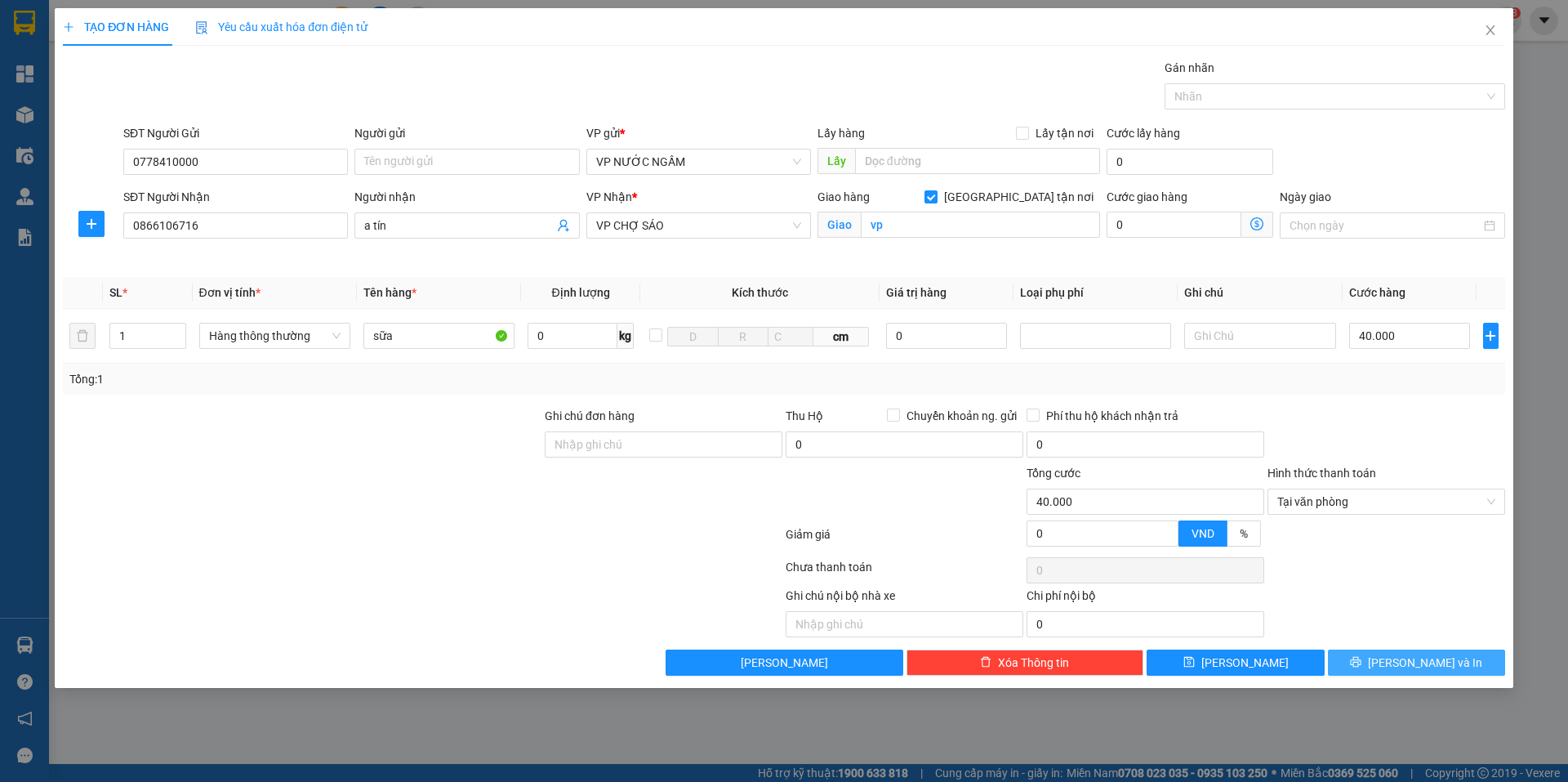
click at [1398, 670] on button "[PERSON_NAME] và In" at bounding box center [1417, 662] width 178 height 26
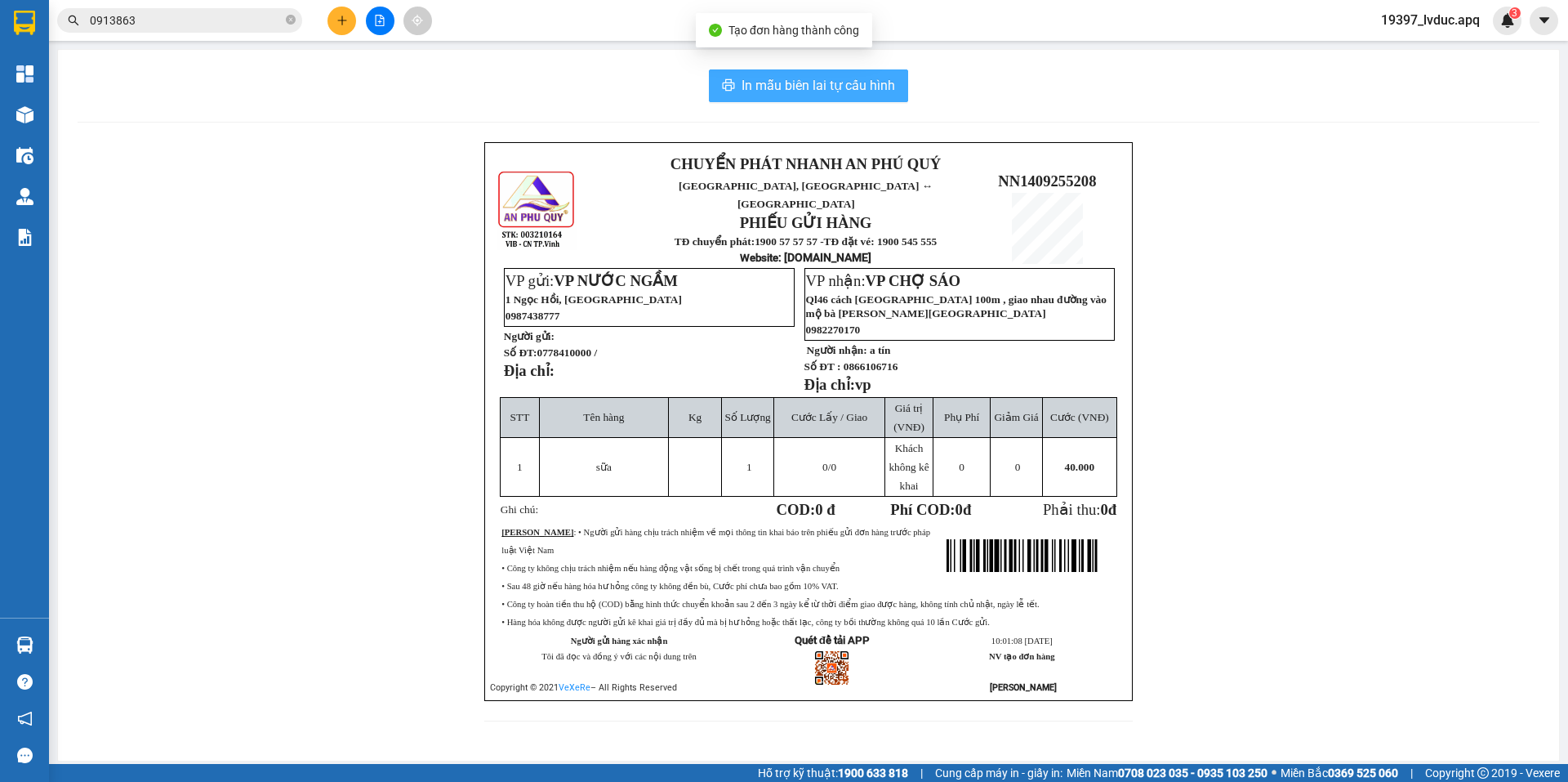
click at [879, 82] on span "In mẫu biên lai tự cấu hình" at bounding box center [818, 85] width 153 height 20
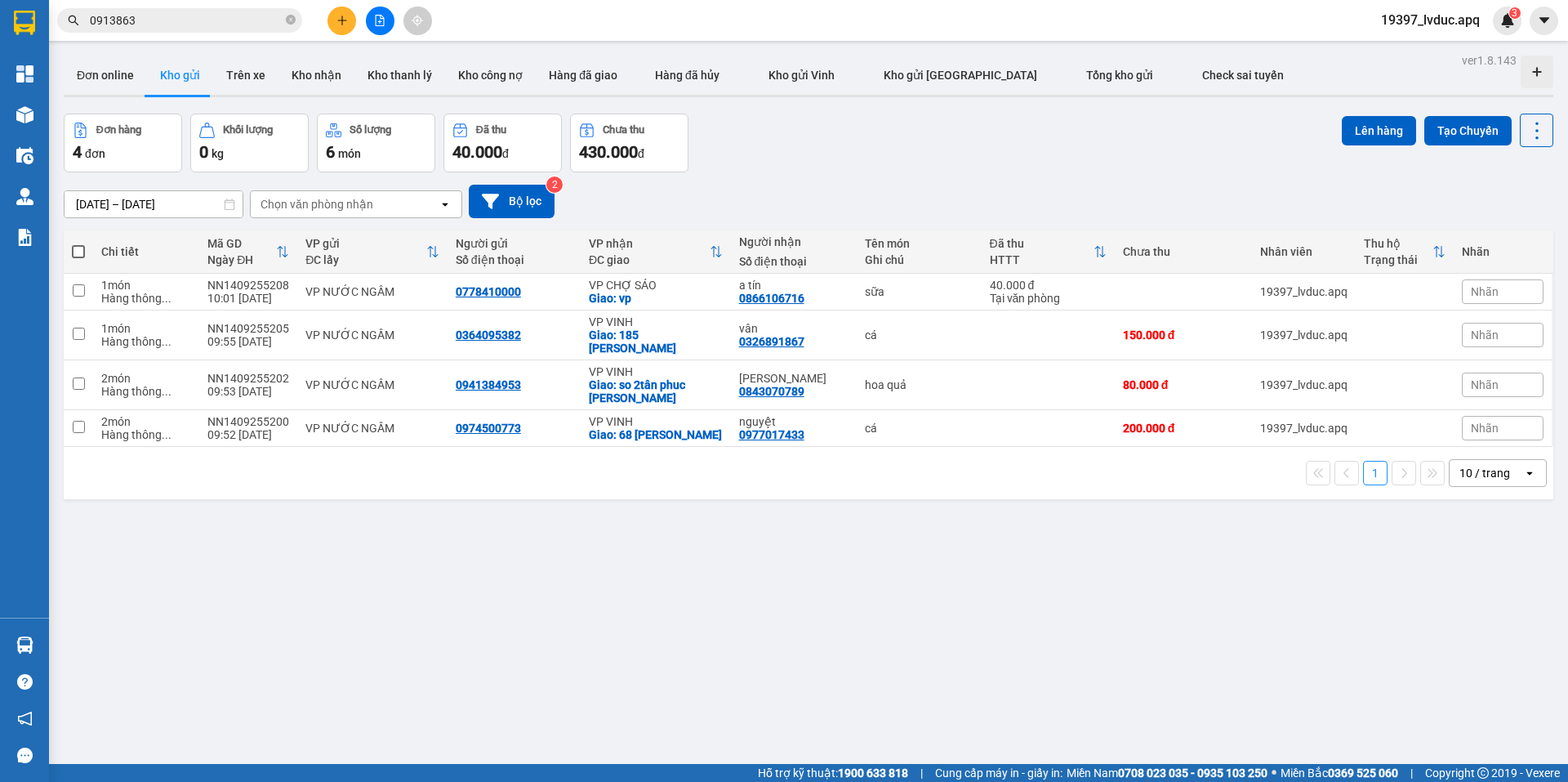
click at [1108, 565] on div "ver 1.8.143 Đơn online Kho gửi Trên xe Kho nhận Kho thanh lý Kho công nợ Hàng đ…" at bounding box center [808, 439] width 1502 height 782
click at [1193, 623] on div "ver 1.8.143 Đơn online Kho gửi Trên xe Kho nhận Kho thanh lý Kho công nợ Hàng đ…" at bounding box center [808, 439] width 1502 height 782
click at [989, 146] on div "Đơn hàng 4 đơn Khối lượng 0 kg Số lượng 6 món Đã thu 40.000 đ Chưa thu 430.000 …" at bounding box center [809, 143] width 1490 height 59
click at [291, 18] on icon "close-circle" at bounding box center [291, 19] width 10 height 10
click at [239, 19] on input "text" at bounding box center [186, 20] width 193 height 18
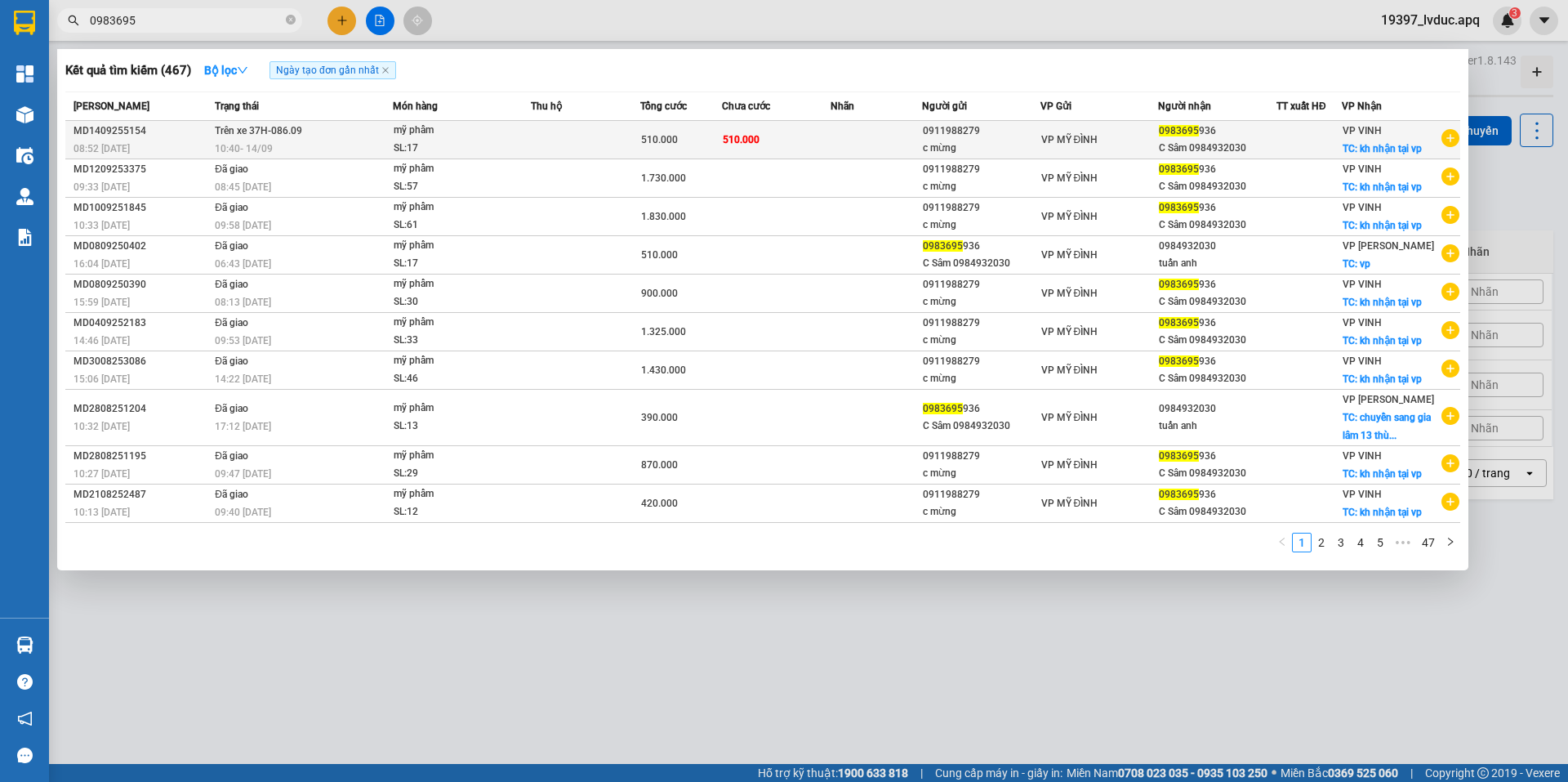
type input "0983695"
click at [374, 127] on td "Trên xe 37H-086.09 10:40 [DATE]" at bounding box center [301, 141] width 182 height 39
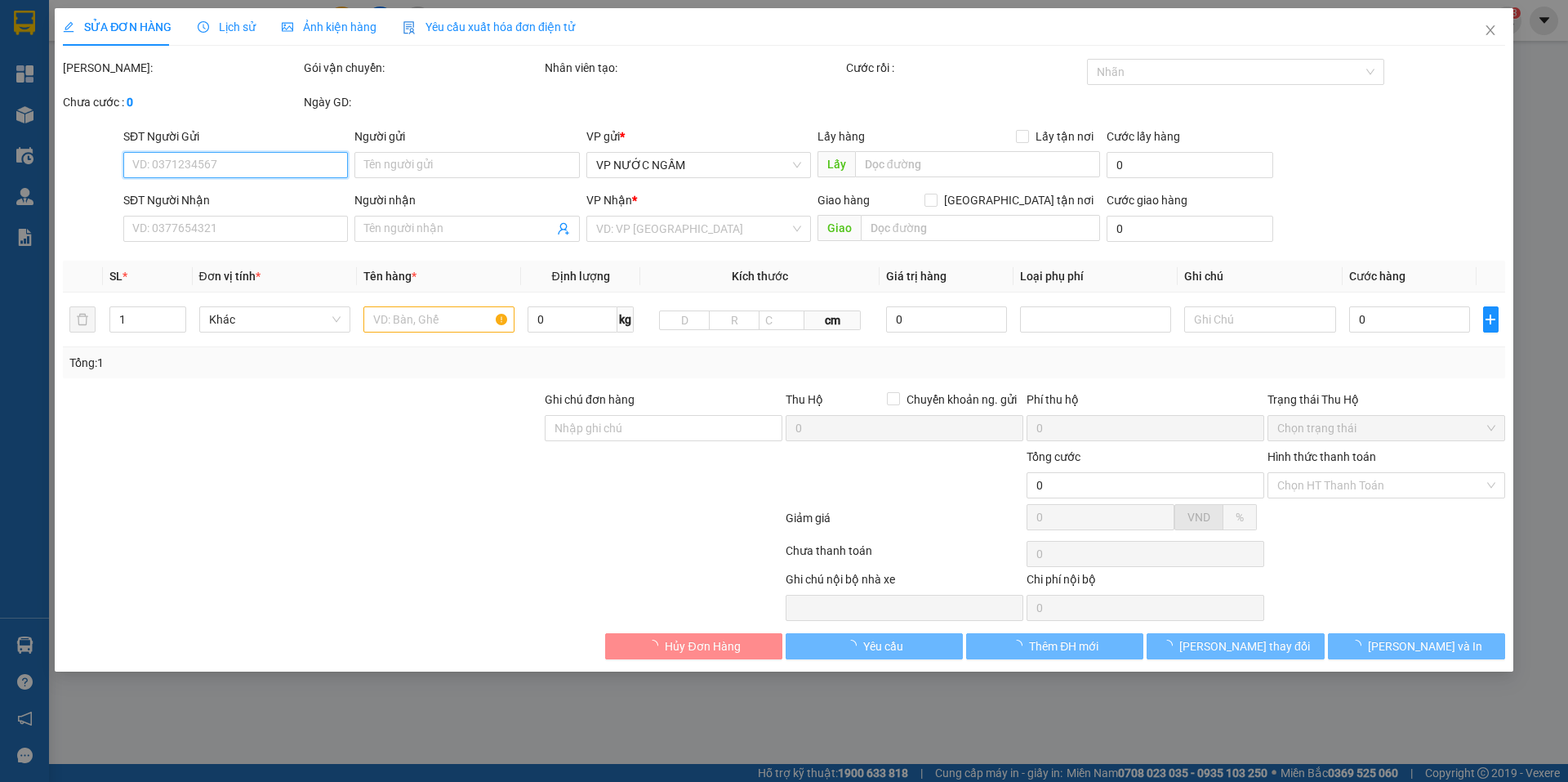
type input "0911988279"
type input "c mừng"
type input "0983695936"
type input "C Sâm 0984932030"
checkbox input "true"
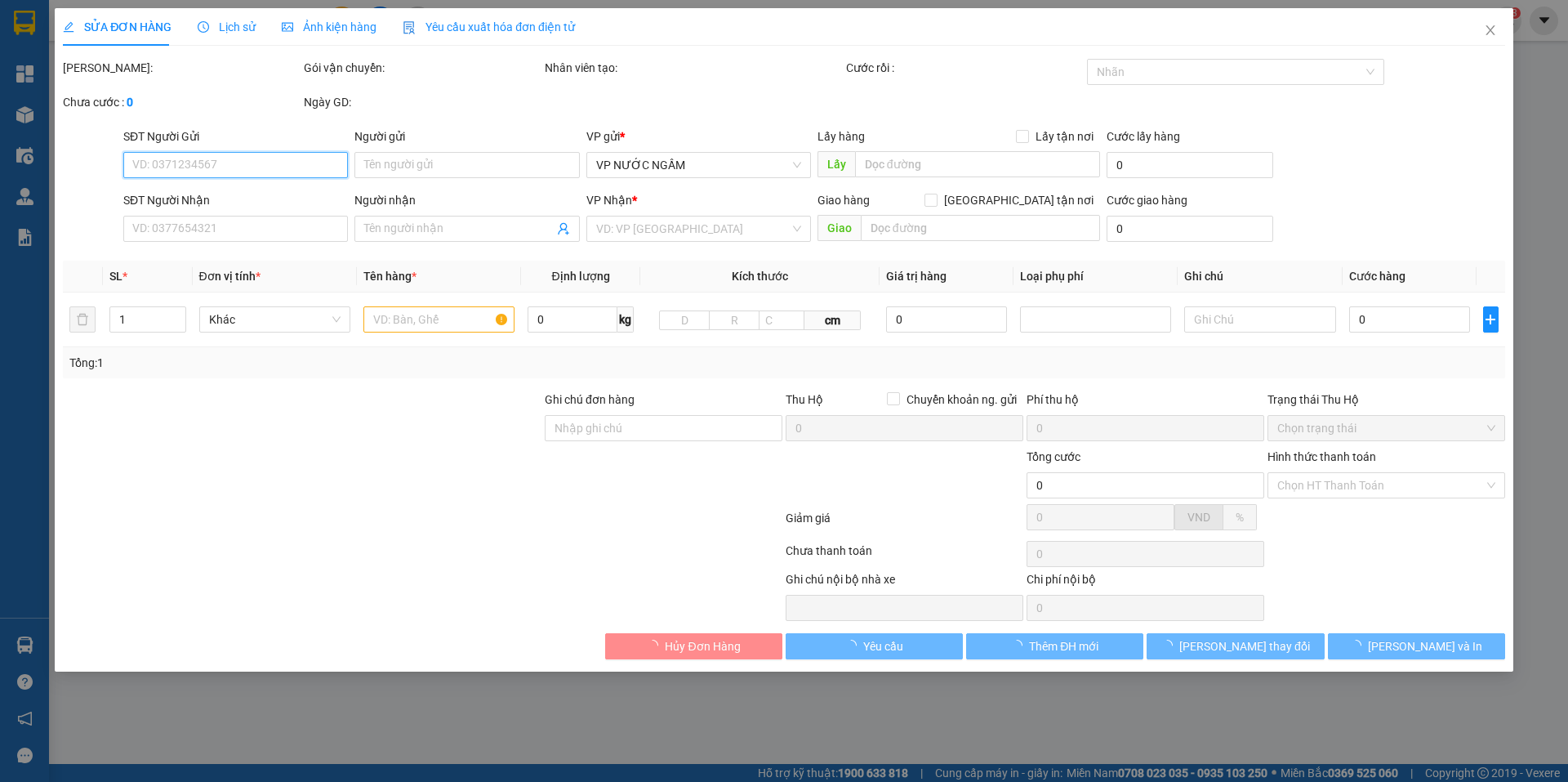
type input "kh nhận tại vp"
type input "510.000"
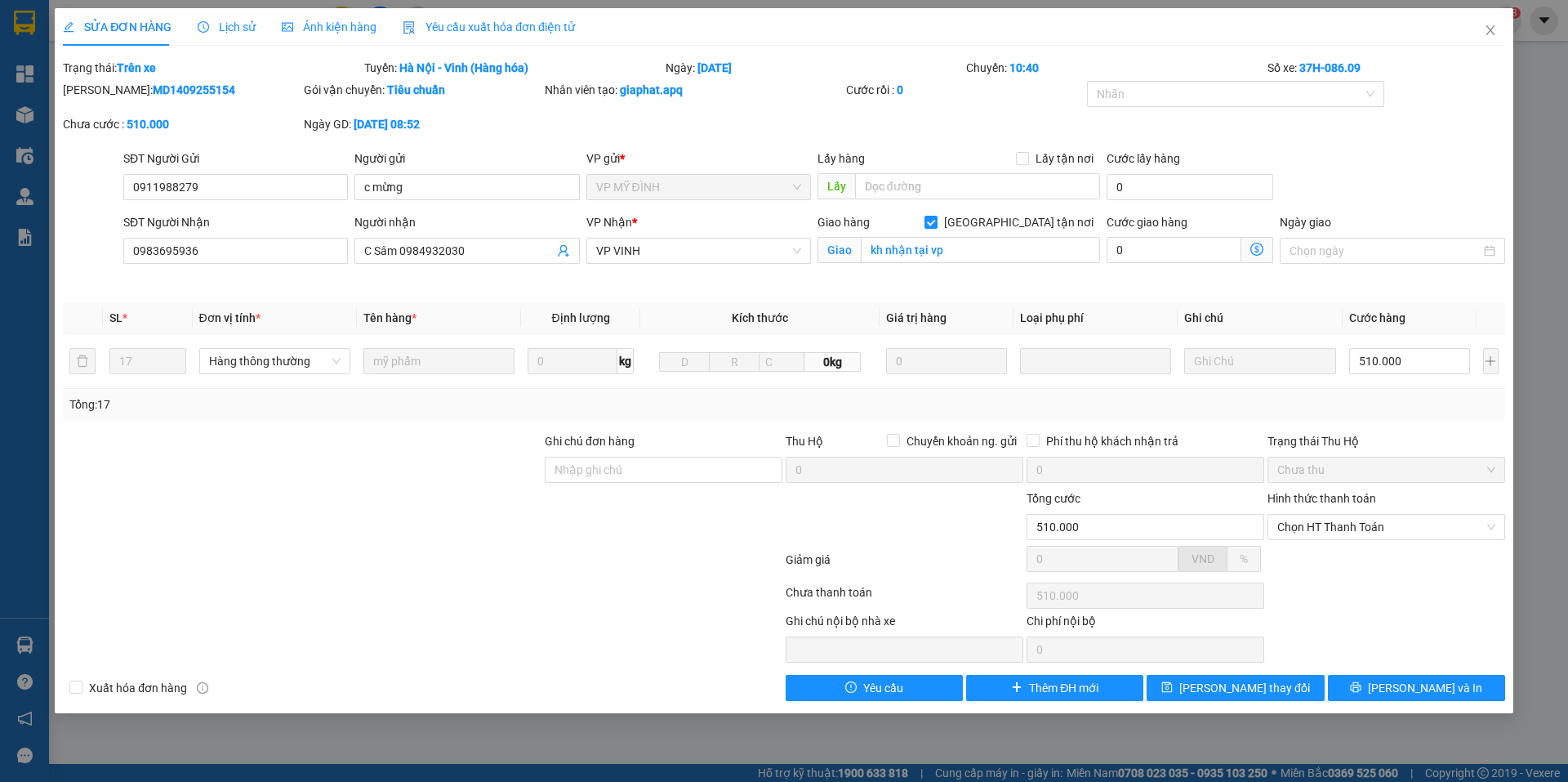
click at [1361, 162] on div "SĐT Người Gửi 0911988279 0911988279 Người gửi c mừng VP gửi * VP MỸ ĐÌNH Lấy hà…" at bounding box center [814, 178] width 1388 height 57
click at [1489, 25] on icon "close" at bounding box center [1491, 30] width 13 height 13
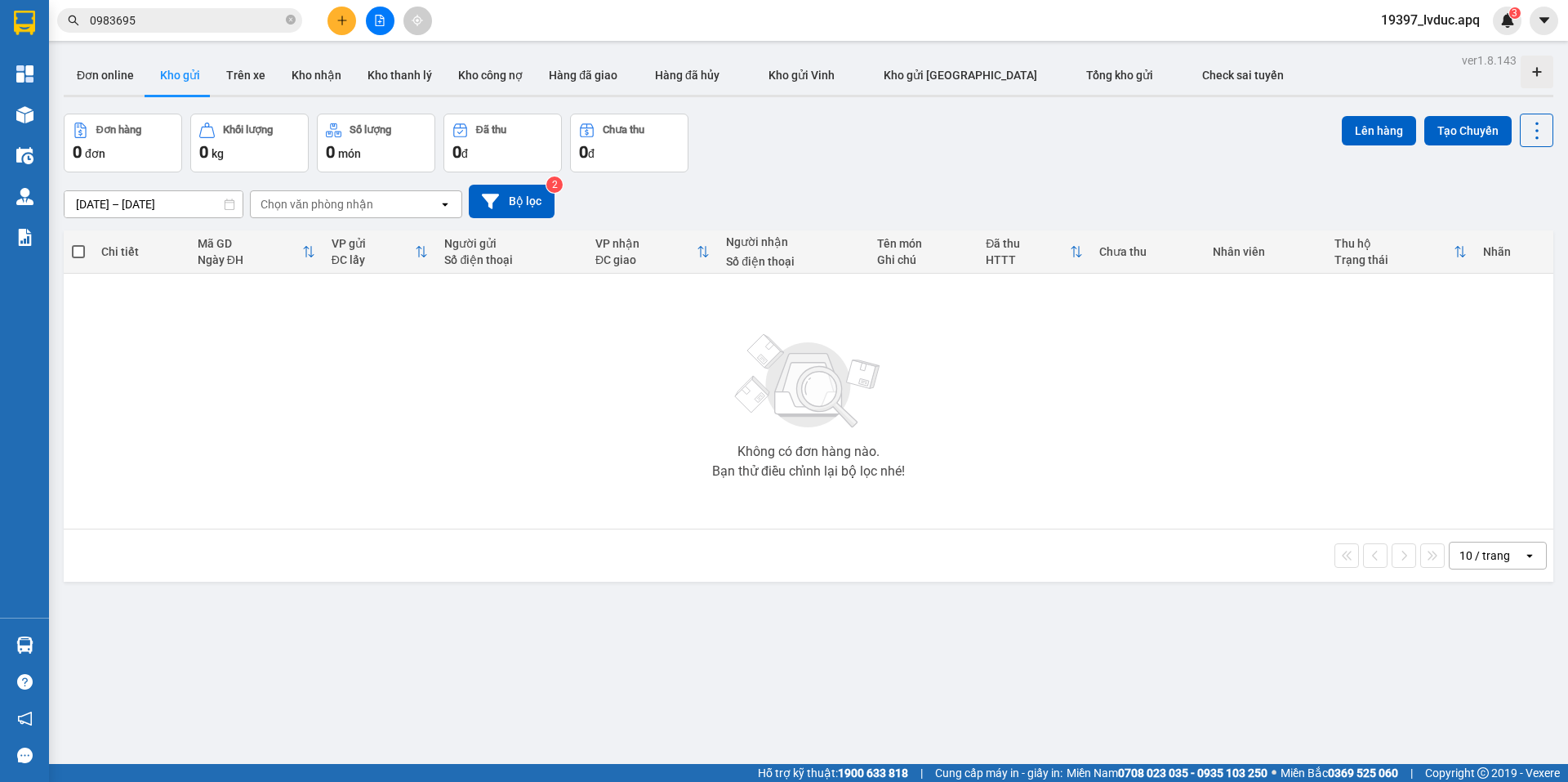
click at [167, 18] on input "0983695" at bounding box center [186, 20] width 193 height 18
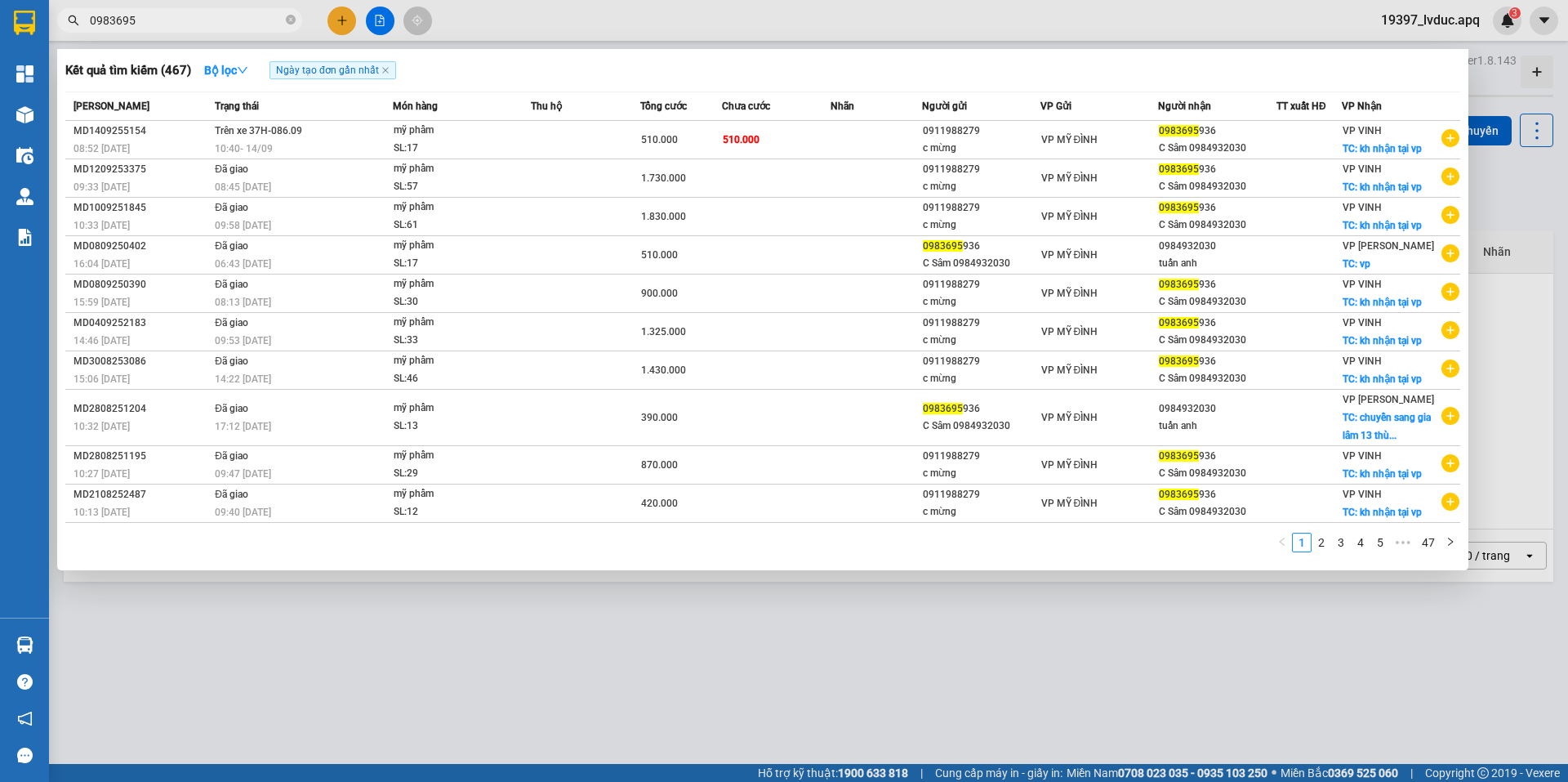
click at [243, 23] on input "0983695" at bounding box center [186, 20] width 193 height 18
click at [337, 25] on div at bounding box center [784, 391] width 1568 height 782
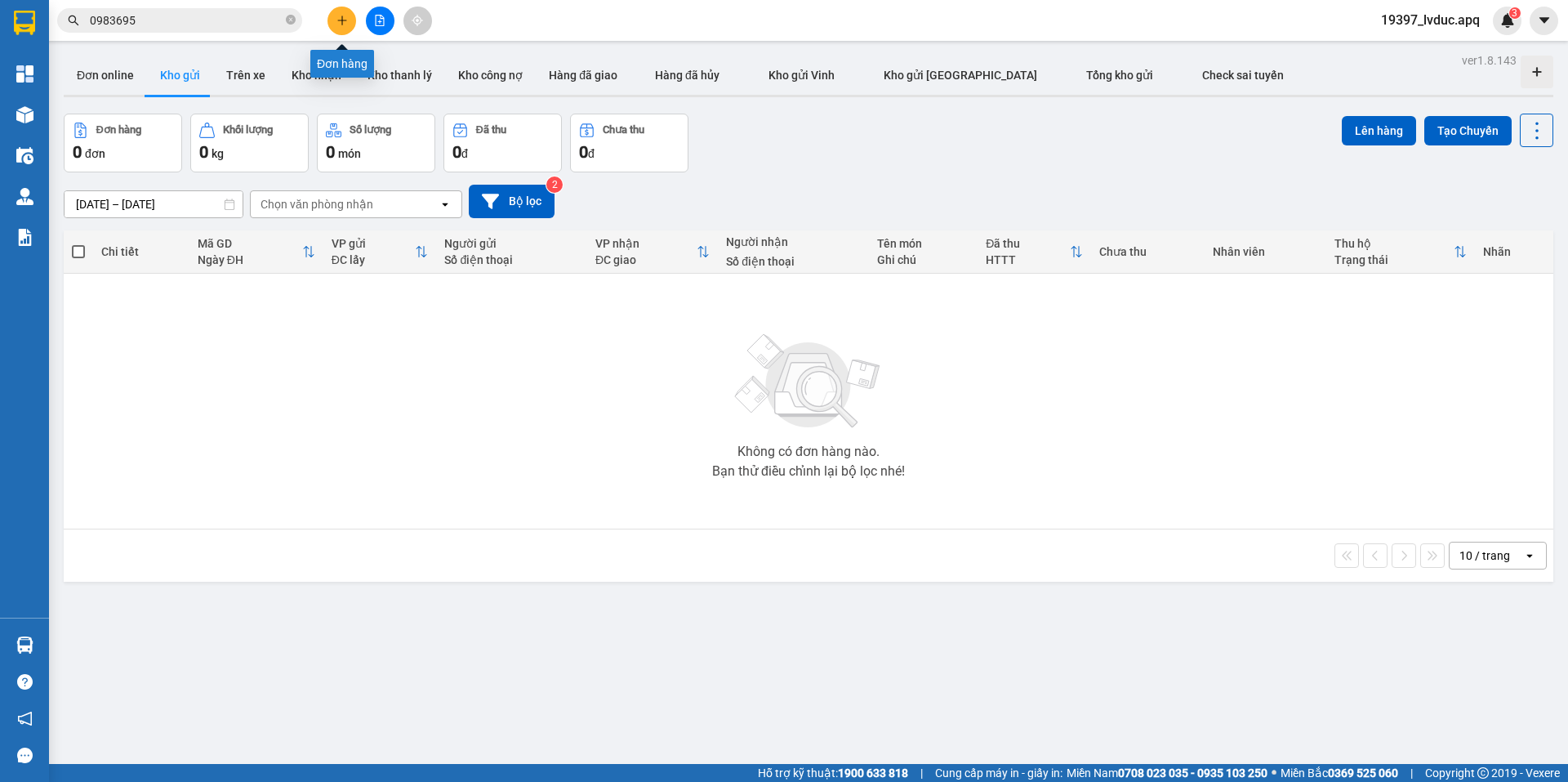
click at [332, 18] on button at bounding box center [342, 21] width 29 height 29
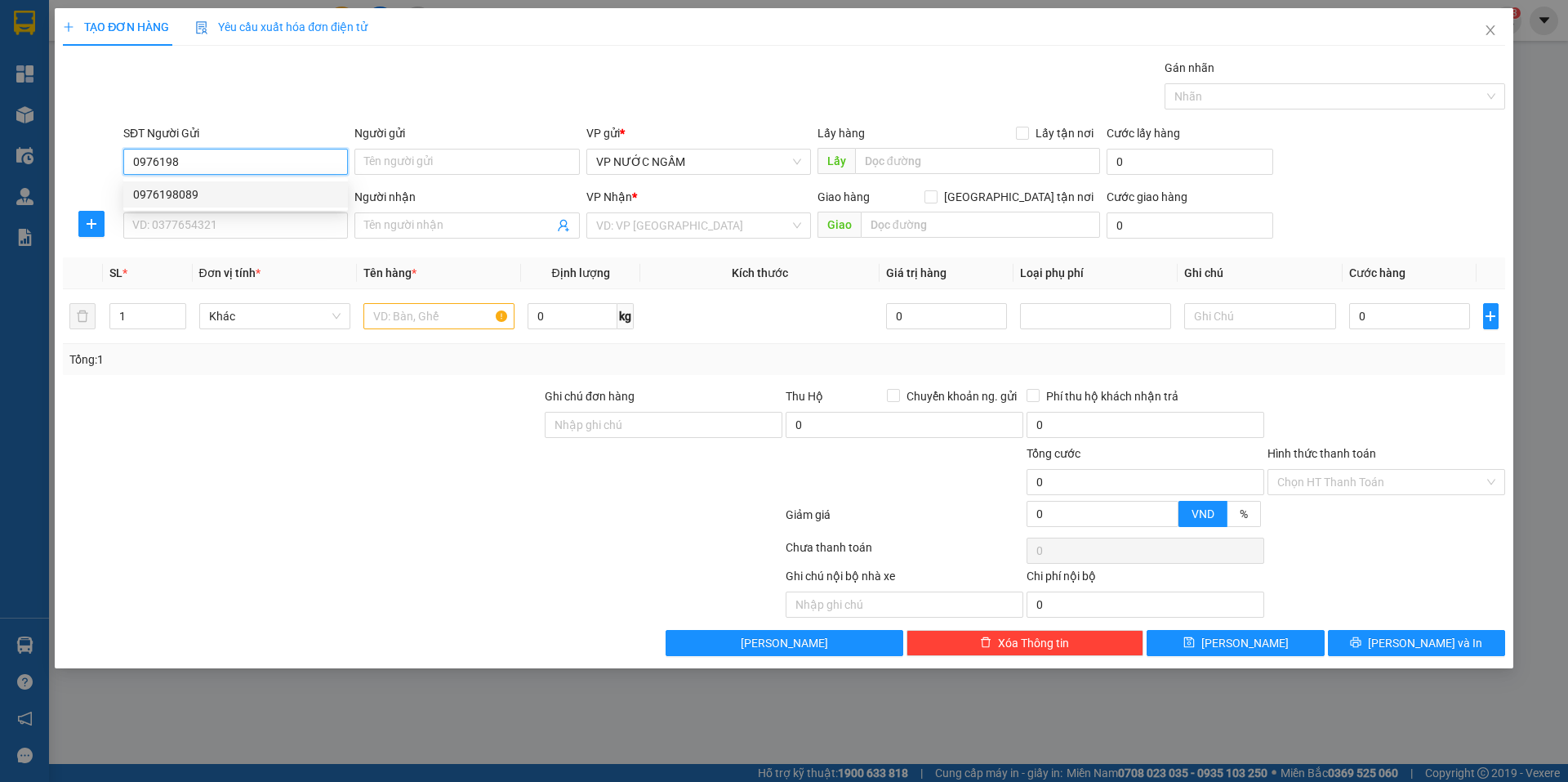
click at [182, 190] on div "0976198089" at bounding box center [236, 194] width 205 height 18
type input "0976198089"
click at [207, 228] on input "SĐT Người Nhận" at bounding box center [236, 225] width 225 height 26
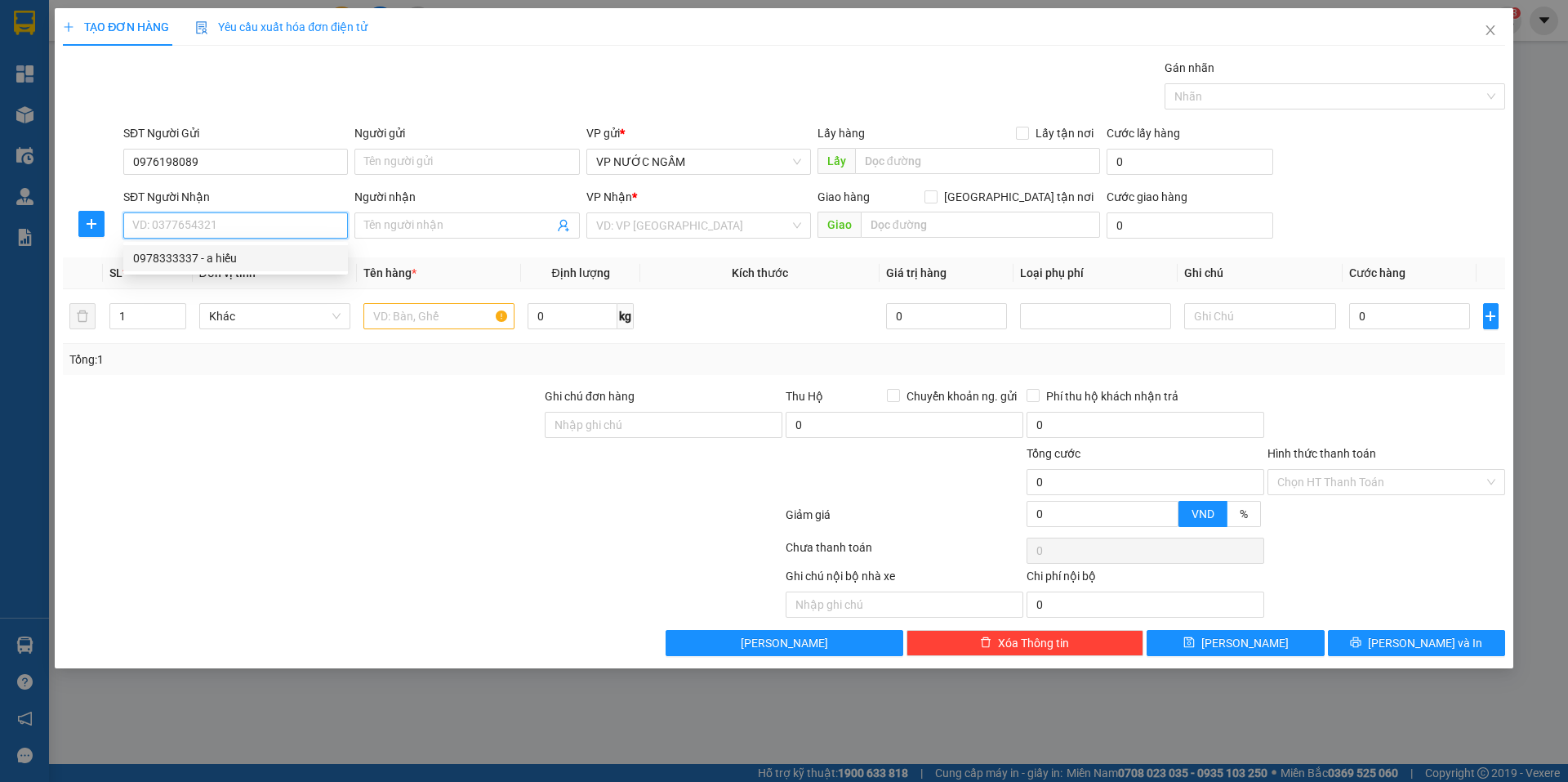
click at [220, 267] on div "0978333337 - a hiếu" at bounding box center [236, 258] width 225 height 26
type input "0978333337"
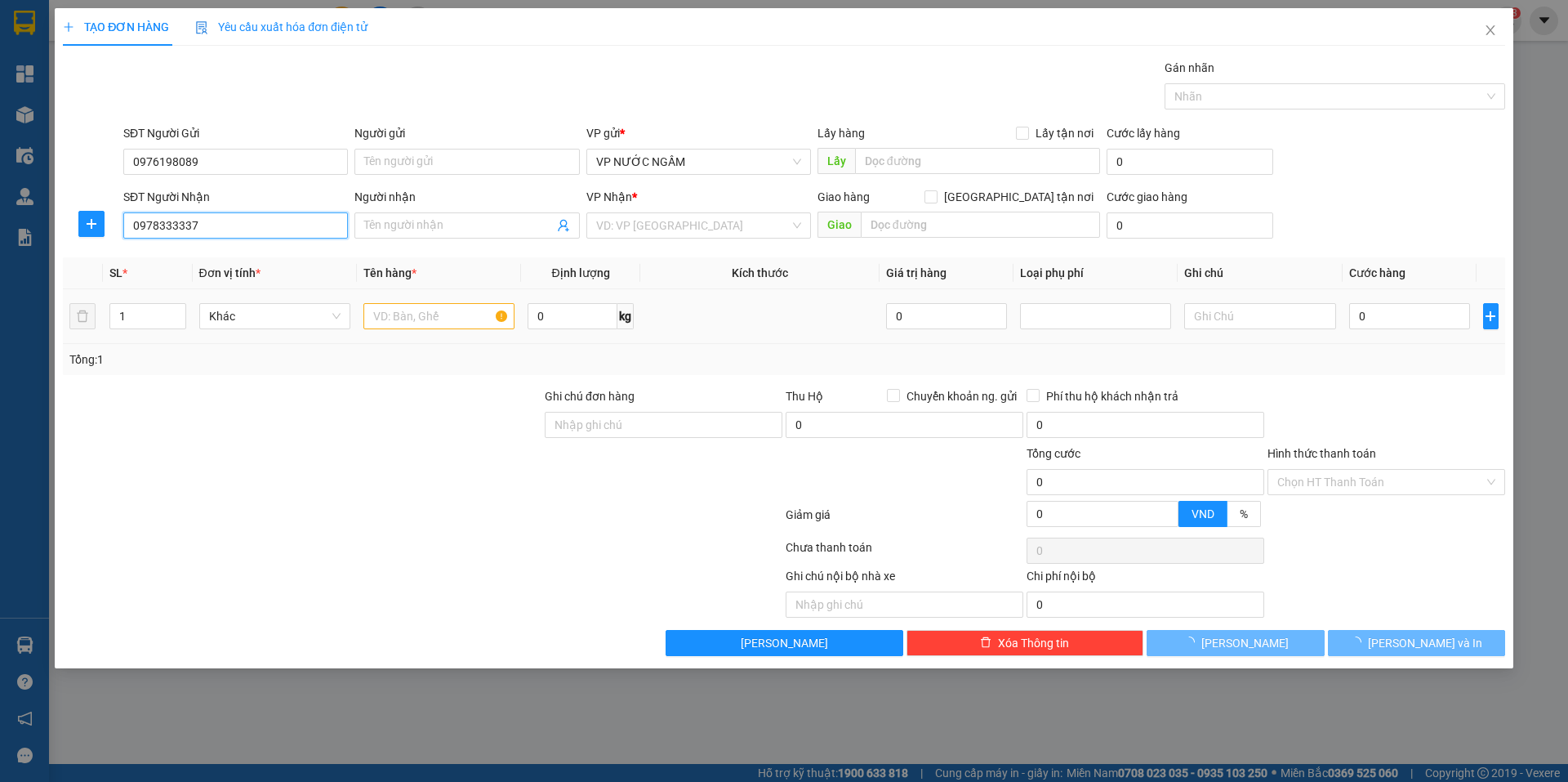
type input "a hiếu"
checkbox input "true"
type input "256 [PERSON_NAME]"
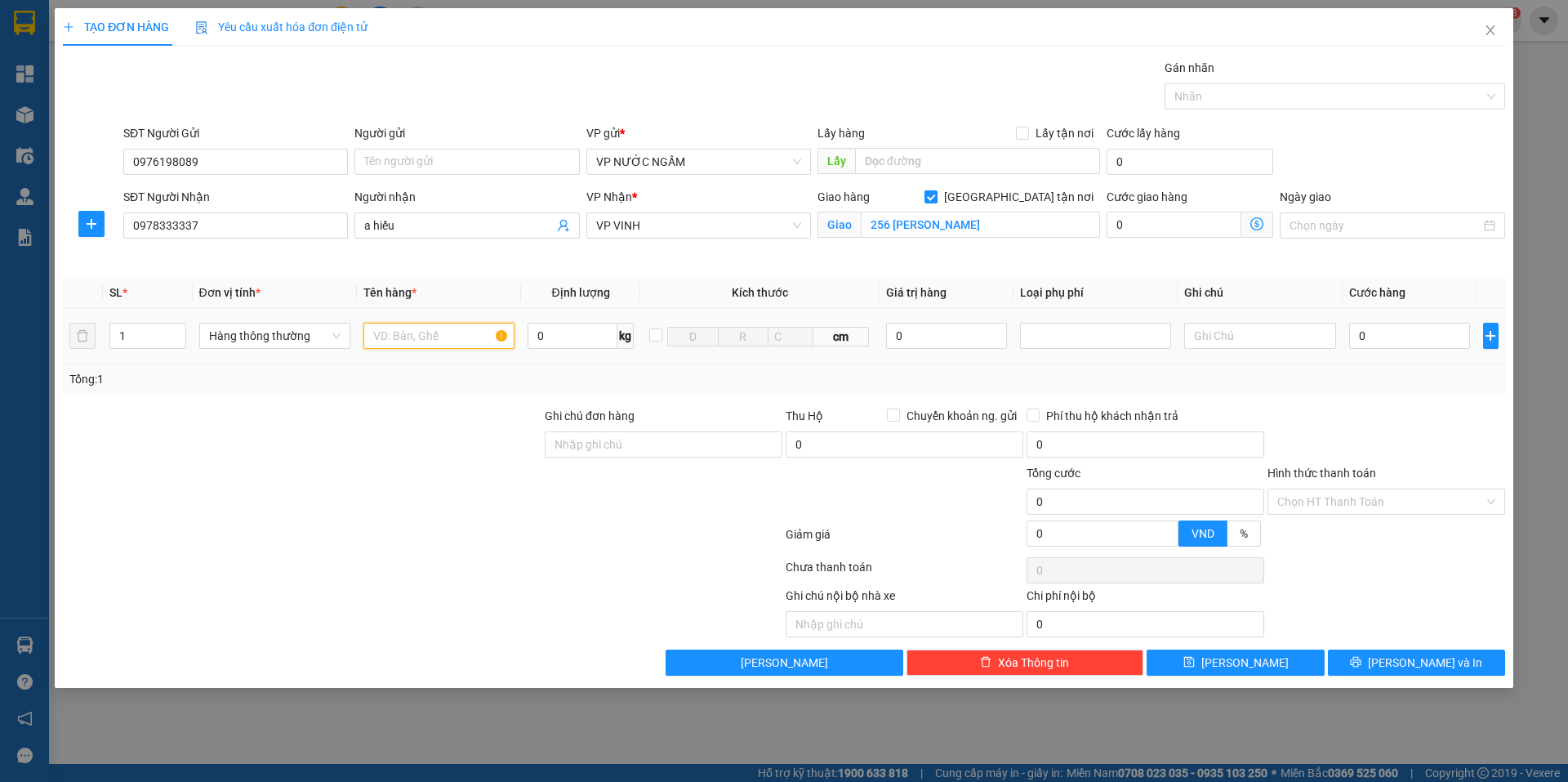
click at [454, 331] on input "text" at bounding box center [439, 335] width 151 height 26
type input "dao"
click at [1414, 340] on input "0" at bounding box center [1410, 335] width 122 height 26
type input "1"
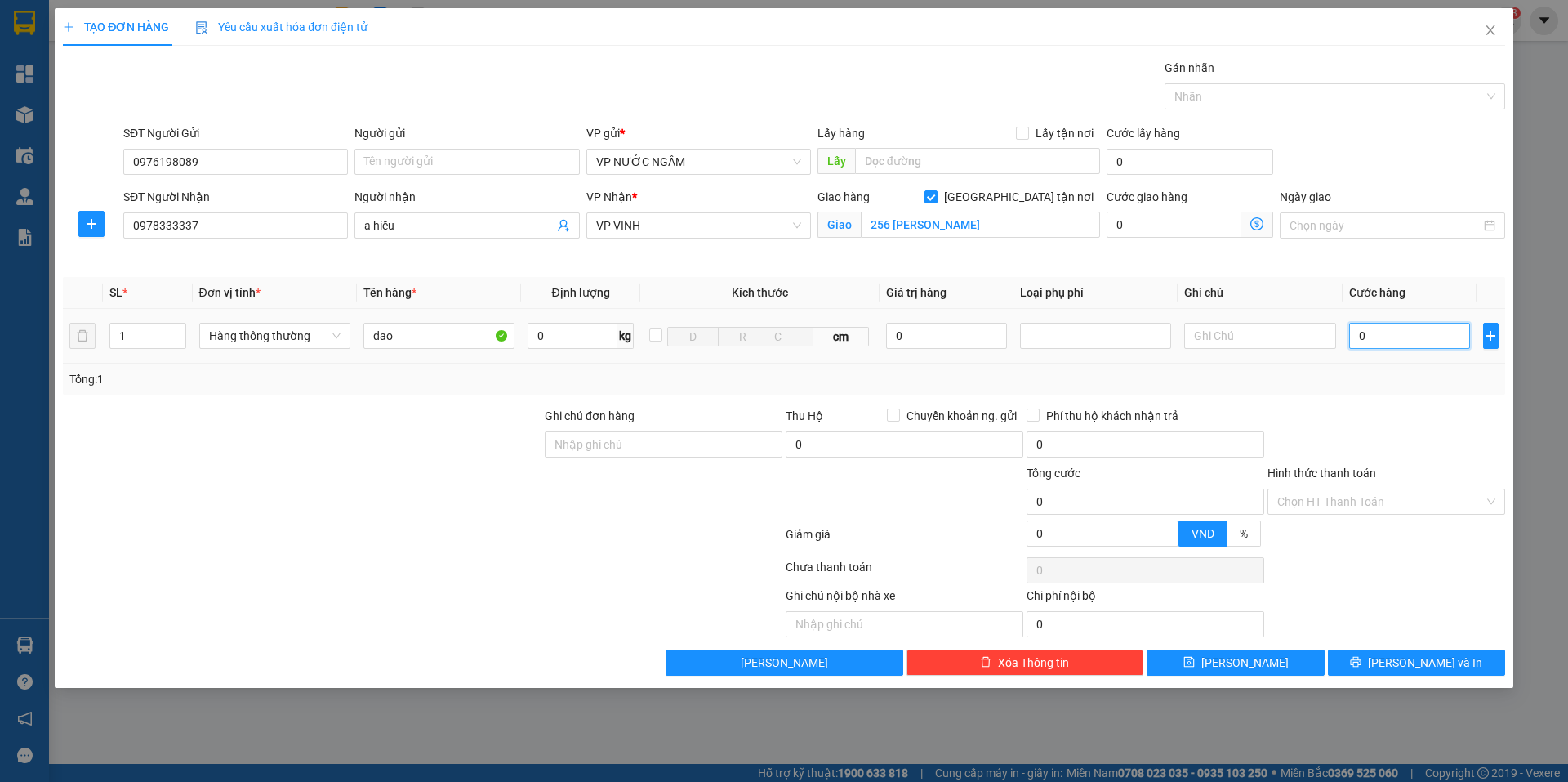
type input "1"
type input "10"
type input "100"
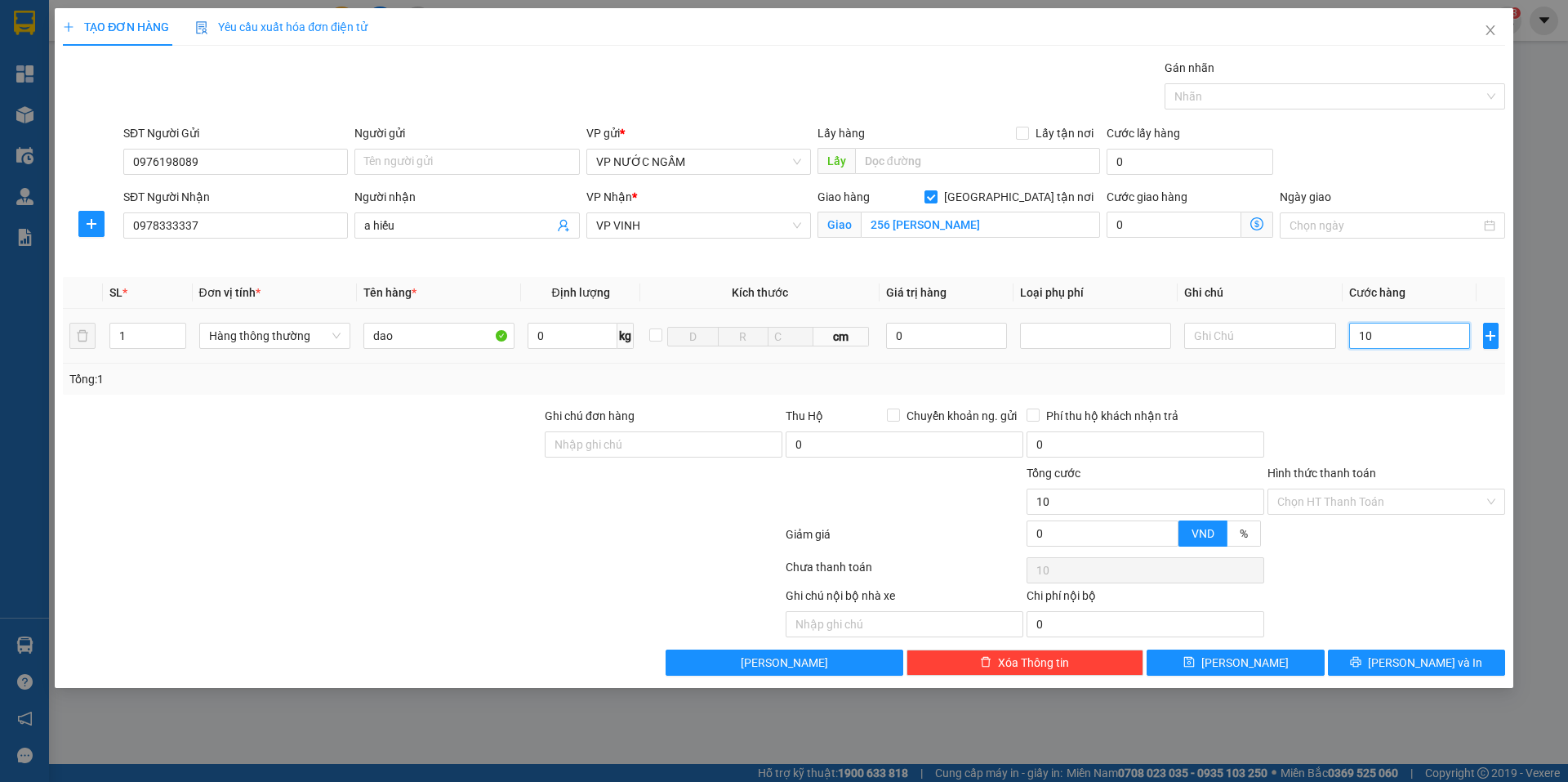
type input "100"
click at [1421, 670] on span "[PERSON_NAME] và In" at bounding box center [1425, 662] width 114 height 18
type input "100.000"
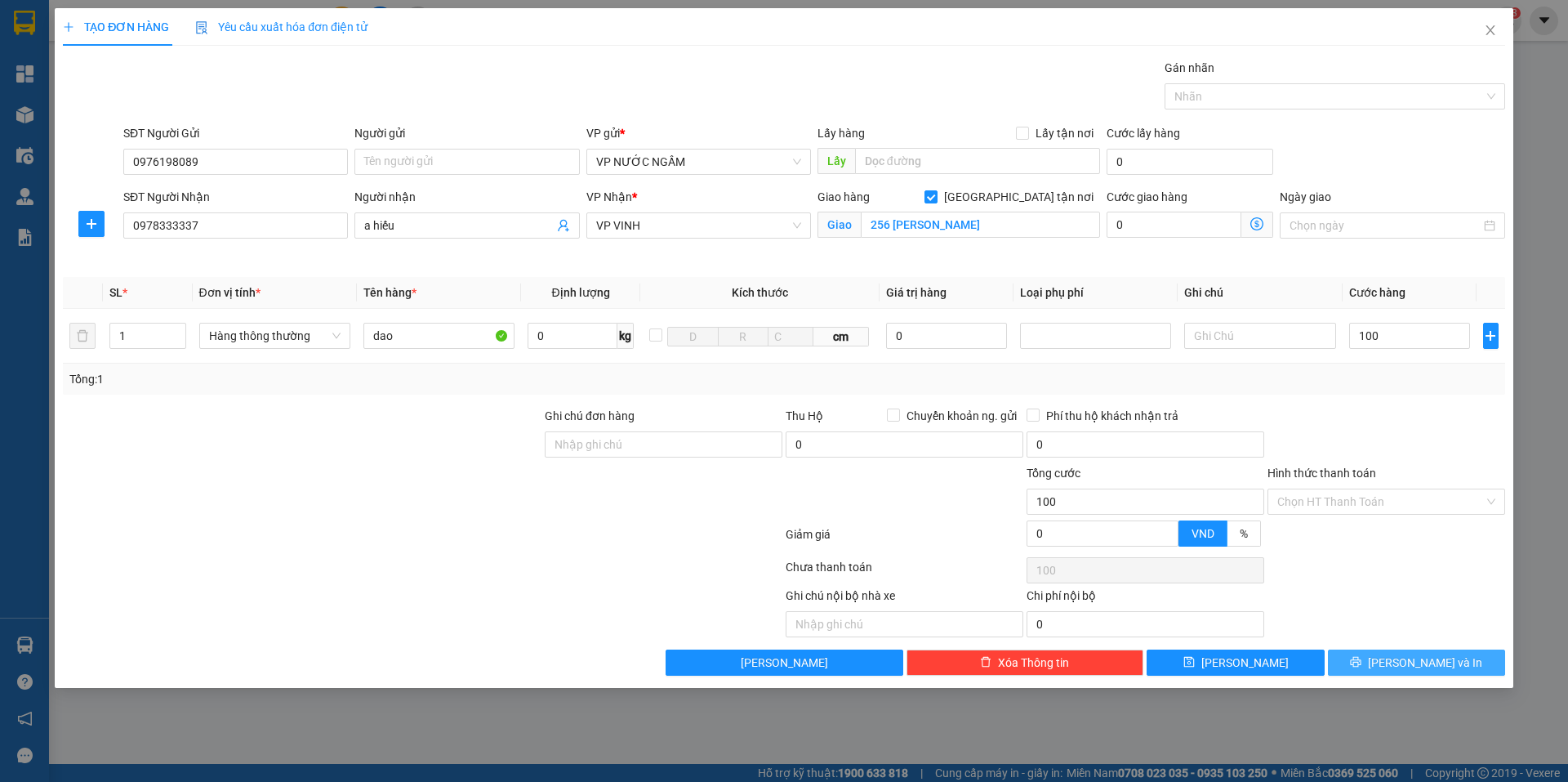
type input "100.000"
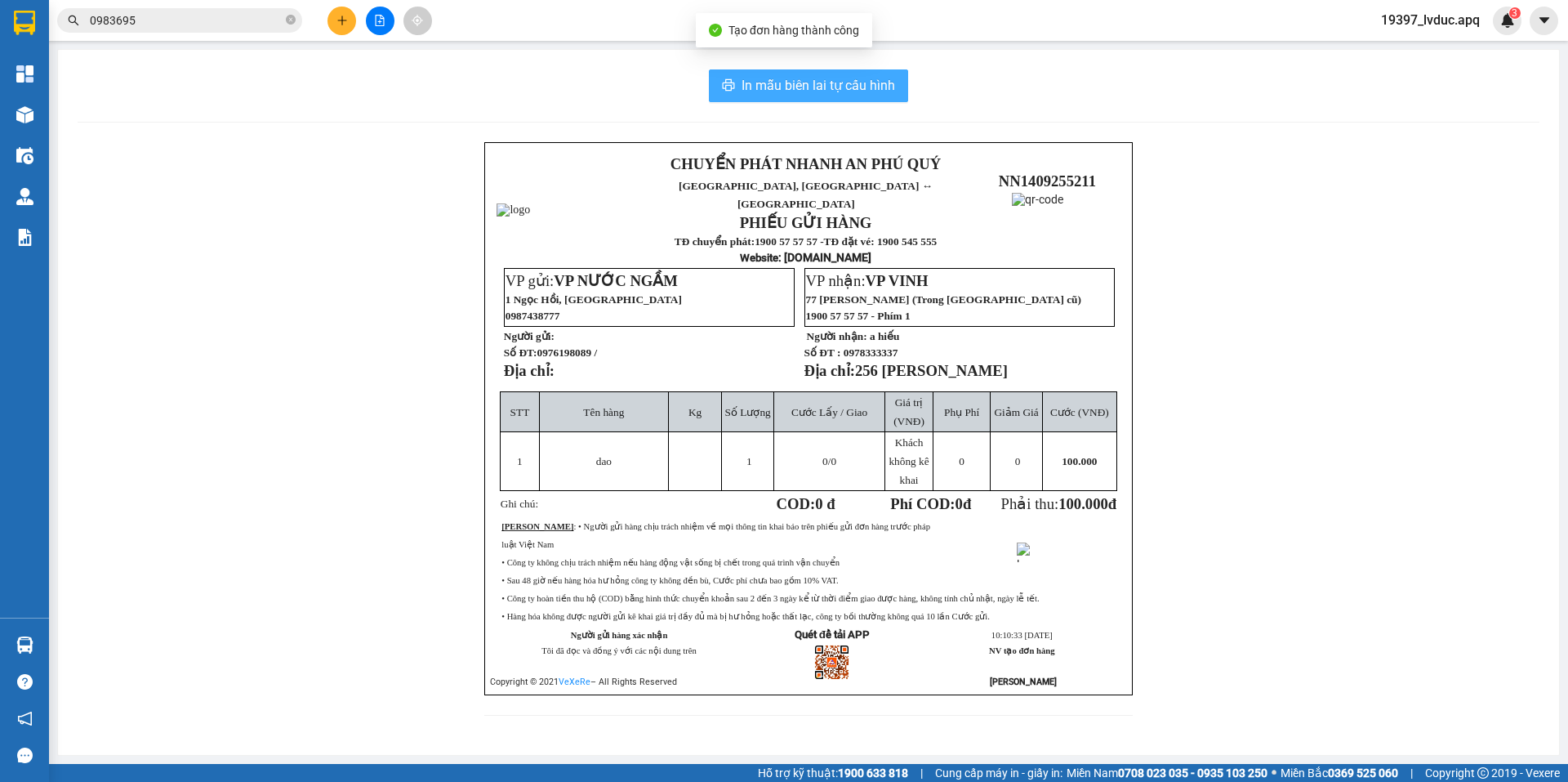
click at [849, 91] on span "In mẫu biên lai tự cấu hình" at bounding box center [818, 85] width 153 height 20
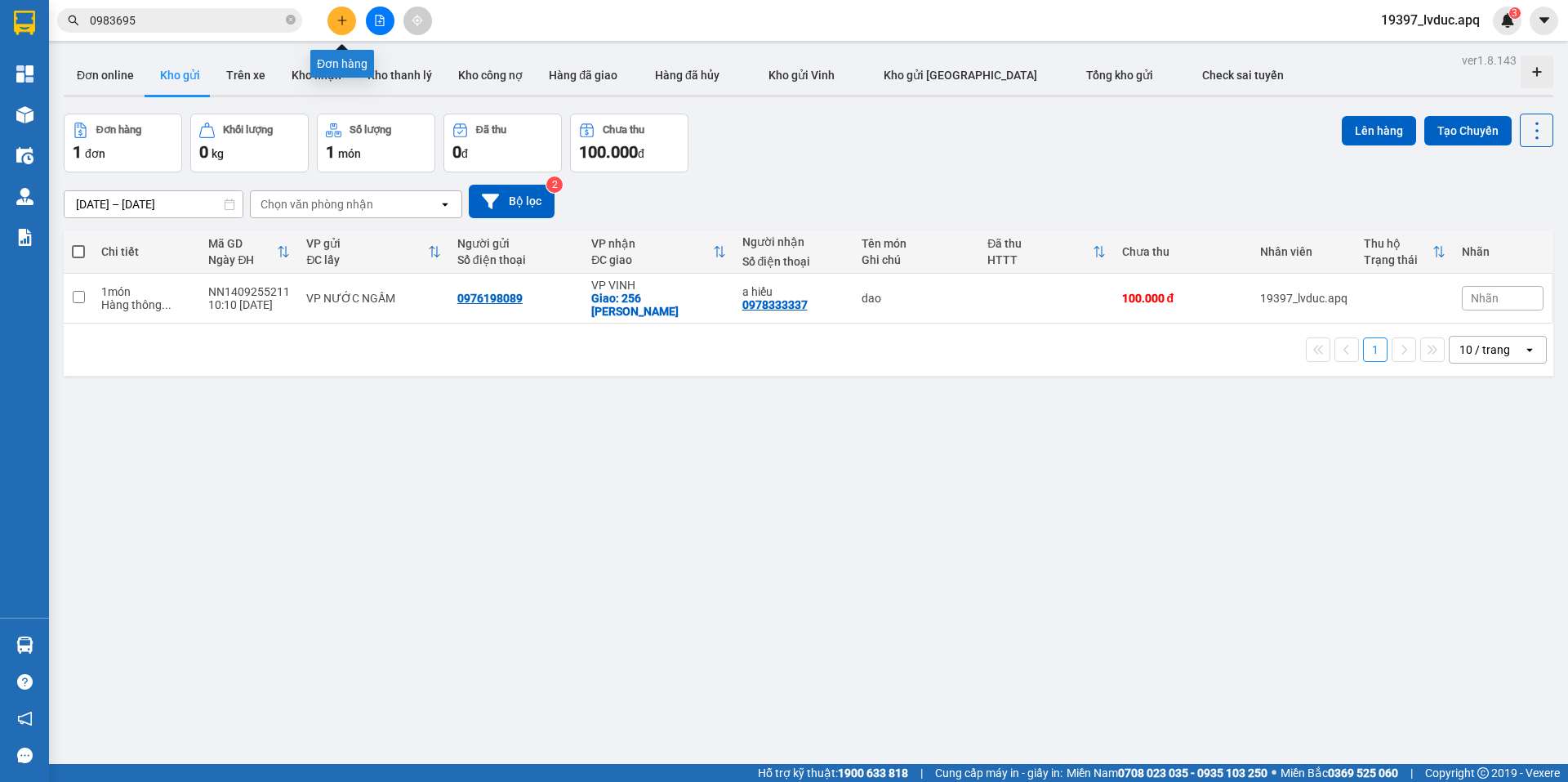
click at [341, 25] on icon "plus" at bounding box center [343, 20] width 12 height 12
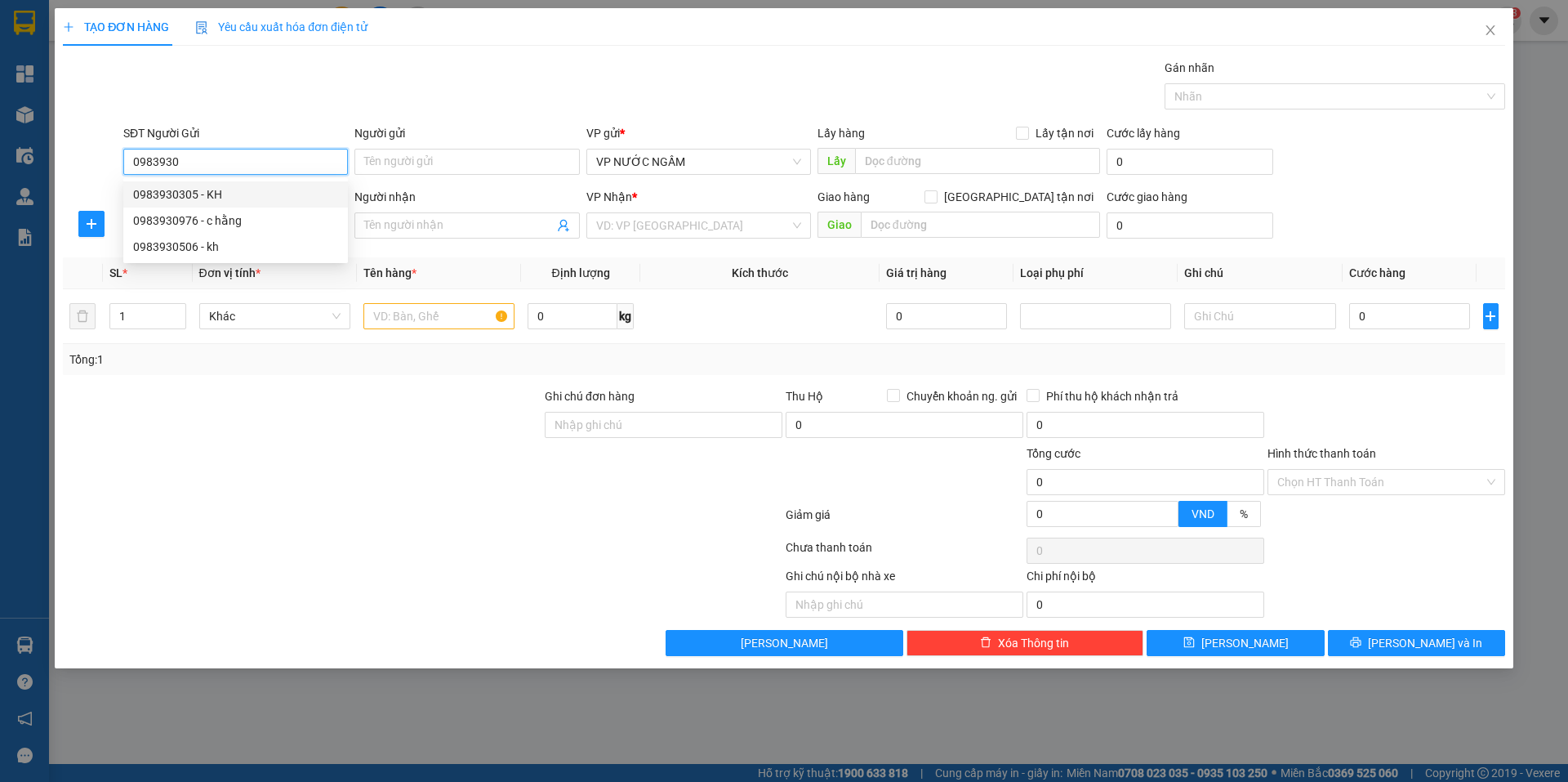
click at [221, 193] on div "0983930305 - KH" at bounding box center [236, 194] width 205 height 18
type input "0983930305"
type input "KH"
type input "0983930305"
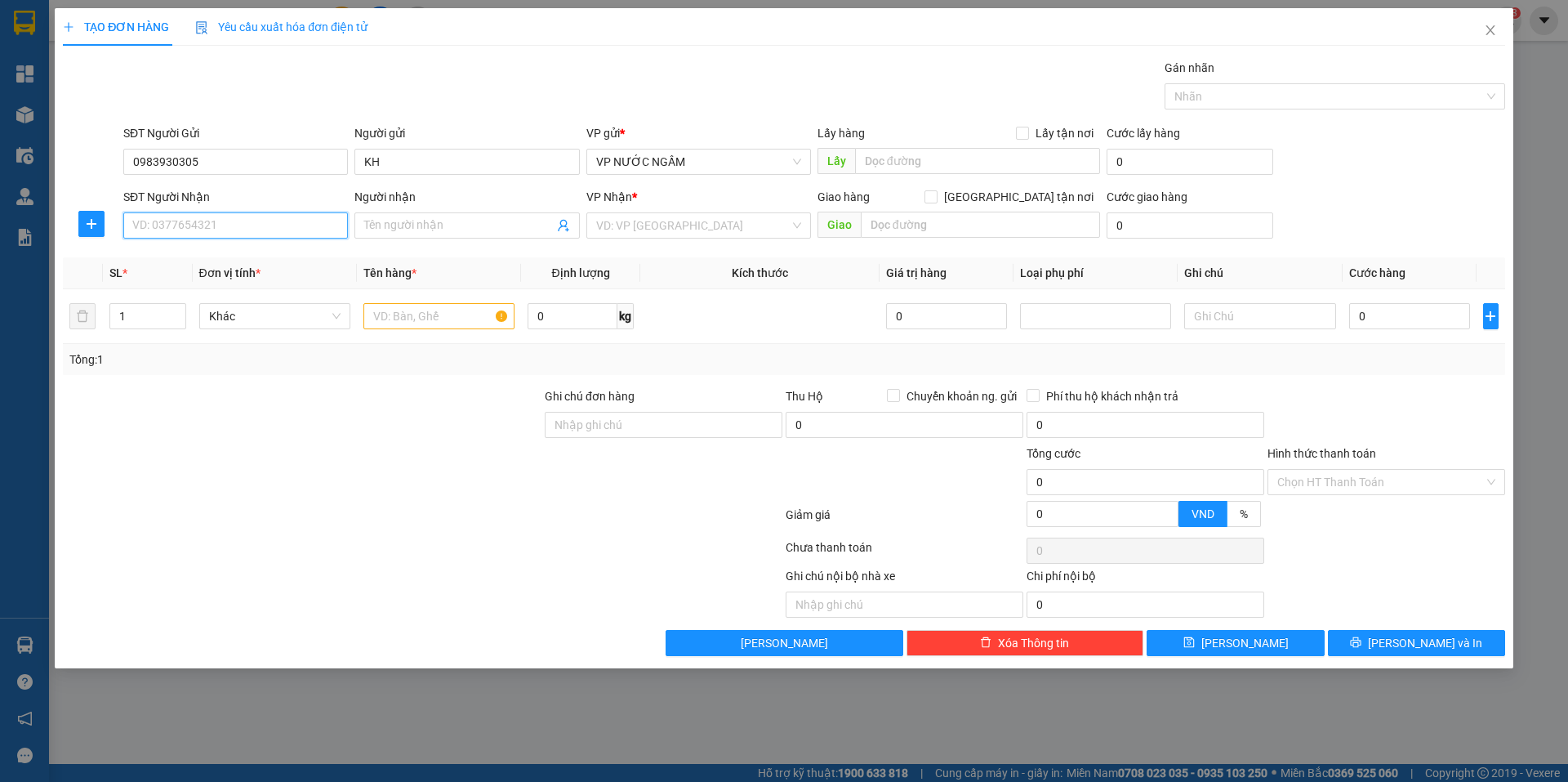
click at [231, 224] on input "SĐT Người Nhận" at bounding box center [236, 225] width 225 height 26
click at [166, 261] on div "0966295873 - [PERSON_NAME]" at bounding box center [236, 258] width 205 height 18
type input "0966295873"
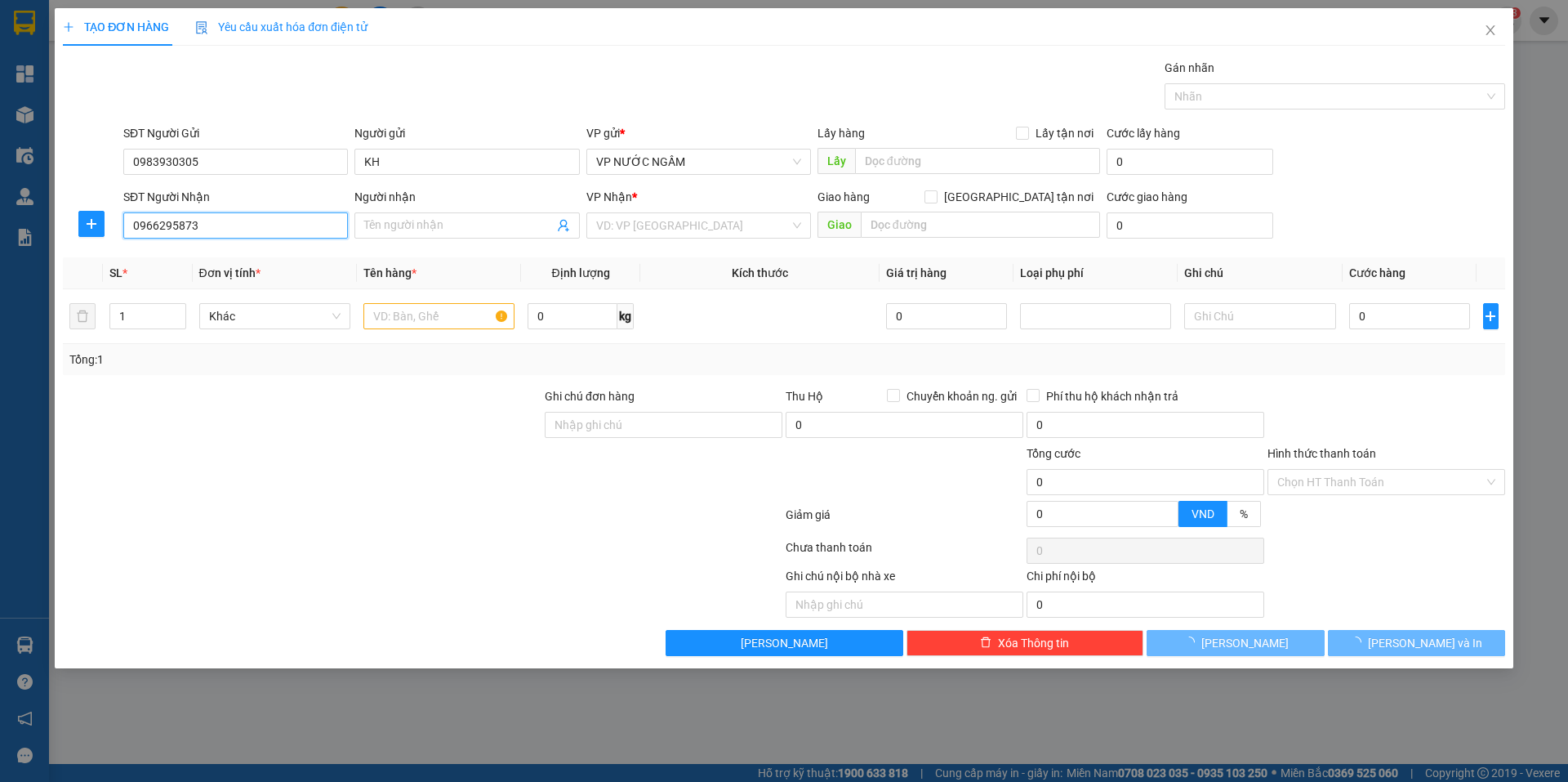
type input "[PERSON_NAME]"
checkbox input "true"
type input "6/132 sư [PERSON_NAME]"
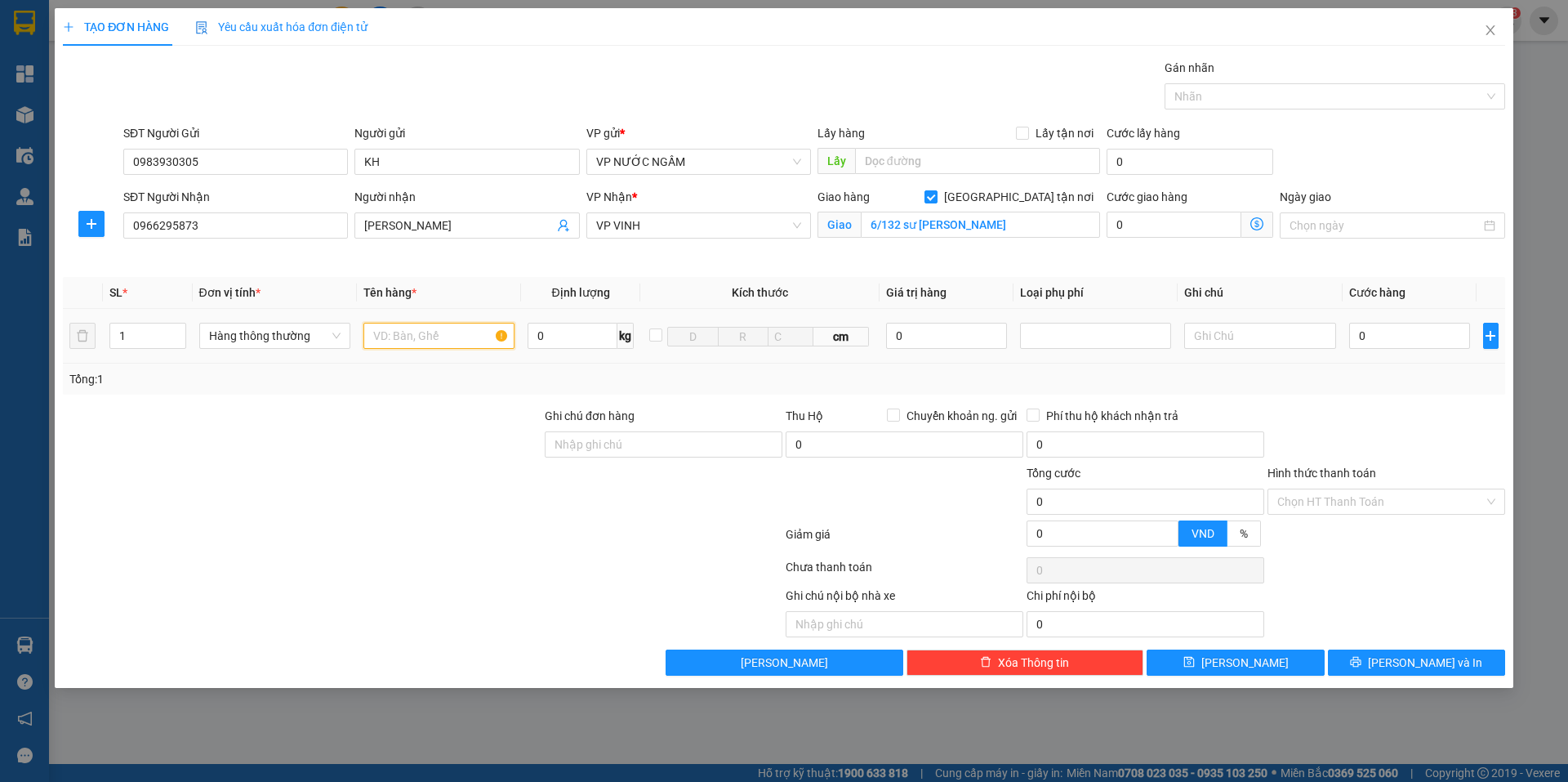
click at [455, 340] on input "text" at bounding box center [439, 335] width 151 height 26
type input "ptung"
click at [1387, 335] on input "0" at bounding box center [1410, 335] width 122 height 26
type input "3"
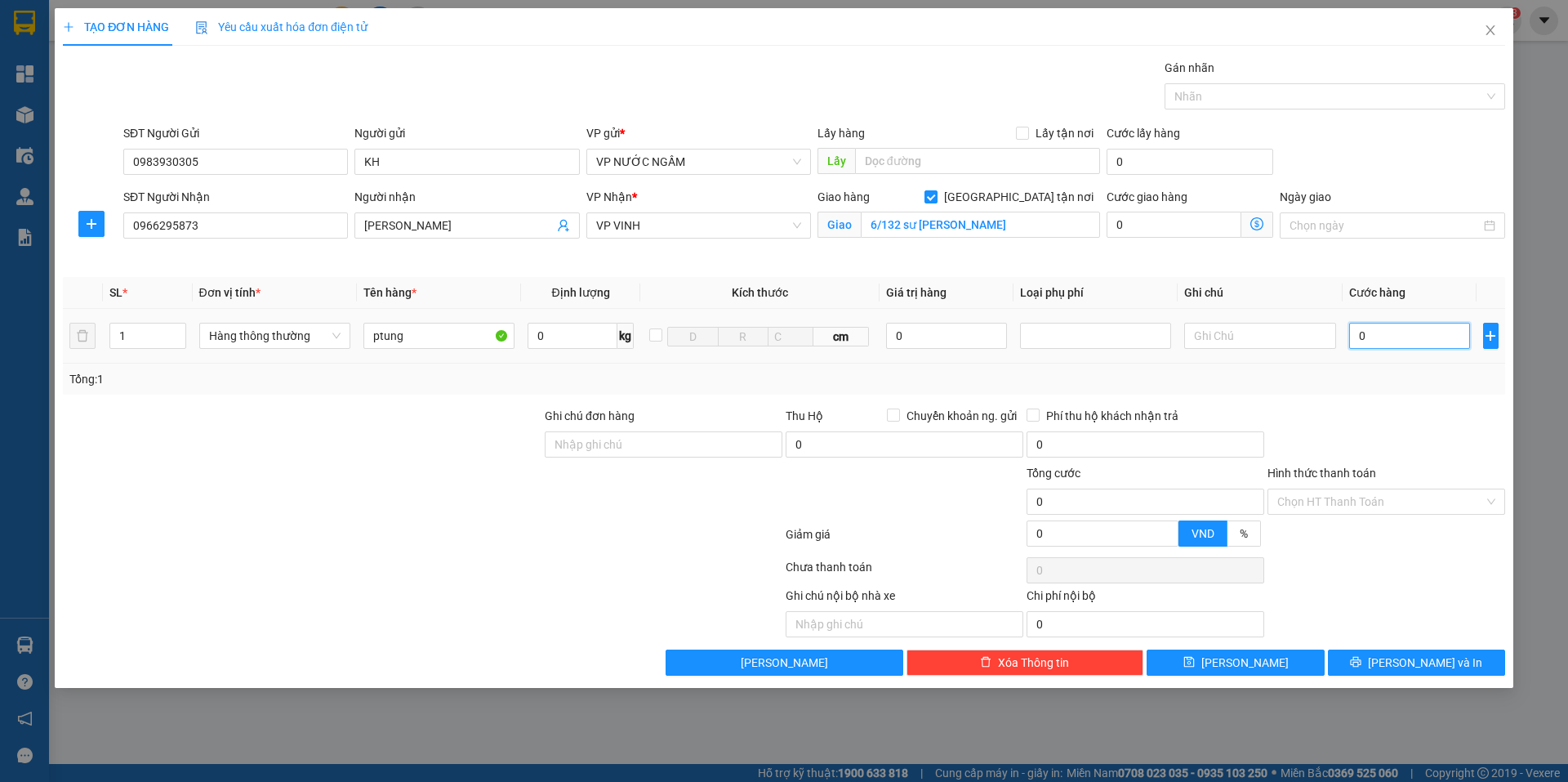
type input "3"
type input "30"
type input "30.000"
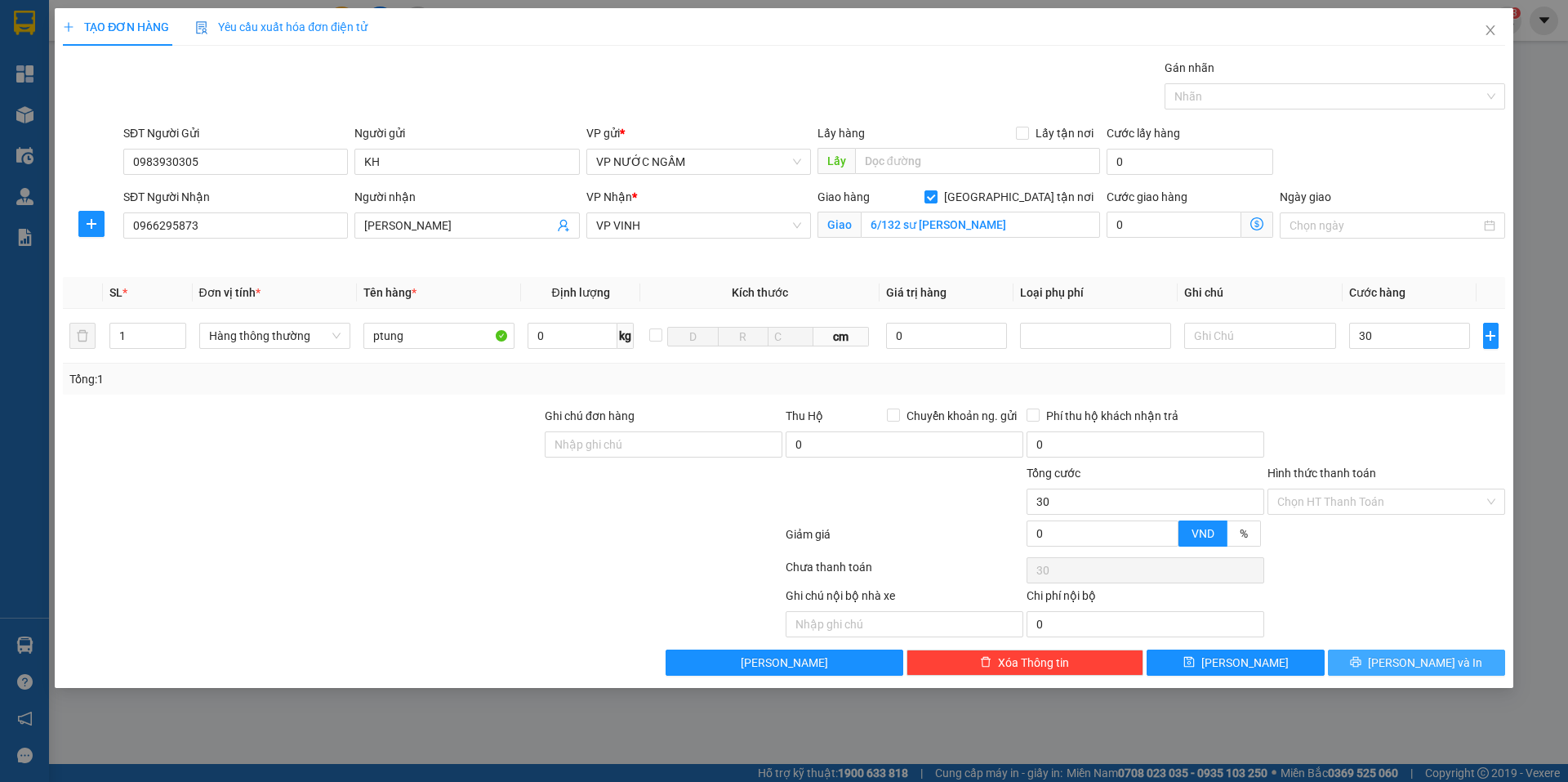
type input "30.000"
click at [1413, 651] on button "[PERSON_NAME] và In" at bounding box center [1417, 662] width 178 height 26
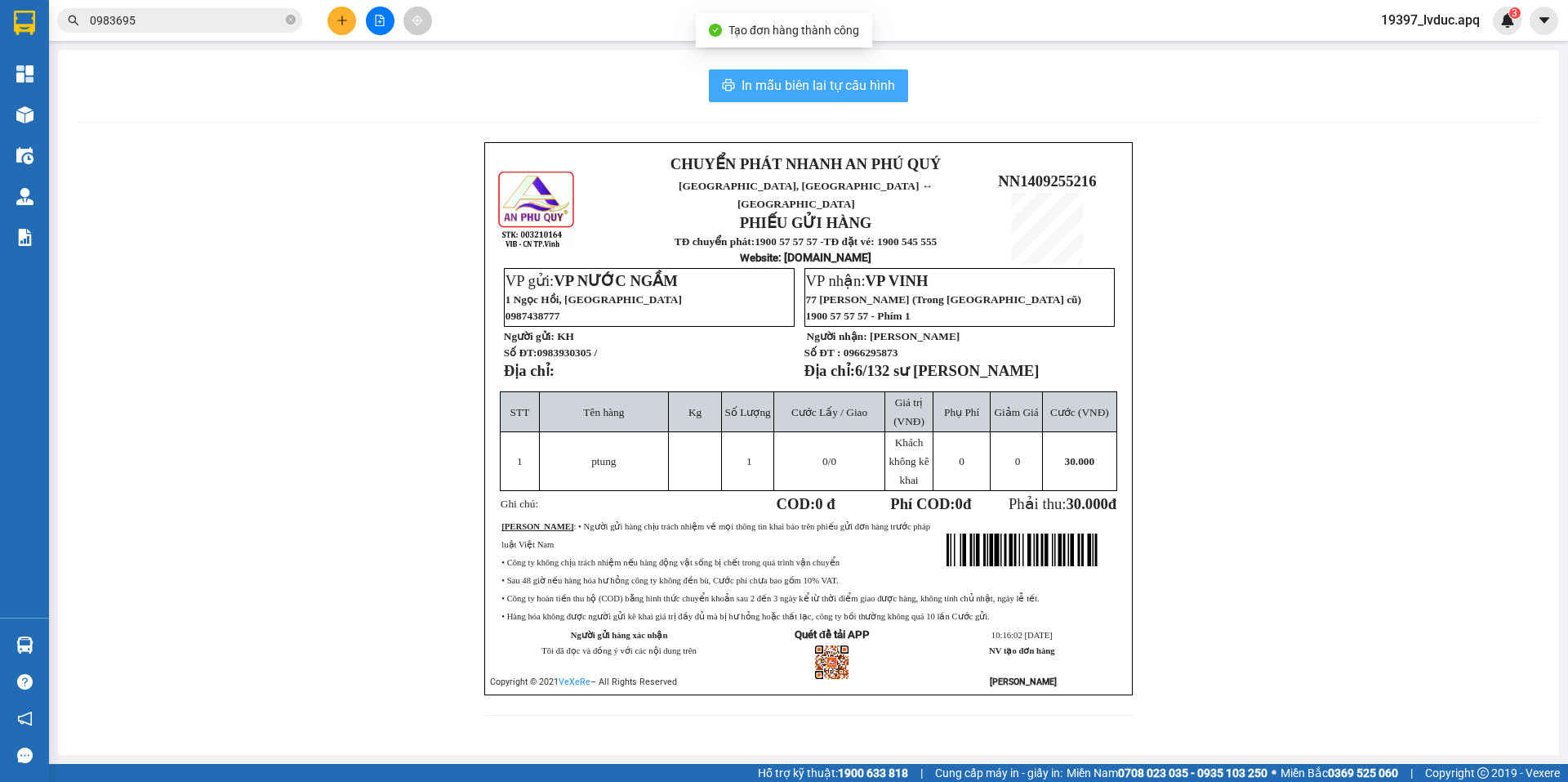
click at [901, 82] on button "In mẫu biên lai tự cấu hình" at bounding box center [808, 85] width 199 height 33
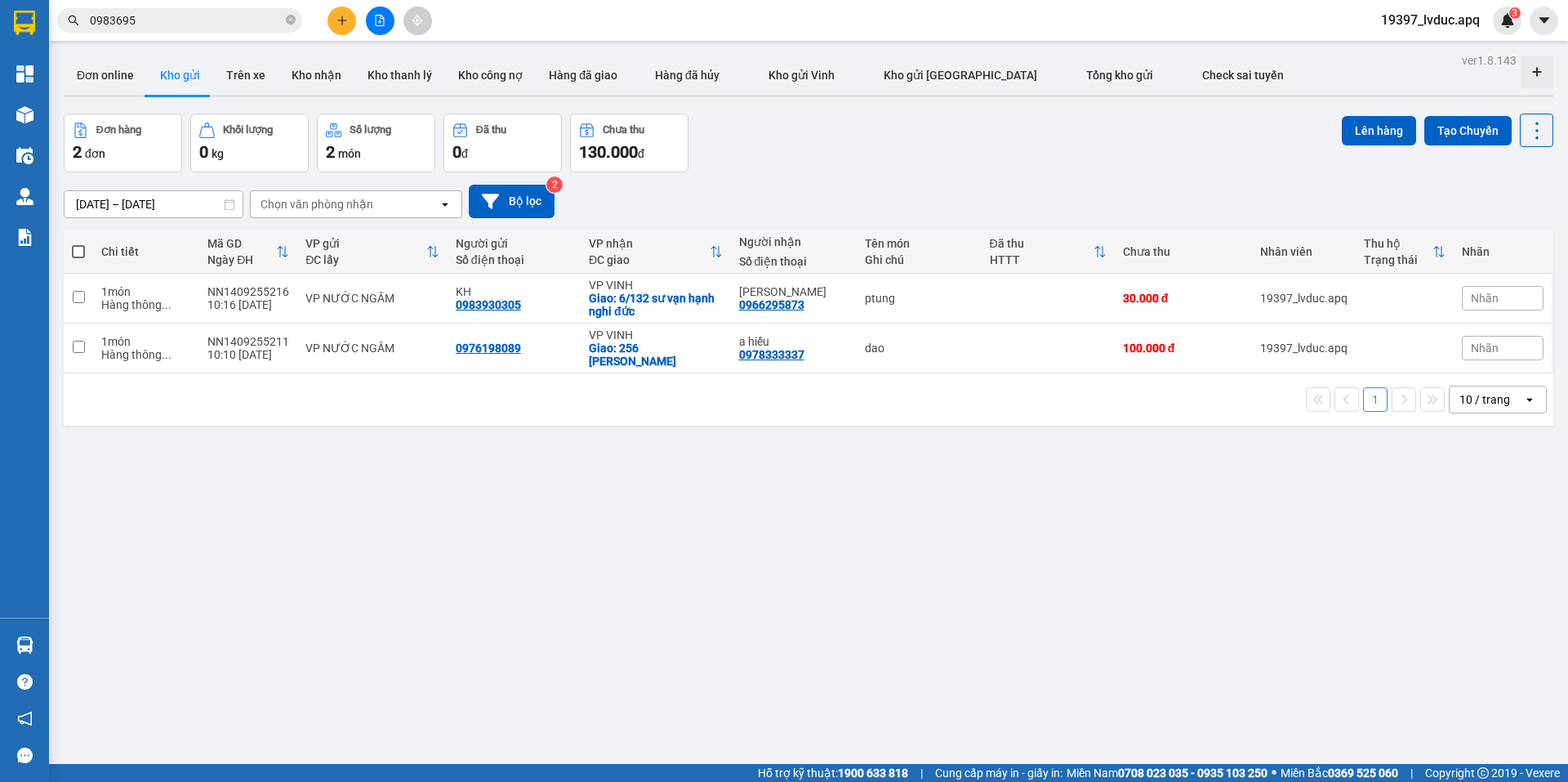
click at [353, 19] on button at bounding box center [342, 21] width 29 height 29
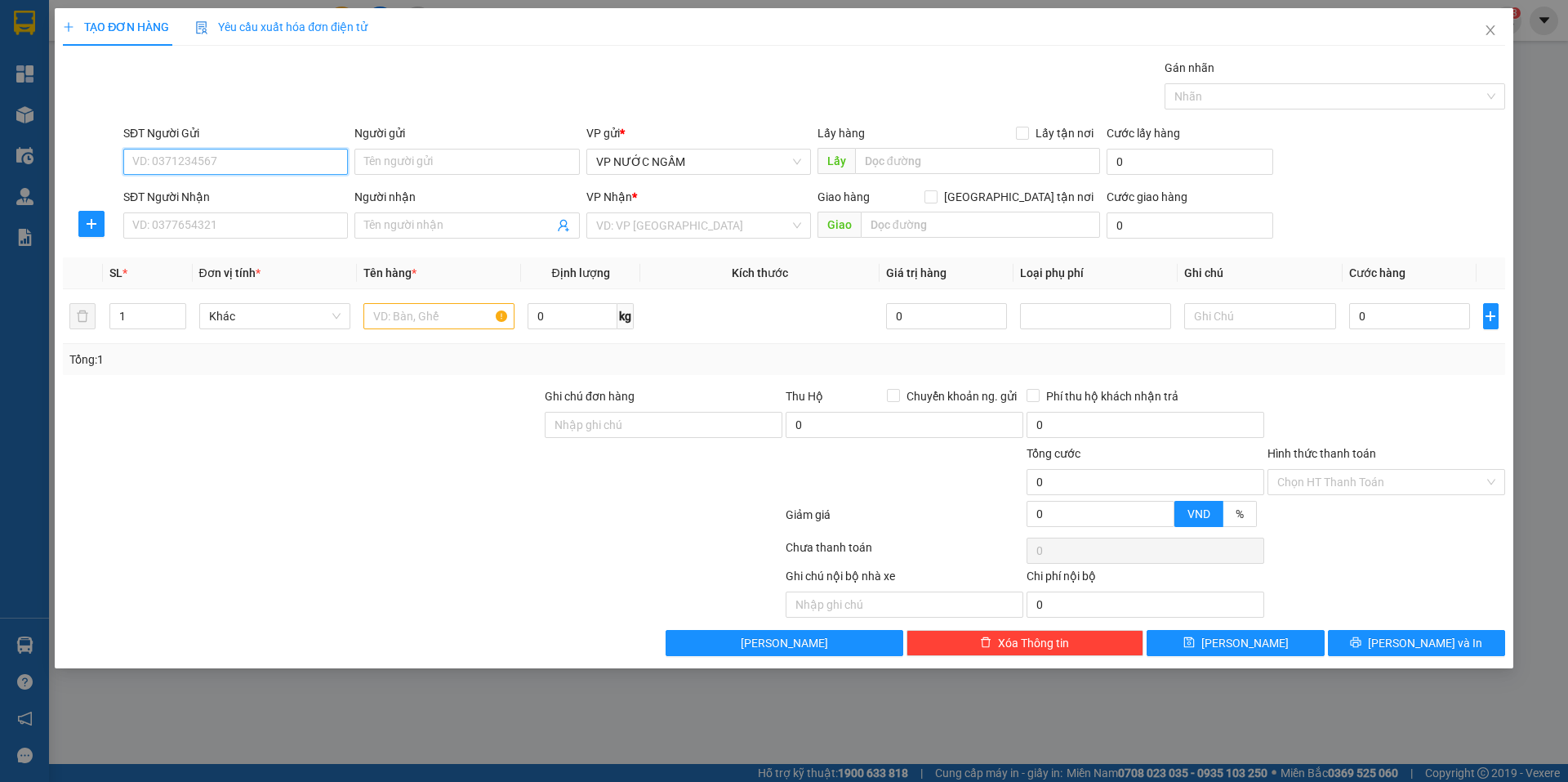
click at [310, 162] on input "SĐT Người Gửi" at bounding box center [236, 162] width 225 height 26
click at [215, 193] on div "0971784883 - KHÁCH" at bounding box center [236, 194] width 205 height 18
type input "0971784883"
type input "KHÁCH"
checkbox input "true"
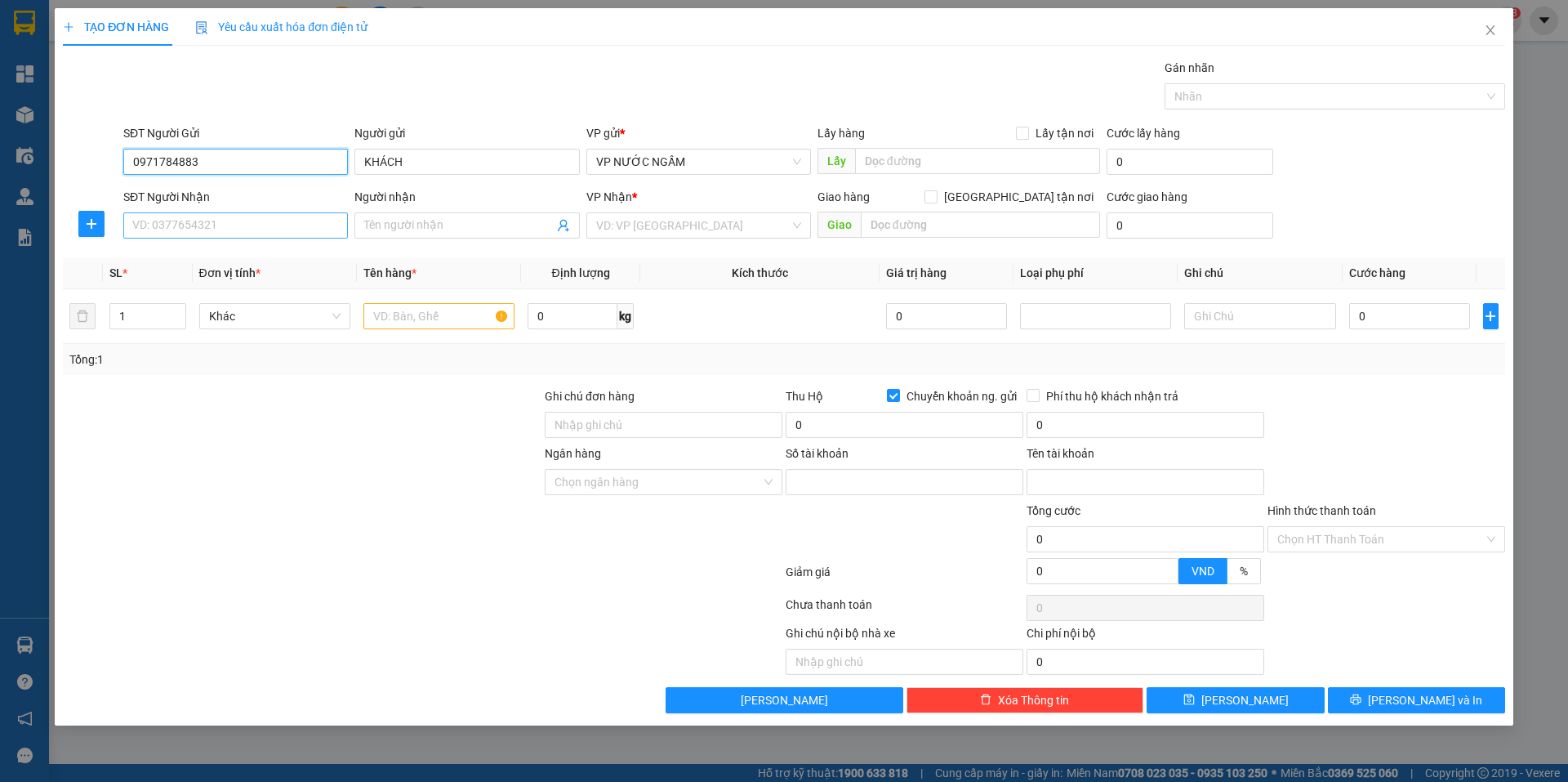
type input "0971784883"
click at [226, 221] on input "SĐT Người Nhận" at bounding box center [236, 225] width 225 height 26
type input "0972055132"
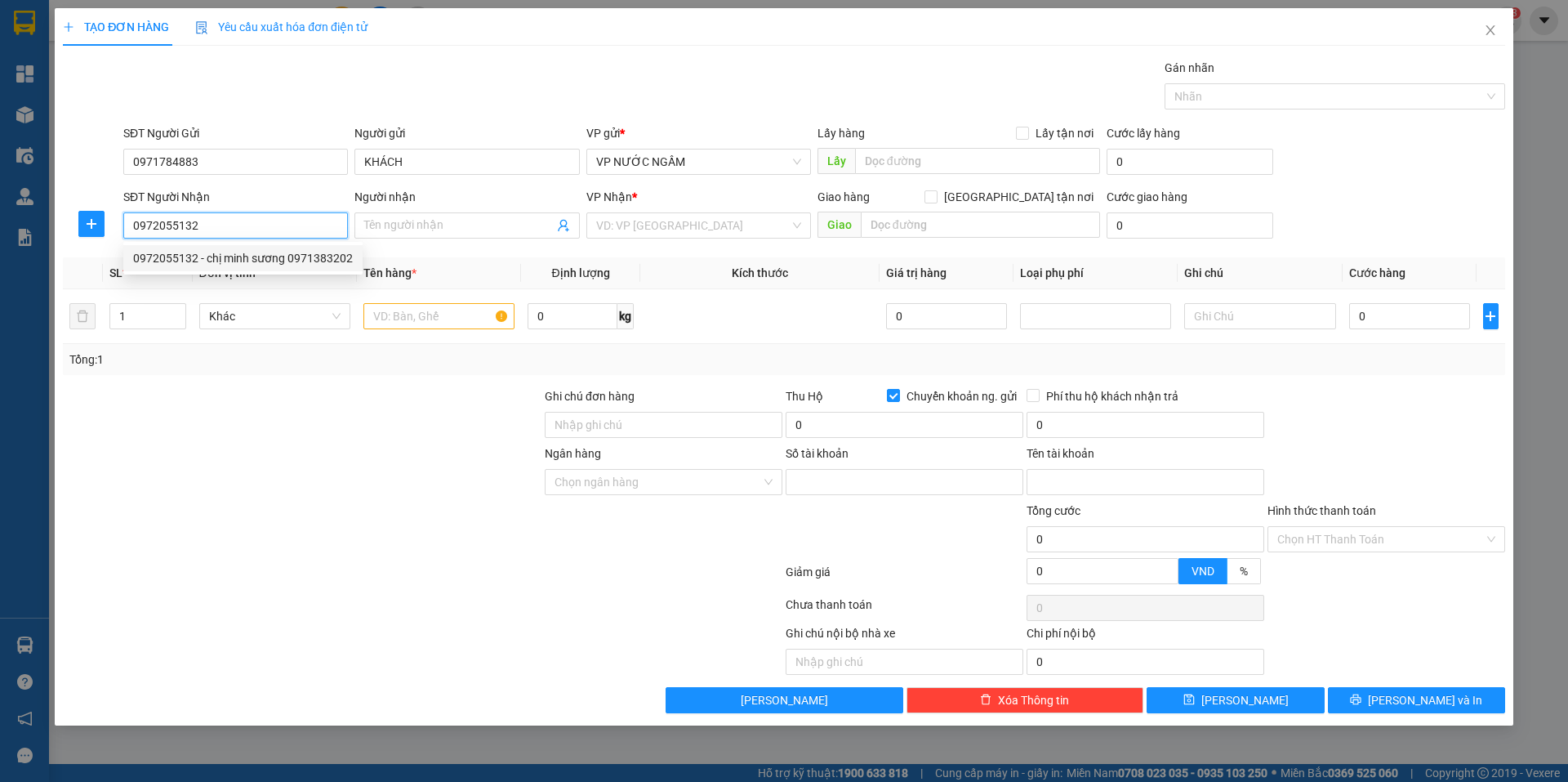
click at [248, 261] on div "0972055132 - chị minh sương 0971383202" at bounding box center [242, 258] width 220 height 18
type input "chị minh sương 0971383202"
checkbox input "true"
type input "192 hà huy tập"
checkbox input "false"
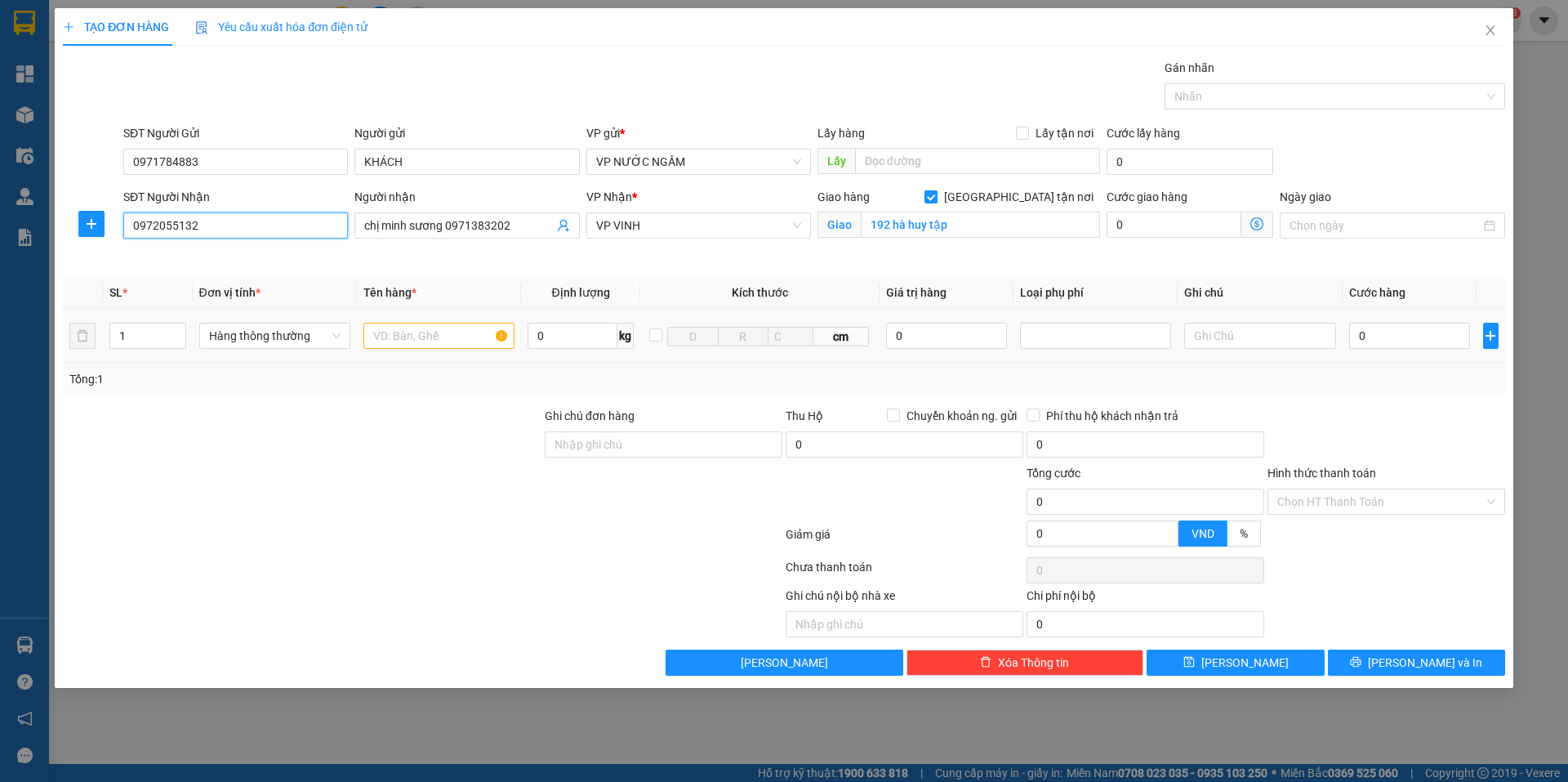
type input "0972055132"
click at [423, 336] on input "text" at bounding box center [439, 335] width 151 height 26
type input "led"
click at [1390, 345] on input "0" at bounding box center [1410, 335] width 122 height 26
type input "5"
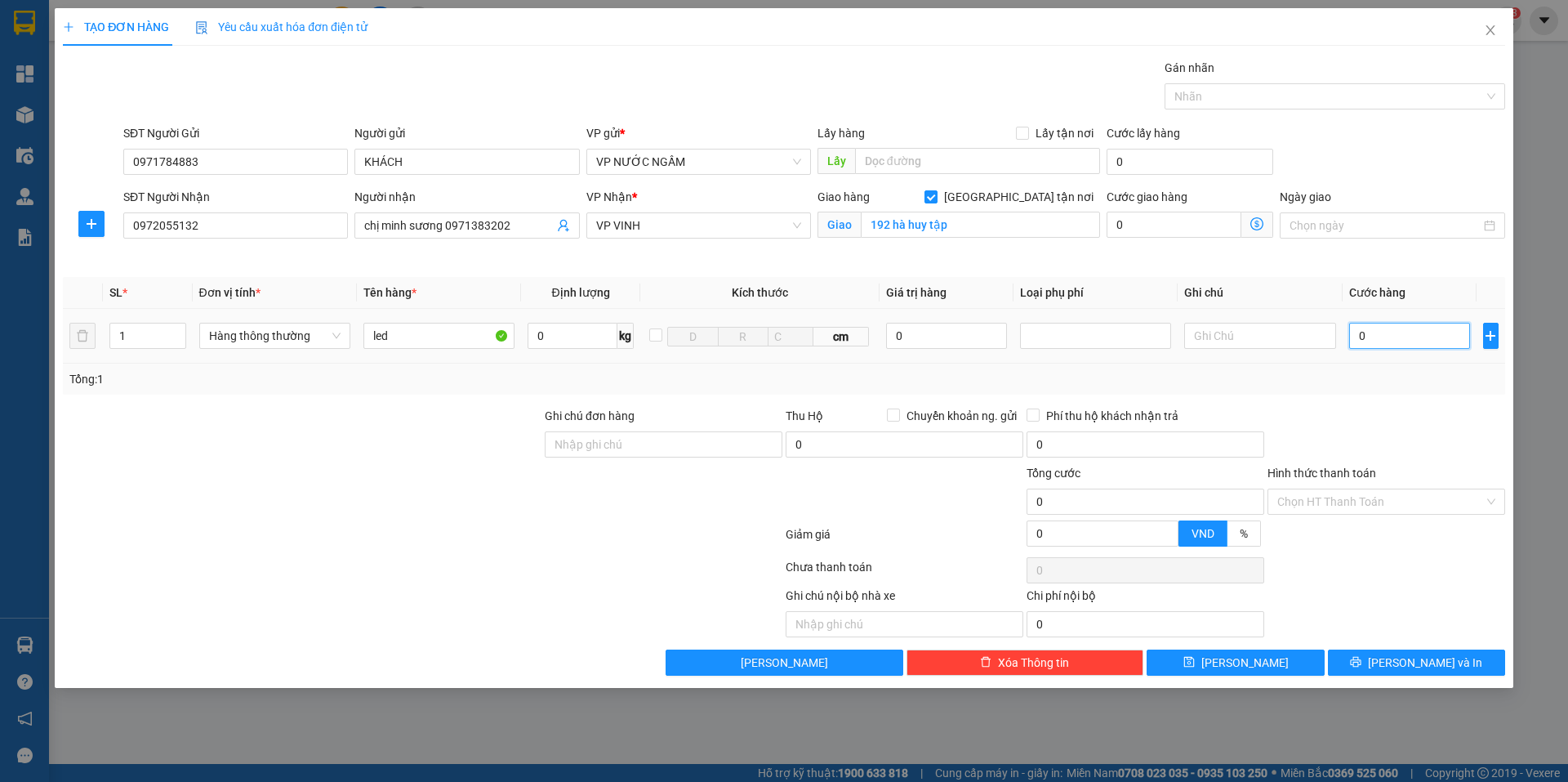
type input "5"
type input "50"
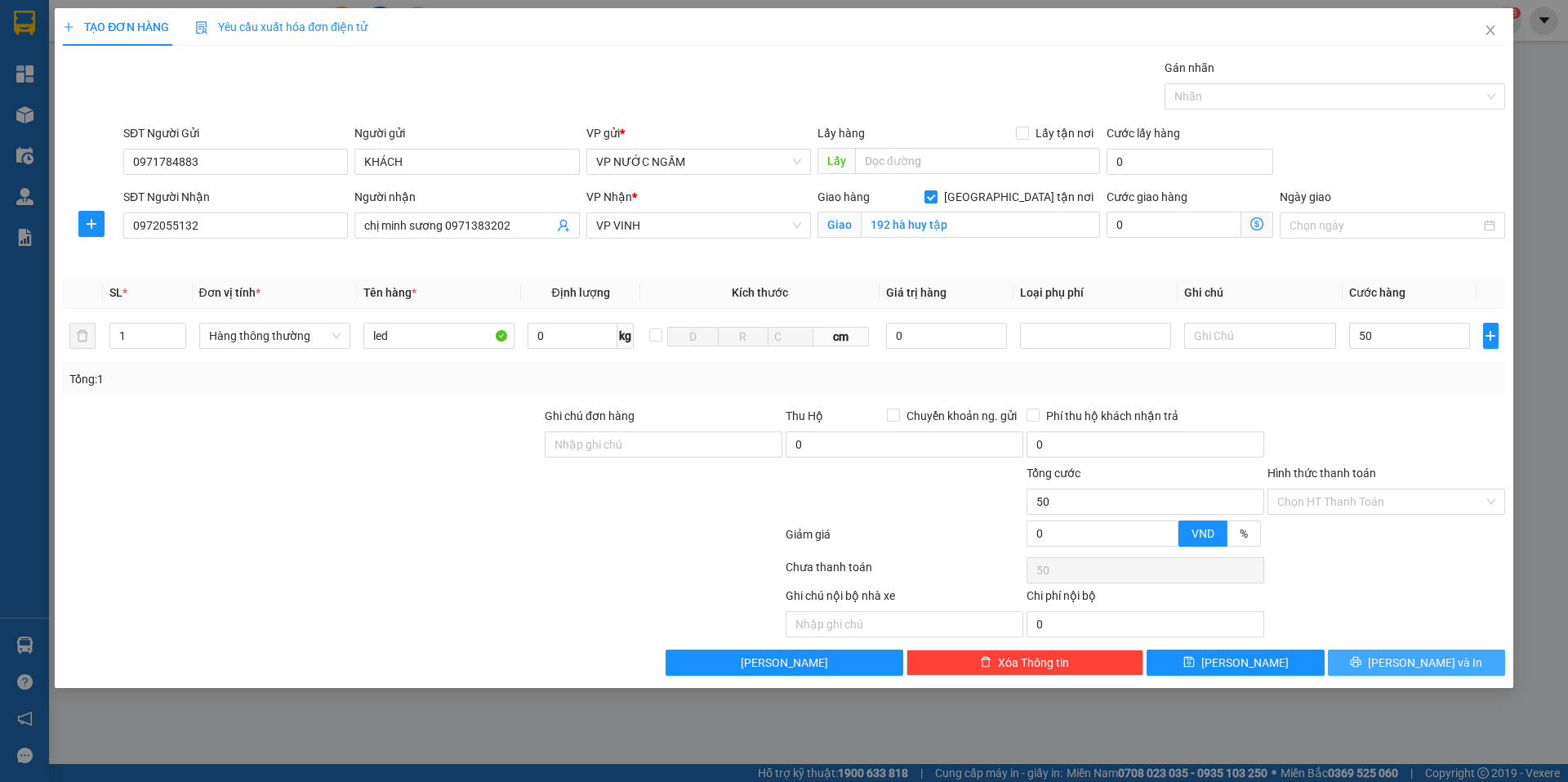
type input "50.000"
click at [1424, 653] on span "[PERSON_NAME] và In" at bounding box center [1425, 662] width 114 height 18
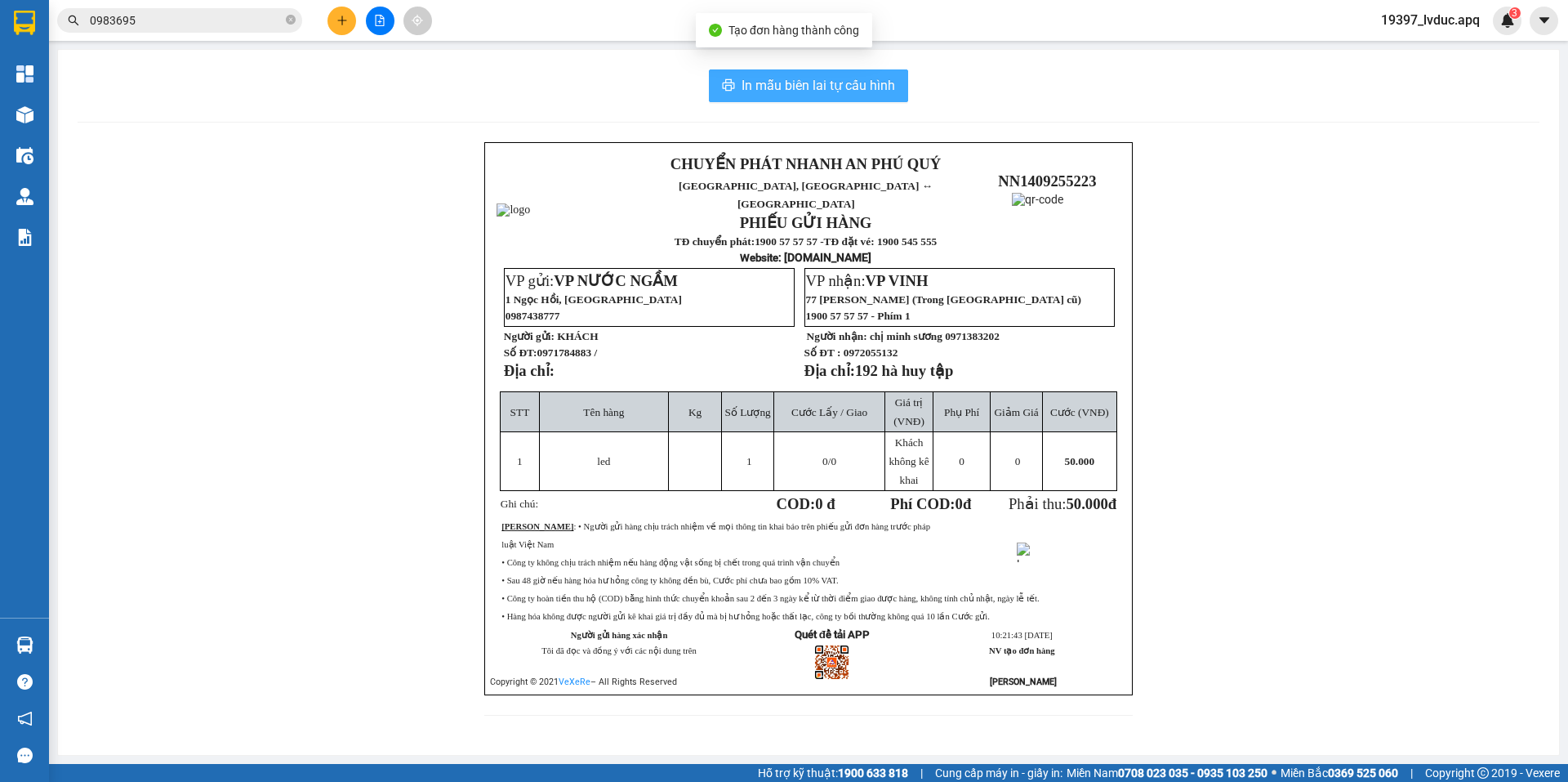
click at [827, 71] on button "In mẫu biên lai tự cấu hình" at bounding box center [808, 85] width 199 height 33
